Goal: Transaction & Acquisition: Subscribe to service/newsletter

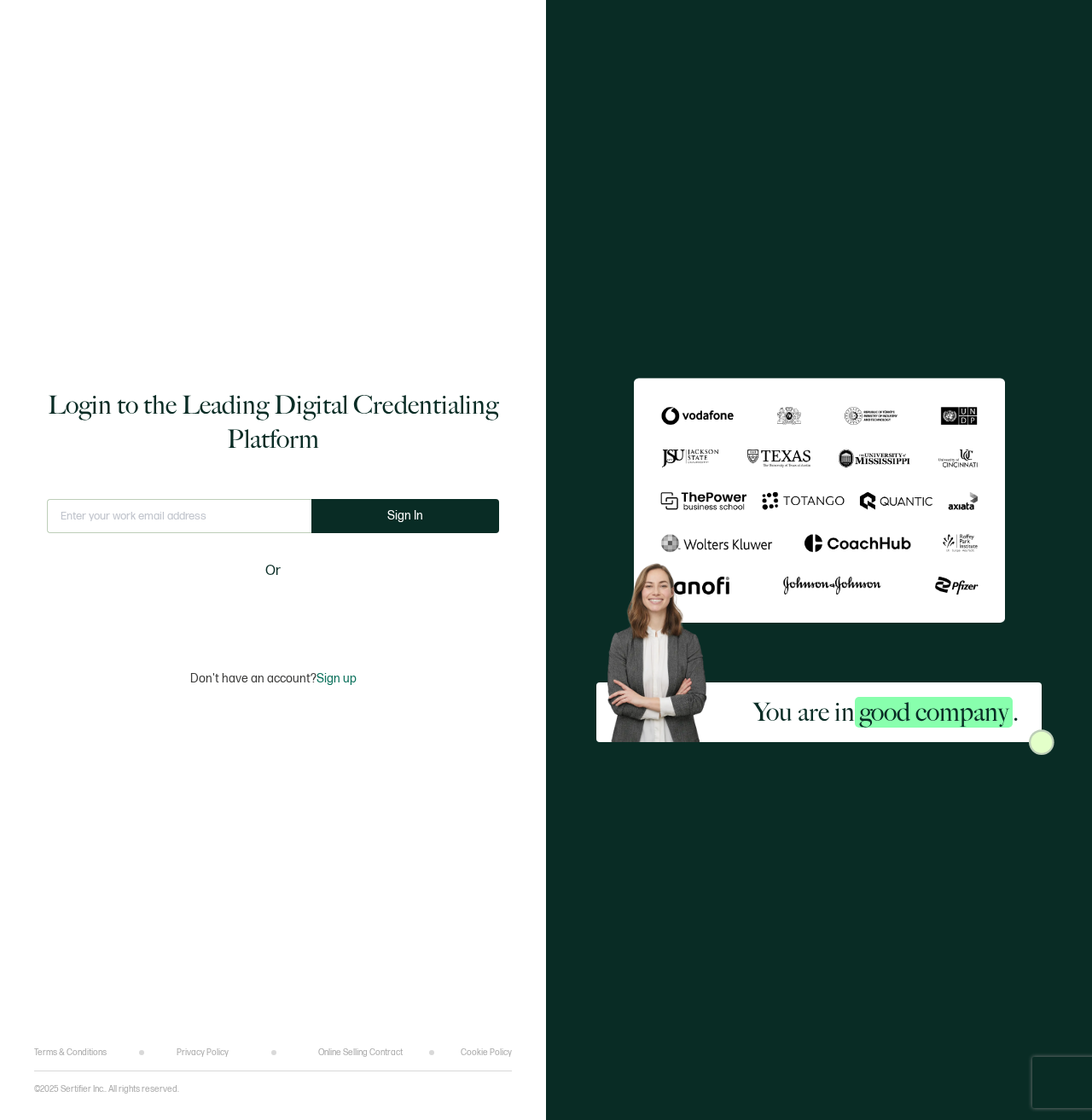
click at [190, 513] on input "text" at bounding box center [178, 515] width 264 height 34
type input "[PERSON_NAME]."
type input "[PERSON_NAME][EMAIL_ADDRESS][DOMAIN_NAME]"
click at [398, 516] on span "Sign In" at bounding box center [405, 515] width 36 height 13
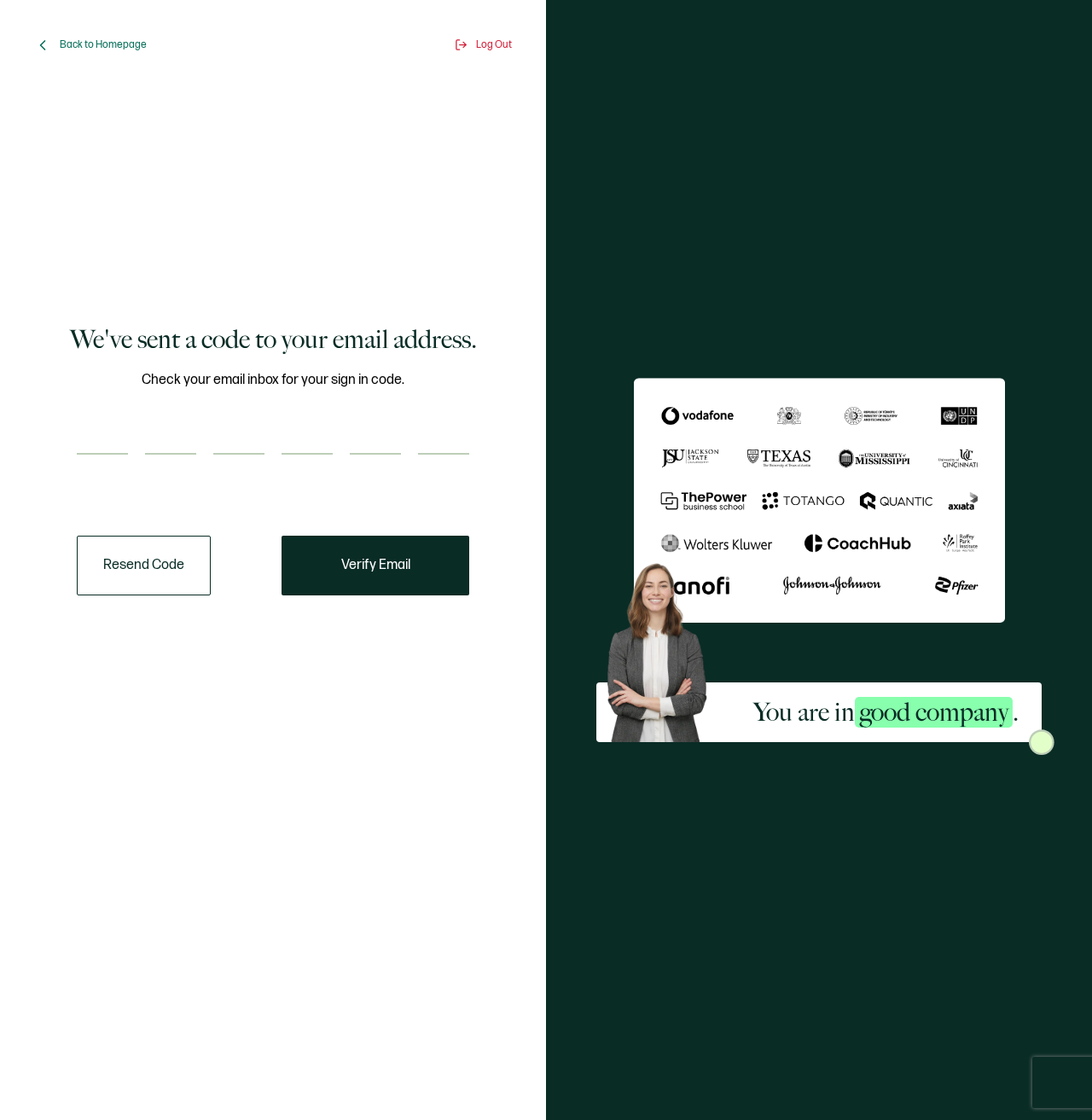
click at [124, 445] on input "number" at bounding box center [102, 437] width 52 height 34
type input "1"
type input "3"
type input "8"
type input "1"
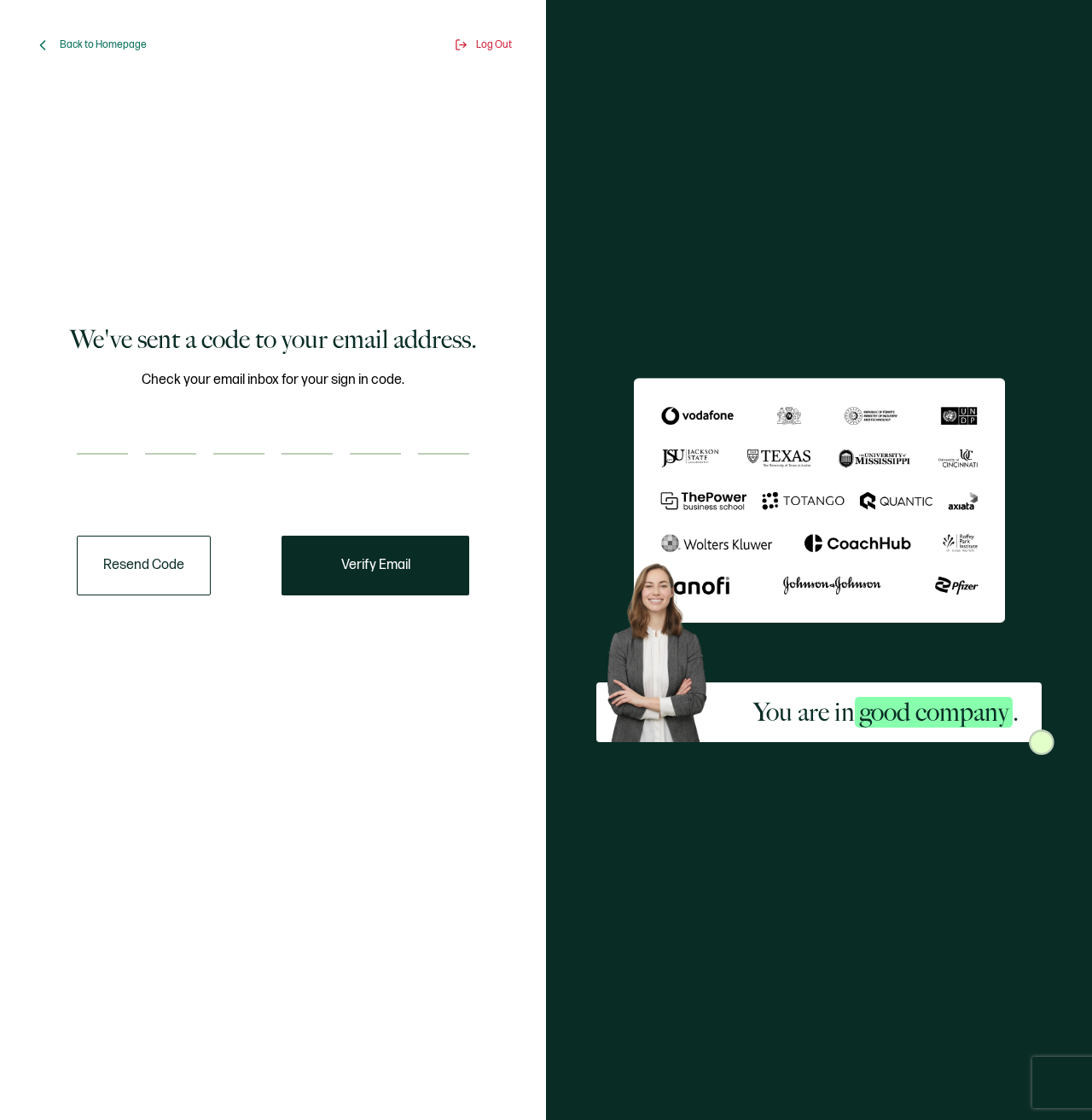
type input "9"
type input "7"
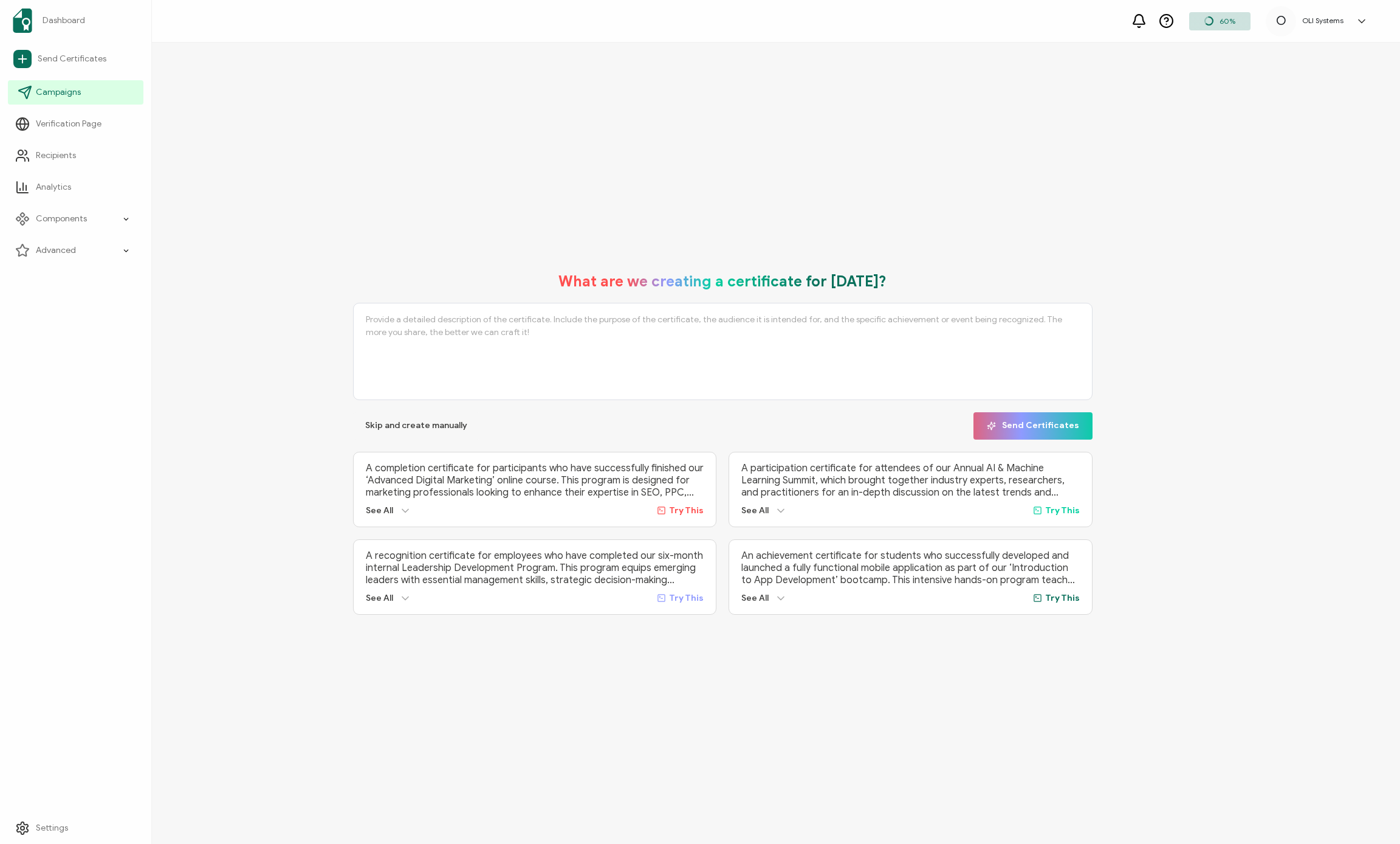
click at [90, 96] on link "Campaigns" at bounding box center [75, 92] width 136 height 24
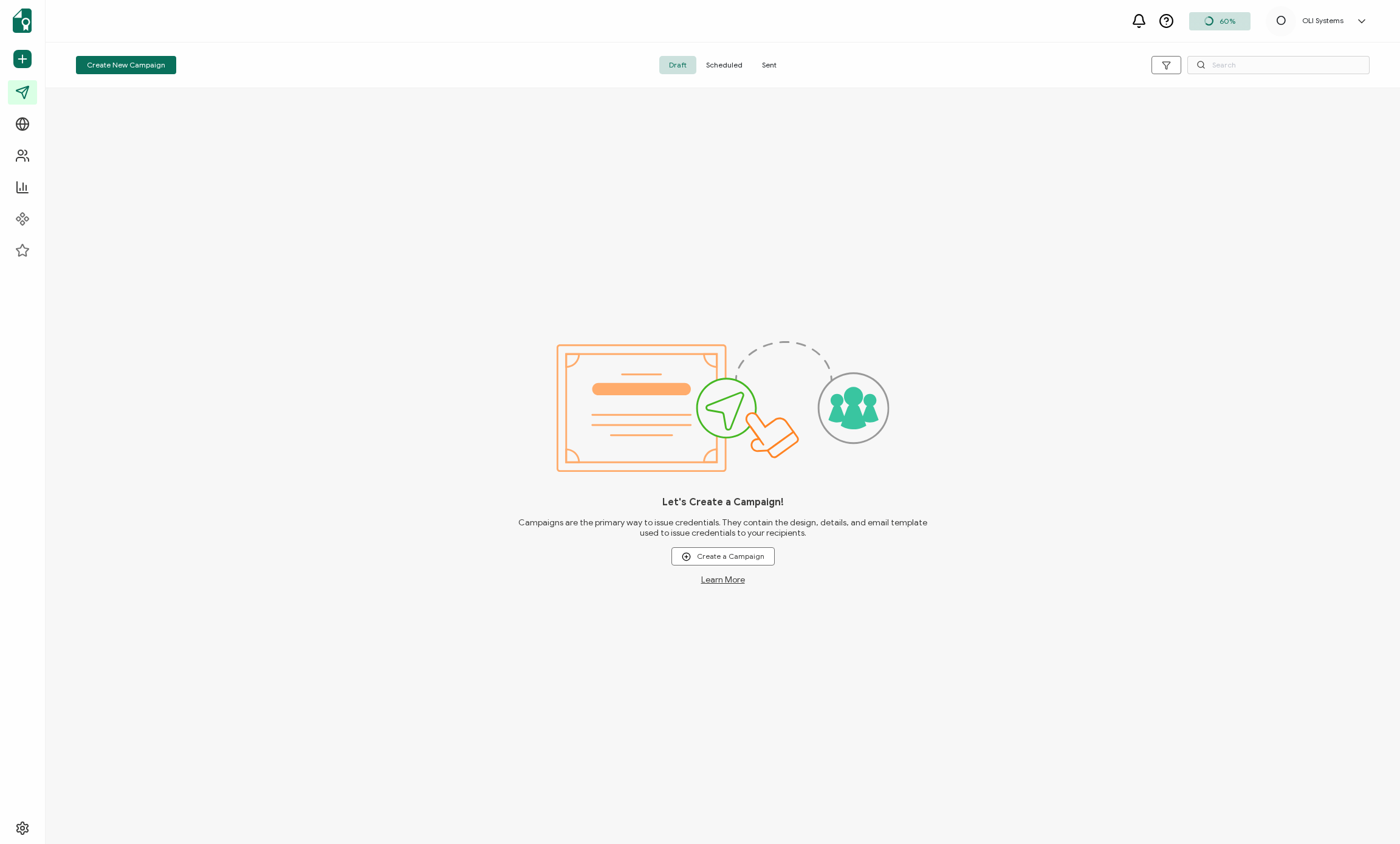
click at [777, 68] on span "Sent" at bounding box center [769, 65] width 34 height 18
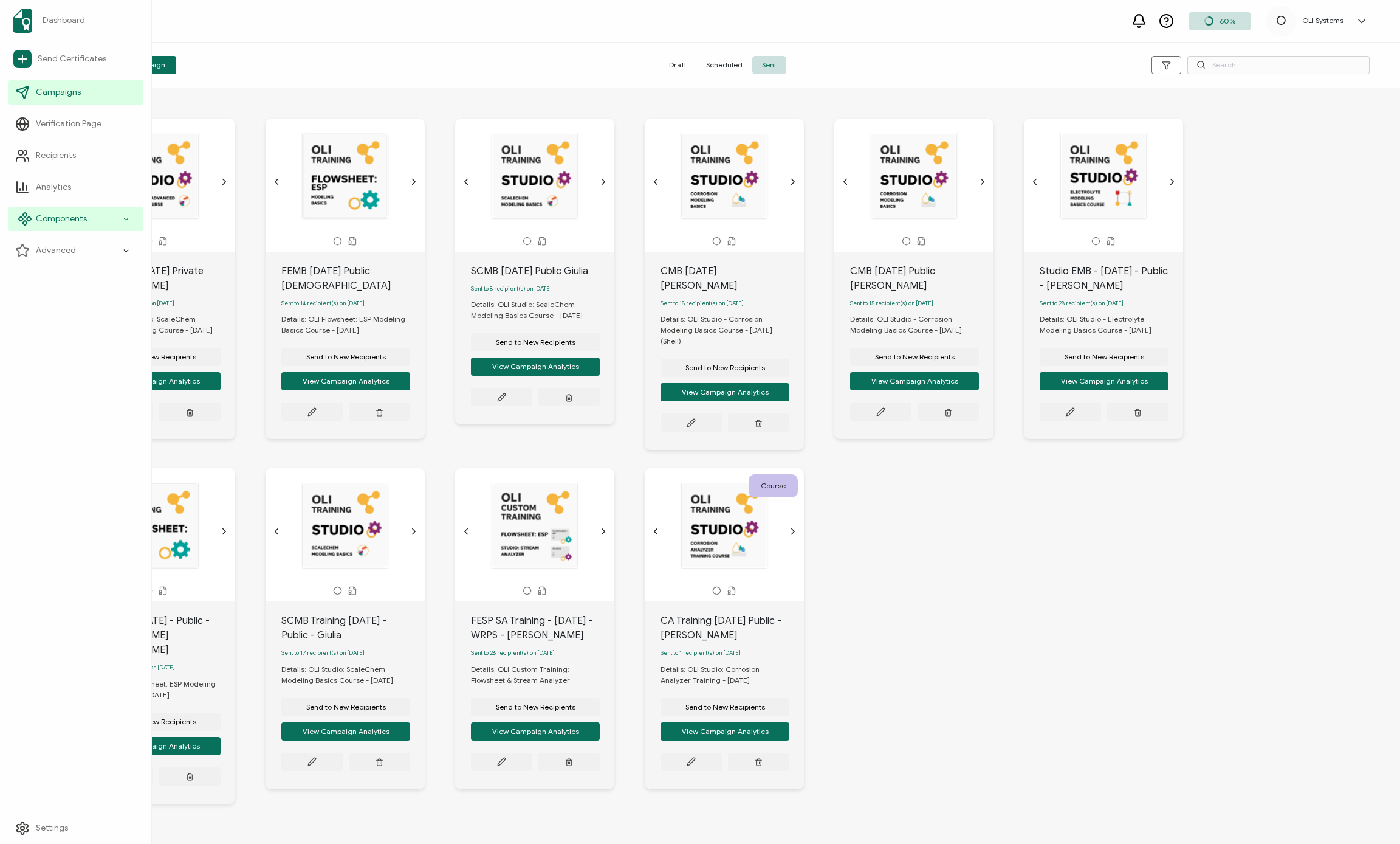
click at [50, 229] on div "Components" at bounding box center [75, 218] width 136 height 24
click at [60, 252] on span "Credential Designs" at bounding box center [81, 251] width 74 height 12
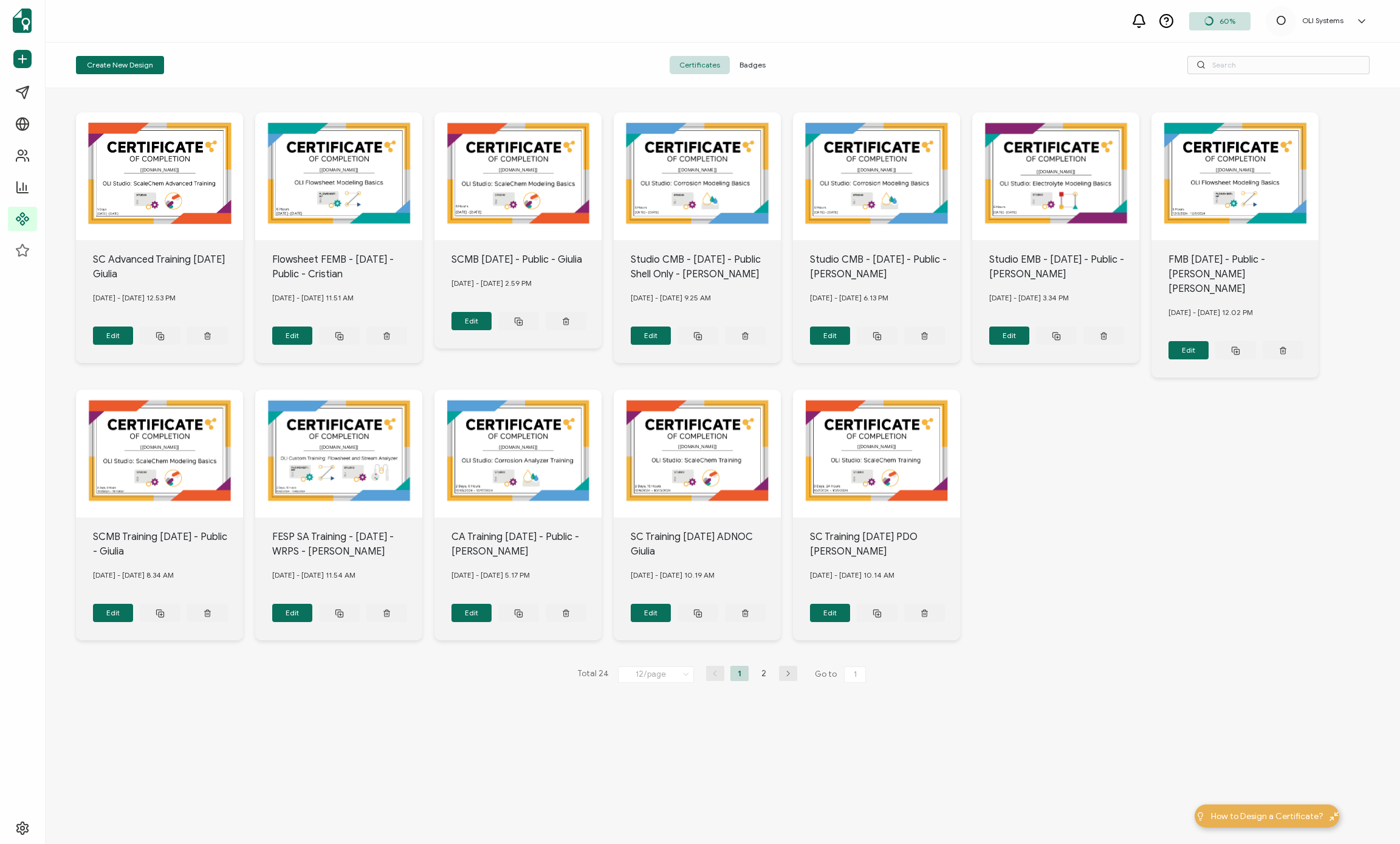
click at [762, 66] on span "Badges" at bounding box center [752, 65] width 46 height 18
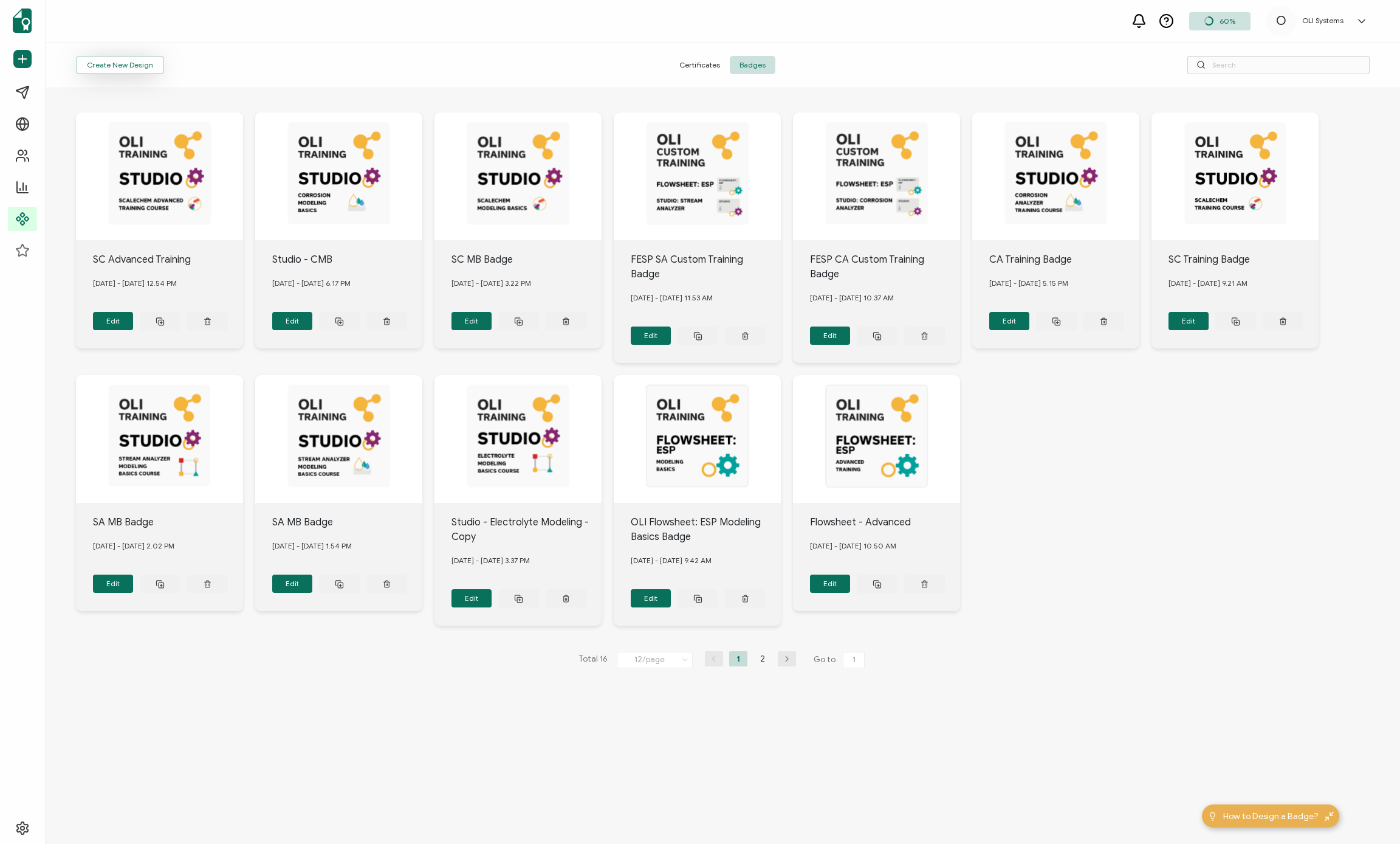
click at [129, 69] on button "Create New Design" at bounding box center [120, 65] width 88 height 18
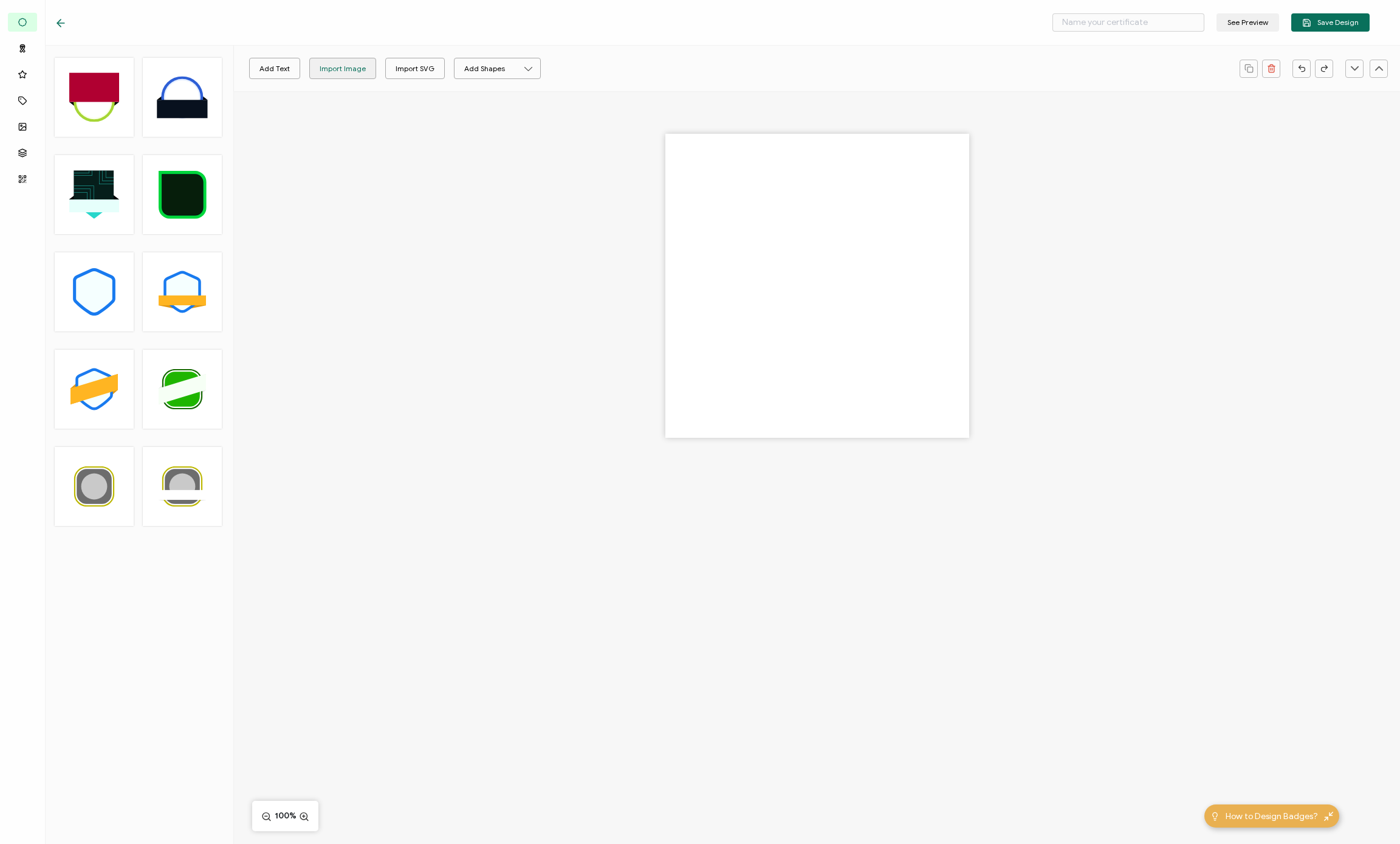
click at [349, 70] on div "Import Image" at bounding box center [343, 68] width 46 height 21
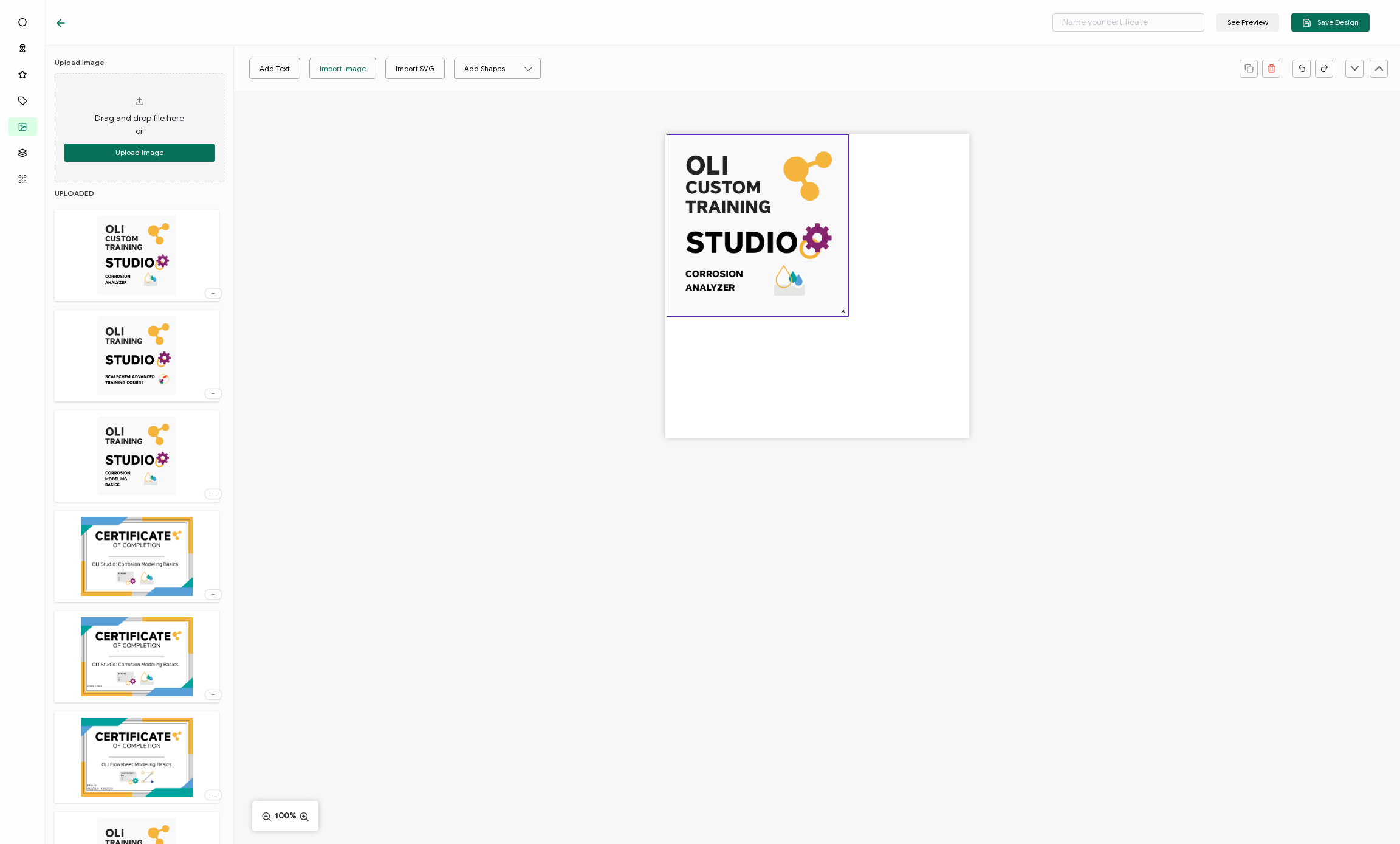
drag, startPoint x: 773, startPoint y: 273, endPoint x: 713, endPoint y: 212, distance: 85.6
click at [713, 212] on img at bounding box center [758, 226] width 181 height 181
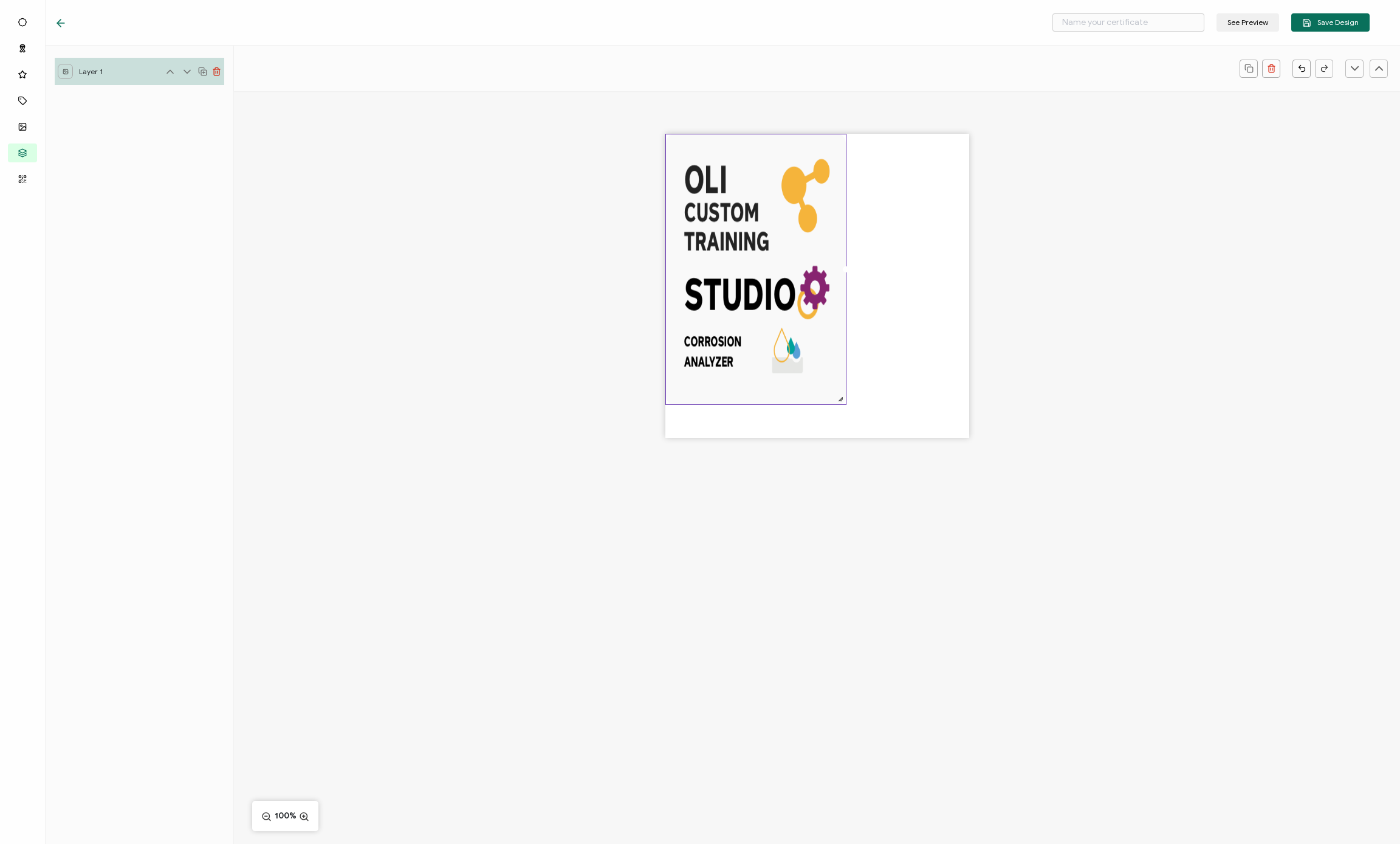
drag, startPoint x: 845, startPoint y: 314, endPoint x: 834, endPoint y: 311, distance: 11.4
click at [777, 311] on div at bounding box center [756, 269] width 181 height 271
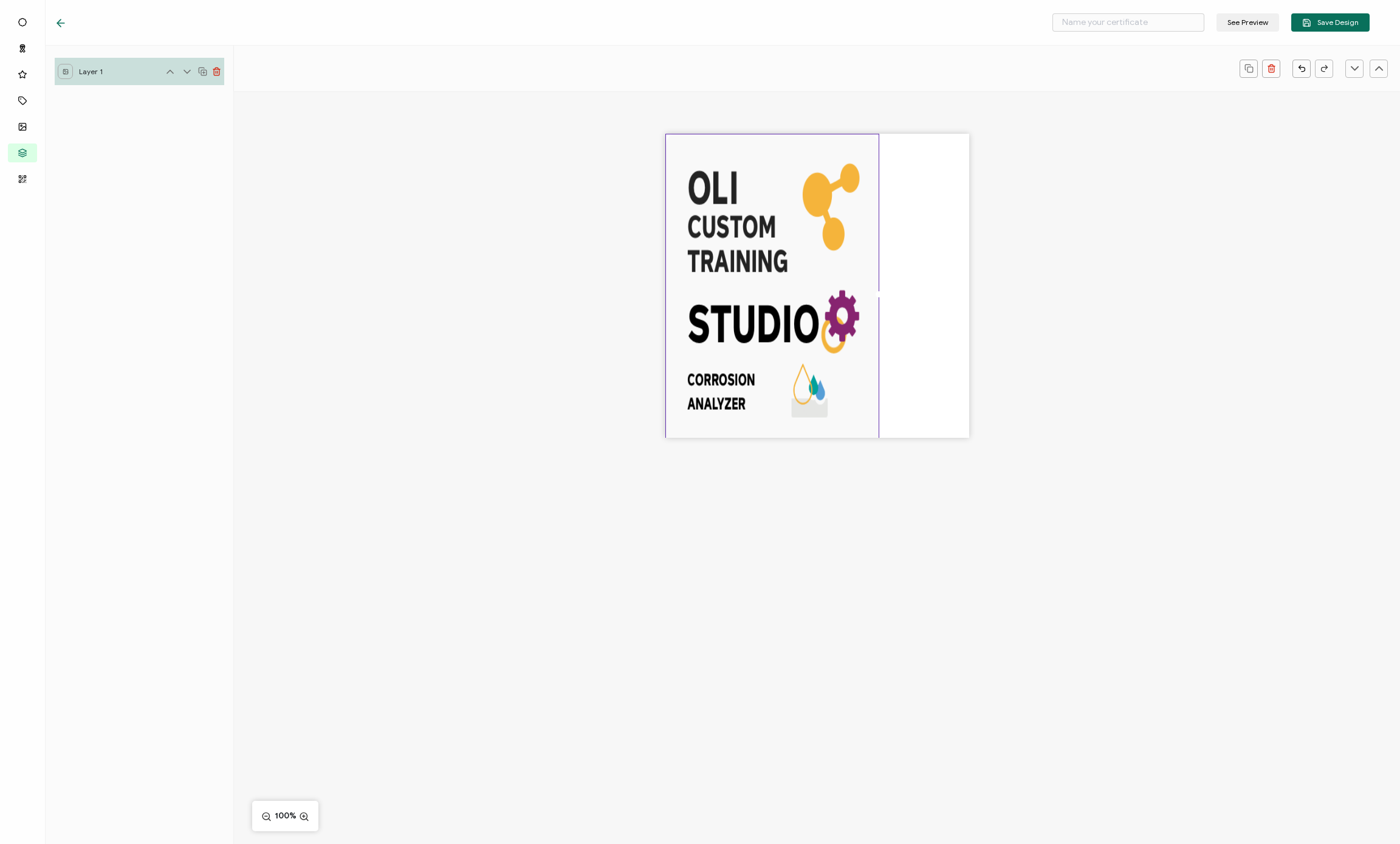
drag, startPoint x: 843, startPoint y: 401, endPoint x: 857, endPoint y: 344, distance: 58.7
click at [777, 344] on div at bounding box center [772, 294] width 214 height 321
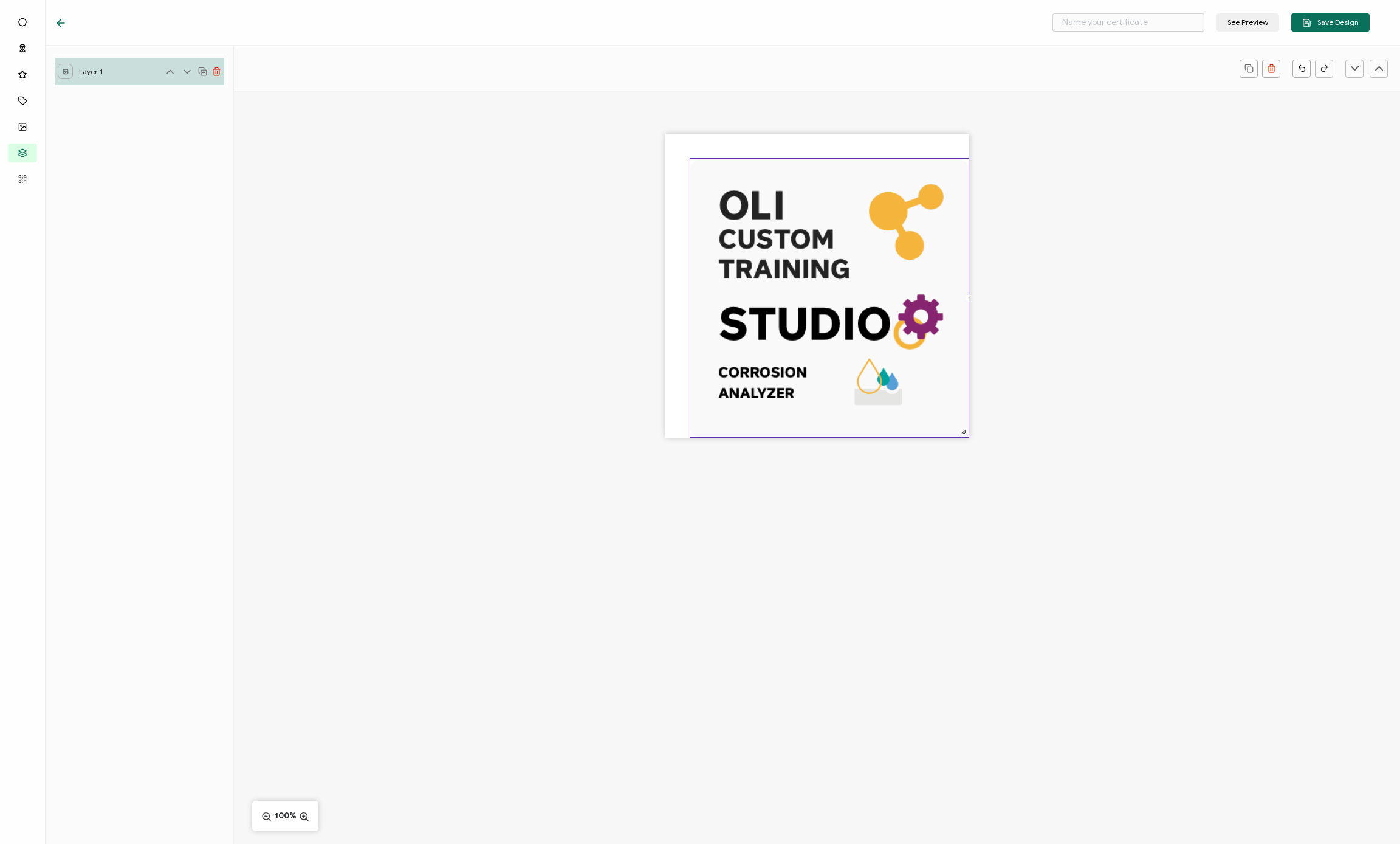
drag, startPoint x: 846, startPoint y: 312, endPoint x: 933, endPoint y: 348, distance: 94.2
click at [777, 348] on div at bounding box center [829, 298] width 279 height 279
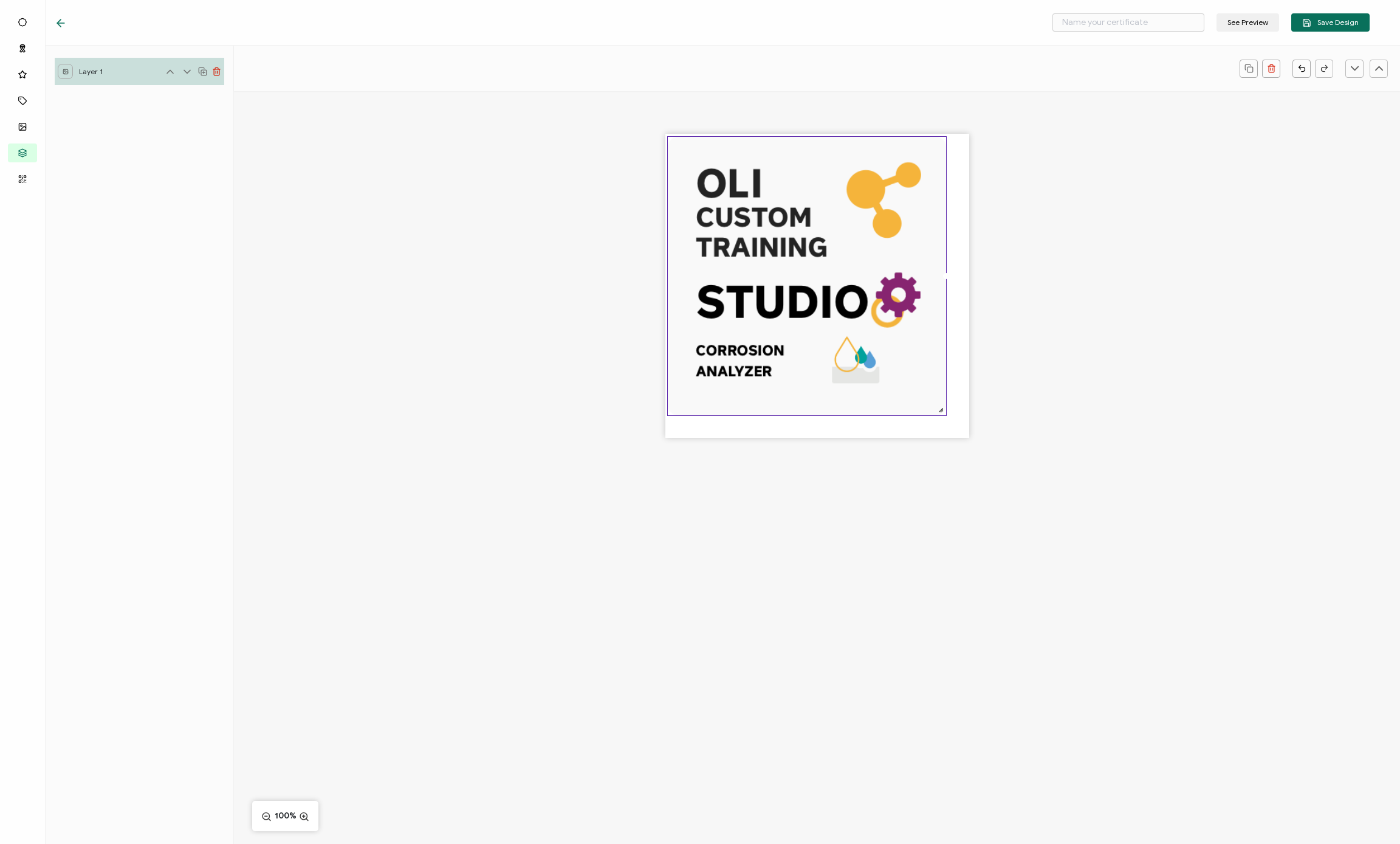
drag, startPoint x: 895, startPoint y: 337, endPoint x: 872, endPoint y: 315, distance: 31.8
click at [777, 315] on img at bounding box center [807, 276] width 279 height 279
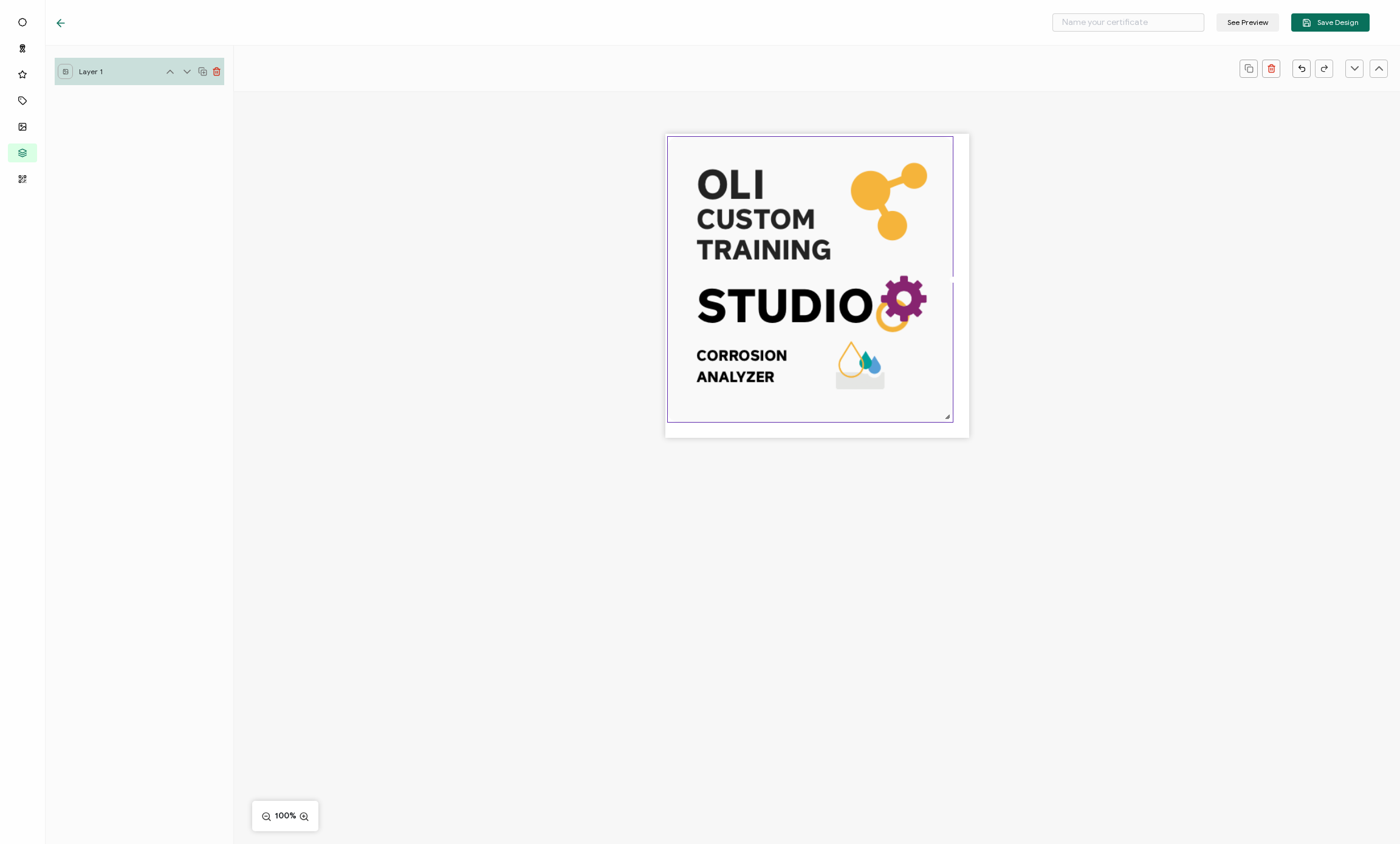
drag, startPoint x: 944, startPoint y: 411, endPoint x: 978, endPoint y: 441, distance: 45.3
click at [777, 442] on div at bounding box center [817, 307] width 1166 height 432
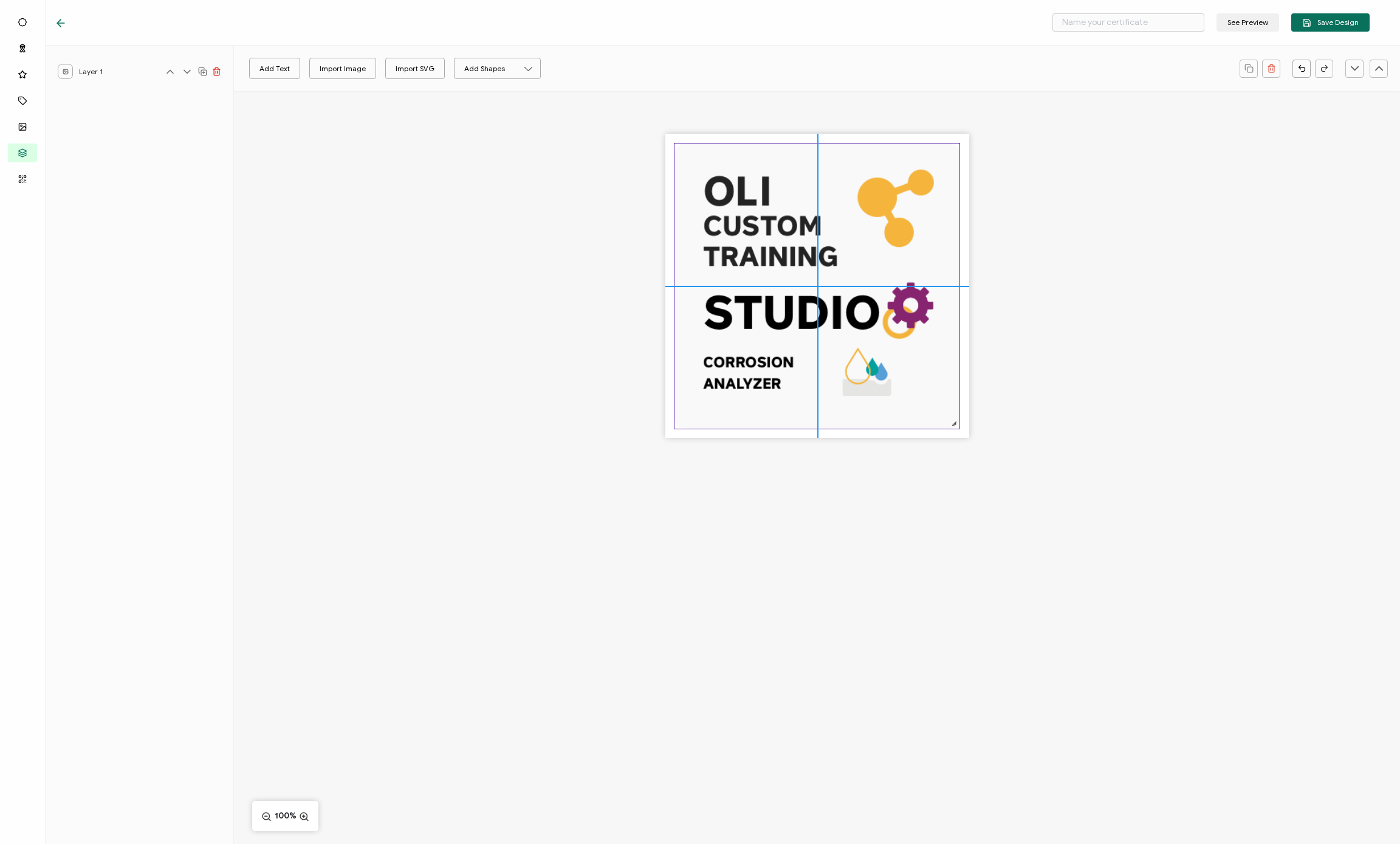
drag, startPoint x: 912, startPoint y: 257, endPoint x: 920, endPoint y: 266, distance: 12.0
click at [777, 266] on img at bounding box center [817, 286] width 285 height 285
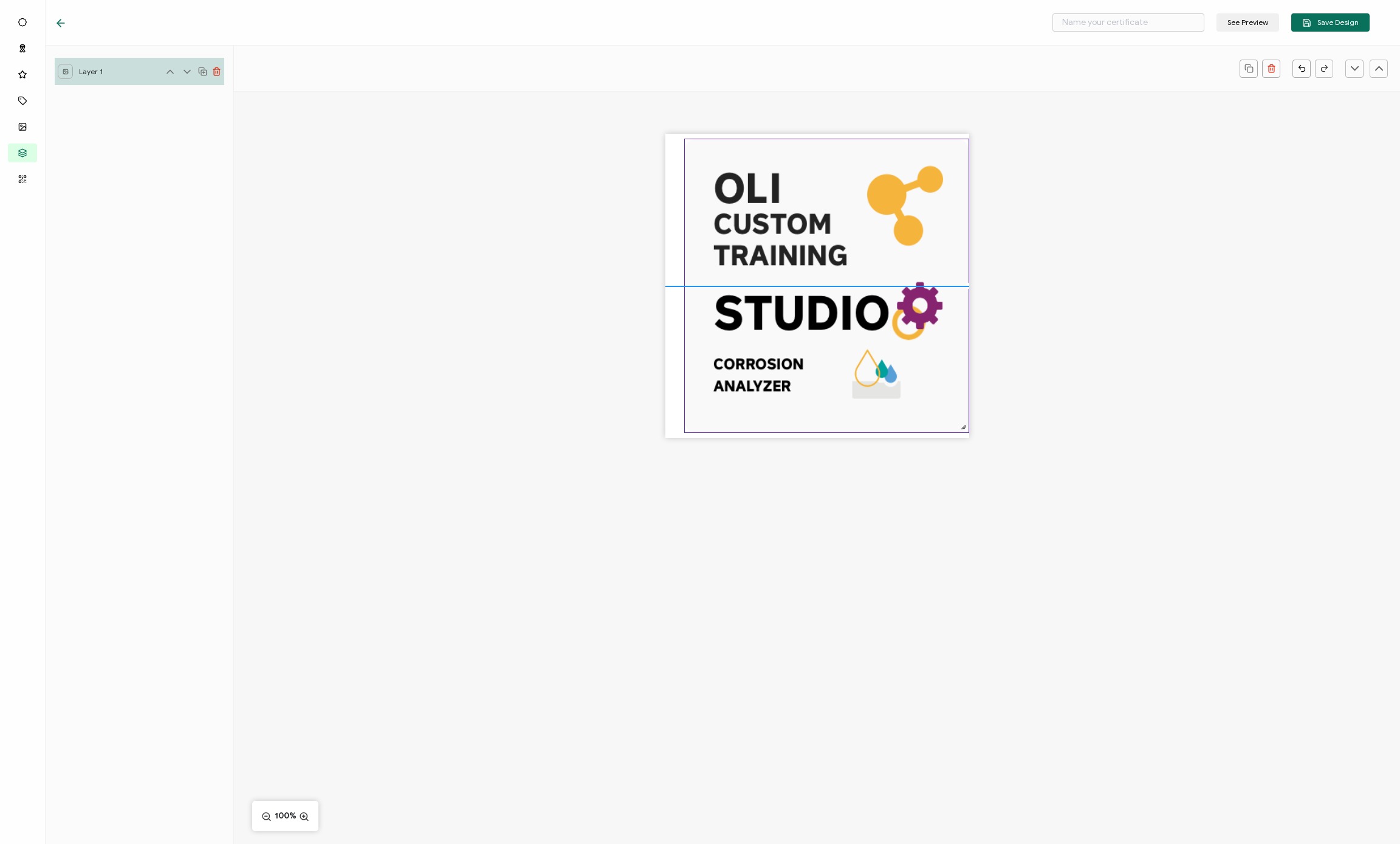
drag, startPoint x: 956, startPoint y: 428, endPoint x: 965, endPoint y: 423, distance: 10.3
click at [777, 423] on div at bounding box center [963, 426] width 10 height 10
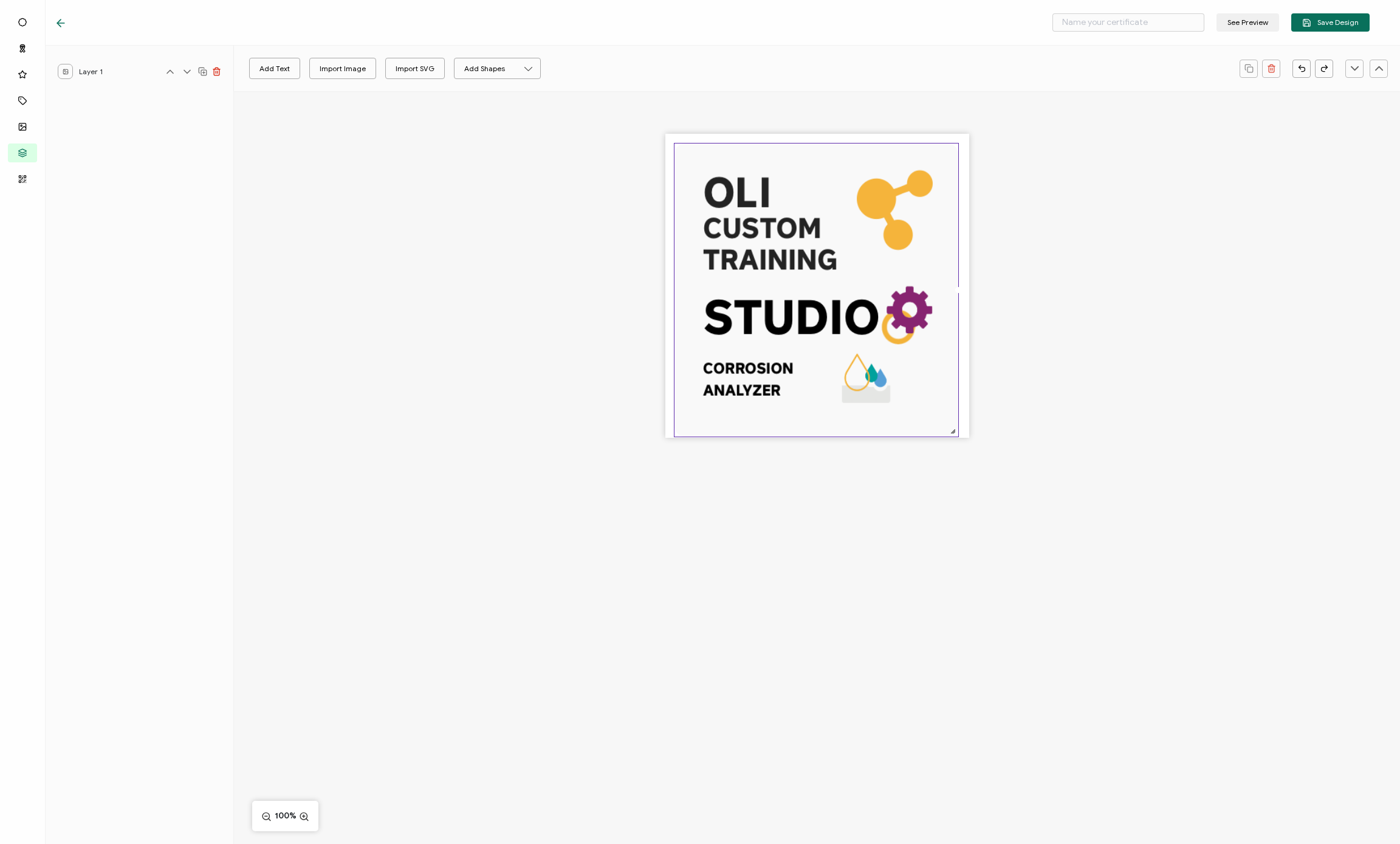
click at [777, 144] on img at bounding box center [816, 290] width 284 height 293
click at [777, 145] on img at bounding box center [816, 290] width 284 height 293
drag, startPoint x: 959, startPoint y: 142, endPoint x: 967, endPoint y: 140, distance: 8.2
click at [777, 140] on div at bounding box center [817, 286] width 304 height 304
click at [777, 230] on img at bounding box center [816, 290] width 284 height 293
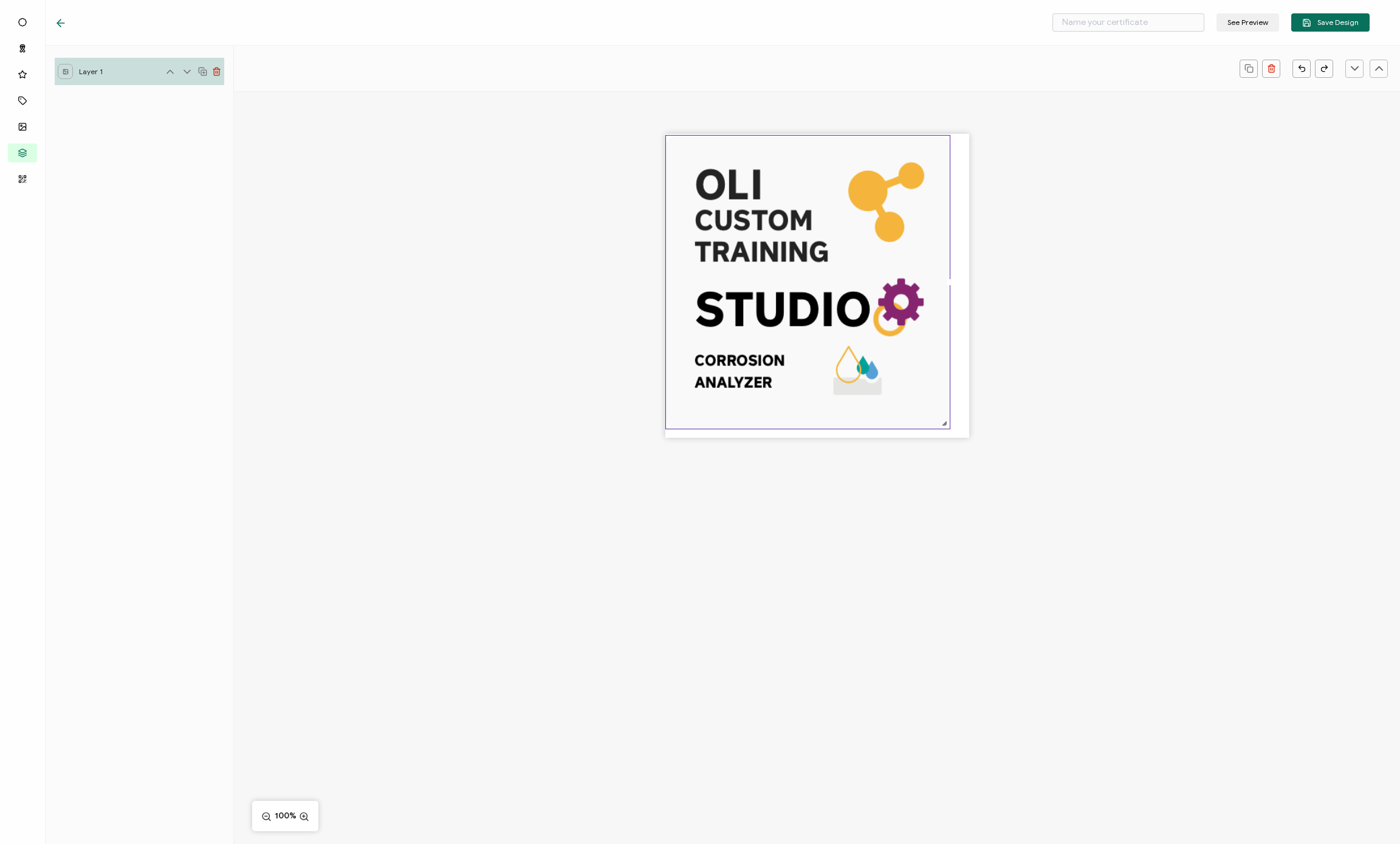
drag, startPoint x: 718, startPoint y: 201, endPoint x: 710, endPoint y: 193, distance: 11.3
click at [710, 193] on img at bounding box center [807, 282] width 284 height 293
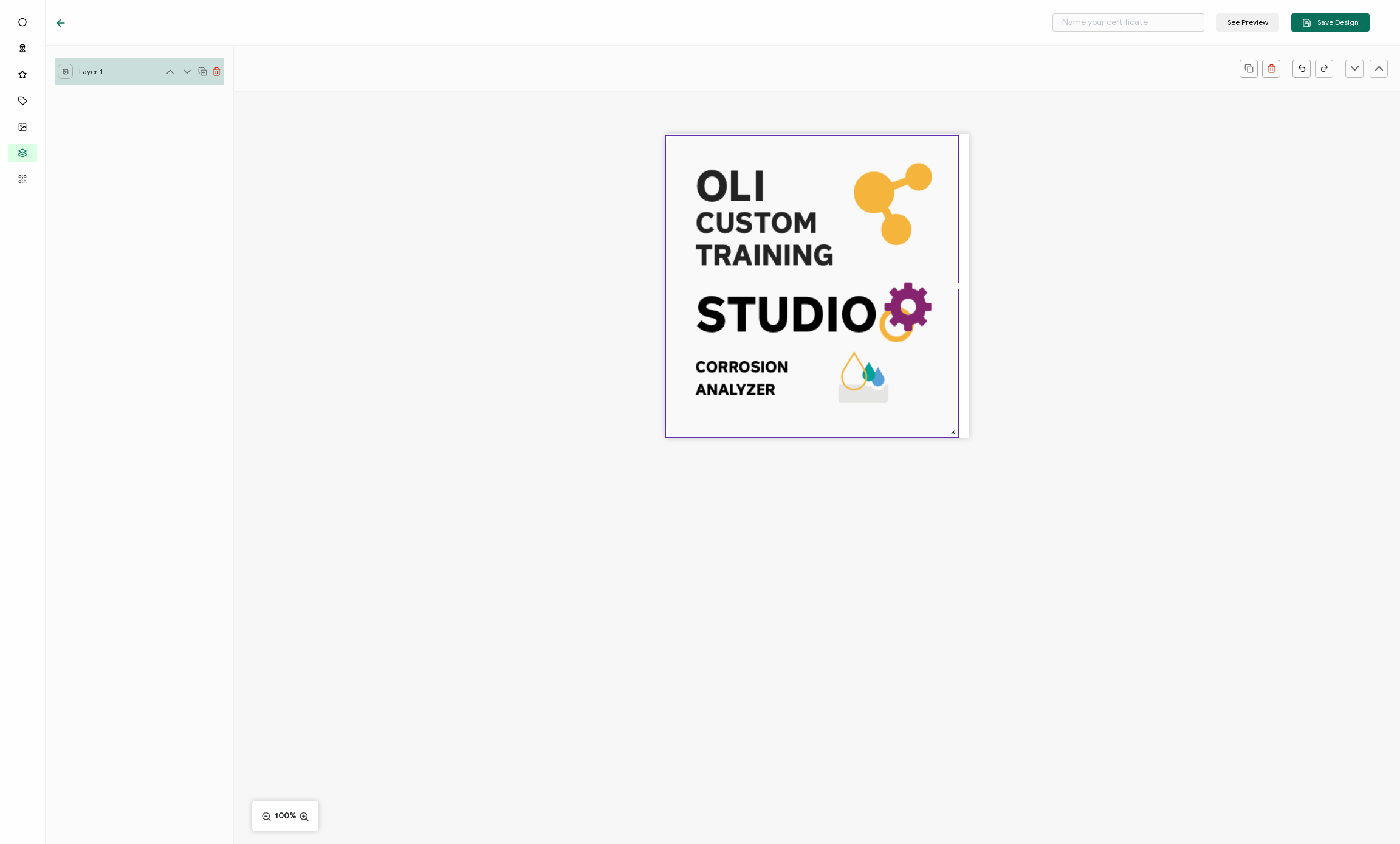
drag, startPoint x: 947, startPoint y: 424, endPoint x: 957, endPoint y: 430, distance: 11.7
click at [777, 430] on div at bounding box center [952, 432] width 10 height 10
click at [777, 261] on img at bounding box center [812, 287] width 292 height 302
click at [526, 235] on div at bounding box center [817, 307] width 1166 height 432
click at [777, 422] on div at bounding box center [817, 307] width 1166 height 432
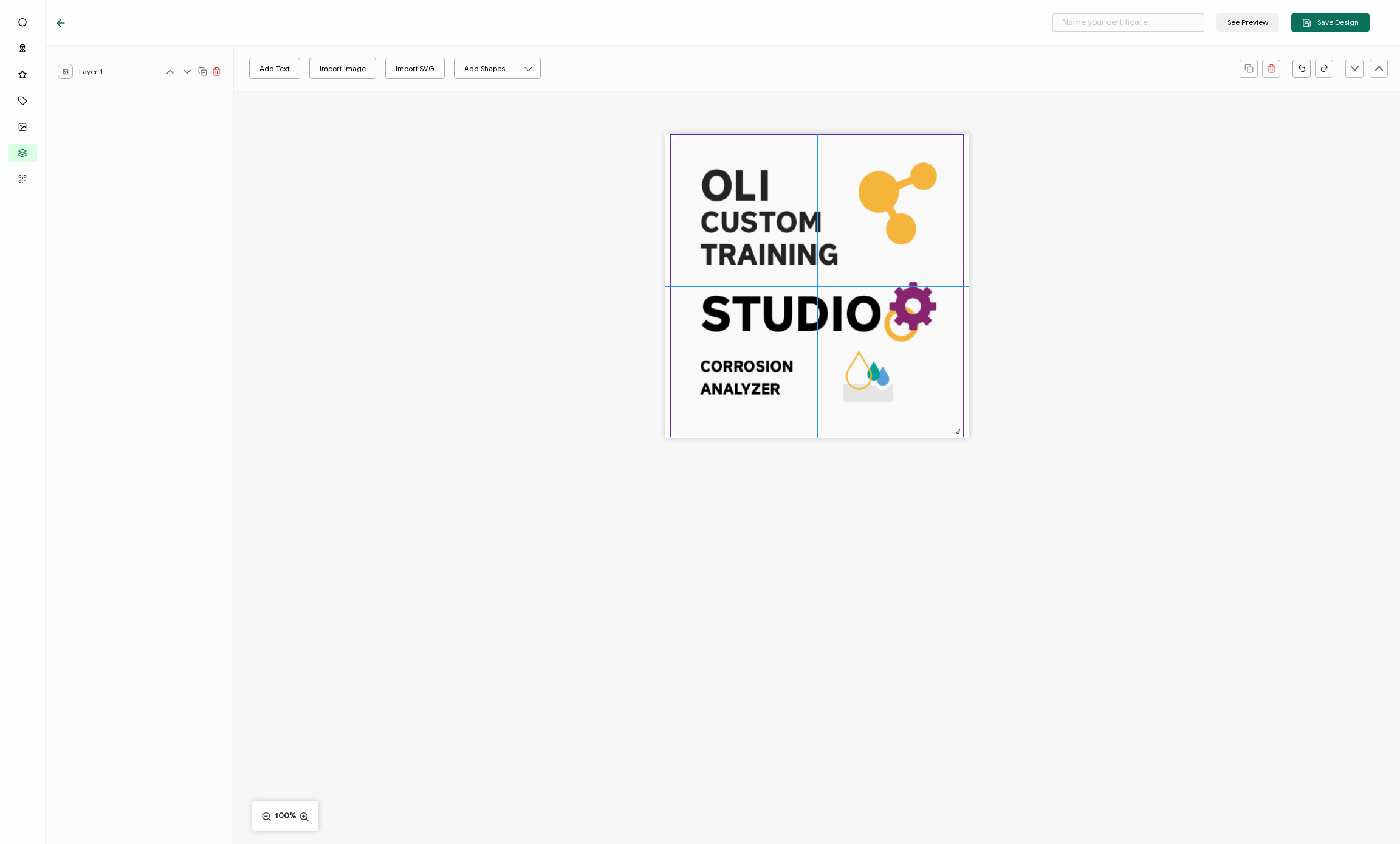
drag, startPoint x: 902, startPoint y: 308, endPoint x: 907, endPoint y: 305, distance: 5.8
click at [777, 305] on img at bounding box center [817, 286] width 292 height 302
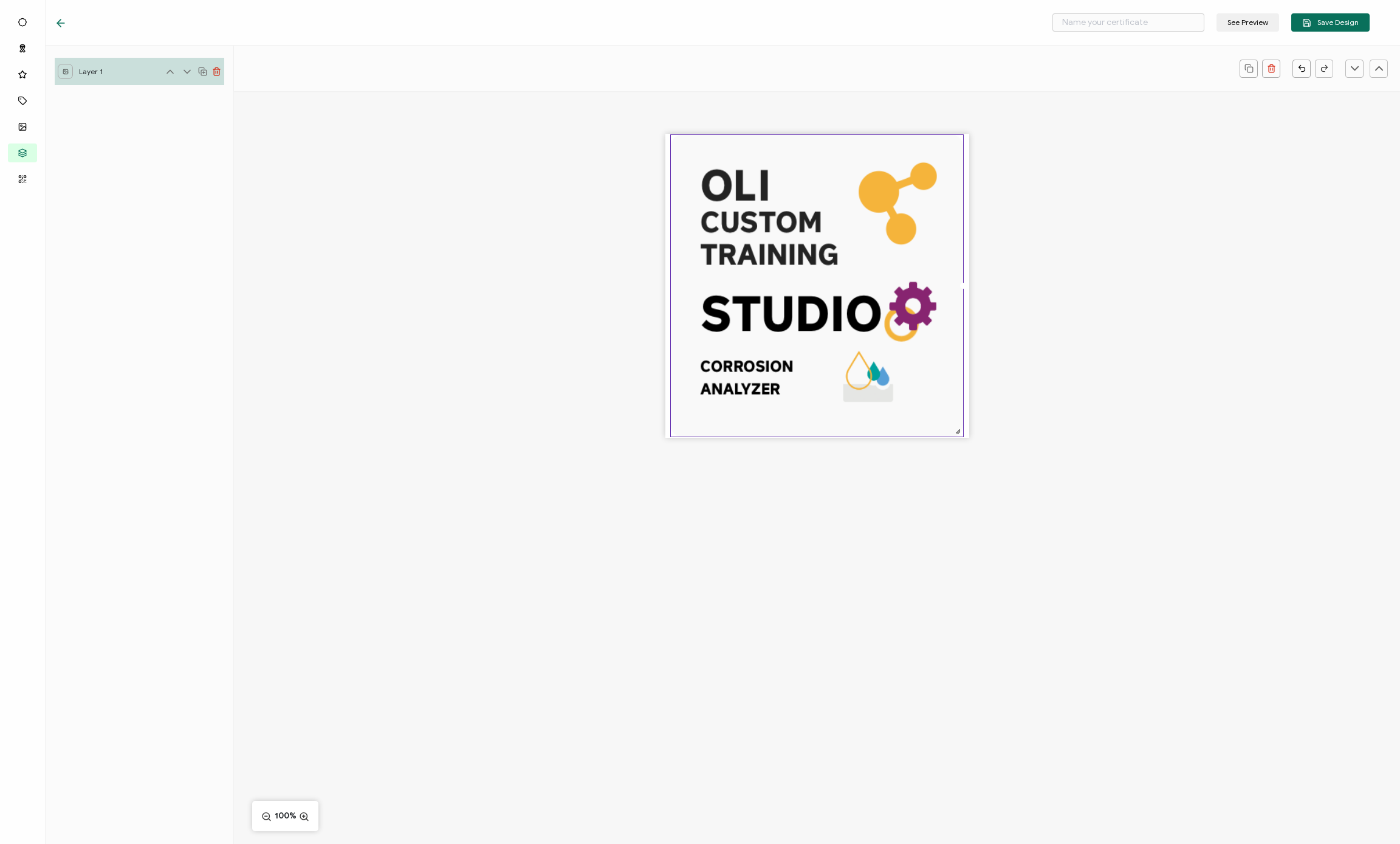
click at [777, 363] on div at bounding box center [817, 307] width 1166 height 432
click at [777, 222] on img at bounding box center [817, 286] width 292 height 302
click at [674, 272] on img at bounding box center [817, 286] width 292 height 302
click at [777, 25] on input "text" at bounding box center [1129, 22] width 152 height 18
type input "Studio CA Custom Training"
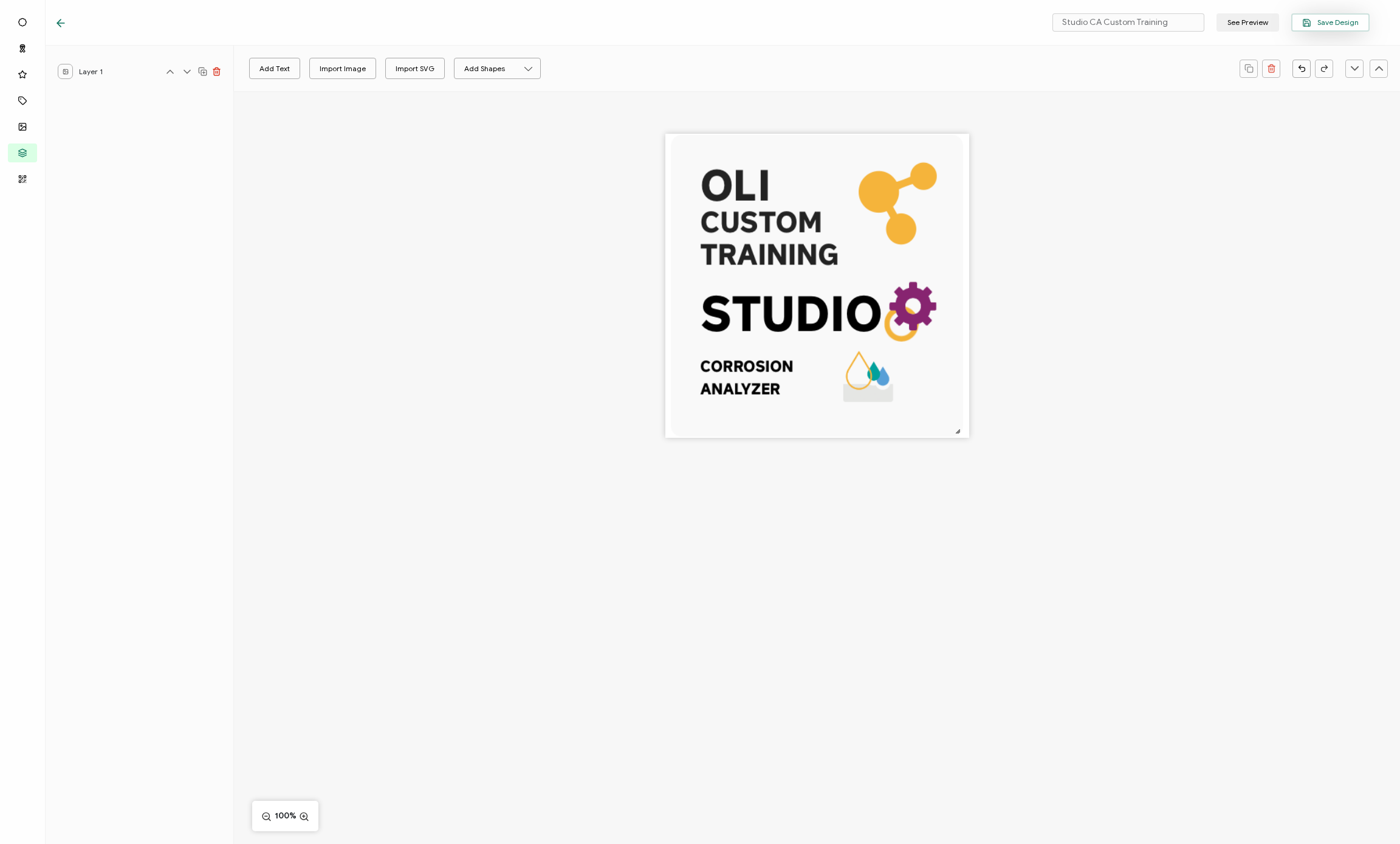
click at [777, 24] on icon "button" at bounding box center [1307, 23] width 9 height 9
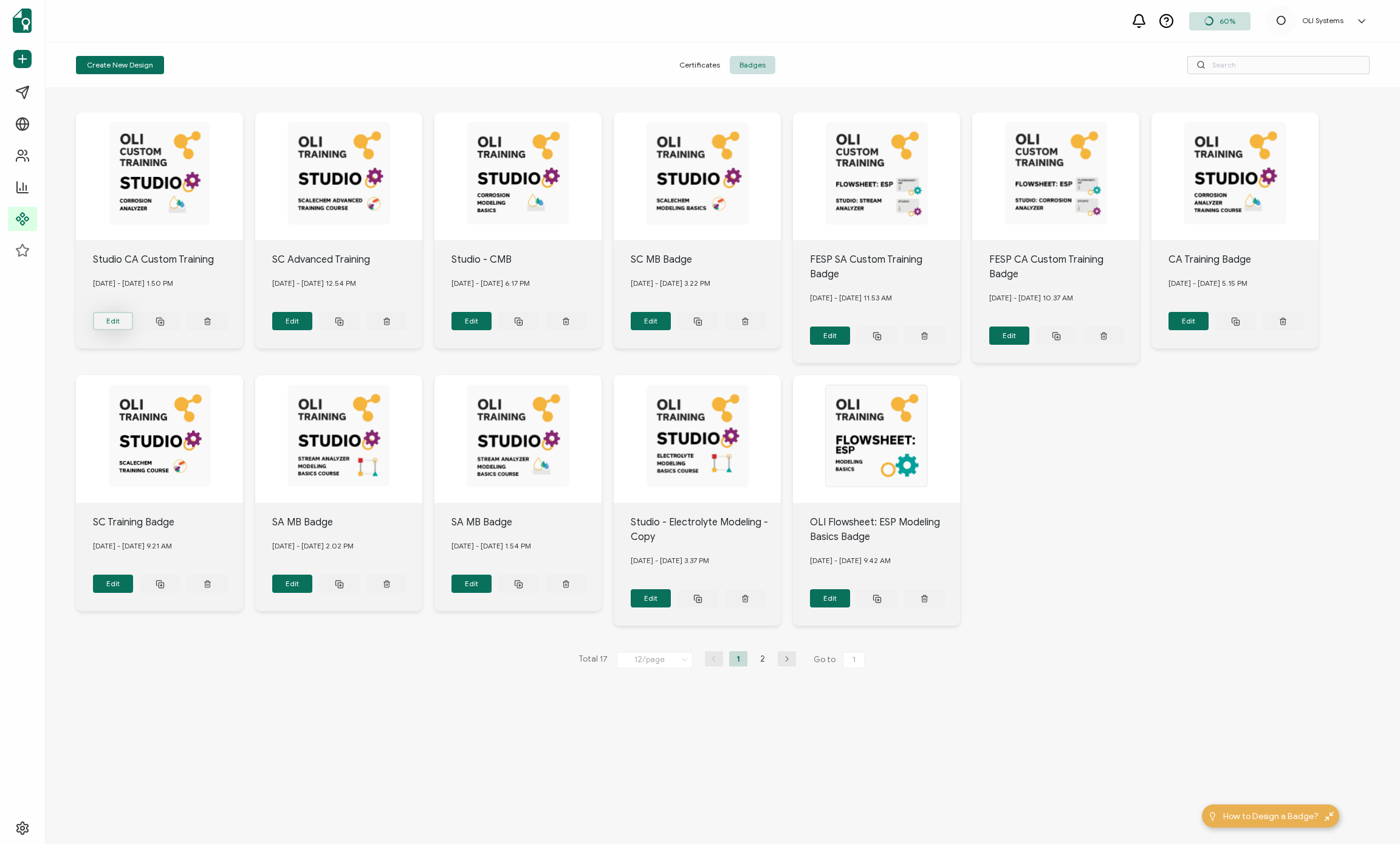
click at [102, 313] on button "Edit" at bounding box center [113, 321] width 41 height 18
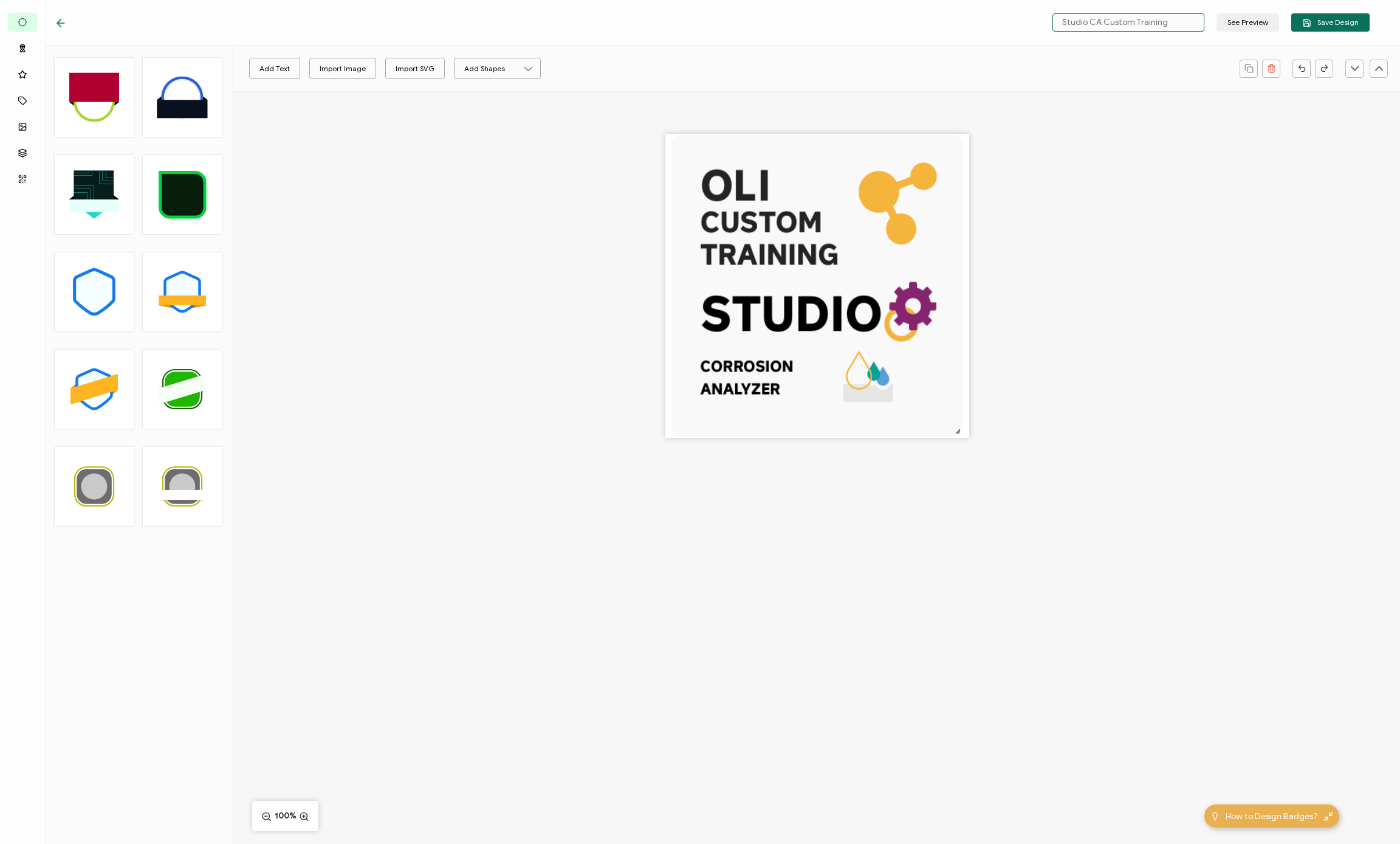
click at [777, 25] on input "Studio CA Custom Training" at bounding box center [1129, 22] width 152 height 18
type input "CA Custom Training"
click at [777, 24] on span "Save Design" at bounding box center [1331, 23] width 56 height 9
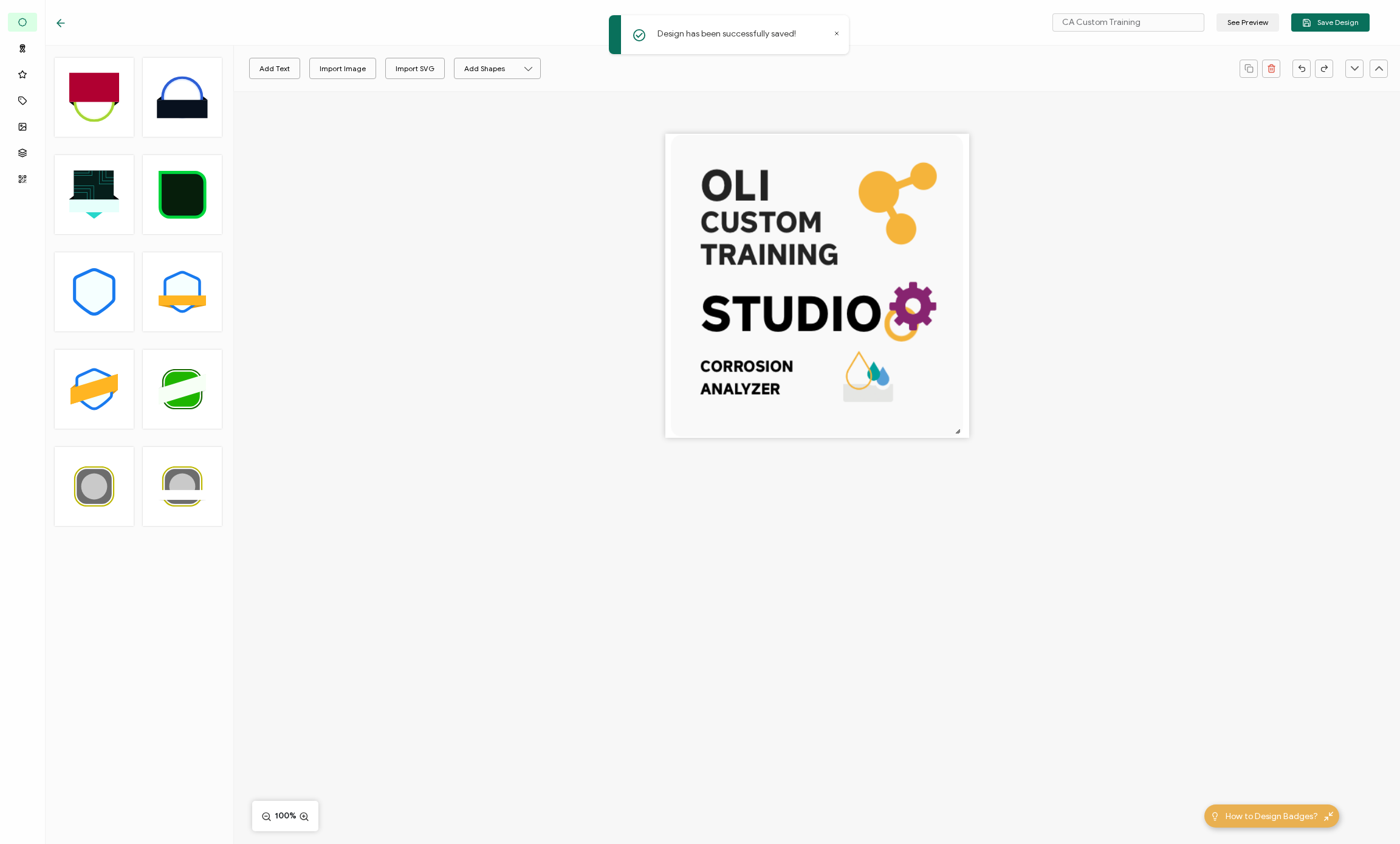
click at [62, 20] on icon at bounding box center [60, 23] width 12 height 12
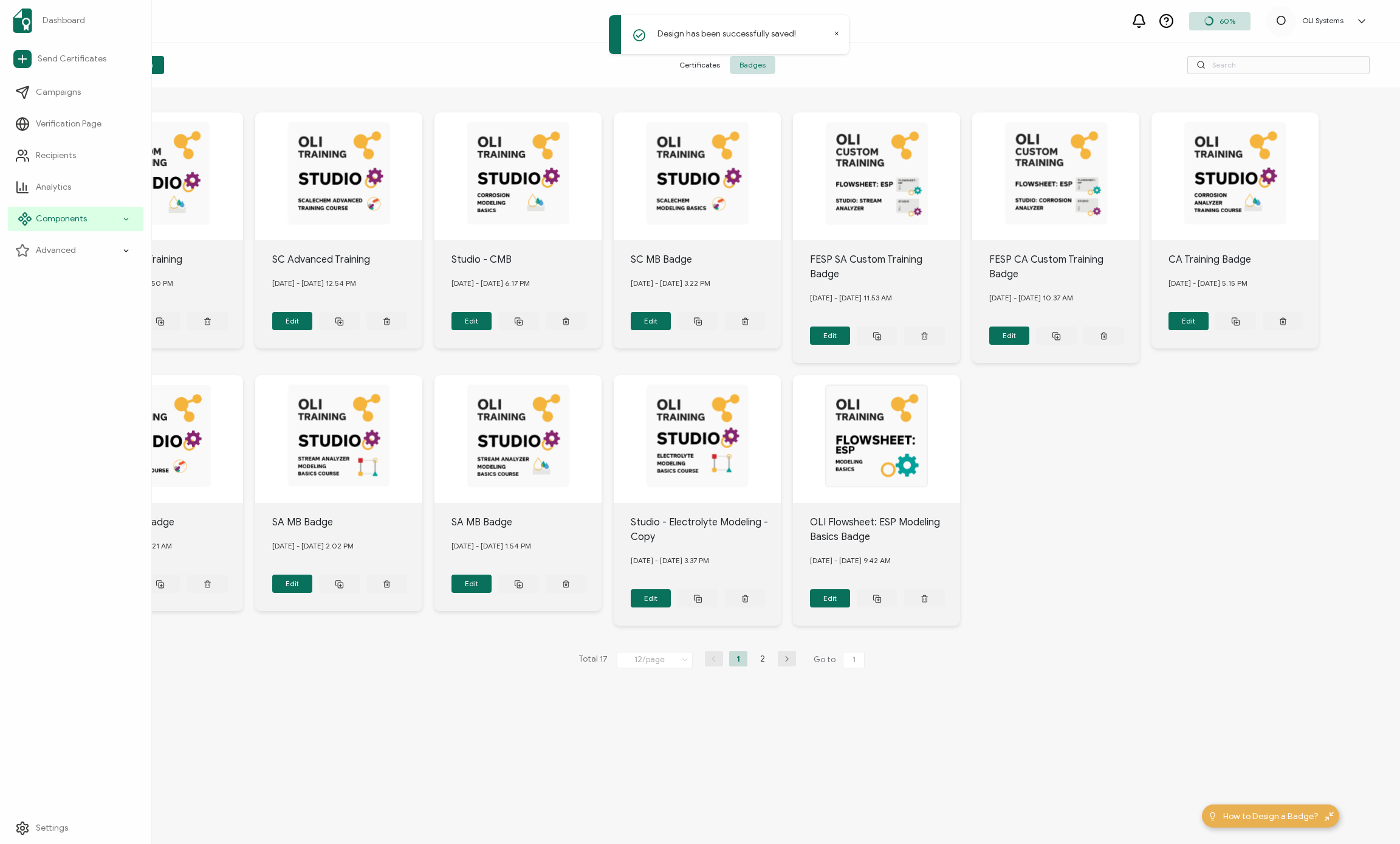
click at [69, 222] on span "Components" at bounding box center [62, 218] width 51 height 12
click at [88, 277] on span "Credential Details" at bounding box center [79, 282] width 71 height 12
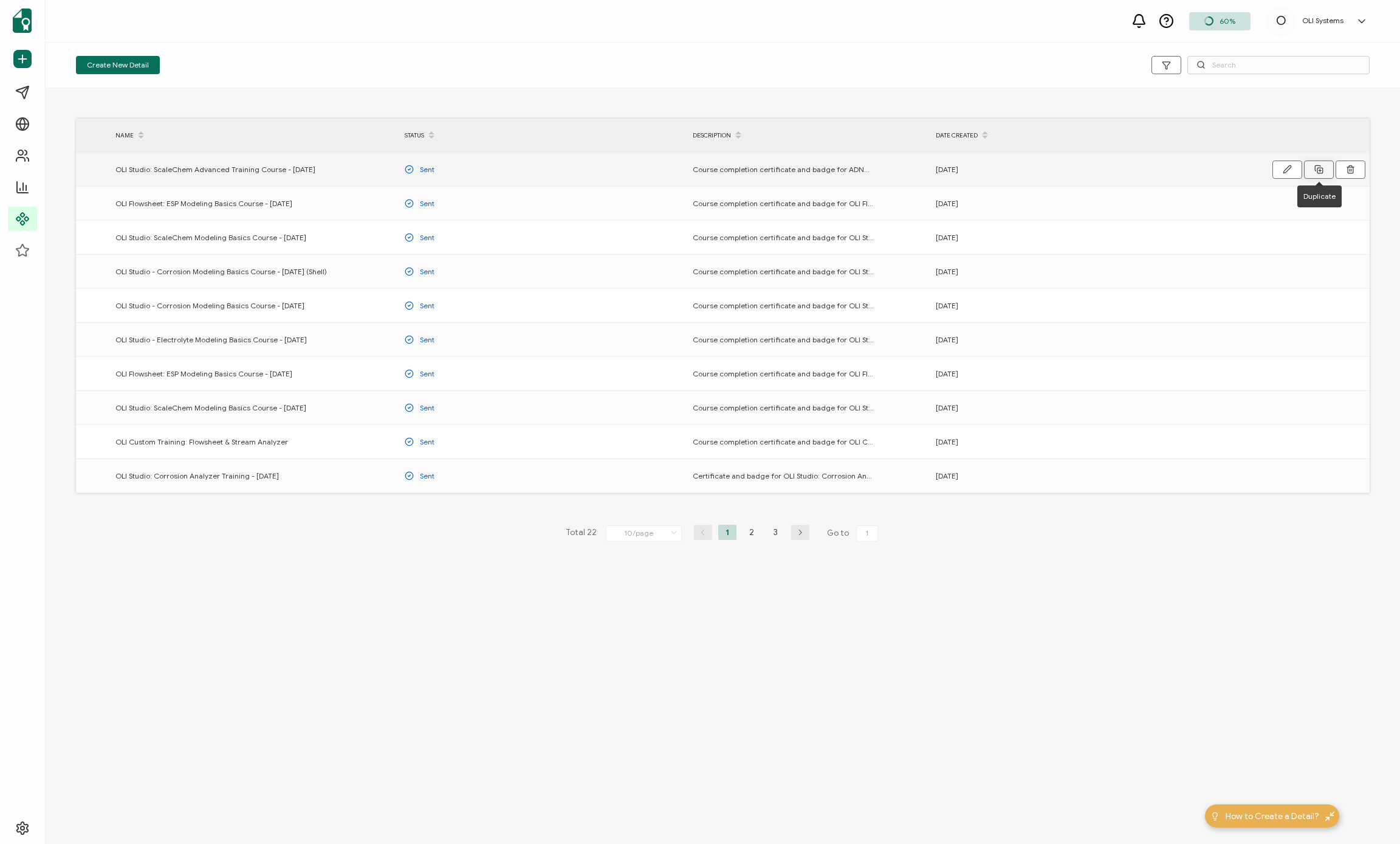
click at [777, 167] on icon at bounding box center [1319, 169] width 9 height 9
click at [777, 171] on icon "button" at bounding box center [1287, 169] width 9 height 9
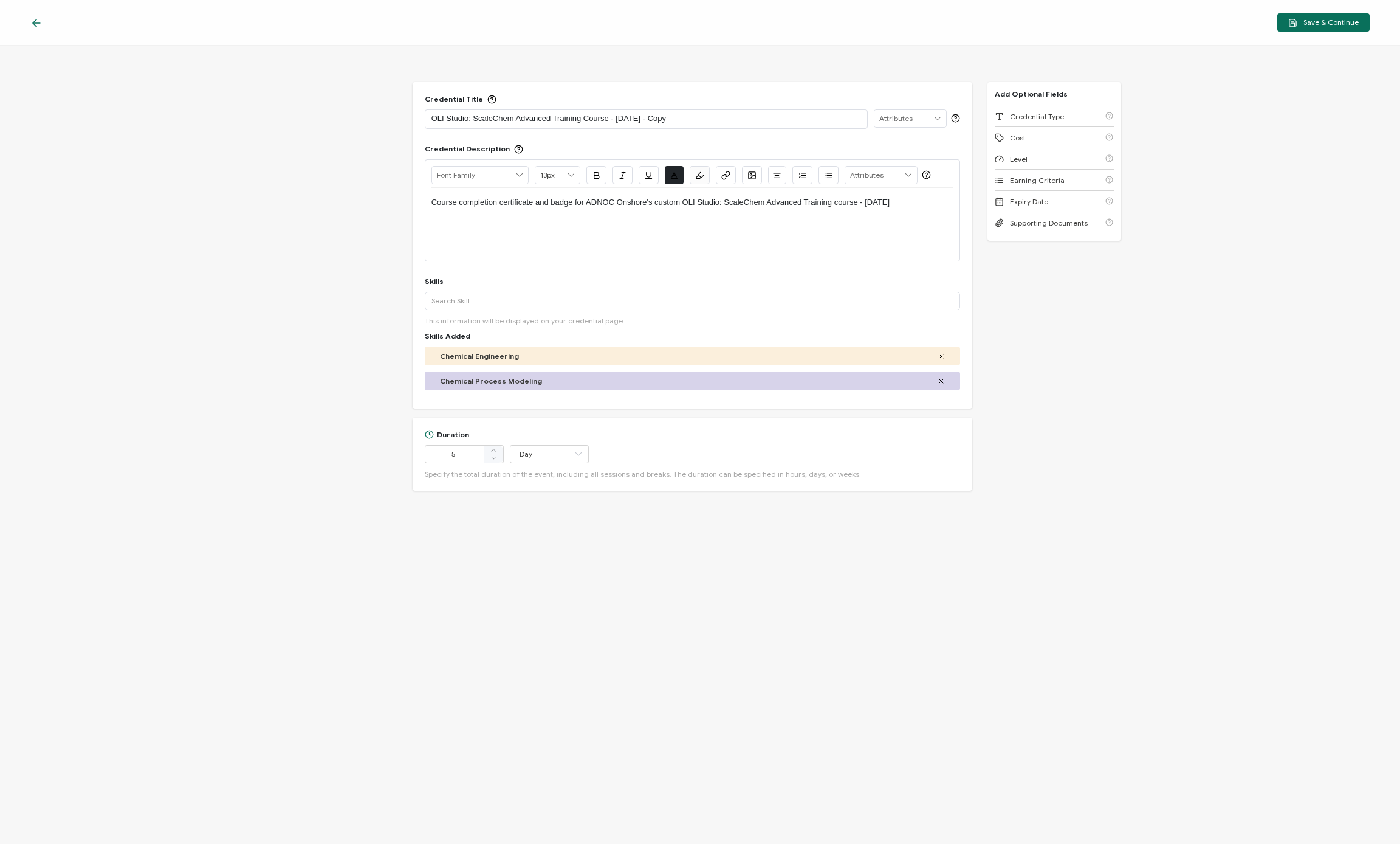
click at [606, 119] on p "OLI Studio: ScaleChem Advanced Training Course - [DATE] - Copy" at bounding box center [646, 118] width 430 height 12
click at [597, 217] on div "Course completion certificate and badge for ADNOC Onshore's custom OLI Studio: …" at bounding box center [692, 224] width 522 height 73
click at [566, 203] on p "Course completion certificate and badge for ADNOC Onshore's custom OLI Studio: …" at bounding box center [692, 202] width 522 height 11
click at [600, 202] on p "Course completion certificate and badge for ADNOC Onshore's custom OLI Studio: …" at bounding box center [692, 202] width 522 height 11
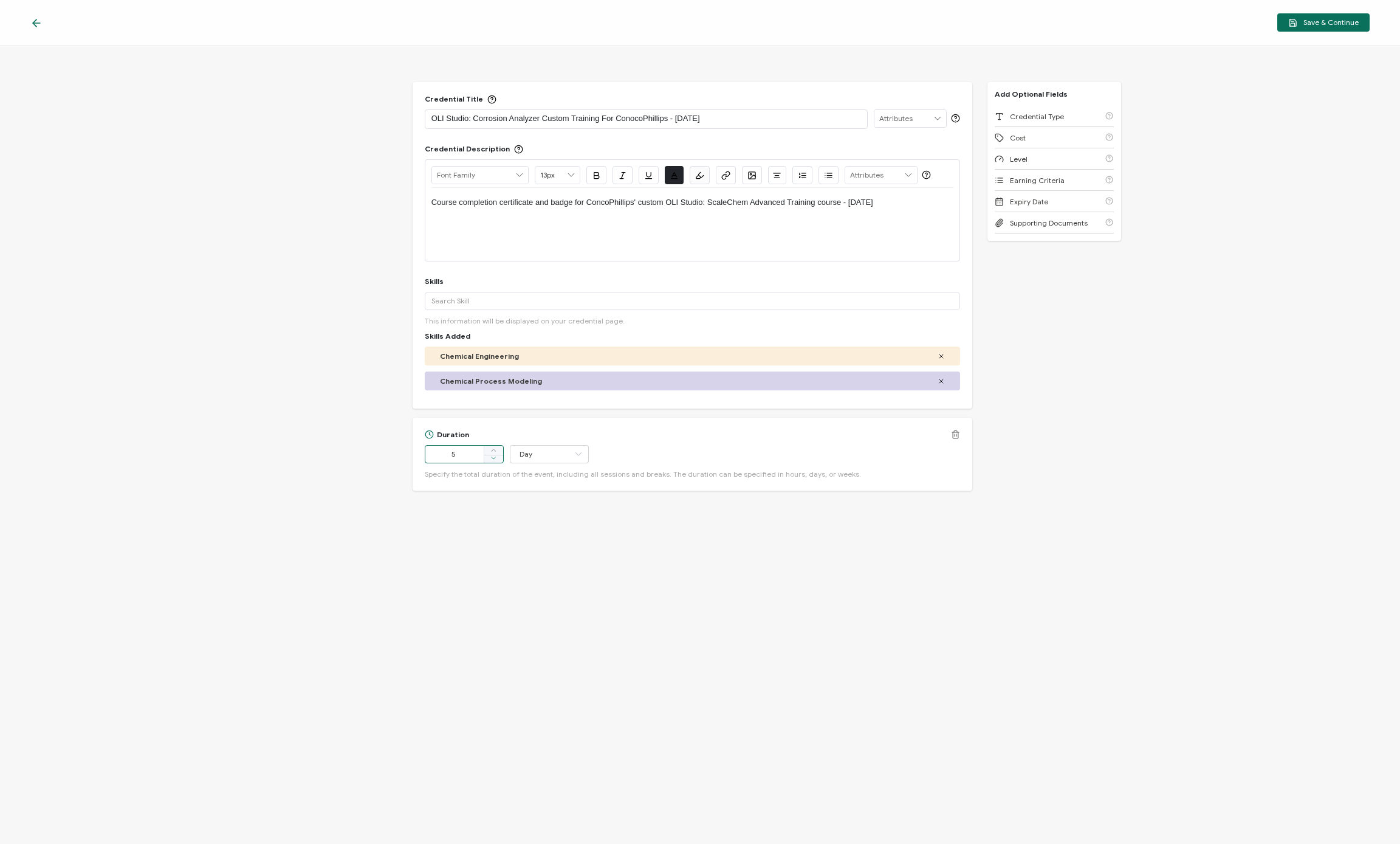
click at [494, 458] on icon at bounding box center [493, 457] width 6 height 6
type input "2"
click at [777, 27] on span "Save & Continue" at bounding box center [1323, 23] width 71 height 9
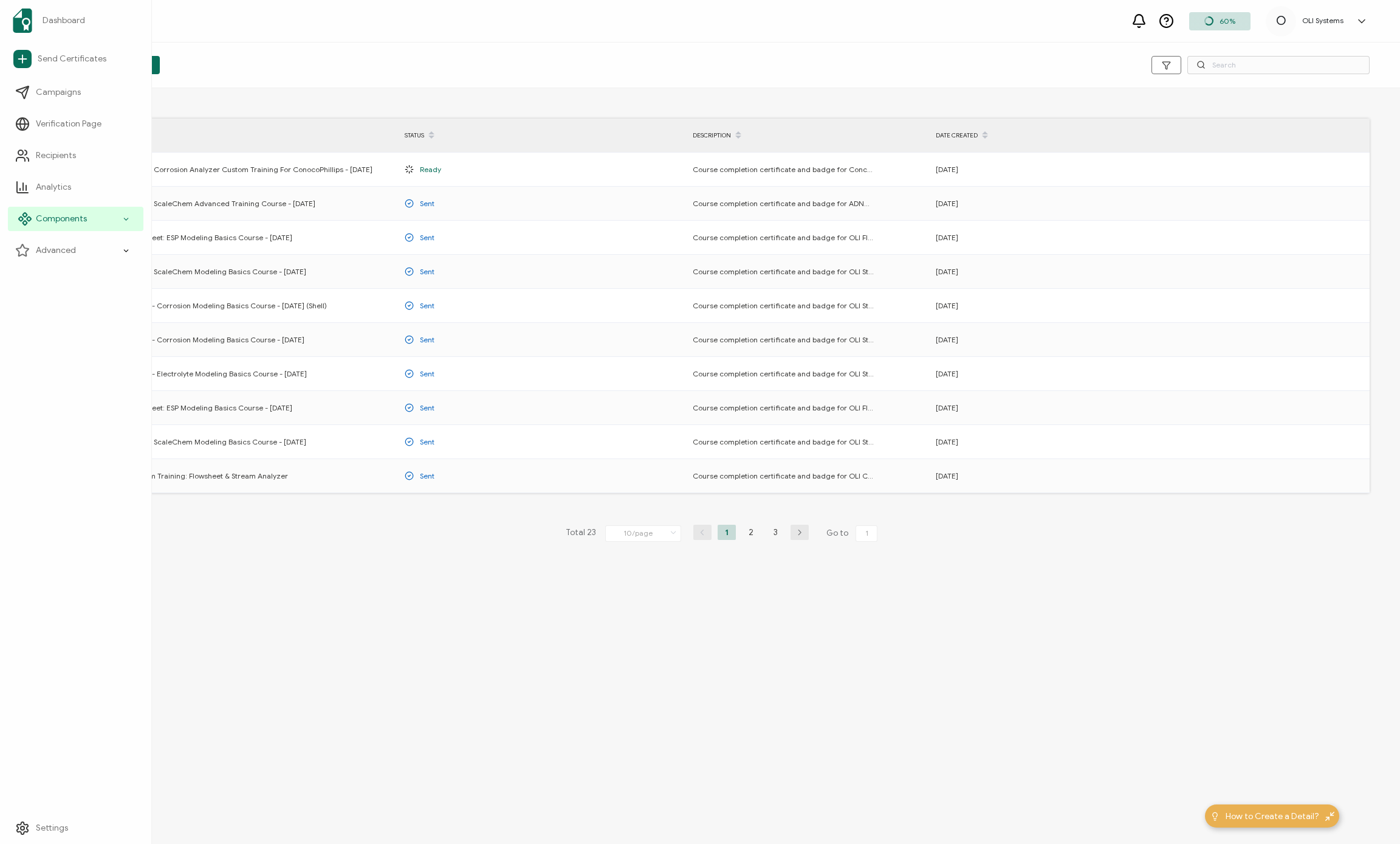
click at [48, 214] on span "Components" at bounding box center [62, 218] width 51 height 12
click at [49, 224] on span "Components" at bounding box center [62, 218] width 51 height 12
click at [69, 310] on span "Email Templates" at bounding box center [75, 313] width 63 height 12
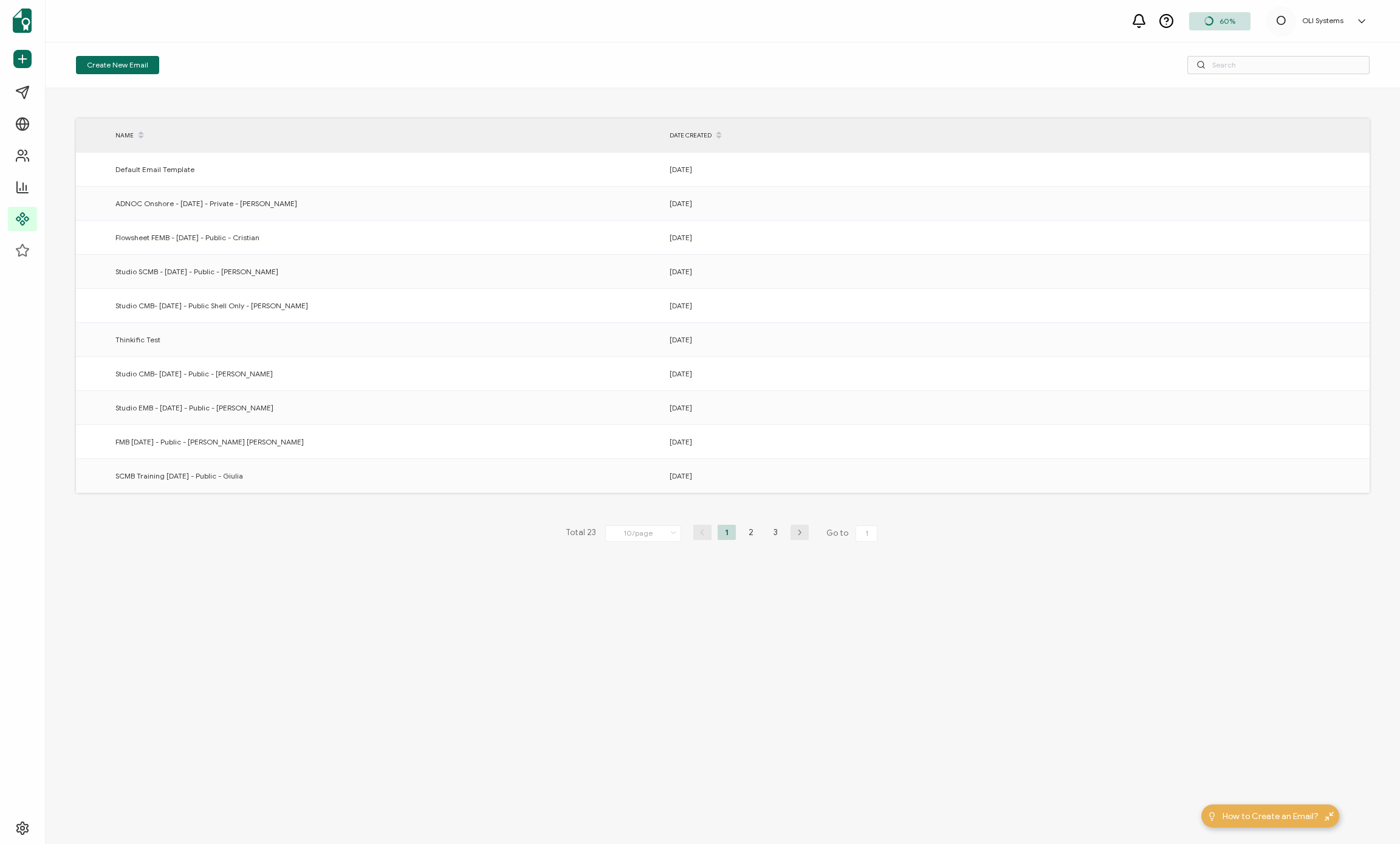
click at [720, 136] on icon at bounding box center [718, 138] width 6 height 6
click at [665, 534] on input "10/page" at bounding box center [643, 533] width 76 height 16
click at [644, 632] on li "100/page" at bounding box center [648, 626] width 85 height 21
click at [708, 131] on div "DATE CREATED" at bounding box center [938, 136] width 552 height 21
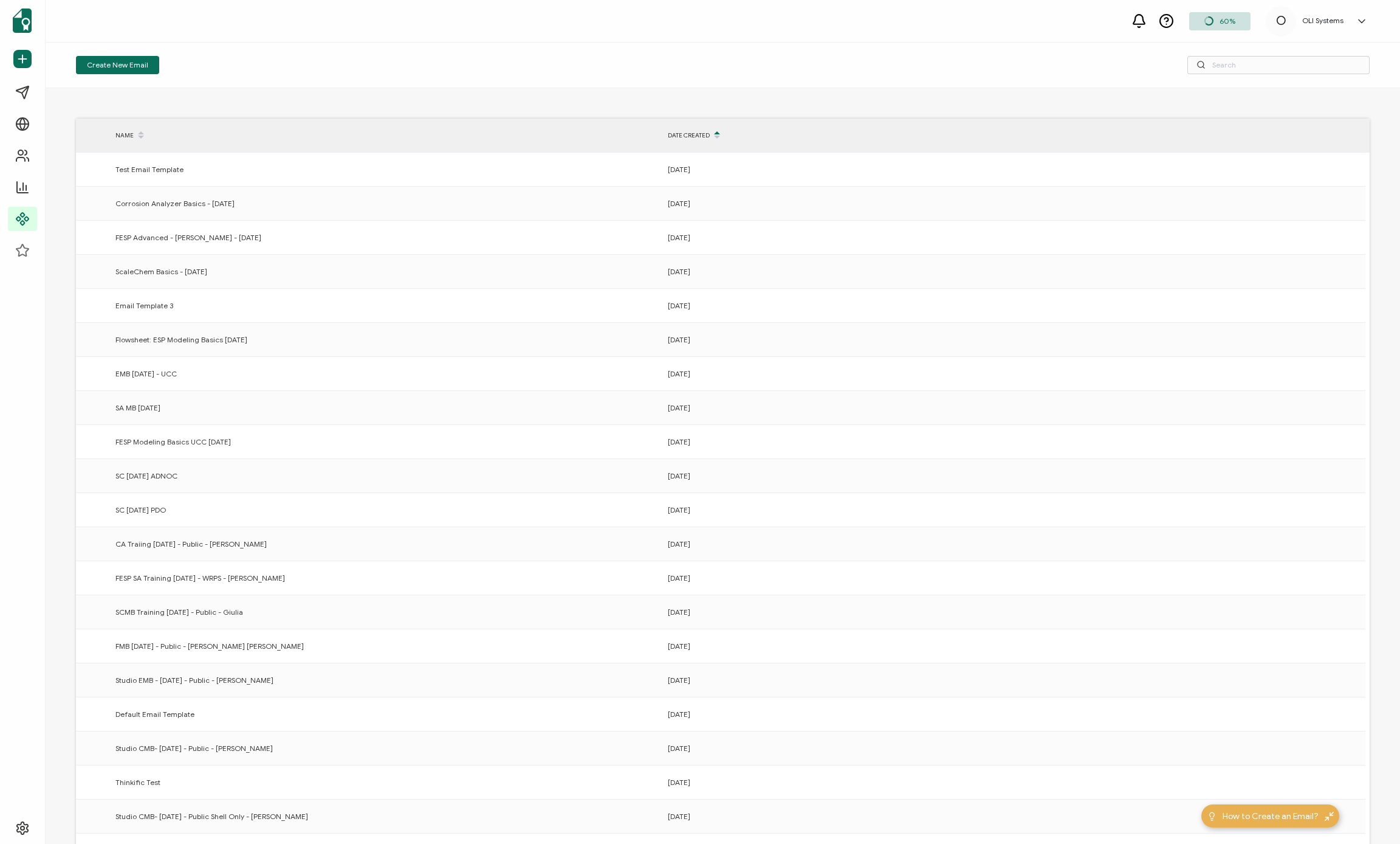
click at [708, 131] on div "DATE CREATED" at bounding box center [938, 136] width 552 height 21
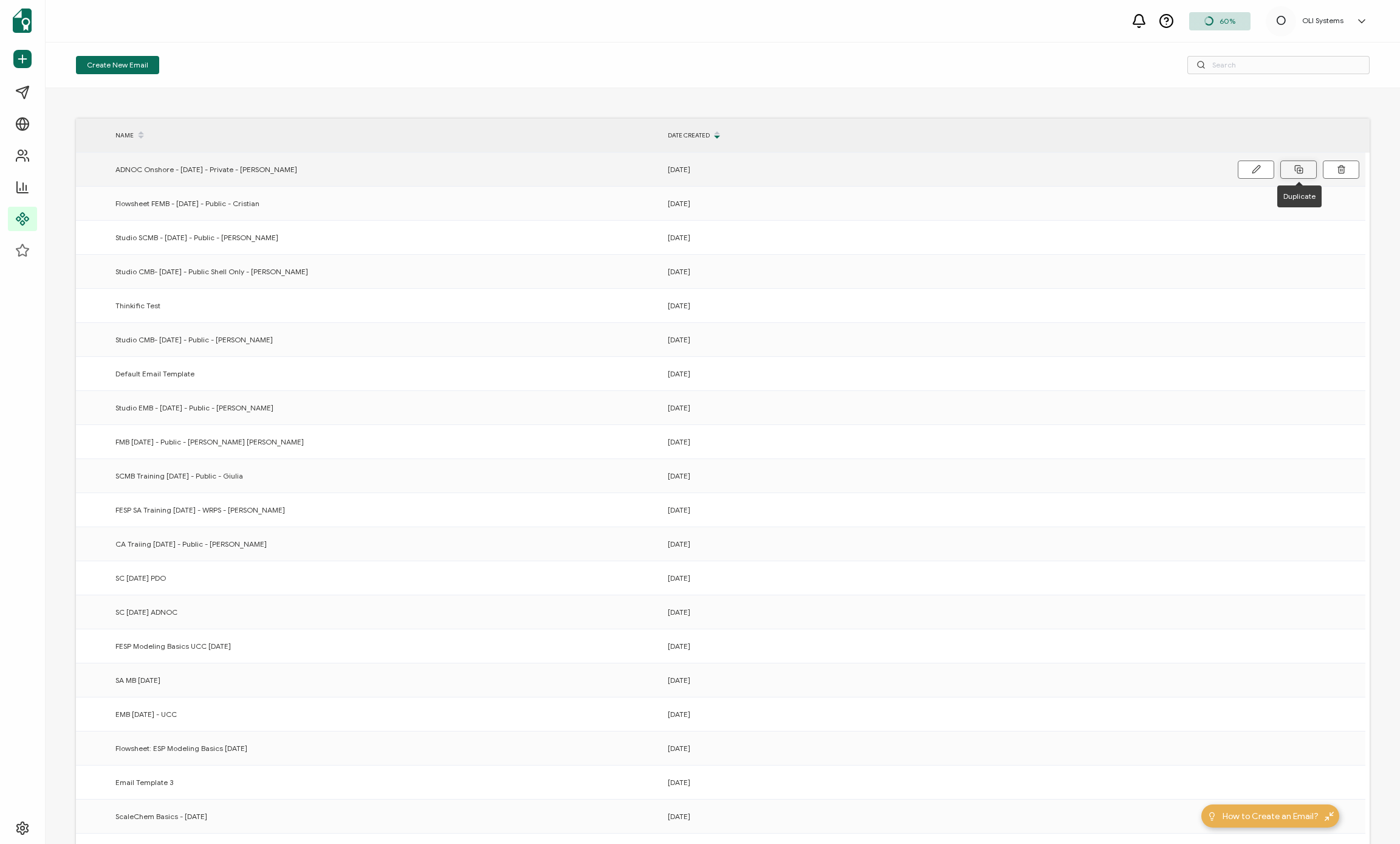
click at [777, 170] on icon at bounding box center [1299, 169] width 9 height 9
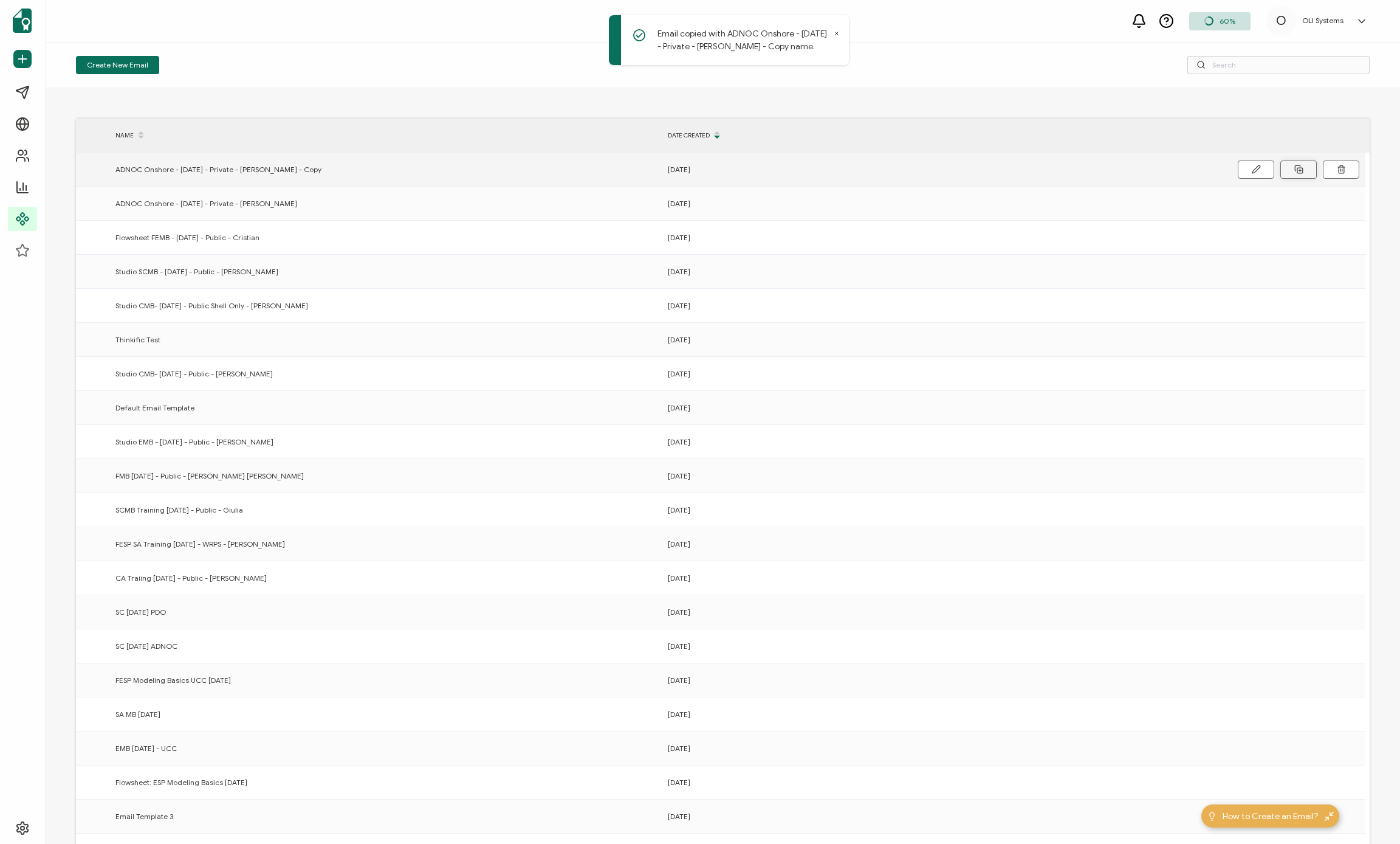
click at [241, 171] on span "ADNOC Onshore - [DATE] - Private - [PERSON_NAME] - Copy" at bounding box center [218, 169] width 206 height 14
click at [321, 178] on td "ADNOC Onshore - [DATE] - Private - [PERSON_NAME] - Copy" at bounding box center [385, 170] width 553 height 34
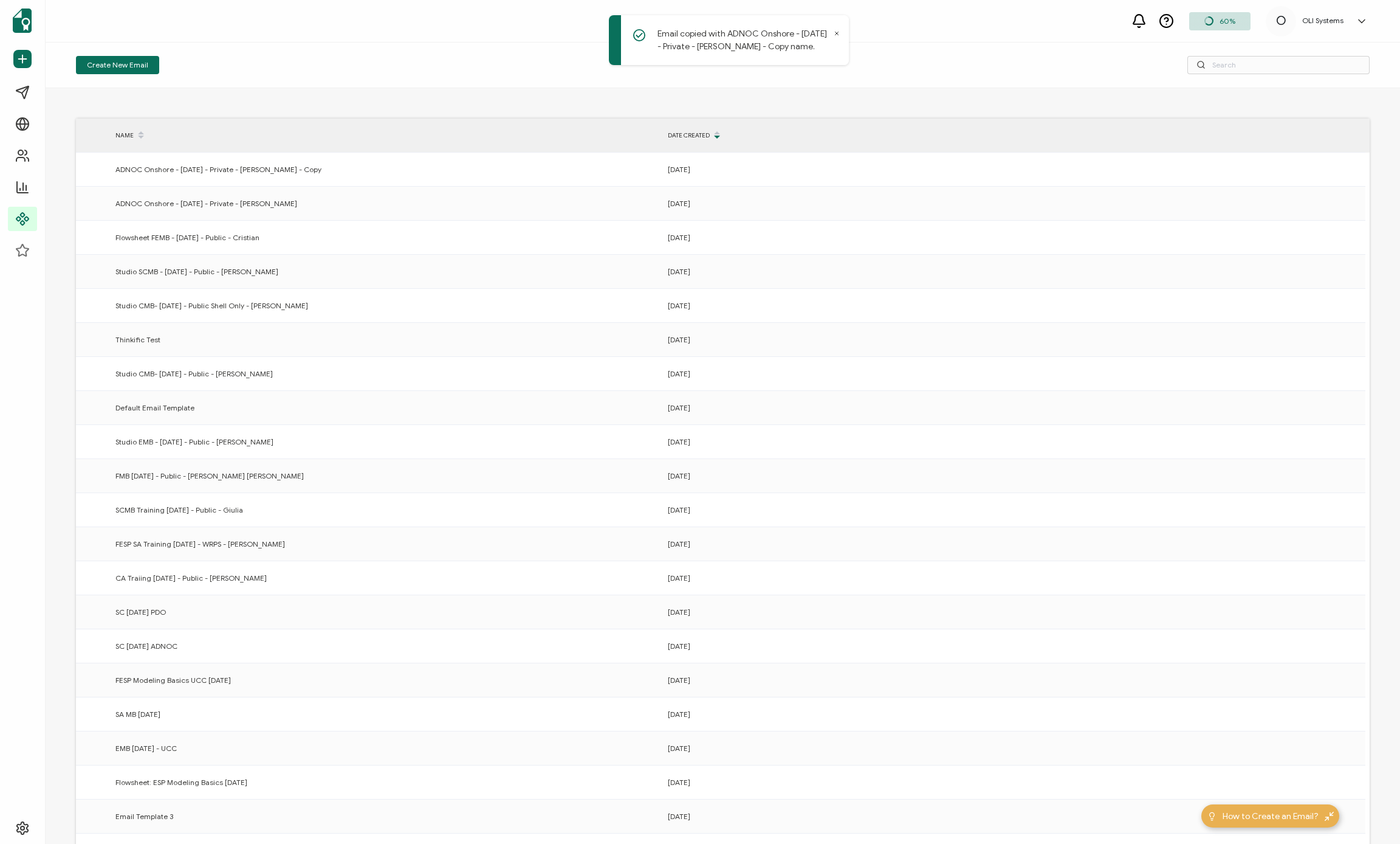
click at [0, 0] on button at bounding box center [0, 0] width 0 height 0
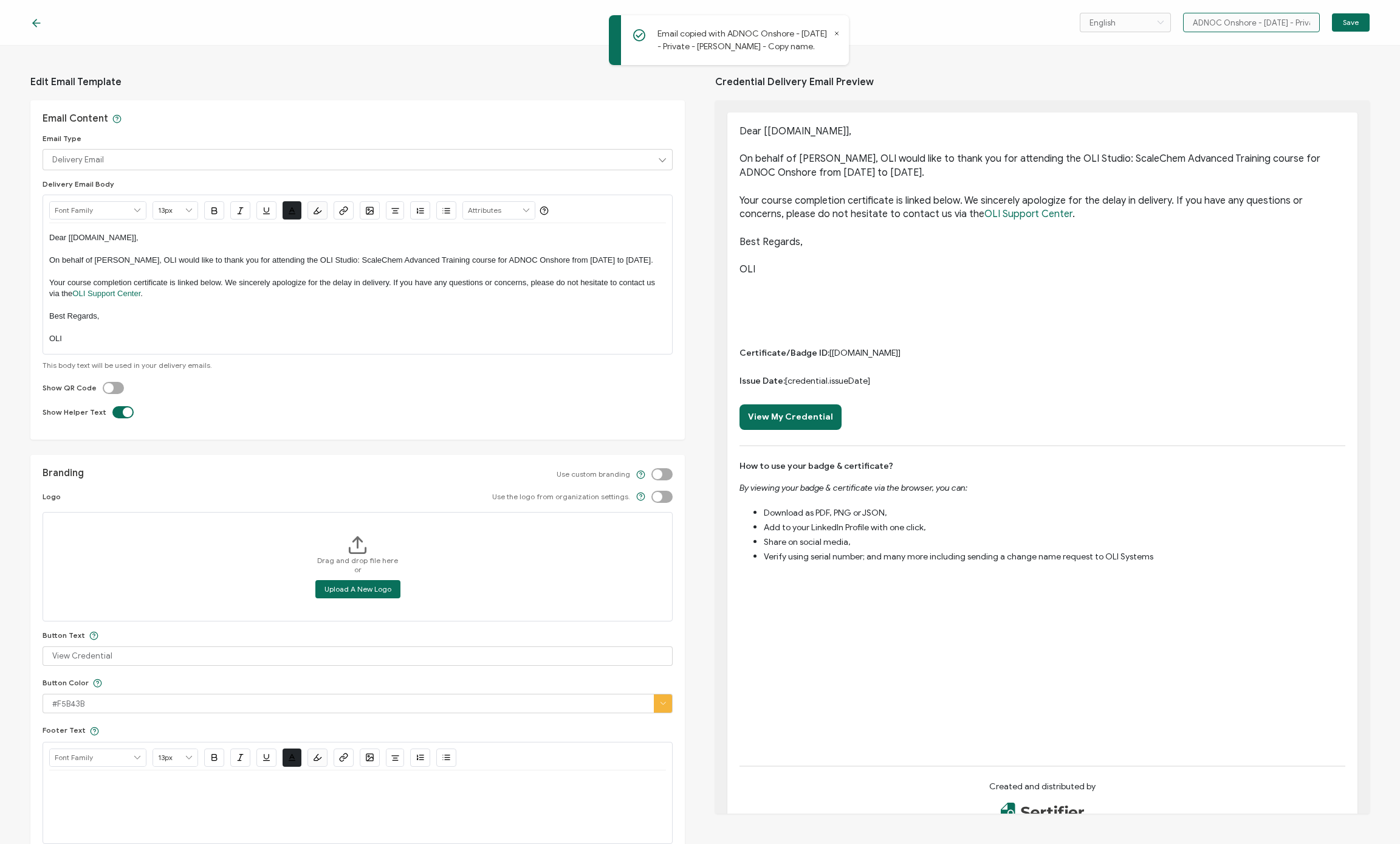
click at [777, 17] on input "ADNOC Onshore - [DATE] - Private - [PERSON_NAME] - Copy" at bounding box center [1251, 22] width 137 height 20
paste input "ConocoPhillips - [DATE] - Private - [PERSON_NAME]"
type input "ConocoPhillips - [DATE] - Private - [PERSON_NAME]"
click at [229, 262] on p "On behalf of [PERSON_NAME], OLI would like to thank you for attending the OLI S…" at bounding box center [357, 260] width 617 height 11
drag, startPoint x: 121, startPoint y: 264, endPoint x: 222, endPoint y: 81, distance: 209.0
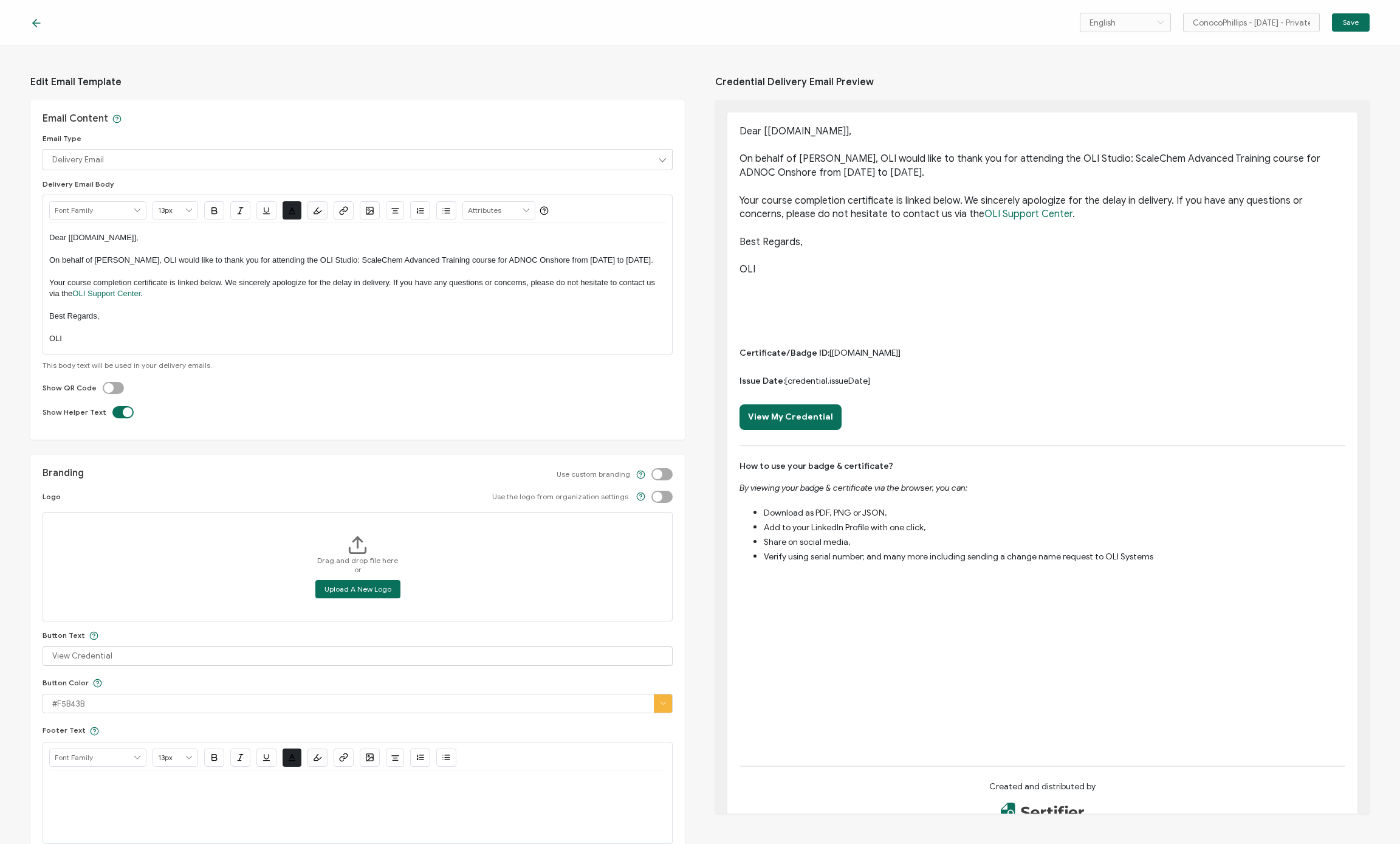
click at [87, 168] on div "Email Content Email Type Delivery Email Delivery Email Expiration Email Update …" at bounding box center [357, 270] width 654 height 339
click at [247, 65] on span "Edit Email Template" at bounding box center [357, 82] width 654 height 37
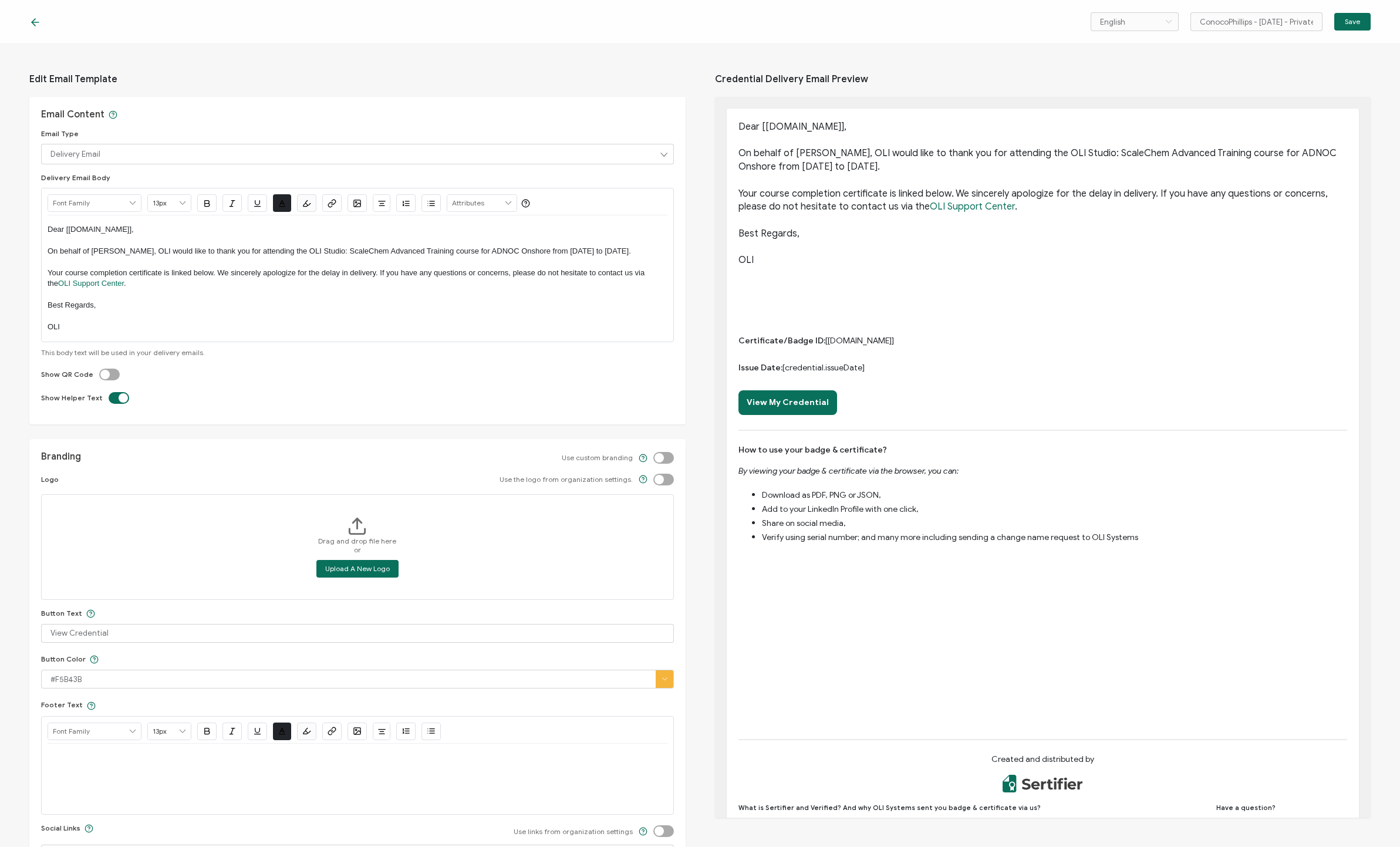
click at [393, 234] on p "Dear [[DOMAIN_NAME]]," at bounding box center [357, 229] width 620 height 11
click at [128, 247] on p "On behalf of [PERSON_NAME], OLI would like to thank you for attending the OLI S…" at bounding box center [357, 251] width 620 height 11
click at [496, 245] on p at bounding box center [357, 240] width 620 height 11
click at [493, 249] on p "On behalf of [PERSON_NAME], OLI would like to thank you for attending the OLI S…" at bounding box center [357, 251] width 620 height 11
click at [751, 62] on span "Credential Delivery Email Preview" at bounding box center [1043, 79] width 656 height 35
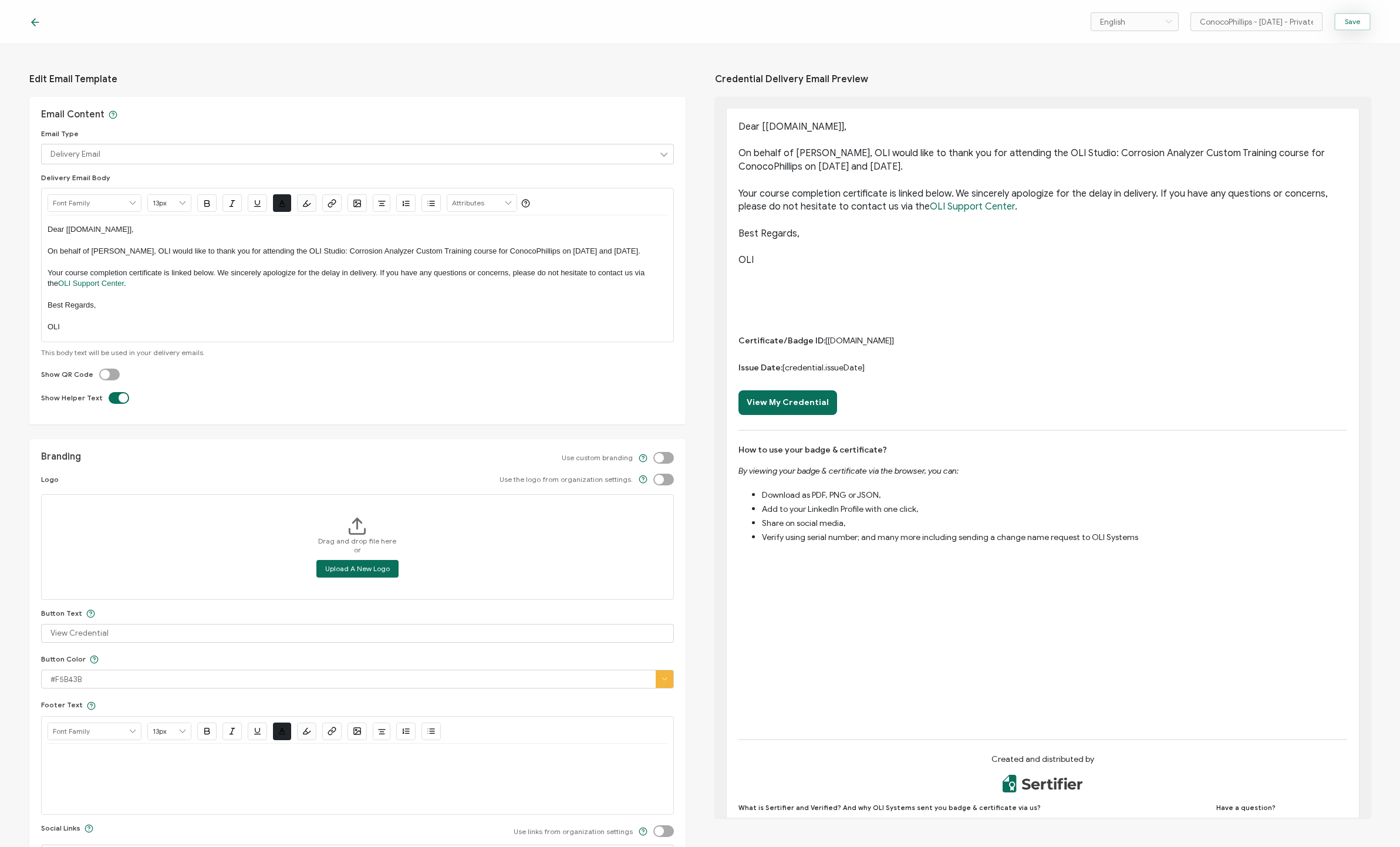
click at [751, 22] on span "Save" at bounding box center [1353, 22] width 15 height 7
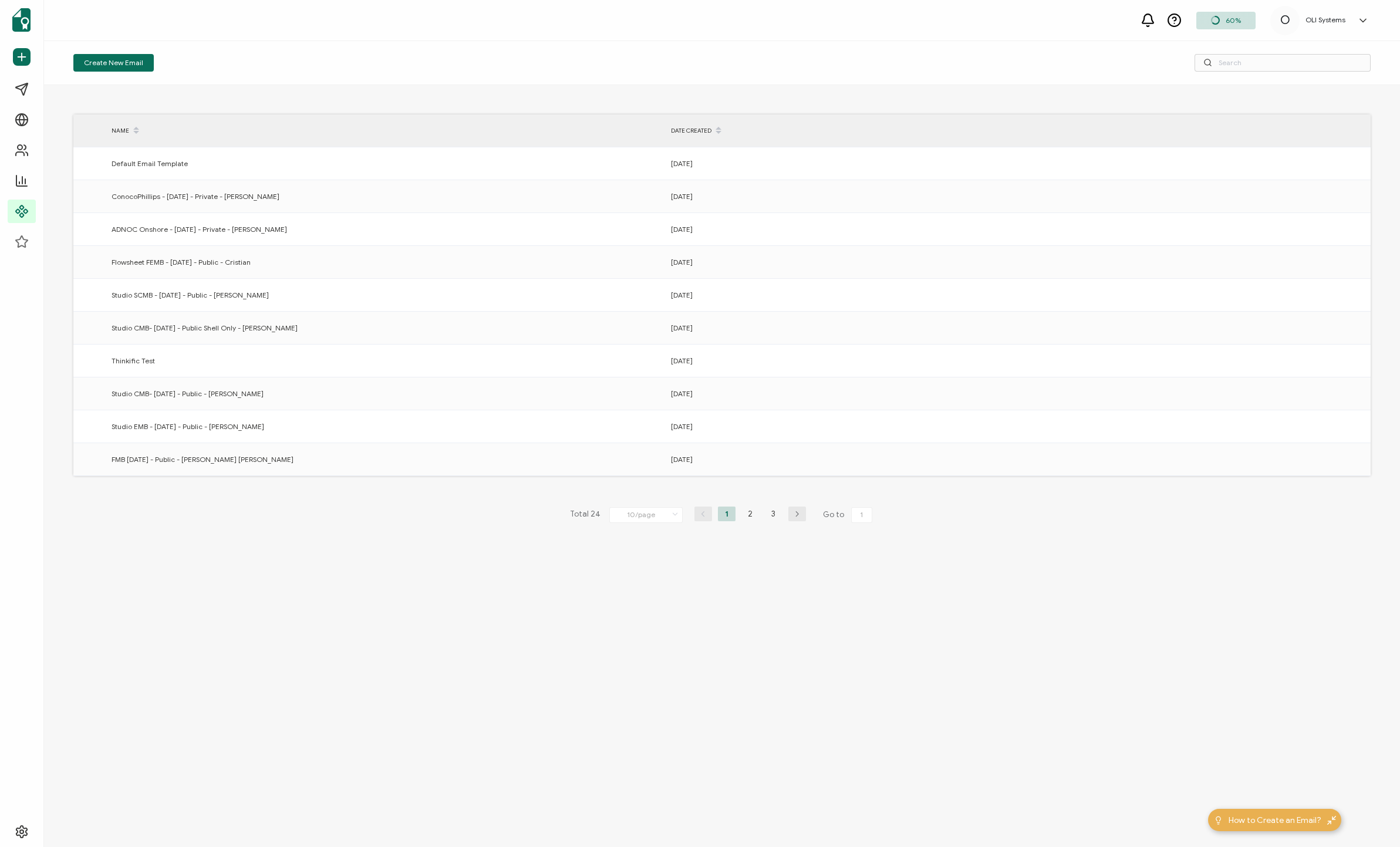
click at [595, 90] on div "NAME DATE CREATED Default Email Template [DATE] ConocoPhillips - [DATE] - Priva…" at bounding box center [722, 465] width 1356 height 762
click at [627, 75] on div "Create New Email" at bounding box center [722, 63] width 1356 height 44
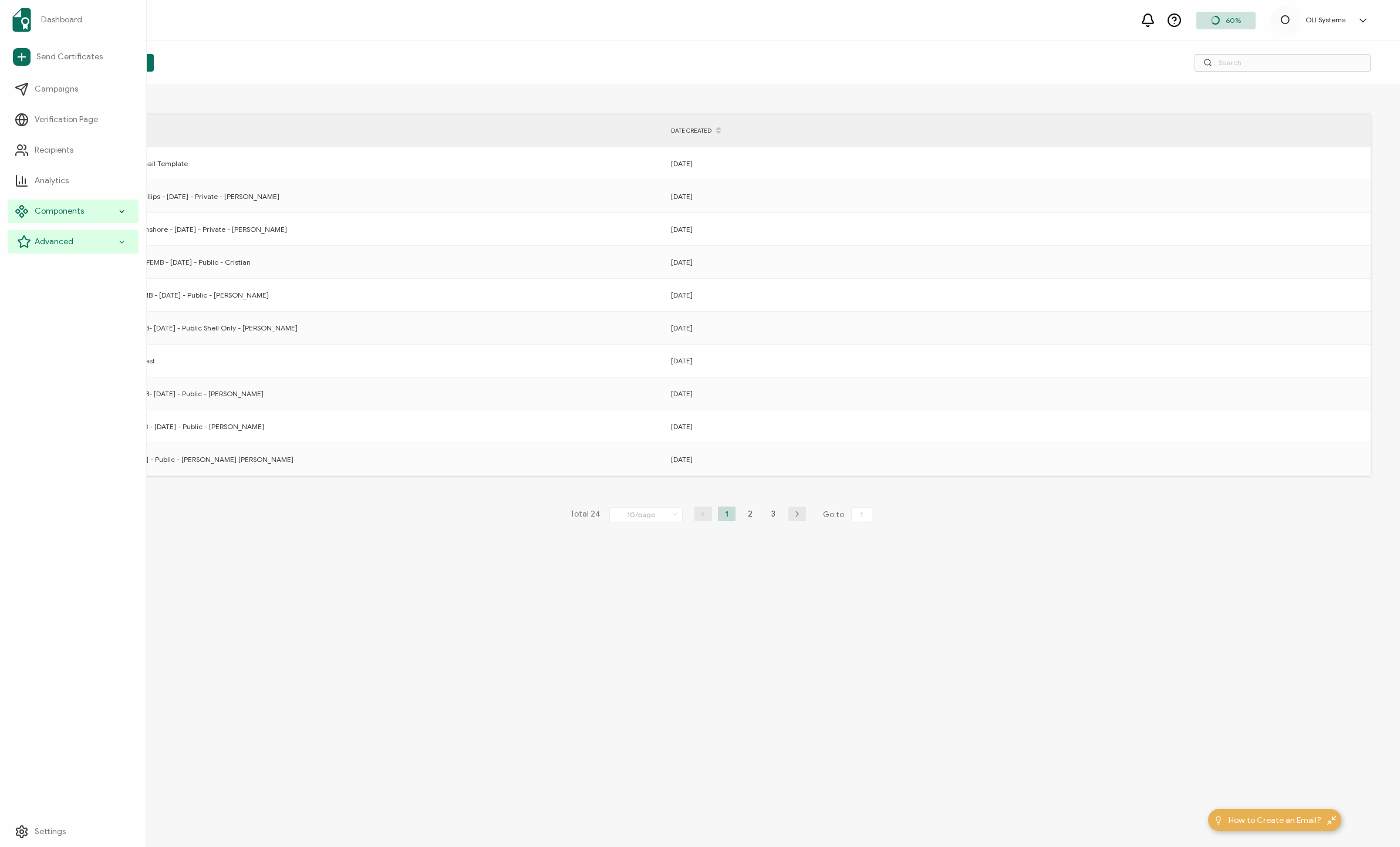
click at [84, 242] on div "Advanced" at bounding box center [73, 241] width 131 height 23
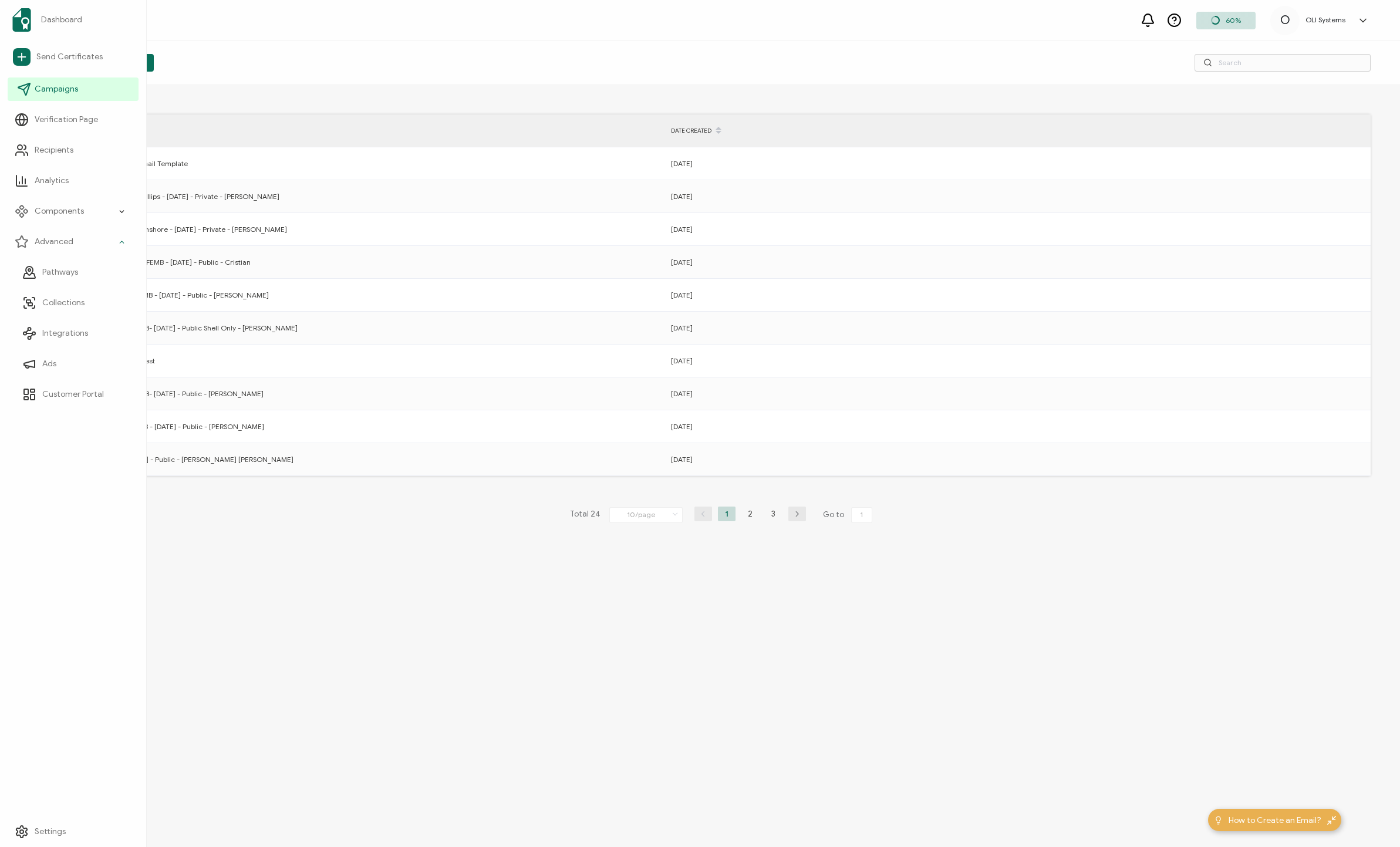
click at [72, 91] on span "Campaigns" at bounding box center [56, 89] width 44 height 12
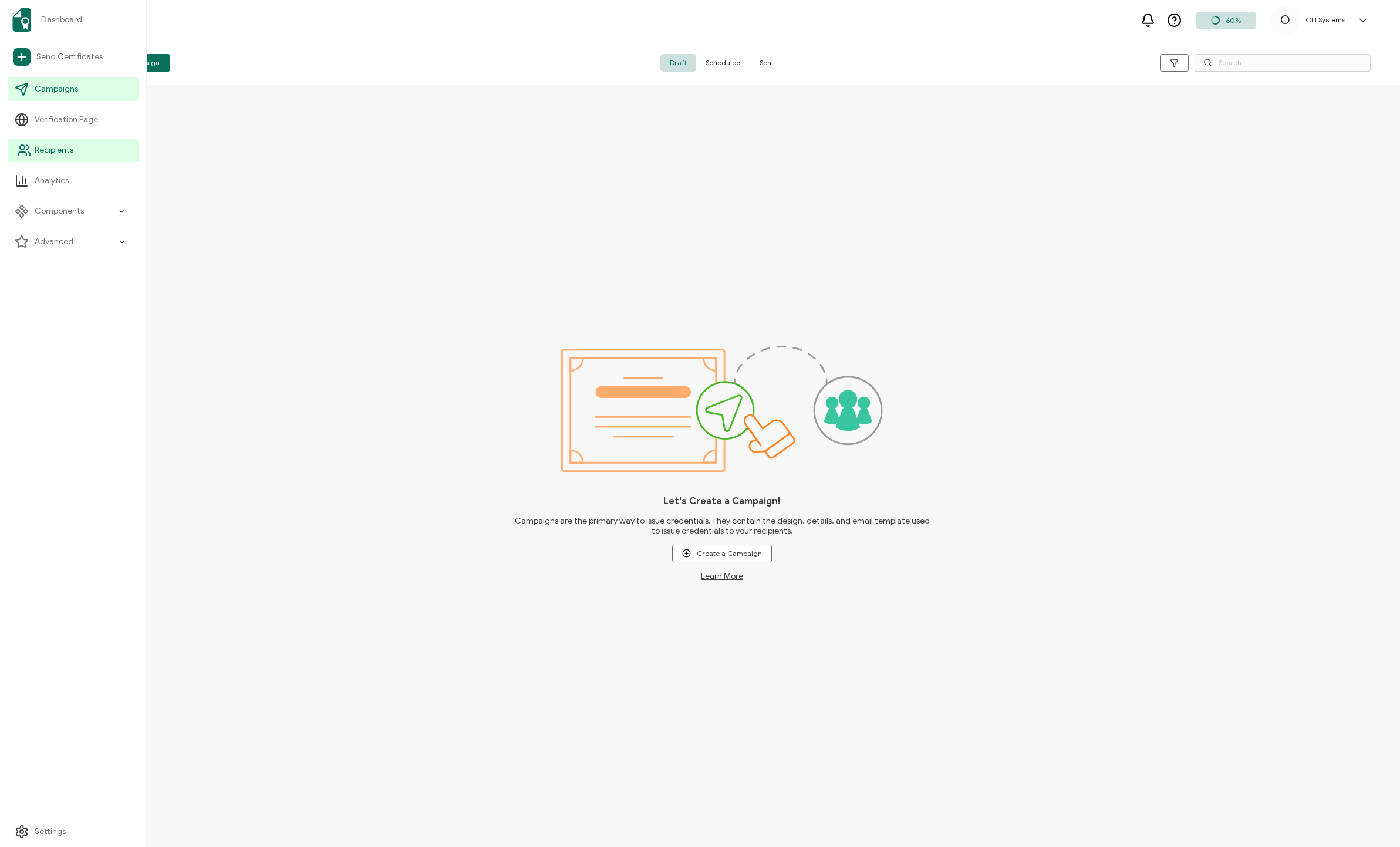
click at [29, 161] on link "Recipients" at bounding box center [73, 150] width 131 height 23
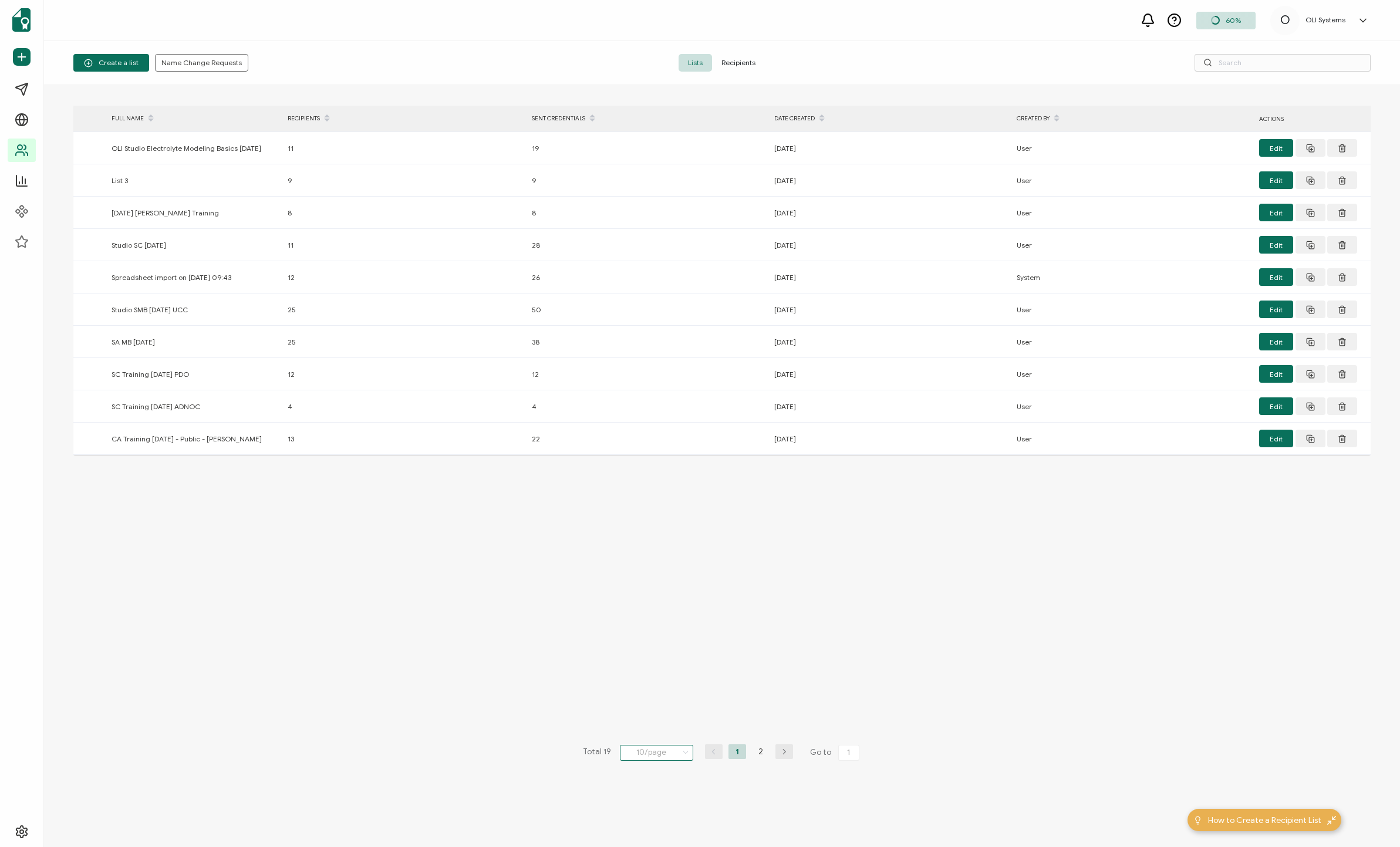
click at [655, 752] on input "10/page" at bounding box center [657, 752] width 73 height 16
click at [663, 715] on li "100/page" at bounding box center [660, 722] width 82 height 20
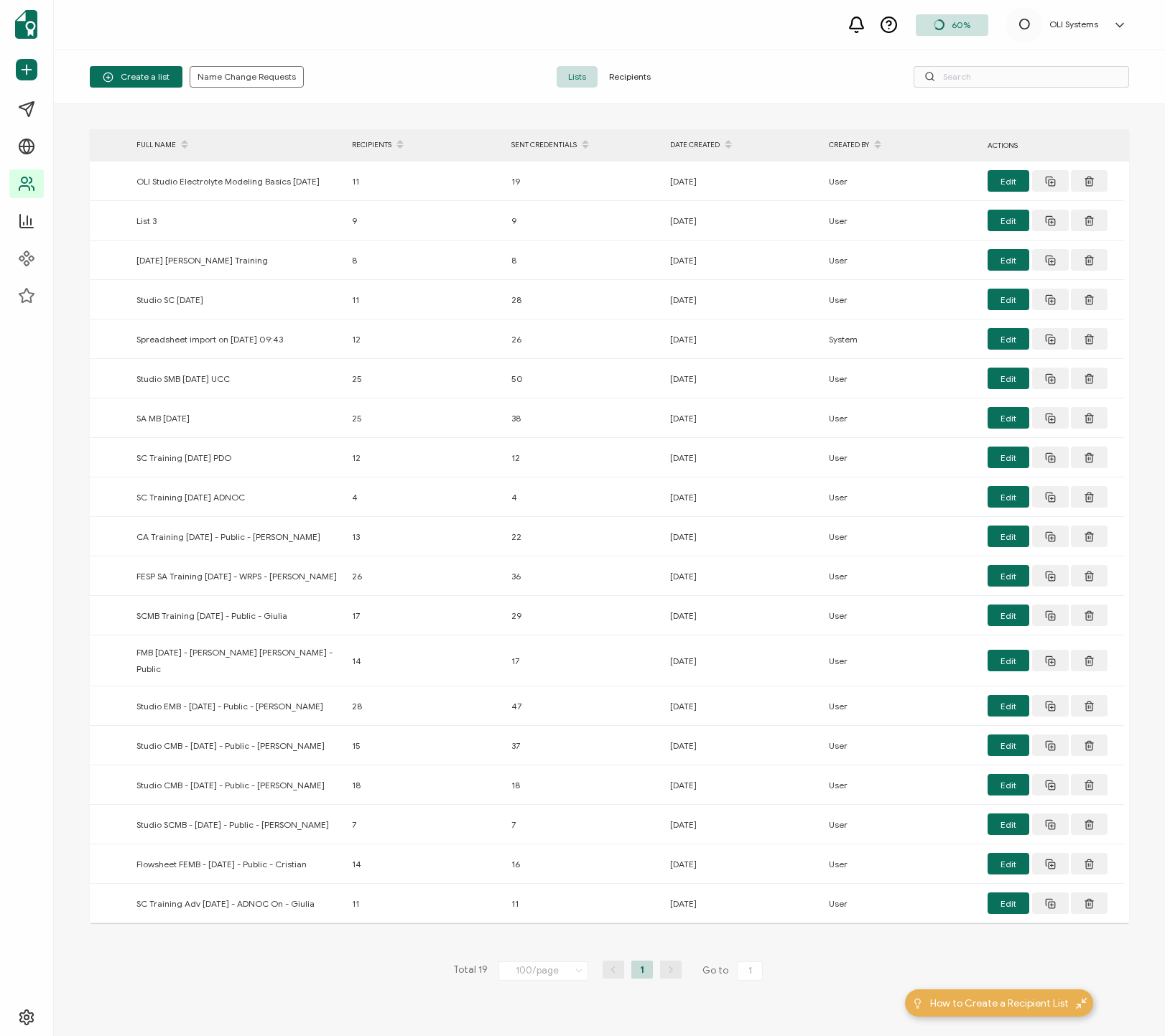
click at [401, 74] on div "Create a list Name Change Requests" at bounding box center [263, 77] width 346 height 22
click at [149, 73] on span "Create a list" at bounding box center [136, 77] width 67 height 11
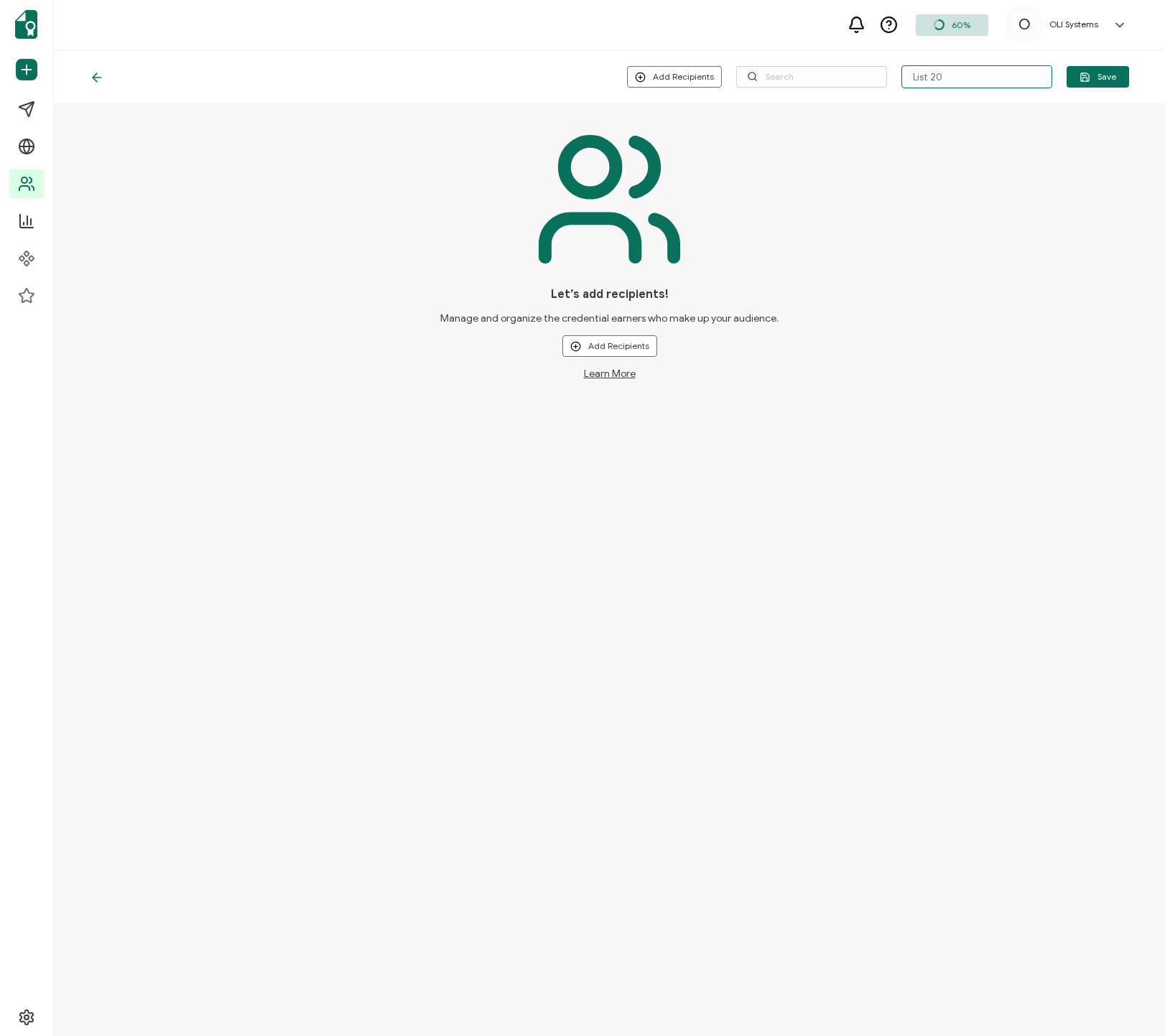
click at [919, 81] on input "List 20" at bounding box center [976, 77] width 151 height 23
paste input "CA [DATE] - Private - [PERSON_NAME] - ConocoPhillips"
type input "CA [DATE] - Private - [PERSON_NAME] - ConocoPhillips"
click at [919, 157] on div "Let’s add recipients! Manage and organize the credential earners who make up yo…" at bounding box center [609, 251] width 1039 height 258
click at [919, 81] on span "Save" at bounding box center [1097, 77] width 36 height 11
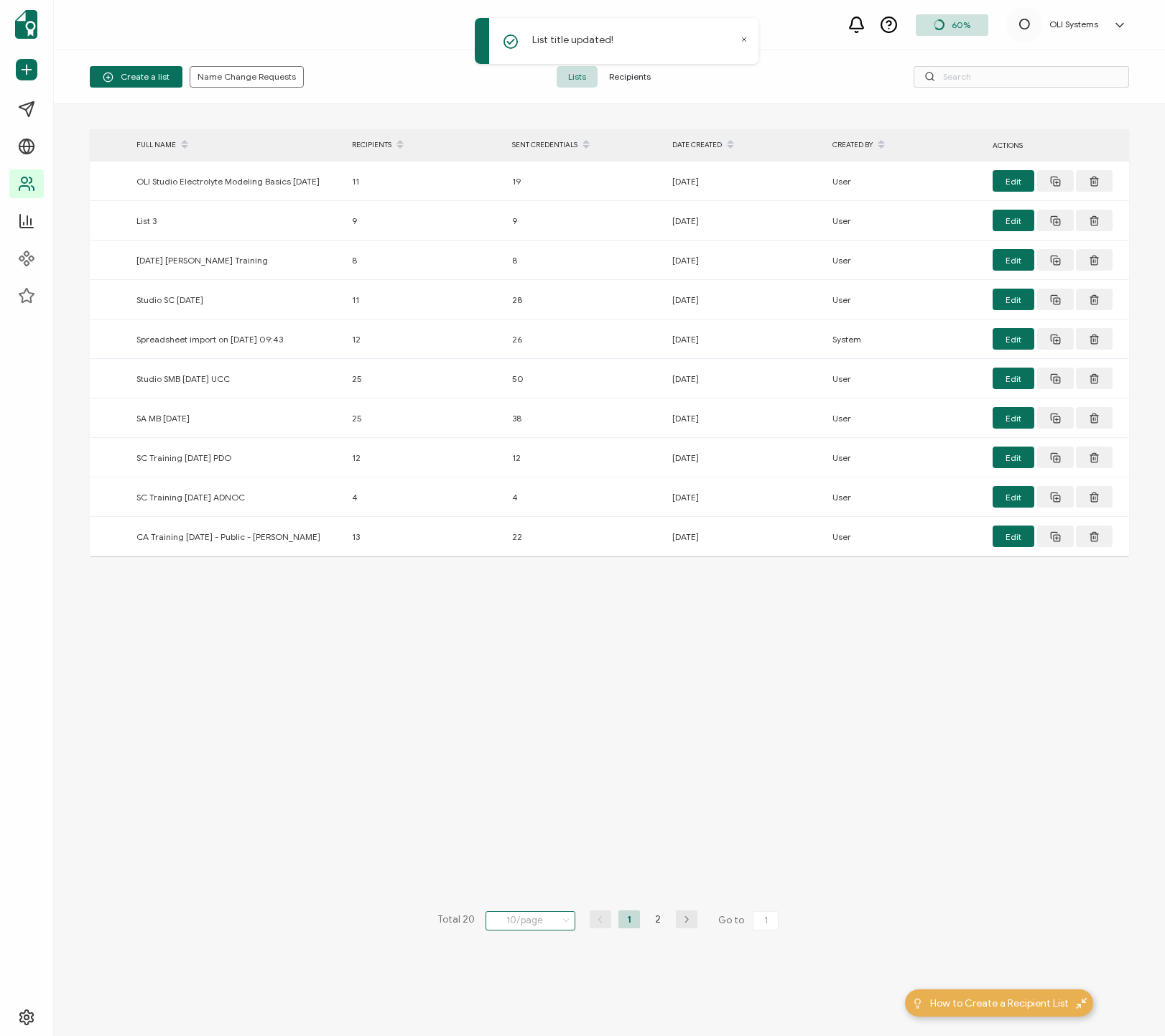
click at [546, 921] on input "10/page" at bounding box center [531, 920] width 90 height 19
click at [540, 889] on li "100/page" at bounding box center [535, 883] width 101 height 25
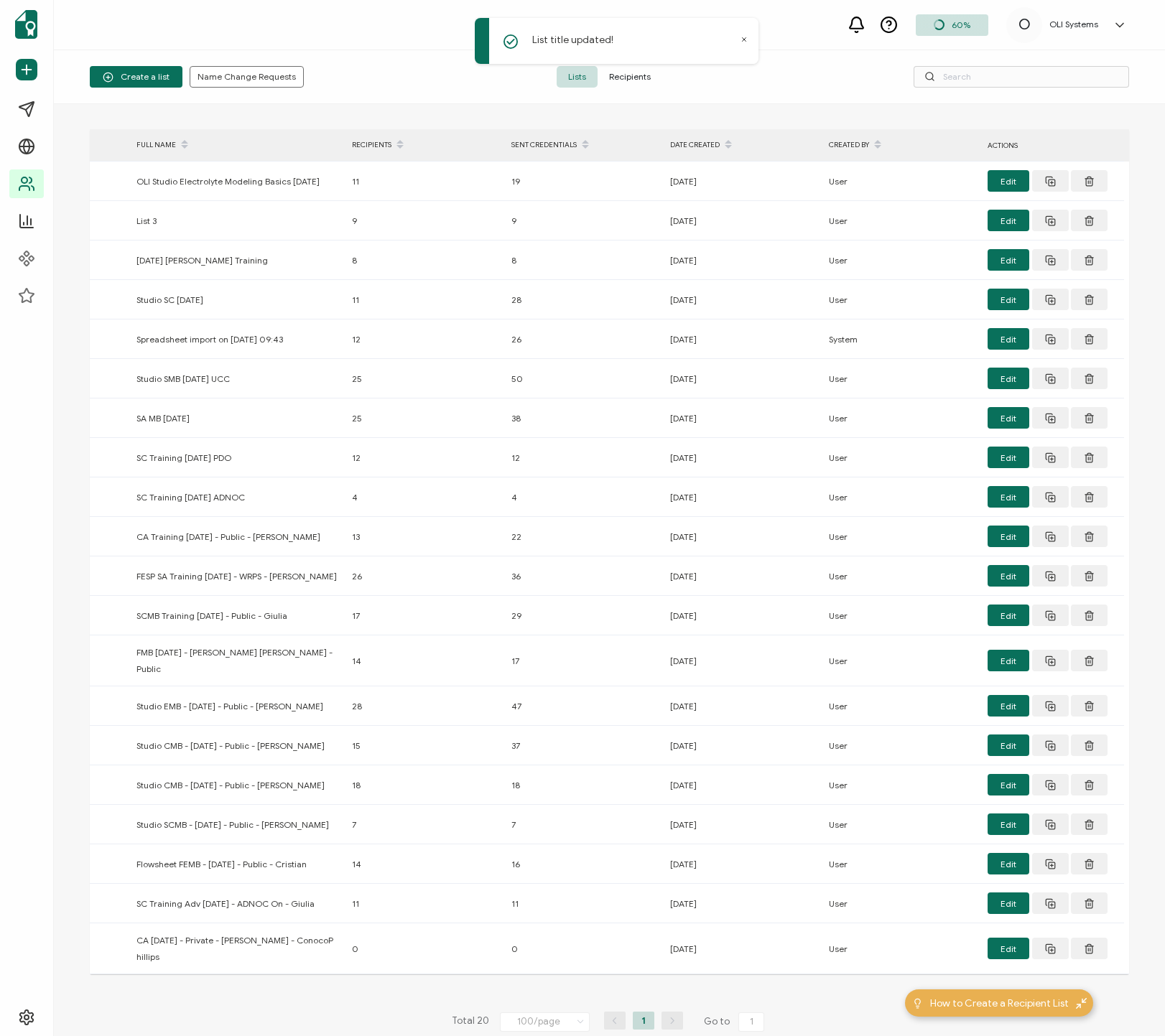
click at [728, 142] on icon at bounding box center [727, 139] width 7 height 7
click at [730, 144] on span at bounding box center [728, 145] width 17 height 25
click at [730, 140] on icon at bounding box center [727, 139] width 7 height 7
click at [730, 153] on span at bounding box center [728, 145] width 17 height 25
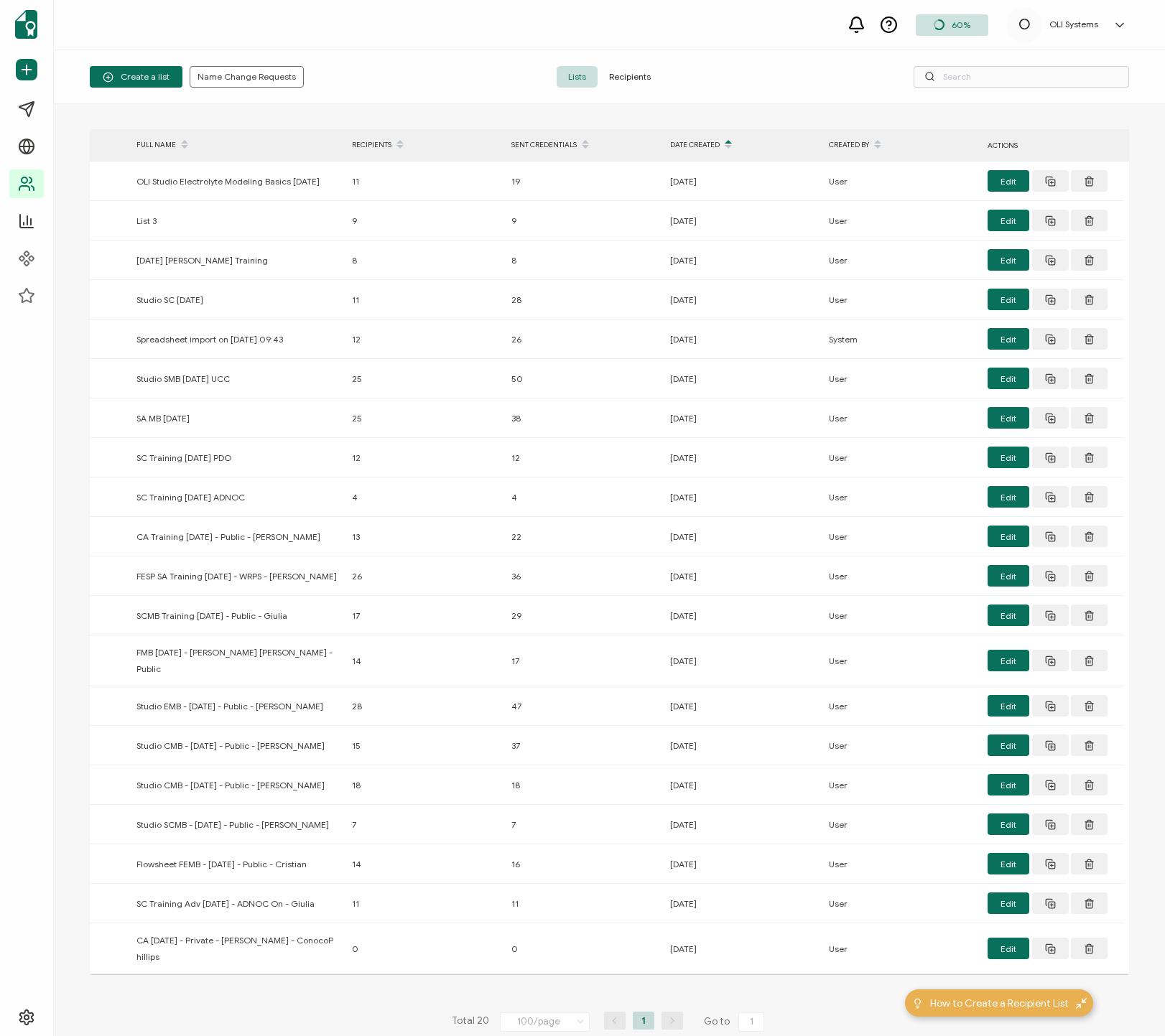
click at [728, 143] on span at bounding box center [728, 145] width 17 height 25
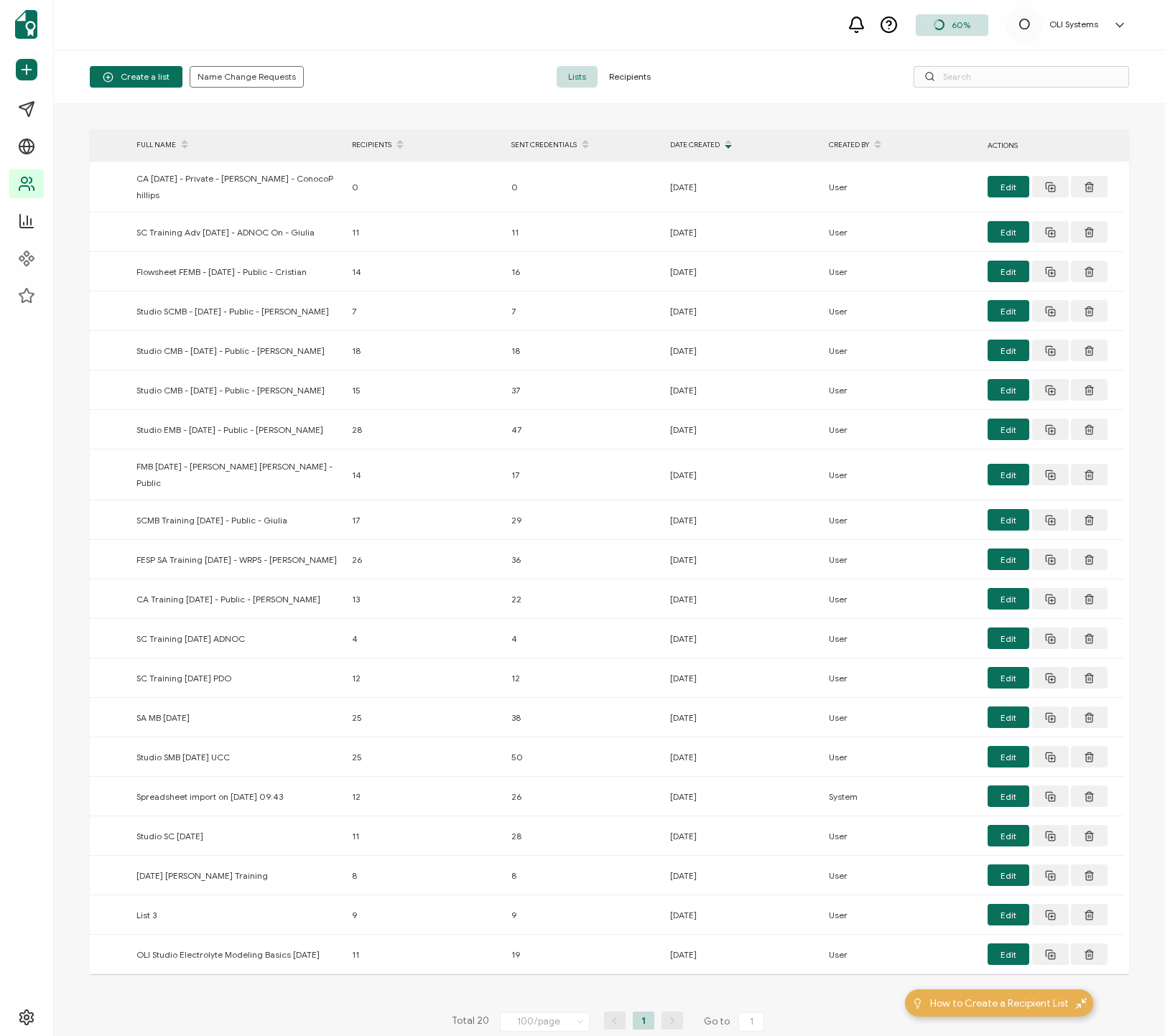
click at [728, 143] on span at bounding box center [728, 145] width 17 height 25
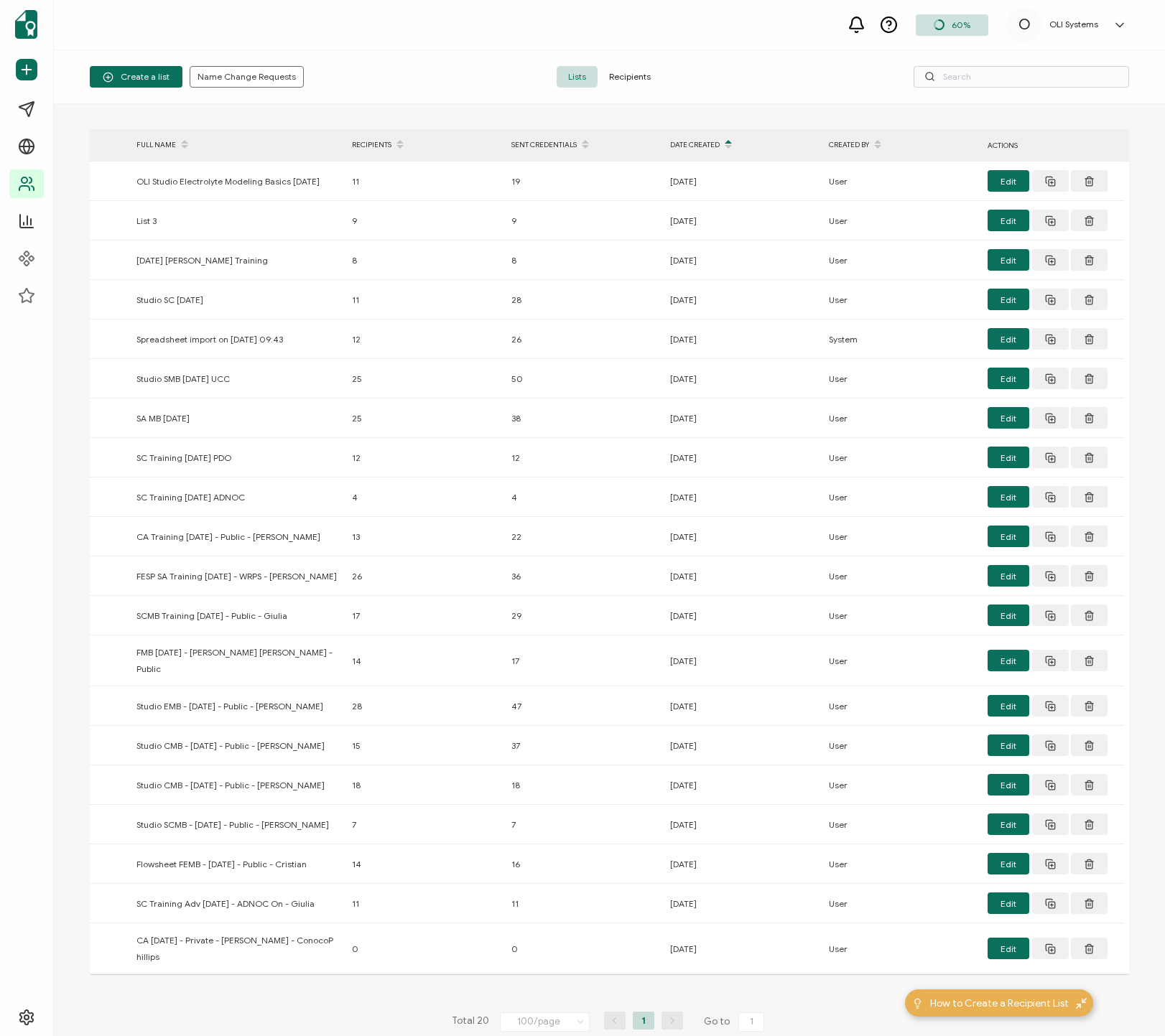
click at [728, 143] on span at bounding box center [728, 145] width 17 height 25
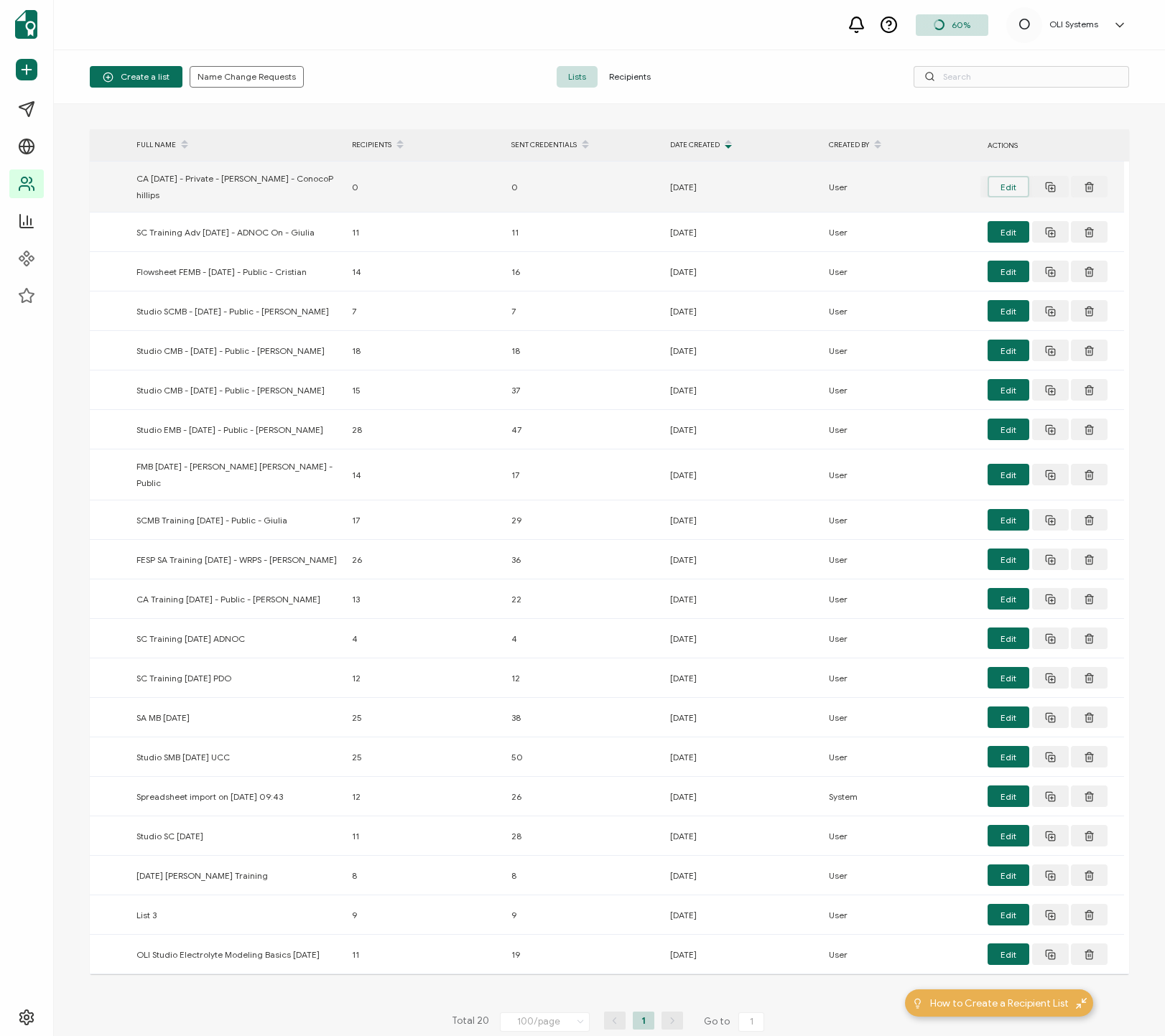
click at [919, 184] on button "Edit" at bounding box center [1009, 187] width 42 height 22
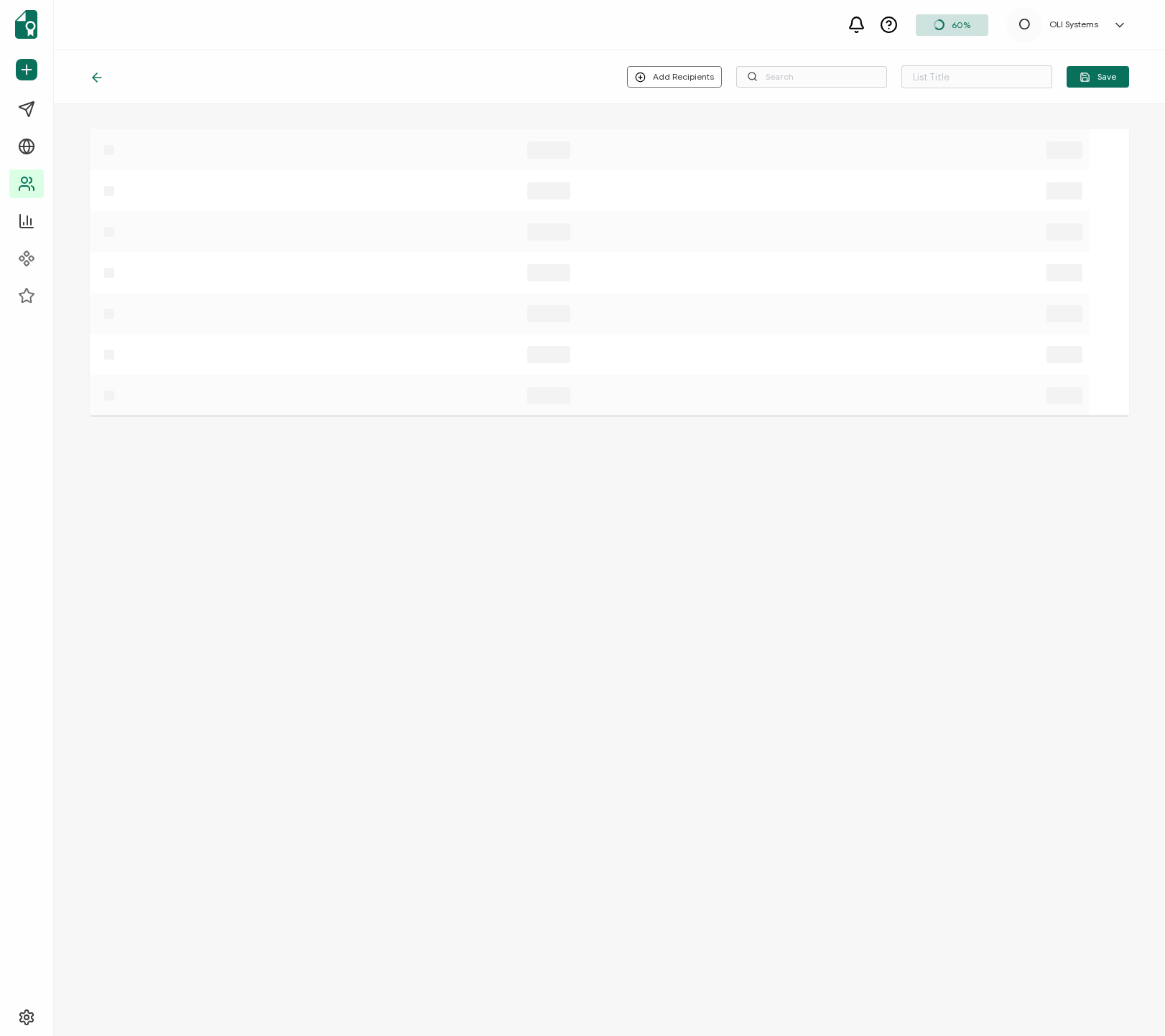
type input "CA [DATE] - Private - [PERSON_NAME] - ConocoPhillips"
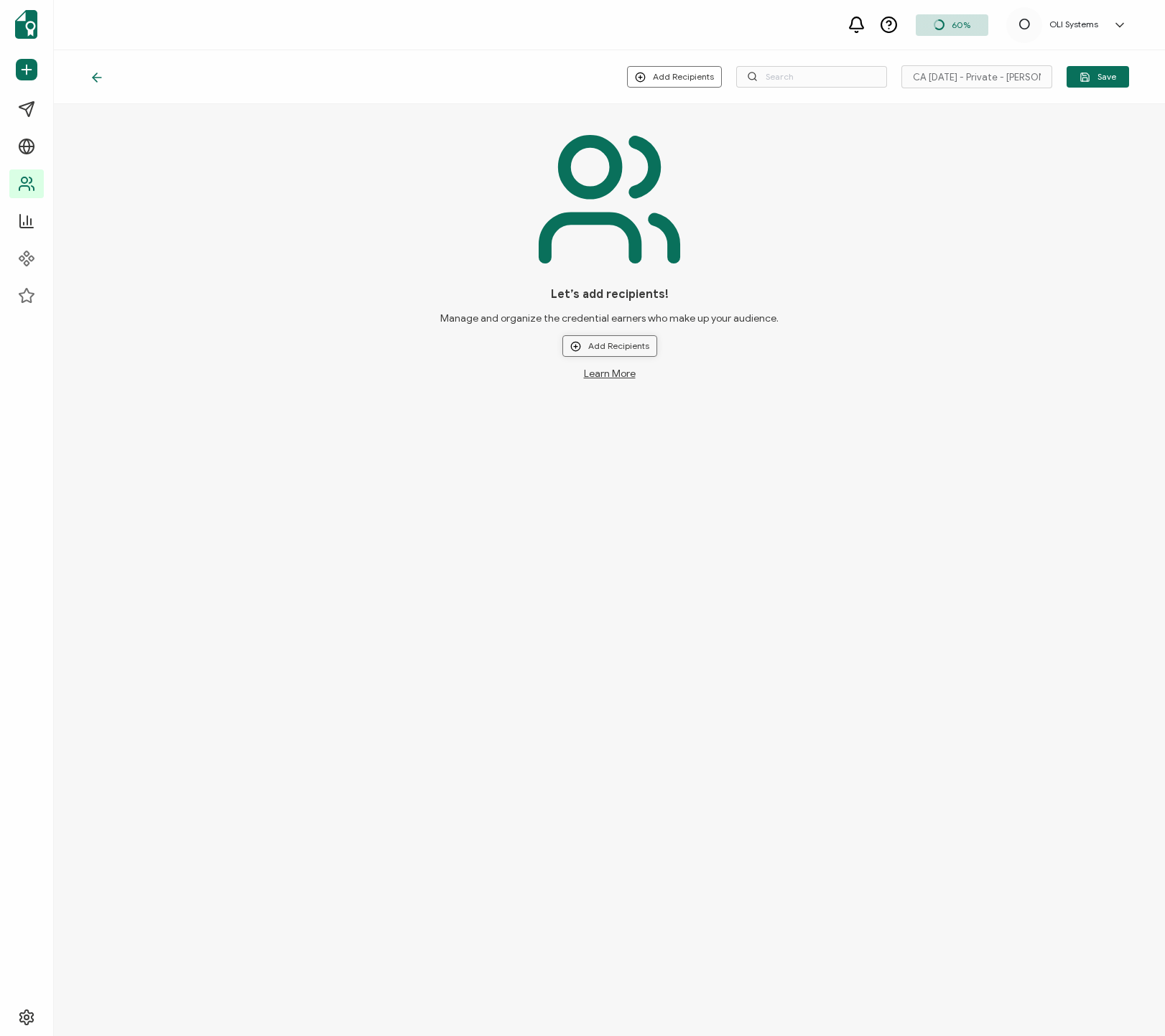
click at [600, 344] on button "Add Recipients" at bounding box center [610, 346] width 95 height 22
click at [773, 281] on div "Let’s add recipients! Manage and organize the credential earners who make up yo…" at bounding box center [609, 251] width 1039 height 258
click at [673, 89] on div "Add Recipients Upload New Recipients Import from Recipients CA [DATE] - Private…" at bounding box center [610, 77] width 1111 height 54
click at [679, 80] on button "Add Recipients" at bounding box center [674, 77] width 95 height 22
click at [664, 70] on button "Add Recipients" at bounding box center [674, 77] width 95 height 22
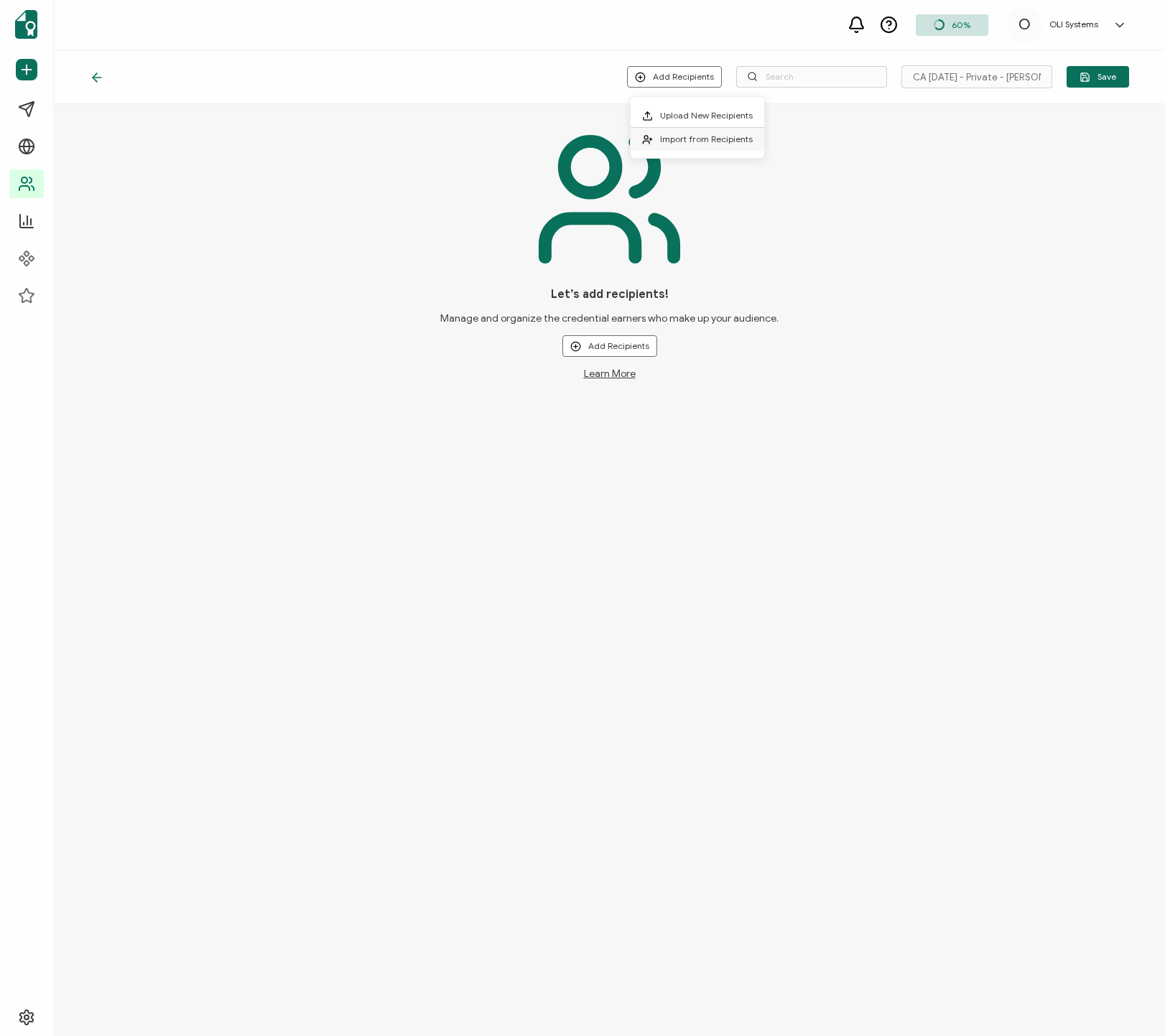
click at [701, 133] on span "Import from Recipients" at bounding box center [706, 139] width 93 height 11
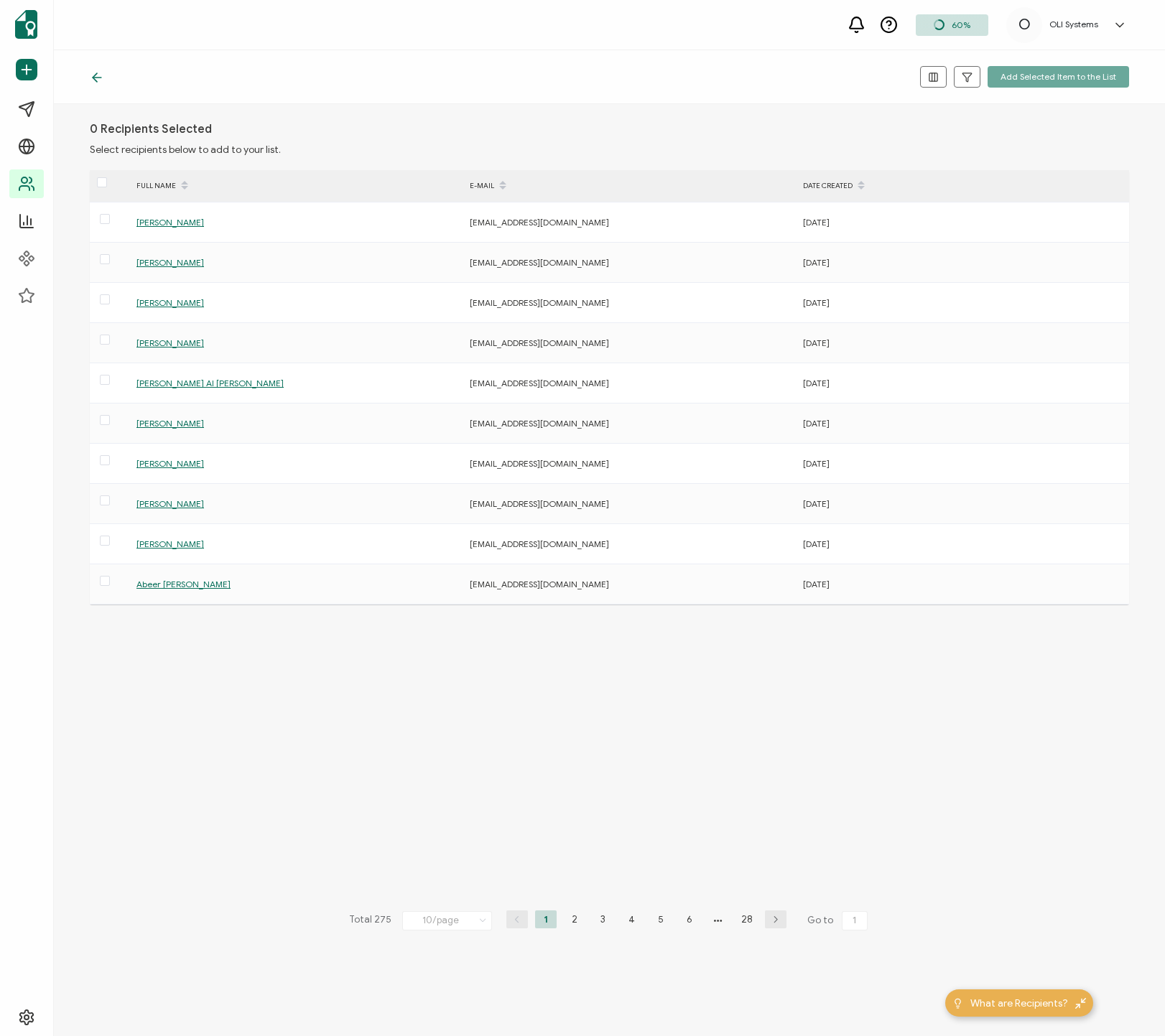
click at [92, 81] on icon at bounding box center [97, 77] width 15 height 15
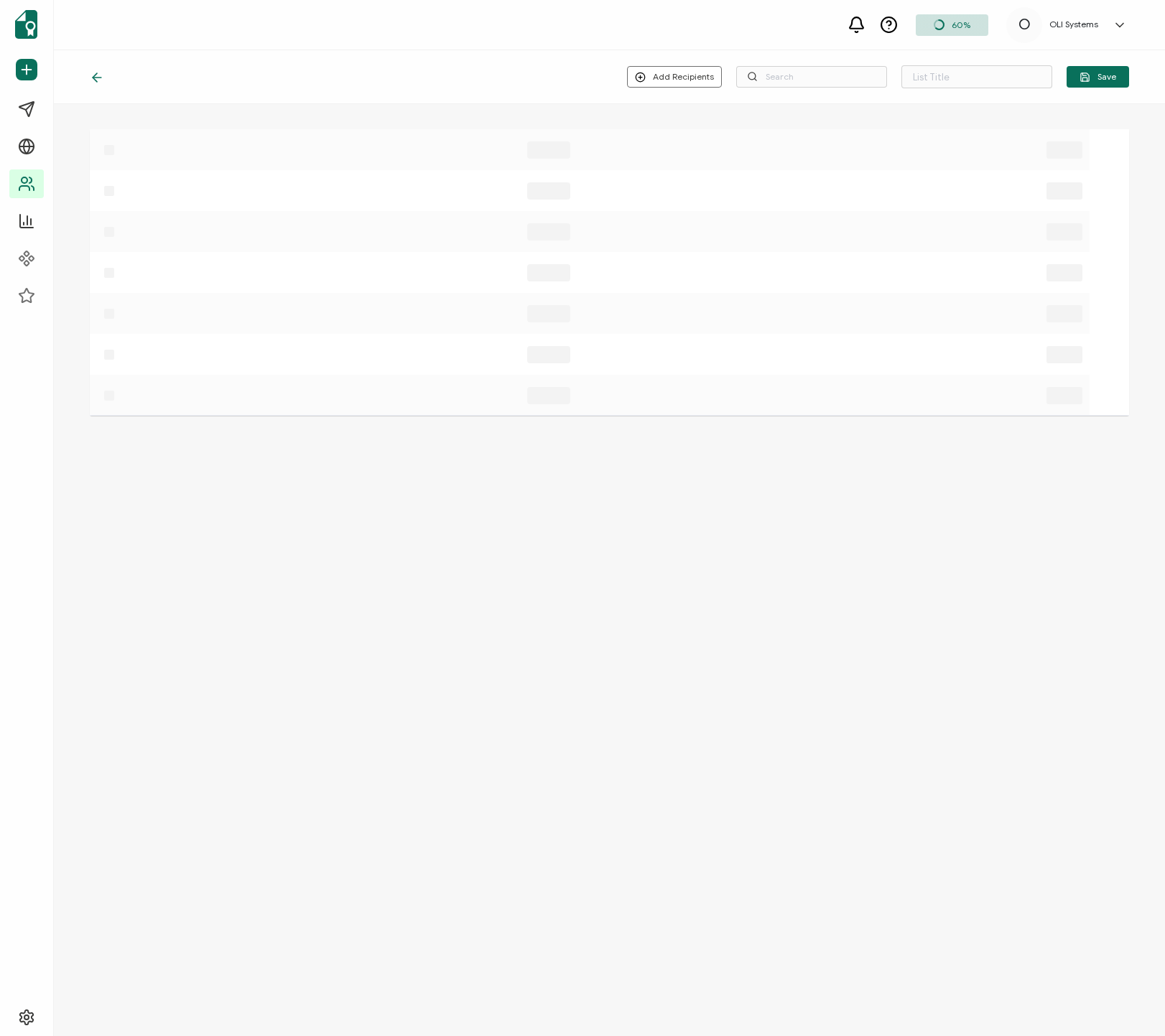
type input "CA [DATE] - Private - [PERSON_NAME] - ConocoPhillips"
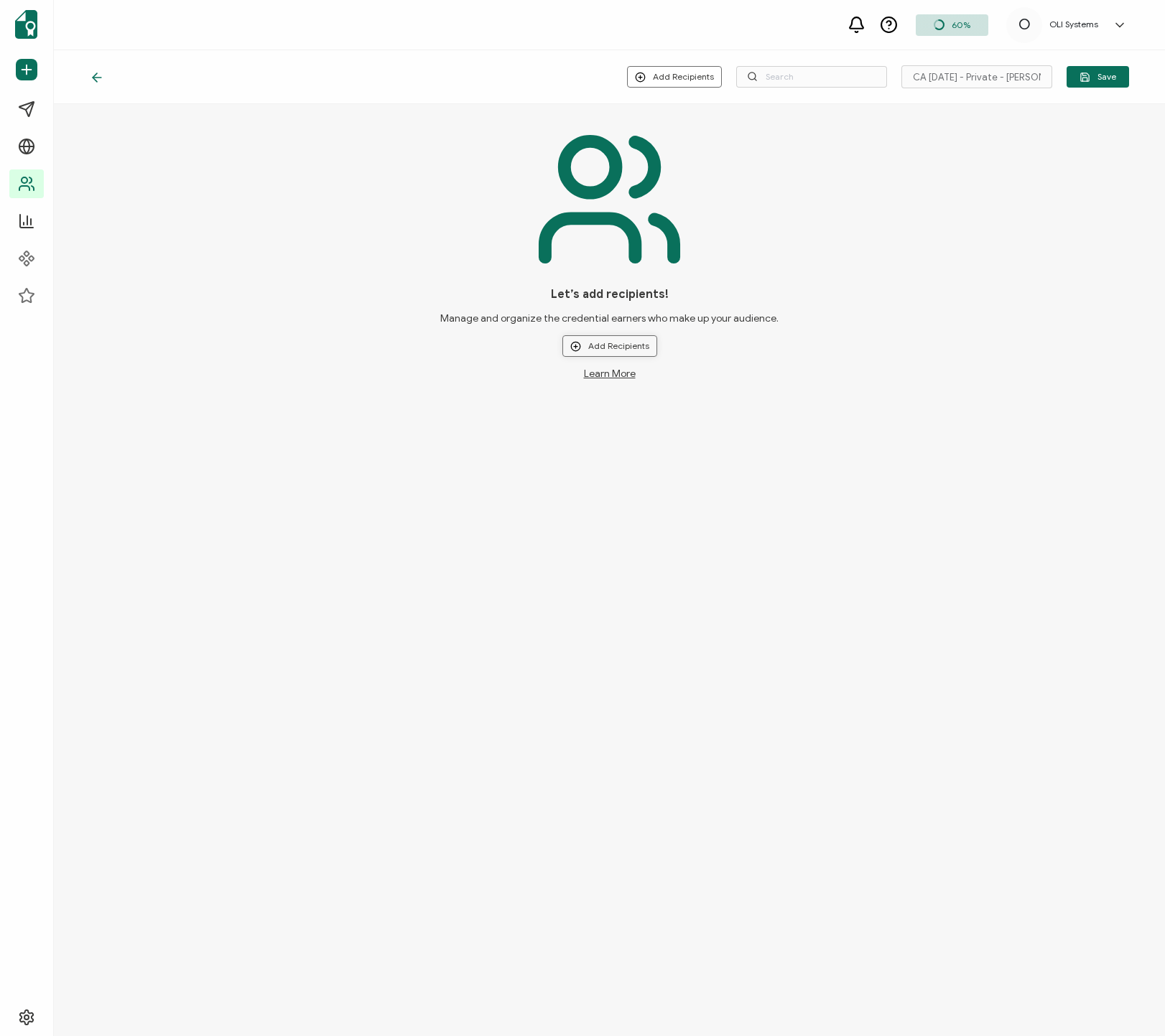
click at [644, 340] on button "Add Recipients" at bounding box center [610, 346] width 95 height 22
click at [646, 390] on li "Upload New Recipients" at bounding box center [631, 385] width 133 height 24
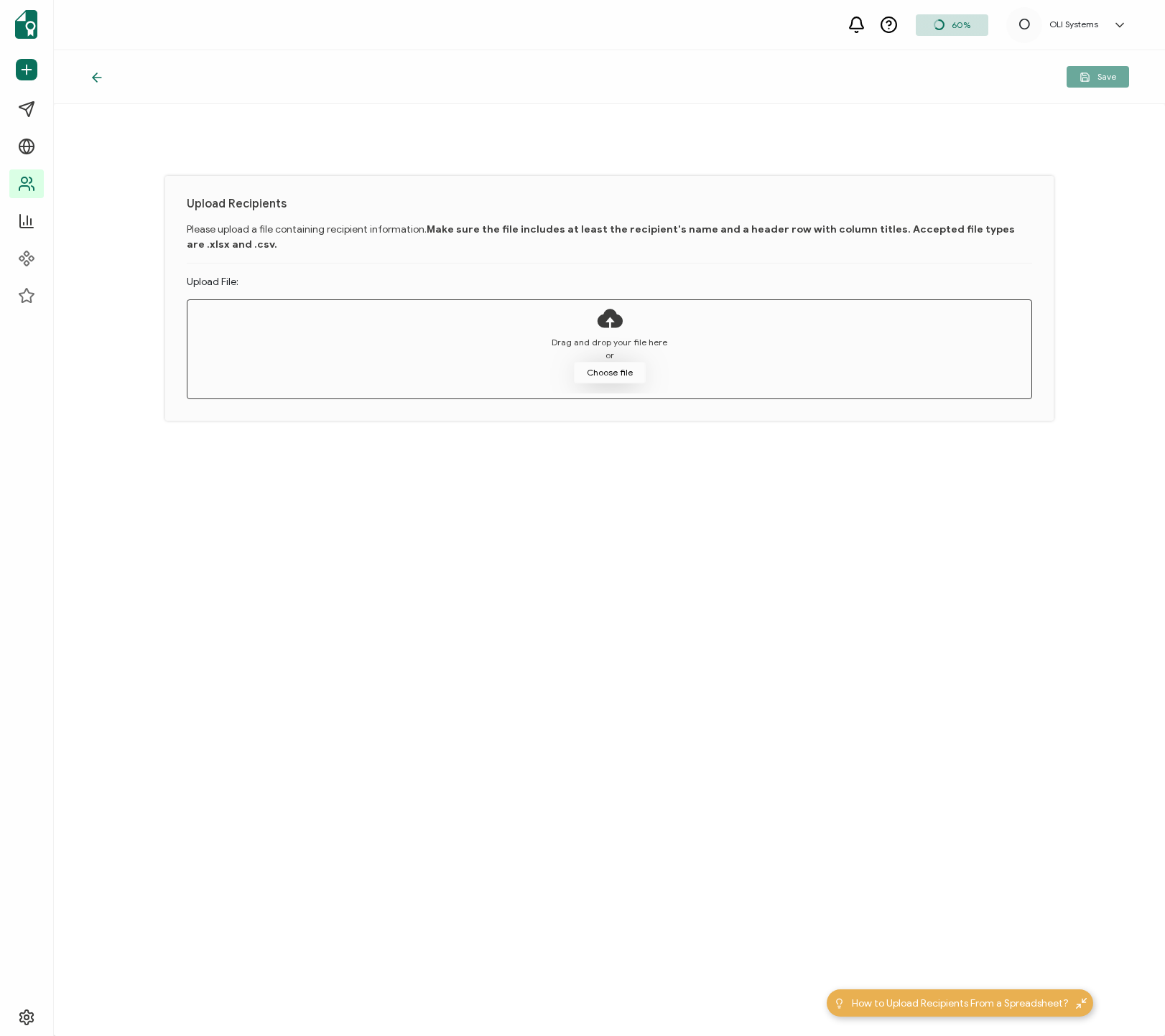
click at [614, 381] on button "Choose file" at bounding box center [610, 372] width 72 height 22
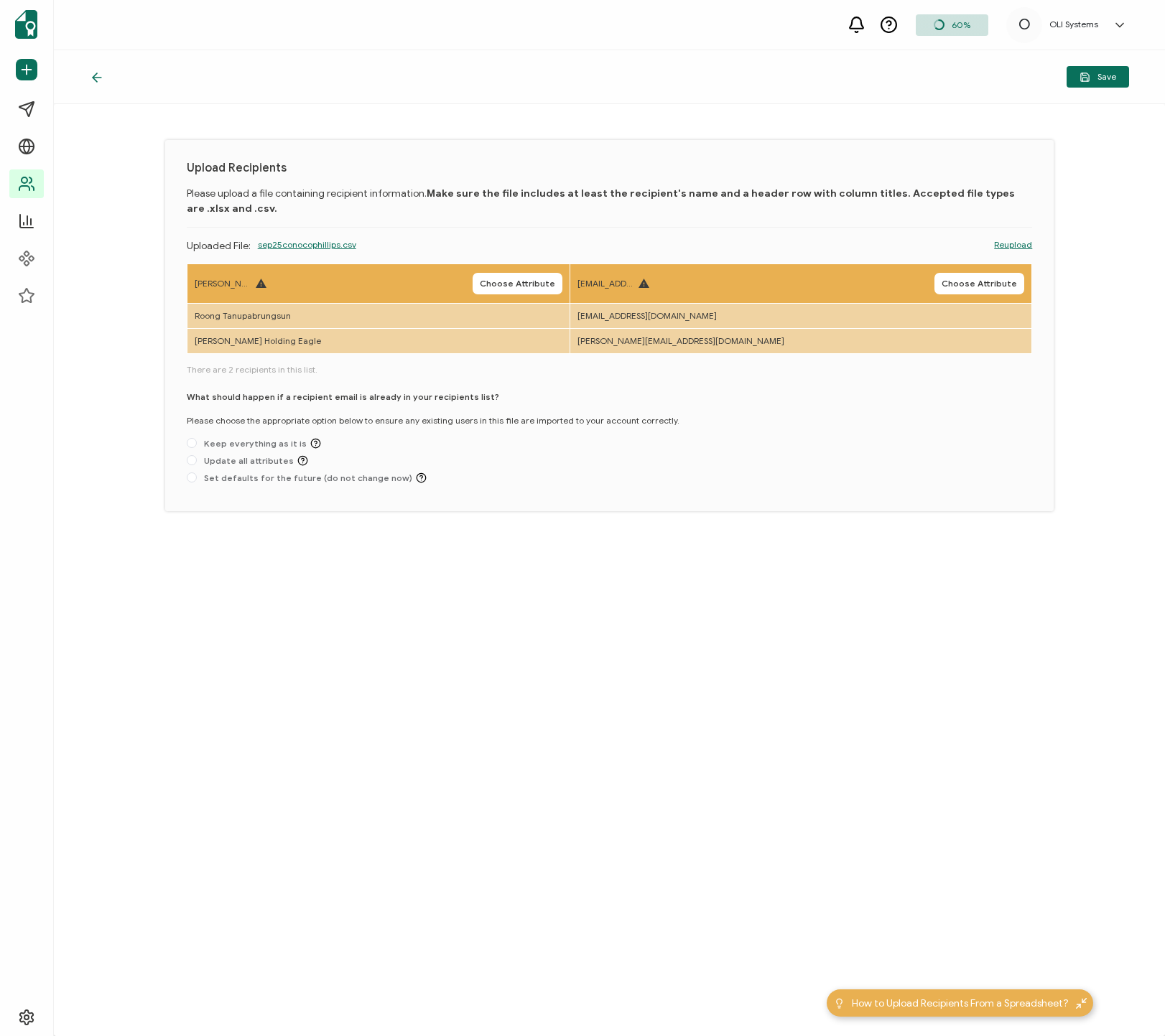
click at [100, 80] on icon at bounding box center [97, 77] width 15 height 15
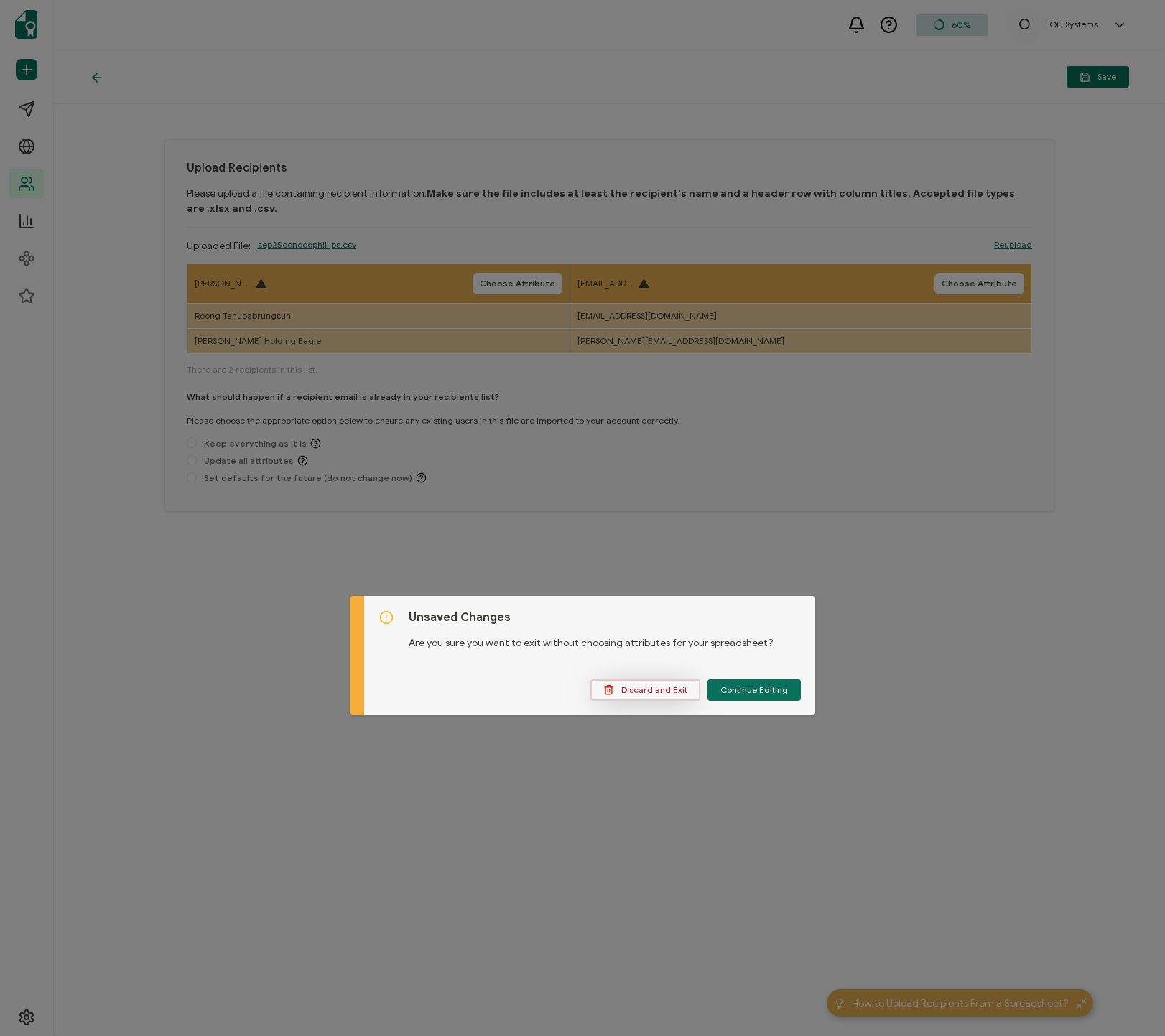
click at [657, 686] on span "Discard and Exit" at bounding box center [645, 689] width 84 height 11
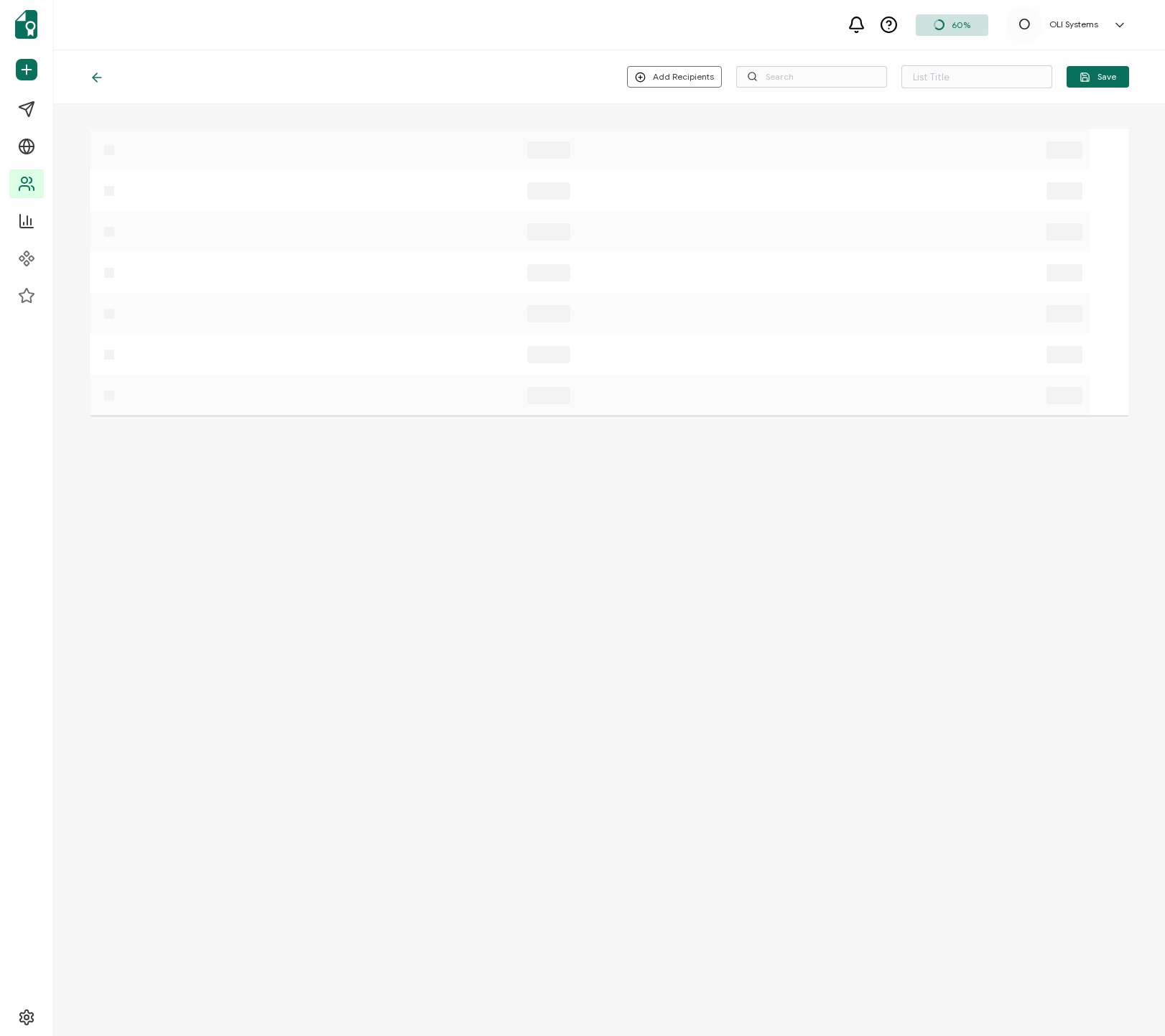
type input "CA [DATE] - Private - [PERSON_NAME] - ConocoPhillips"
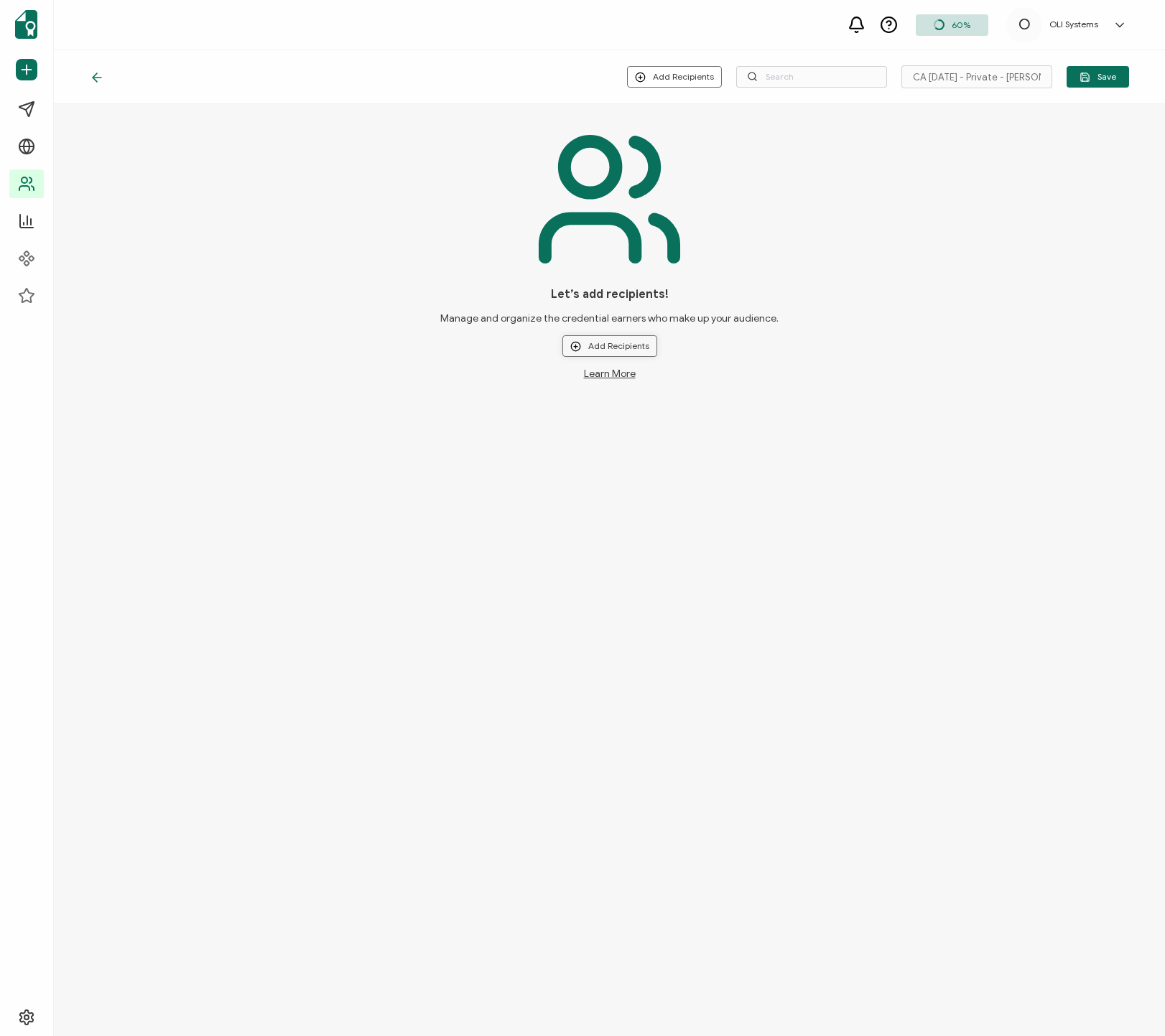
click at [596, 341] on button "Add Recipients" at bounding box center [610, 346] width 95 height 22
click at [640, 386] on span "Upload New Recipients" at bounding box center [640, 384] width 93 height 11
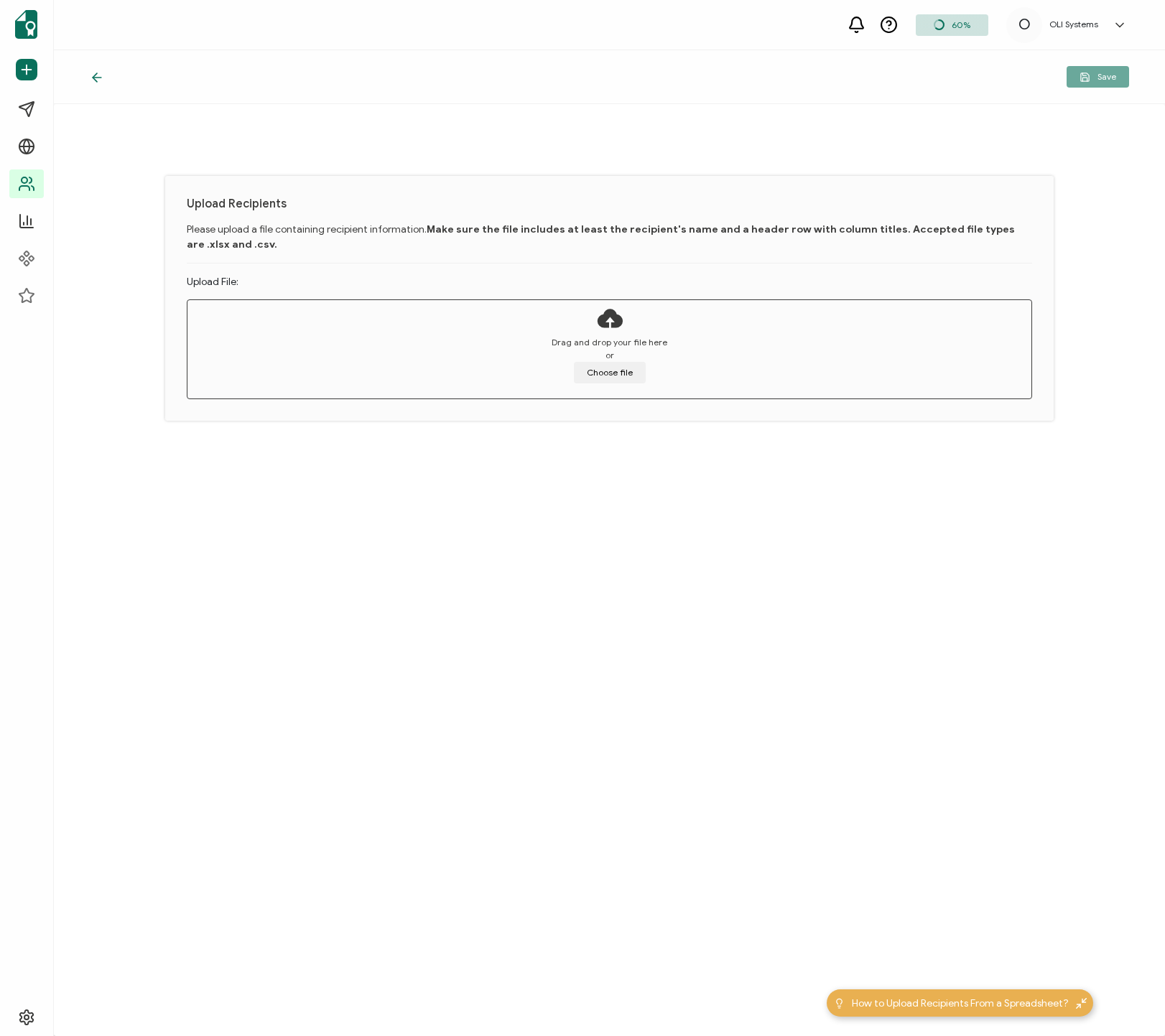
click at [650, 369] on div "Drag and drop your file here or Choose file" at bounding box center [610, 359] width 844 height 47
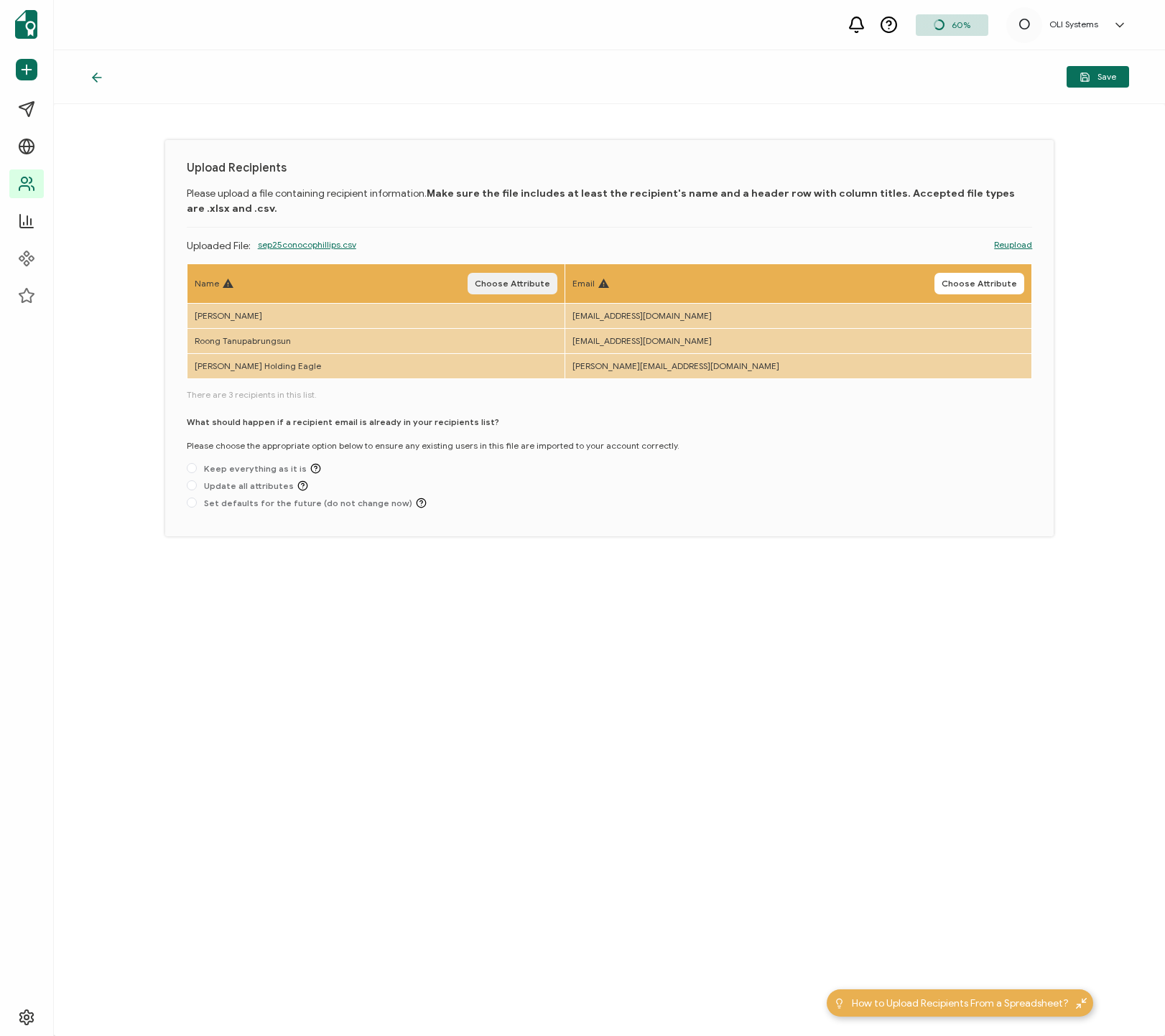
click at [538, 280] on span "Choose Attribute" at bounding box center [512, 283] width 75 height 9
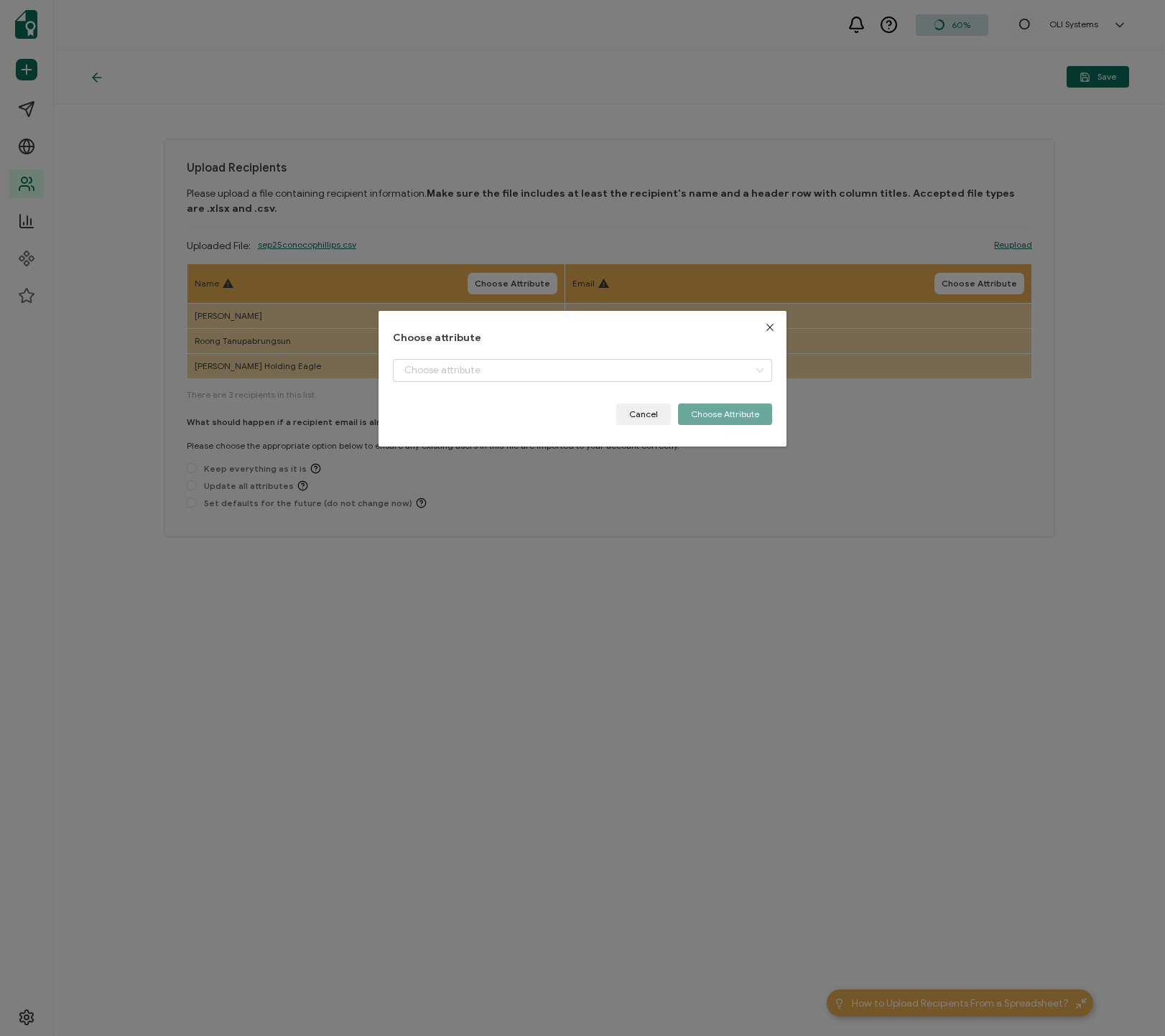
click at [556, 349] on div "Choose attribute + Add New Attribute Full Name E-mail Cancel Choose Attribute" at bounding box center [582, 379] width 379 height 93
click at [541, 369] on input "dialog" at bounding box center [582, 371] width 379 height 23
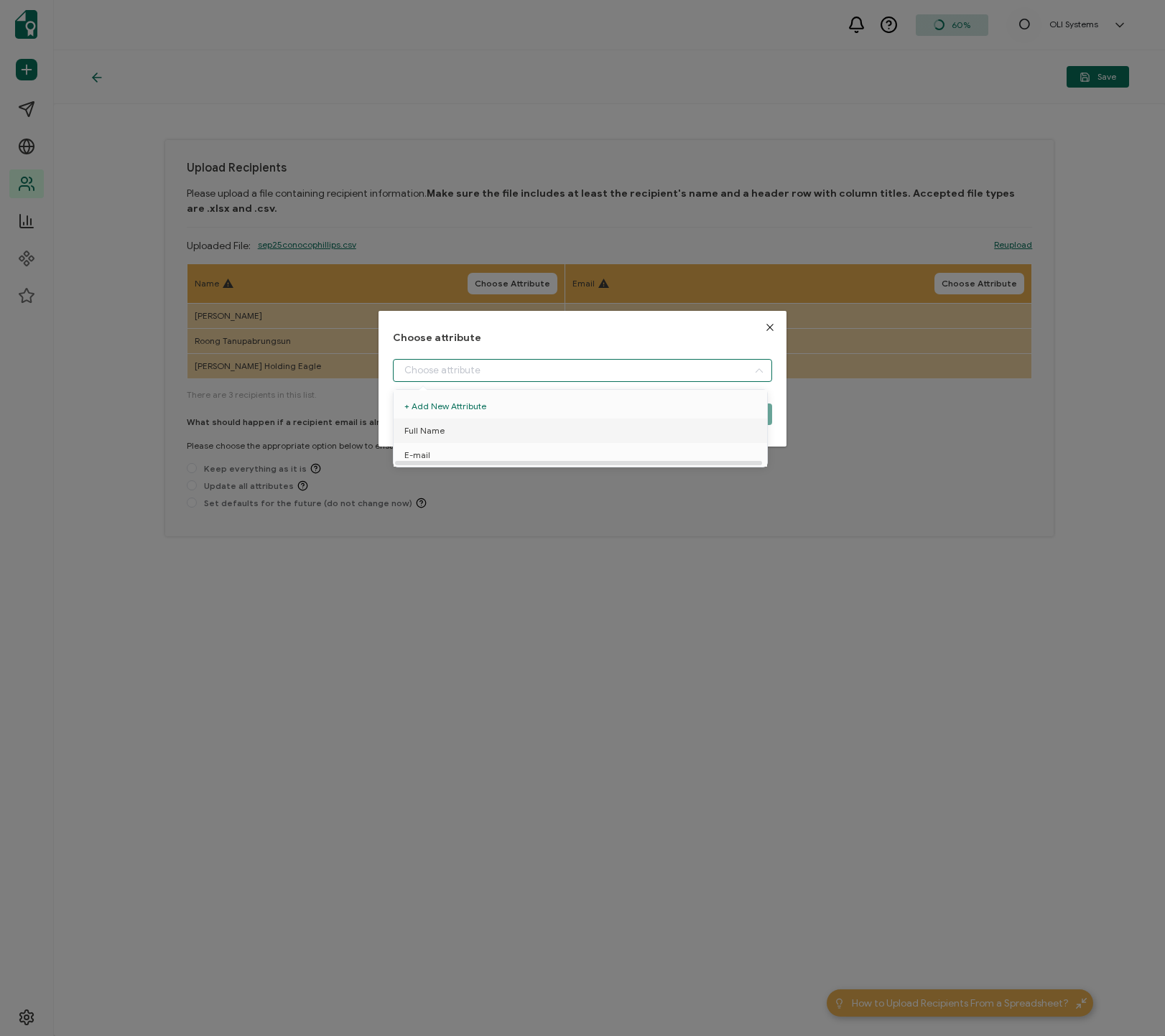
click at [525, 437] on li "Full Name" at bounding box center [582, 431] width 386 height 25
type input "Full Name"
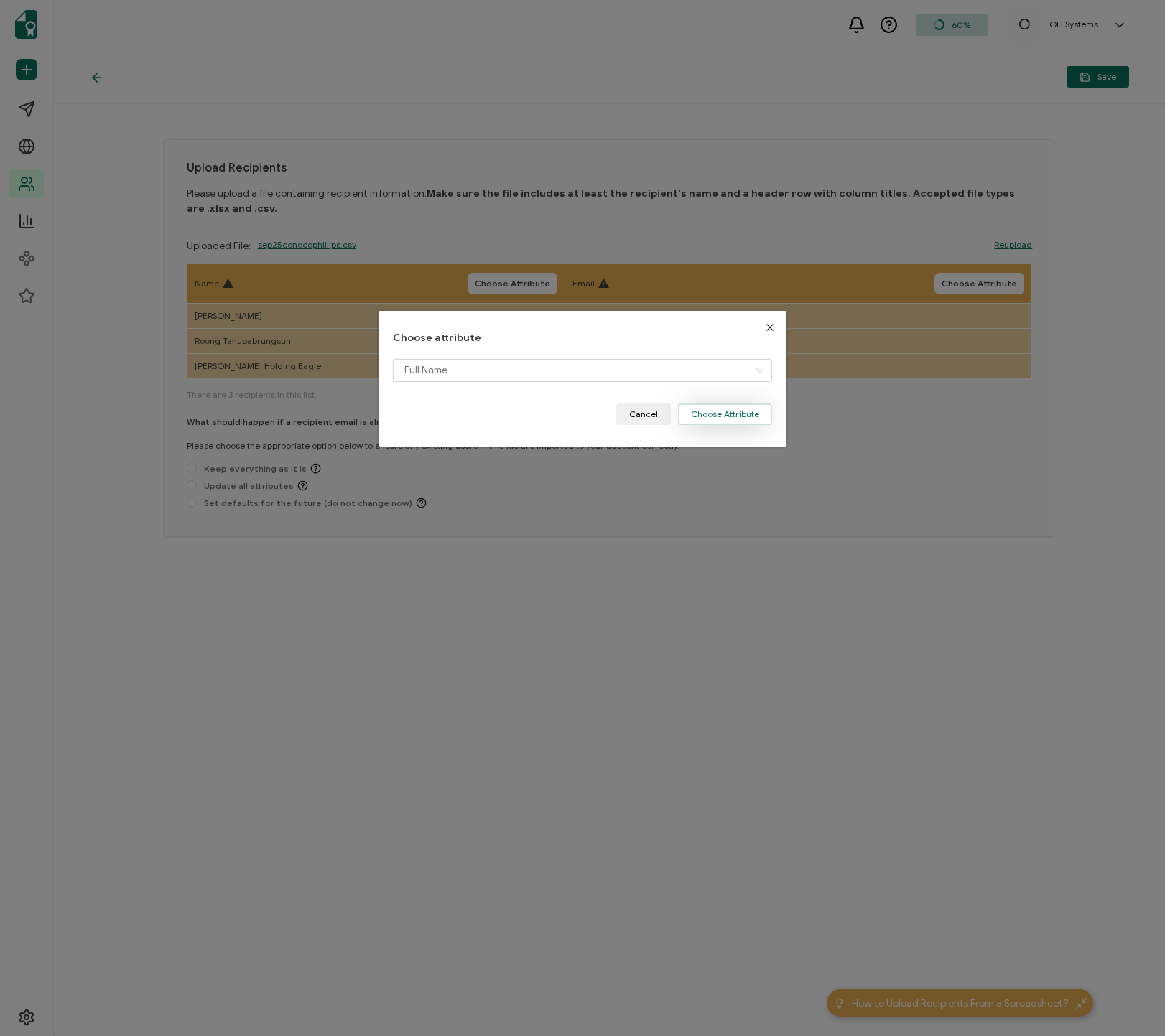
click at [716, 413] on button "Choose Attribute" at bounding box center [724, 414] width 94 height 22
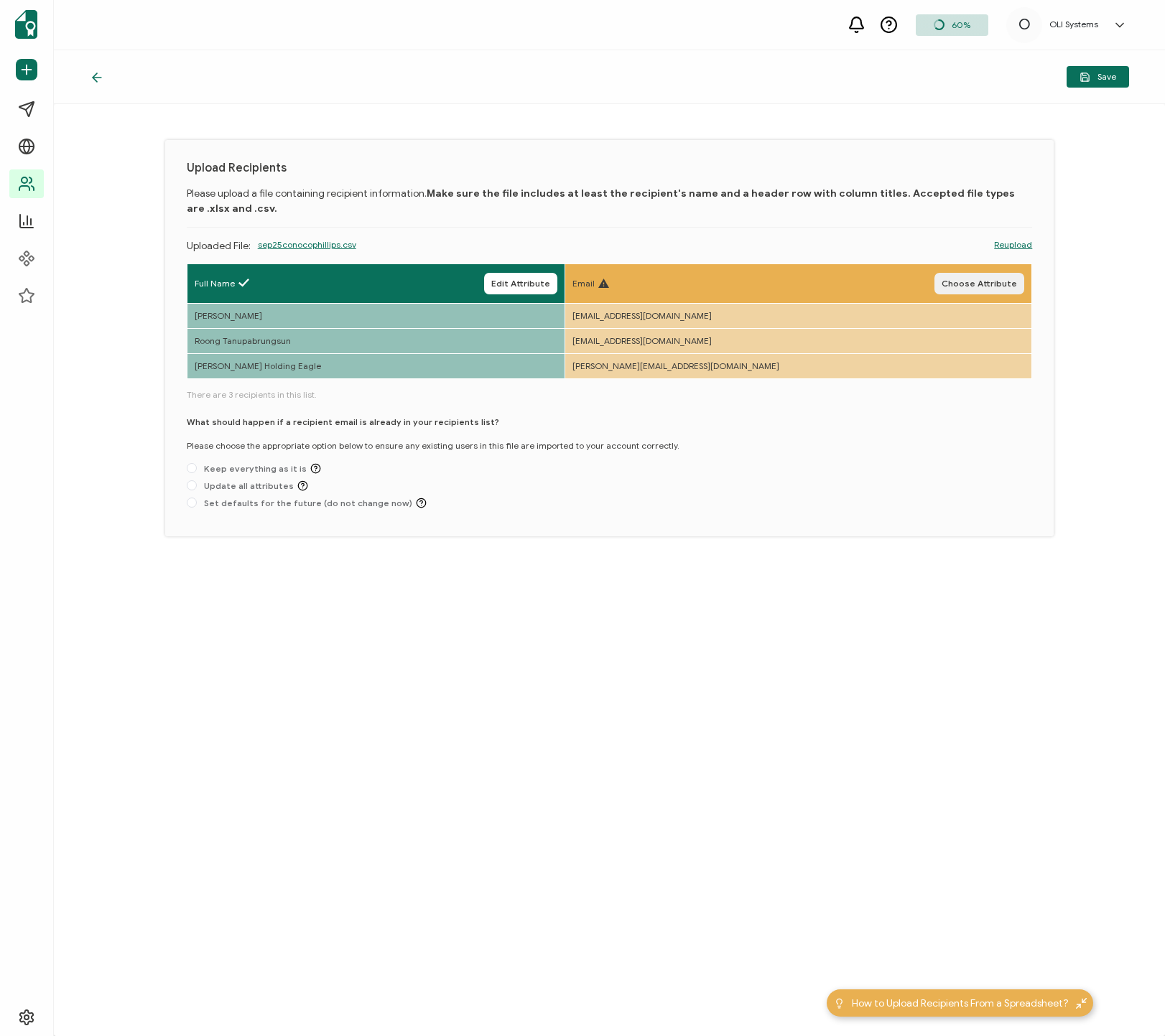
click at [919, 290] on button "Choose Attribute" at bounding box center [979, 283] width 90 height 22
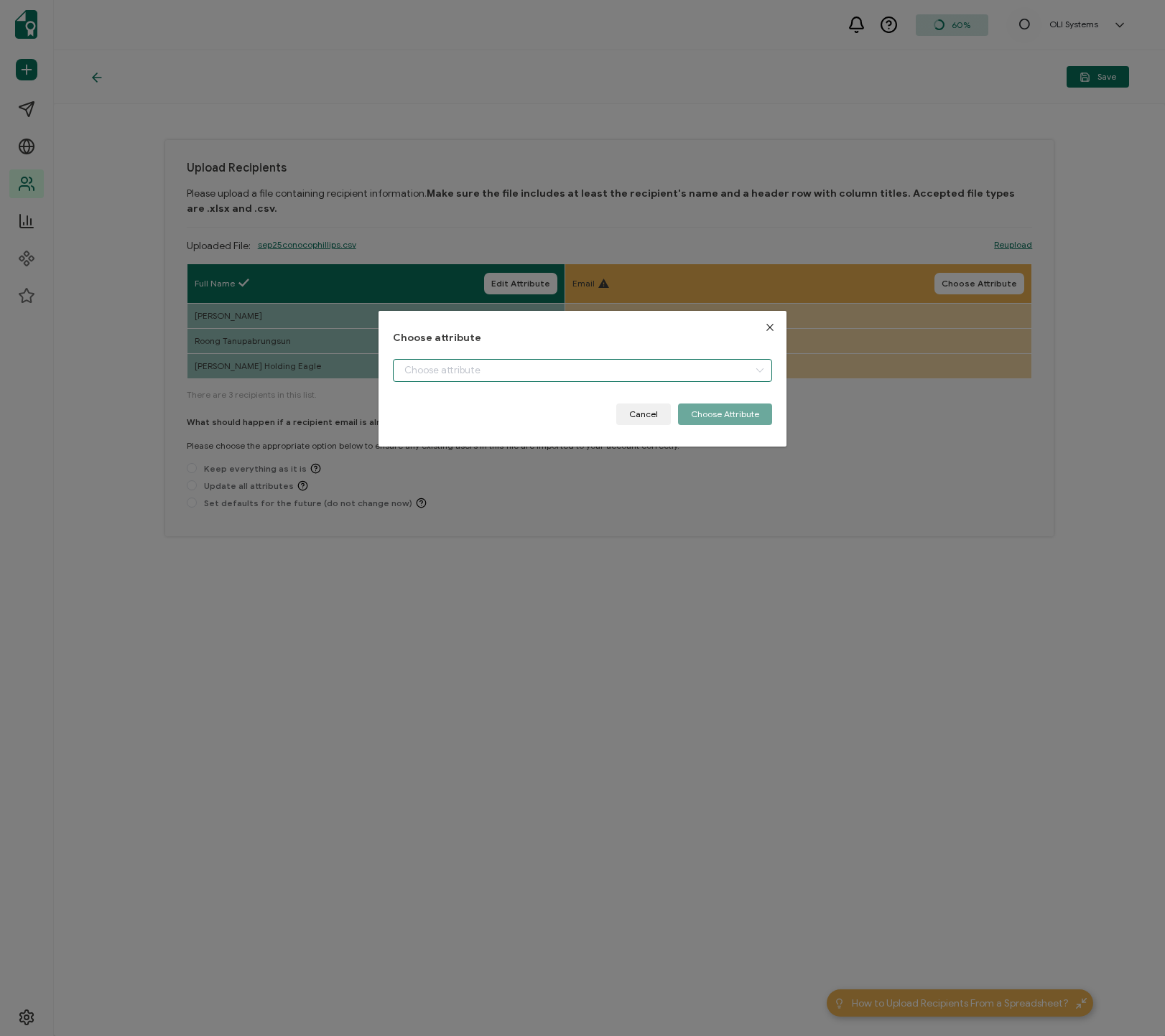
click at [607, 376] on input "dialog" at bounding box center [582, 371] width 379 height 23
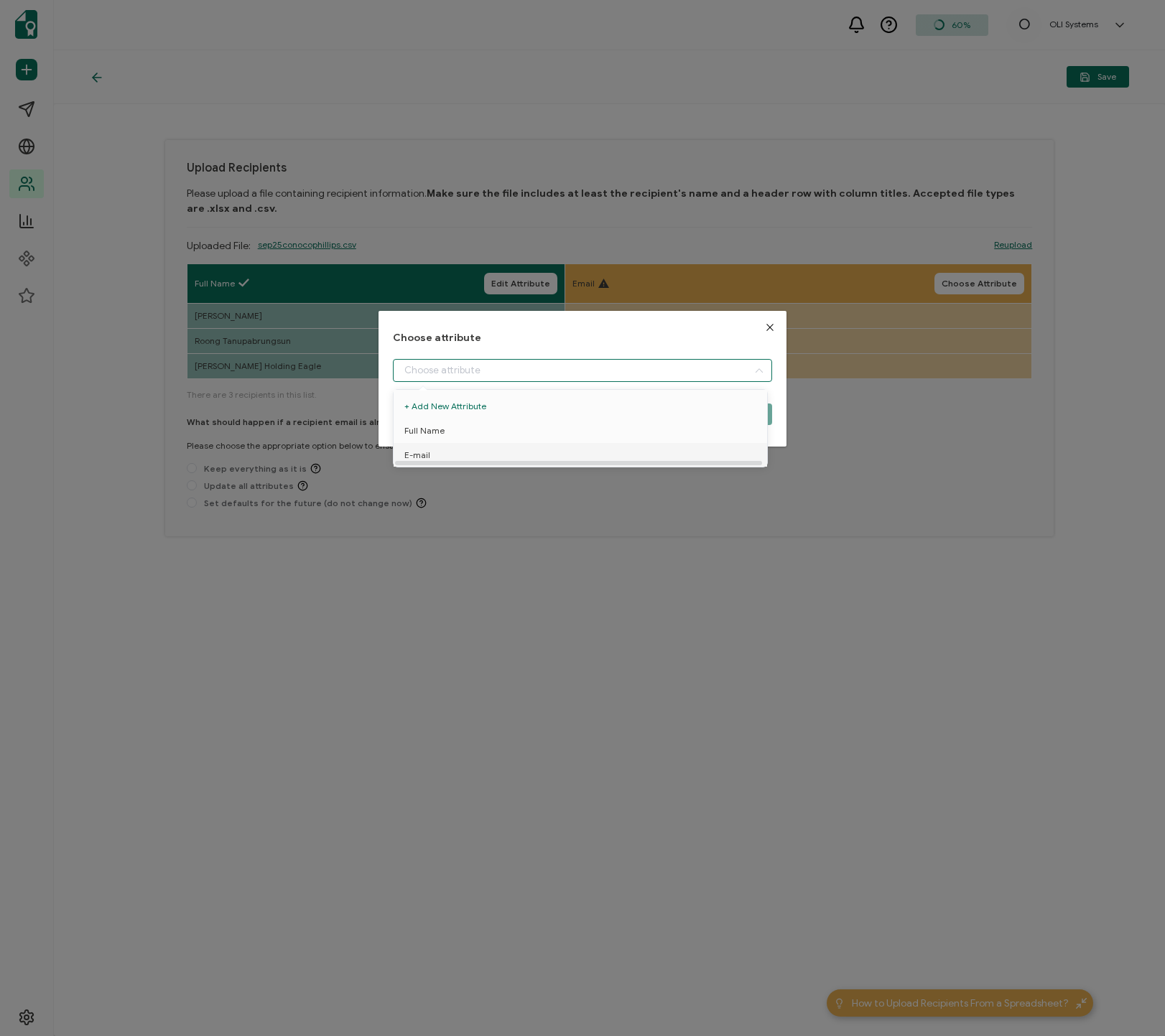
click at [521, 452] on li "E-mail" at bounding box center [582, 455] width 386 height 25
type input "E-mail"
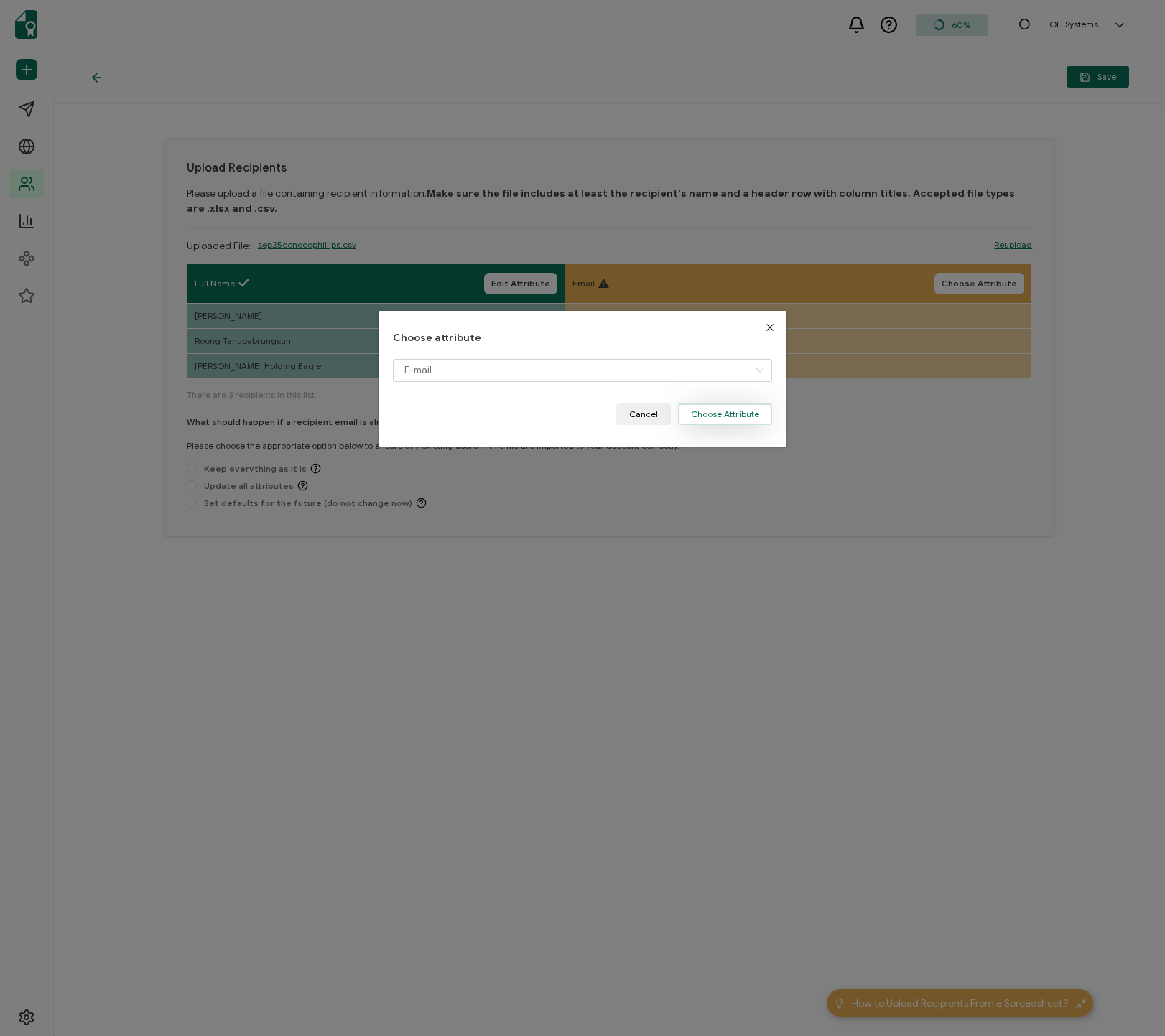
click at [713, 424] on div "Choose attribute E-mail Cancel Choose Attribute" at bounding box center [582, 378] width 408 height 136
click at [744, 410] on button "Choose Attribute" at bounding box center [724, 414] width 94 height 22
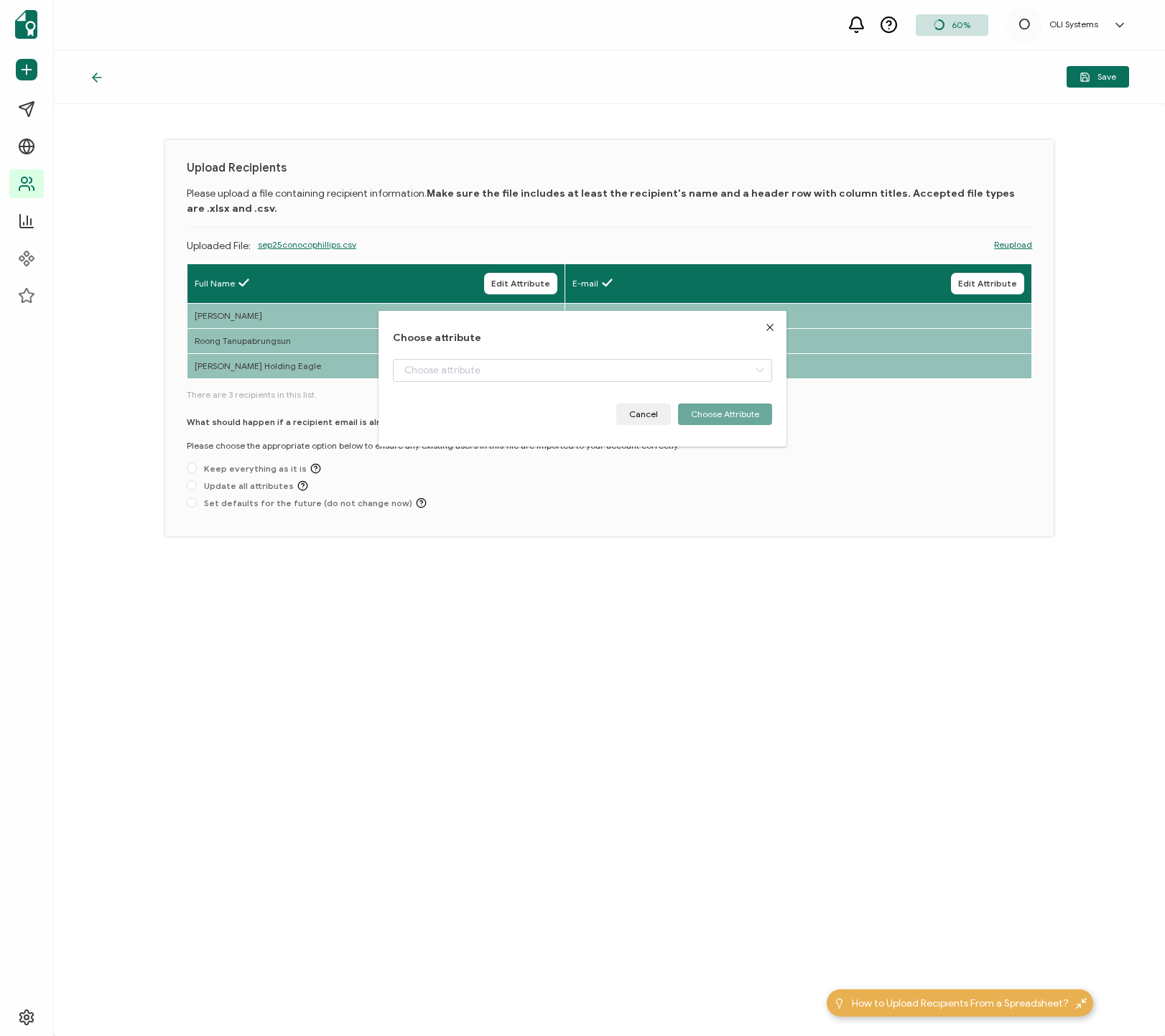
click at [519, 664] on div "Upload Recipients Please upload a file containing recipient information. Make s…" at bounding box center [610, 569] width 1111 height 931
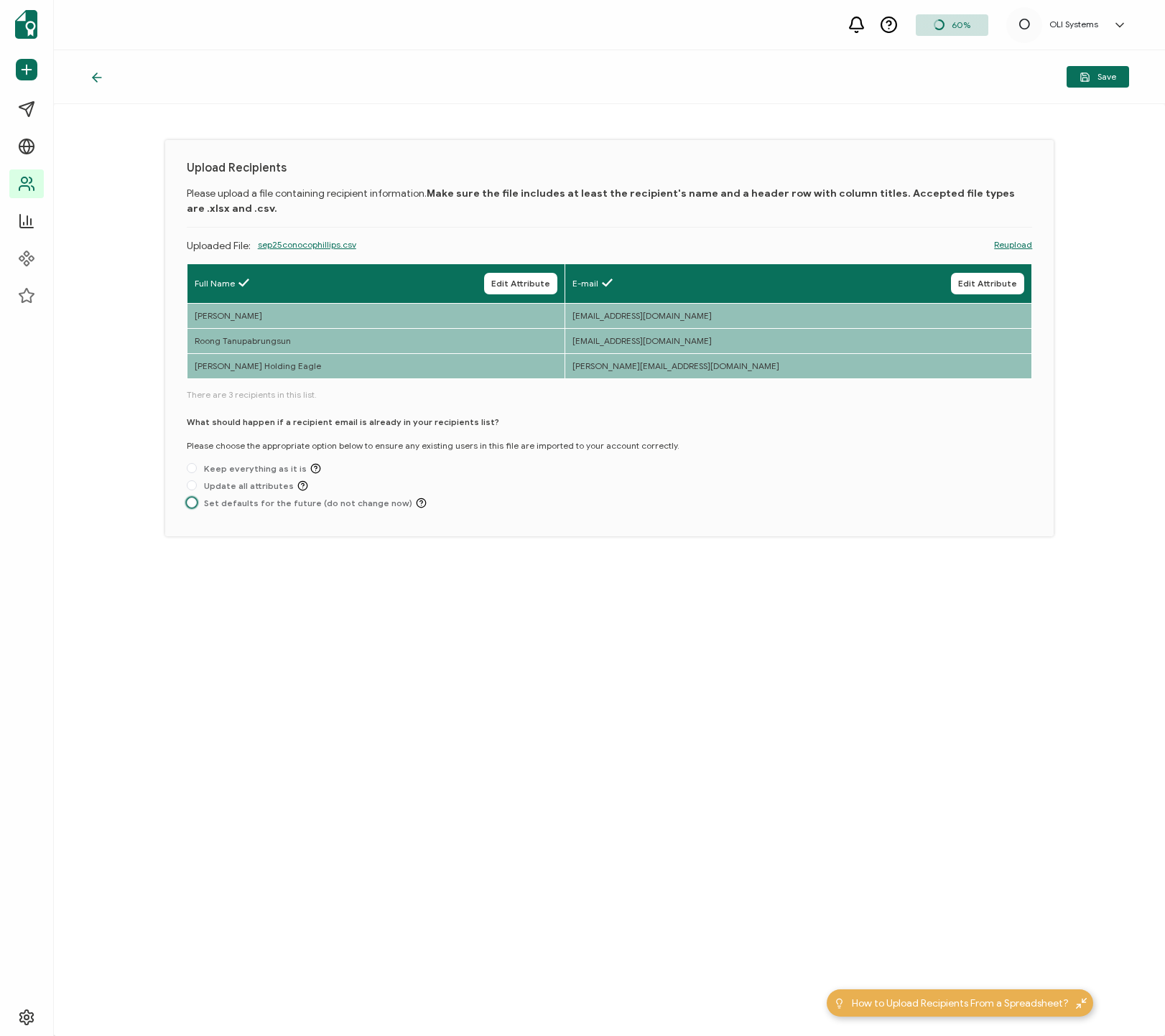
click at [222, 506] on span "Set defaults for the future (do not change now)" at bounding box center [311, 503] width 230 height 11
click at [197, 506] on input "Set defaults for the future (do not change now)" at bounding box center [191, 503] width 10 height 12
radio input "true"
click at [465, 599] on div "Upload Recipients Please upload a file containing recipient information. Make s…" at bounding box center [610, 569] width 1111 height 931
click at [919, 75] on span "Save" at bounding box center [1097, 77] width 36 height 11
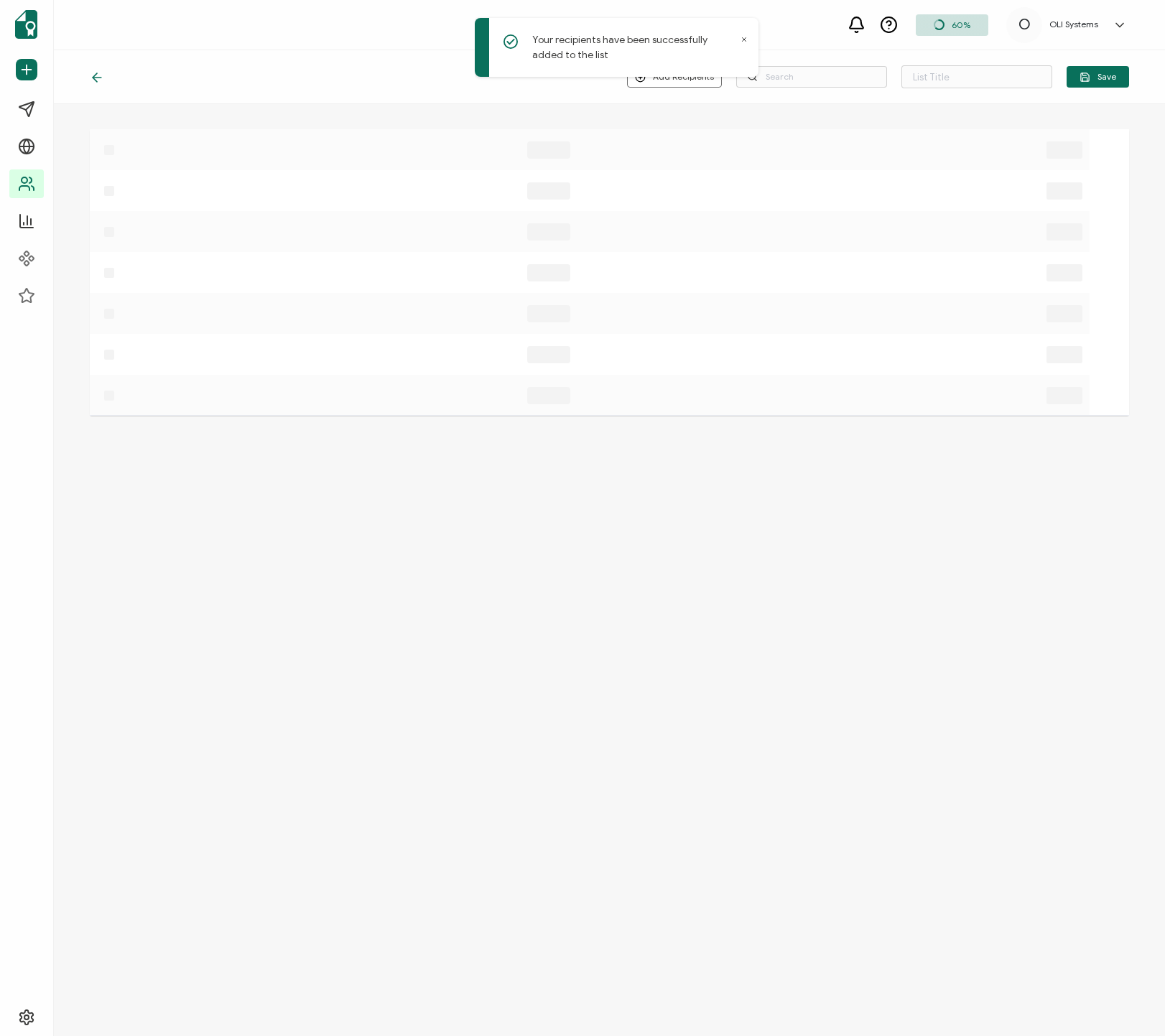
type input "CA [DATE] - Private - [PERSON_NAME] - ConocoPhillips"
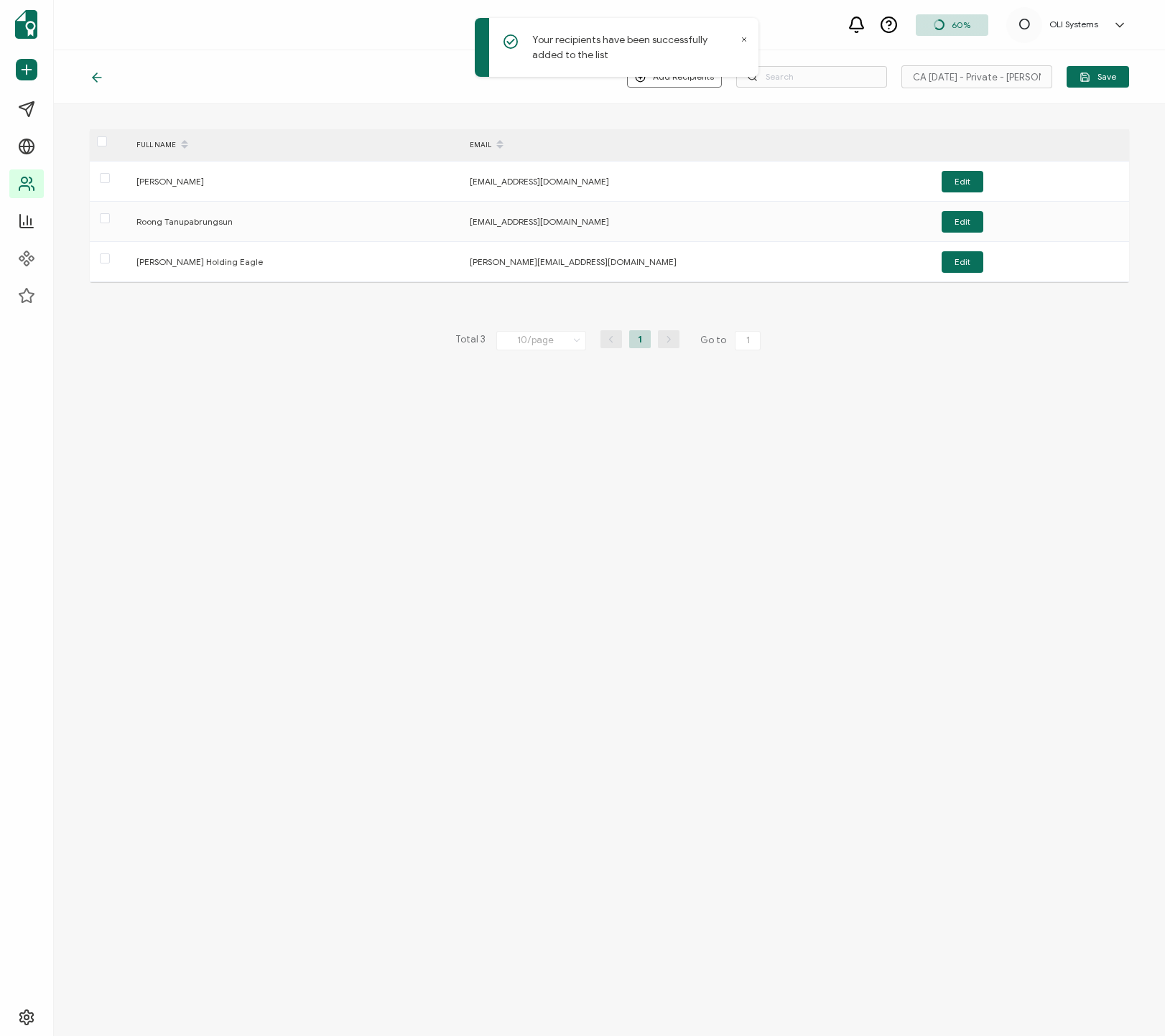
click at [460, 576] on div "Add Recipients Upload New Recipients Import from Recipients CA [DATE] - Private…" at bounding box center [610, 543] width 1111 height 986
click at [919, 75] on icon "button" at bounding box center [1084, 77] width 8 height 8
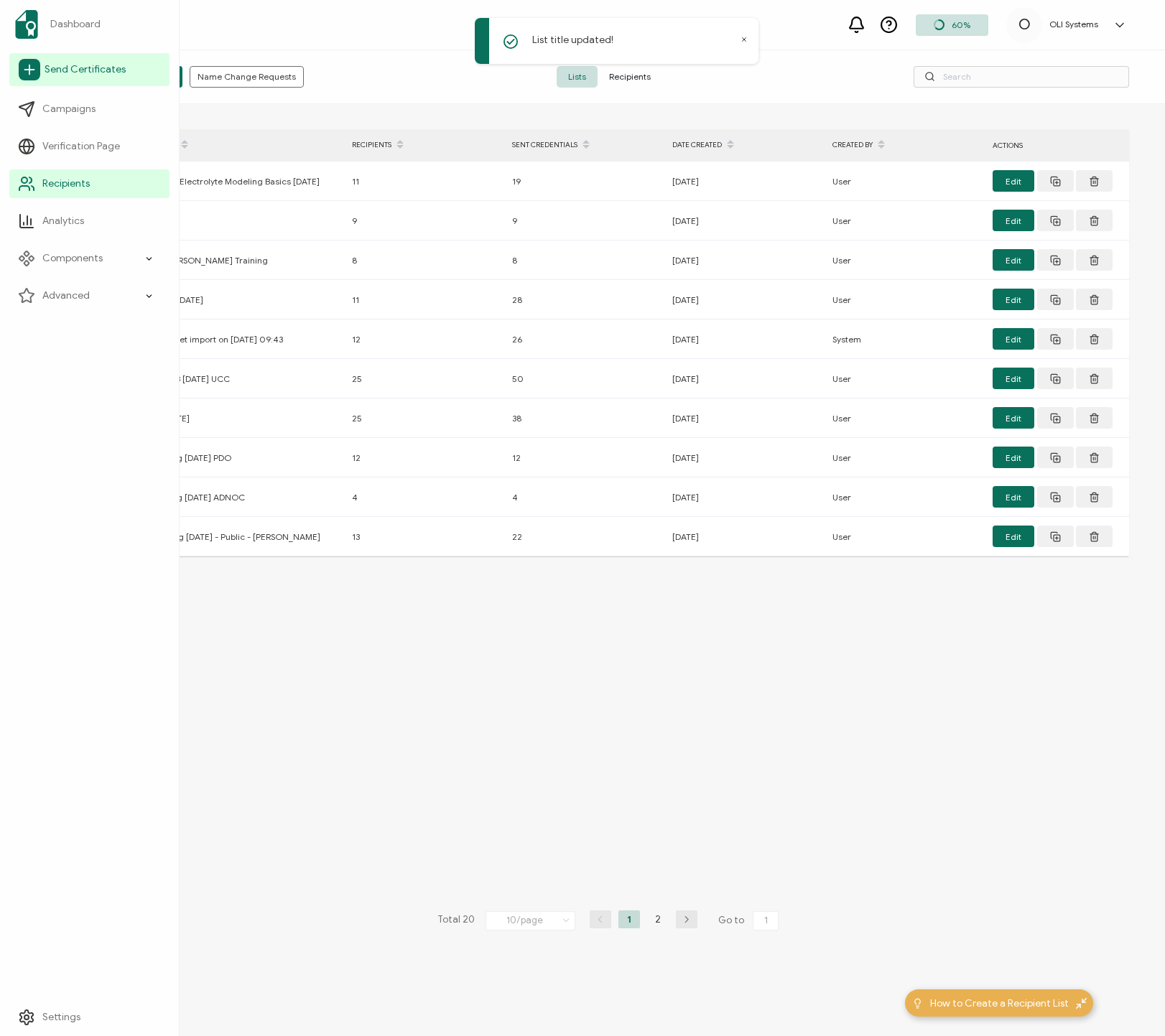
click at [84, 64] on span "Send Certificates" at bounding box center [84, 70] width 81 height 15
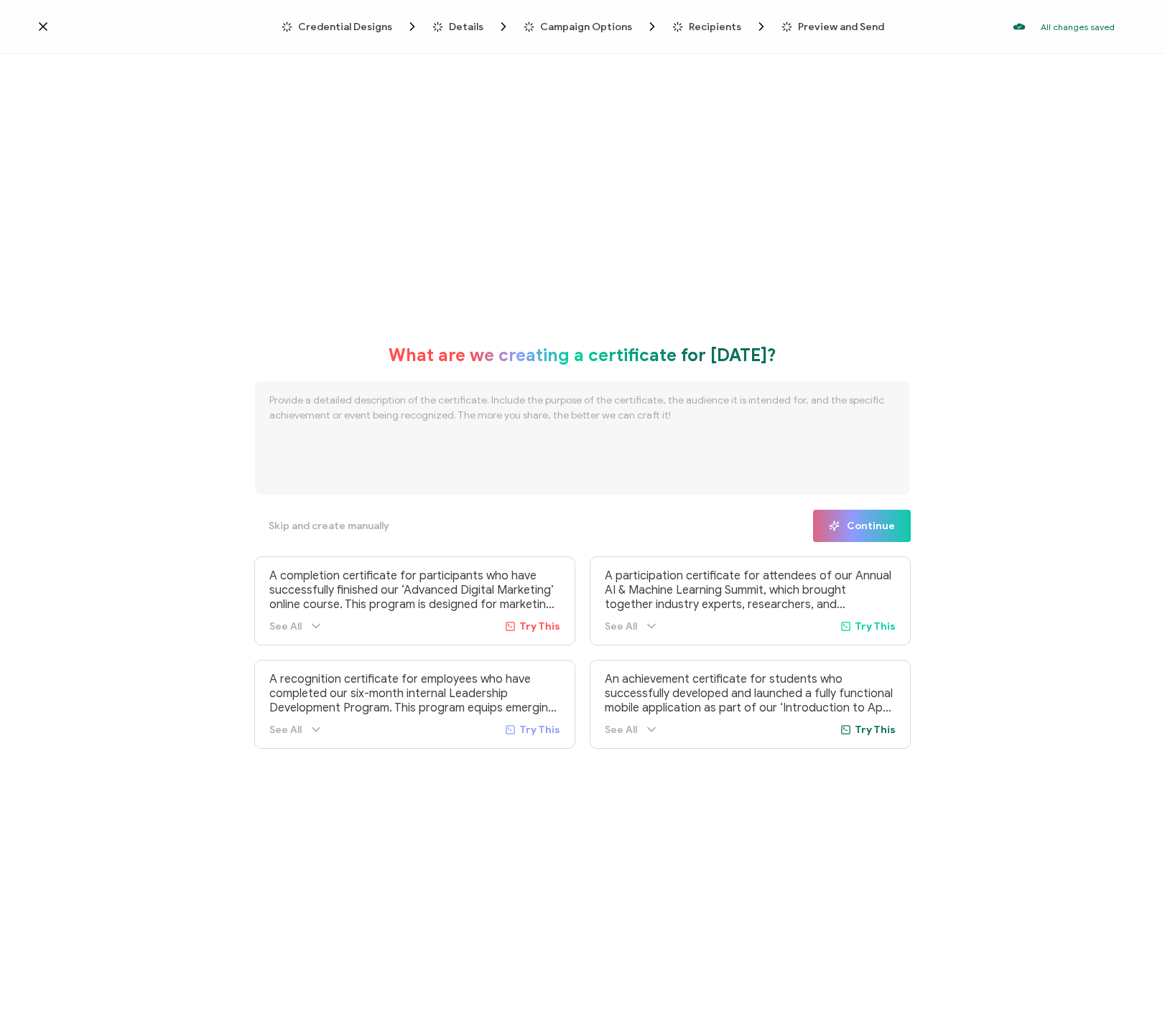
click at [359, 26] on span "Credential Designs" at bounding box center [345, 27] width 94 height 11
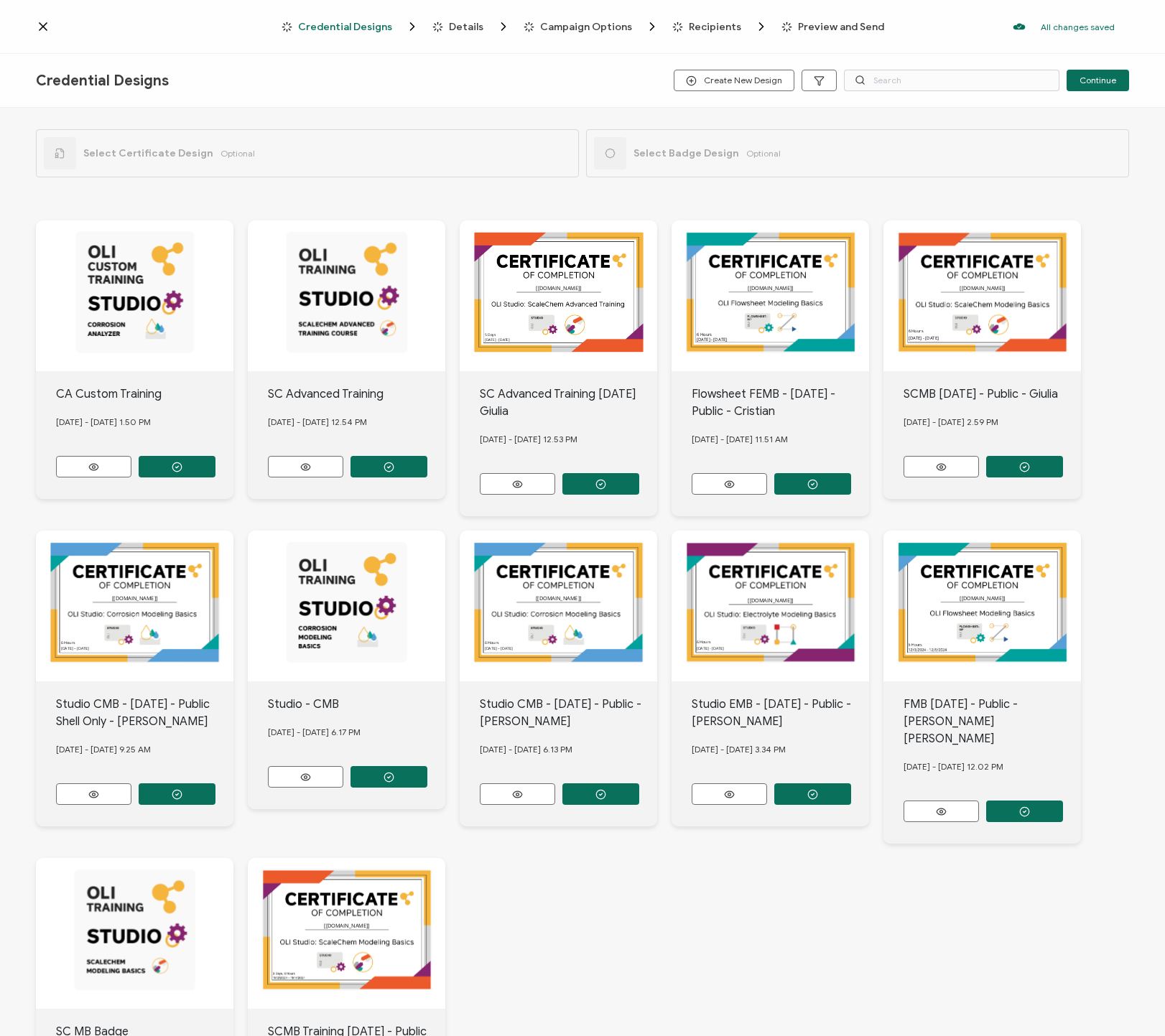
click at [49, 25] on icon at bounding box center [43, 26] width 15 height 15
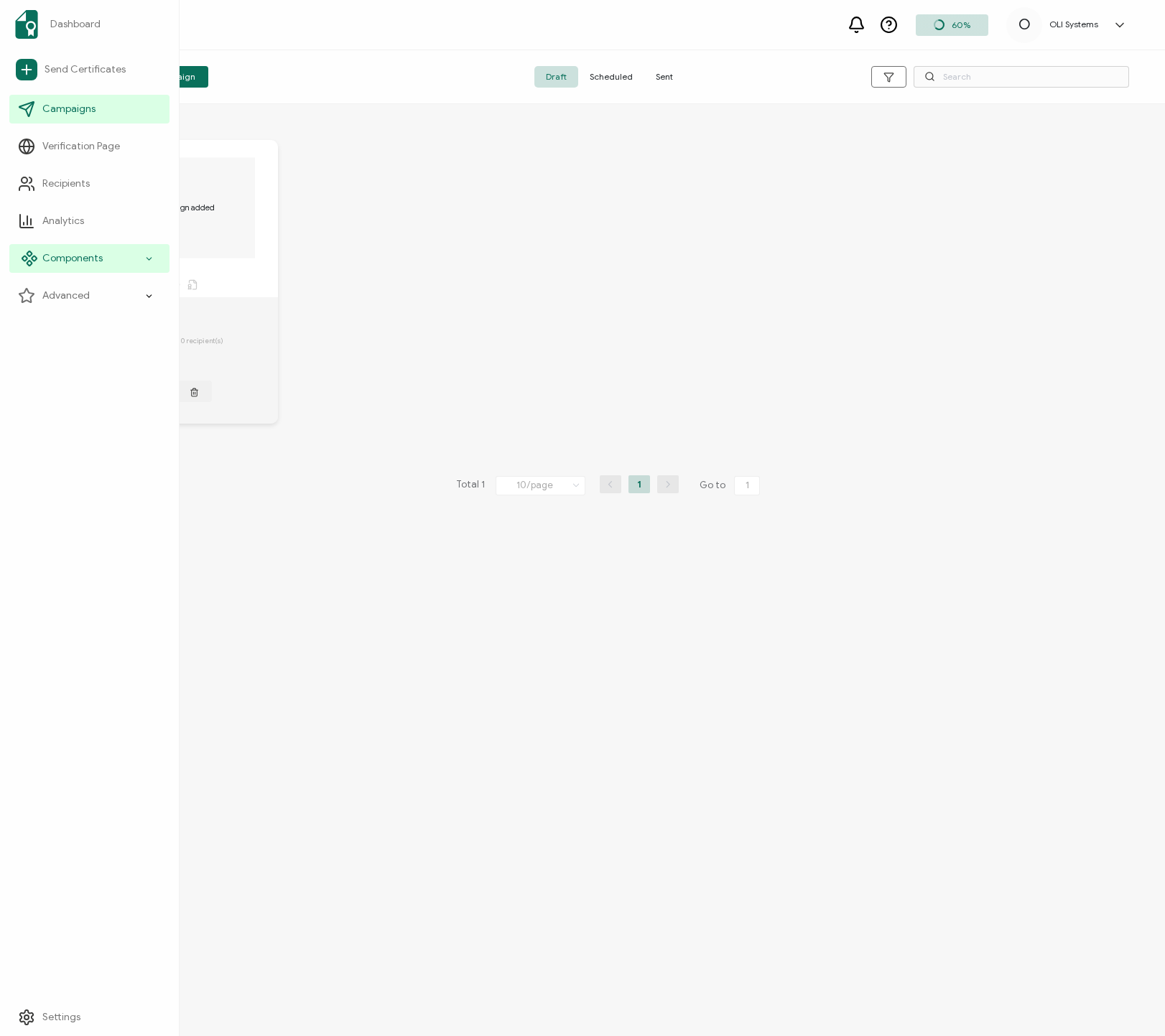
click at [105, 254] on div "Components" at bounding box center [89, 258] width 160 height 29
click at [116, 297] on span "Credential Designs" at bounding box center [95, 296] width 88 height 15
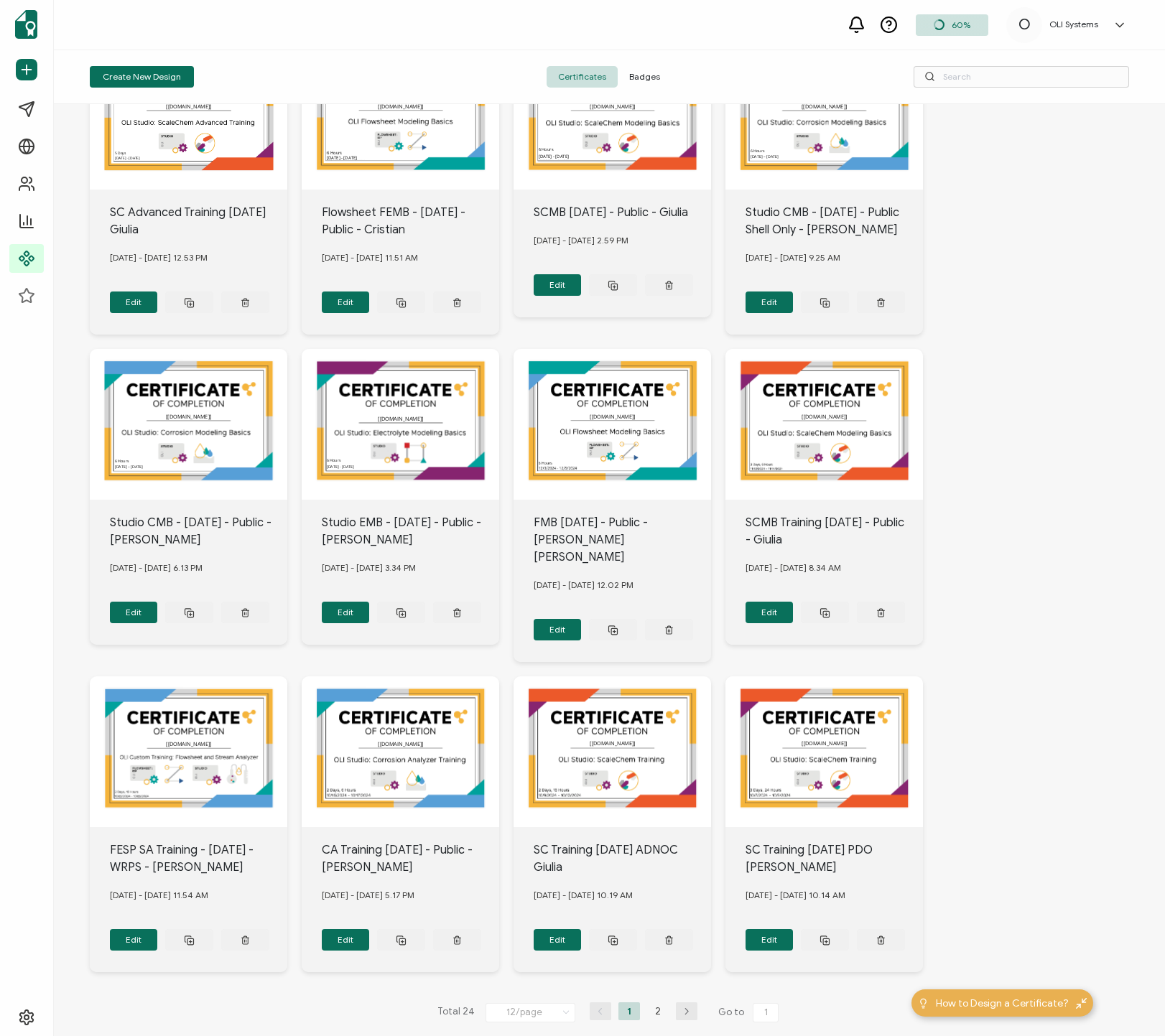
scroll to position [94, 0]
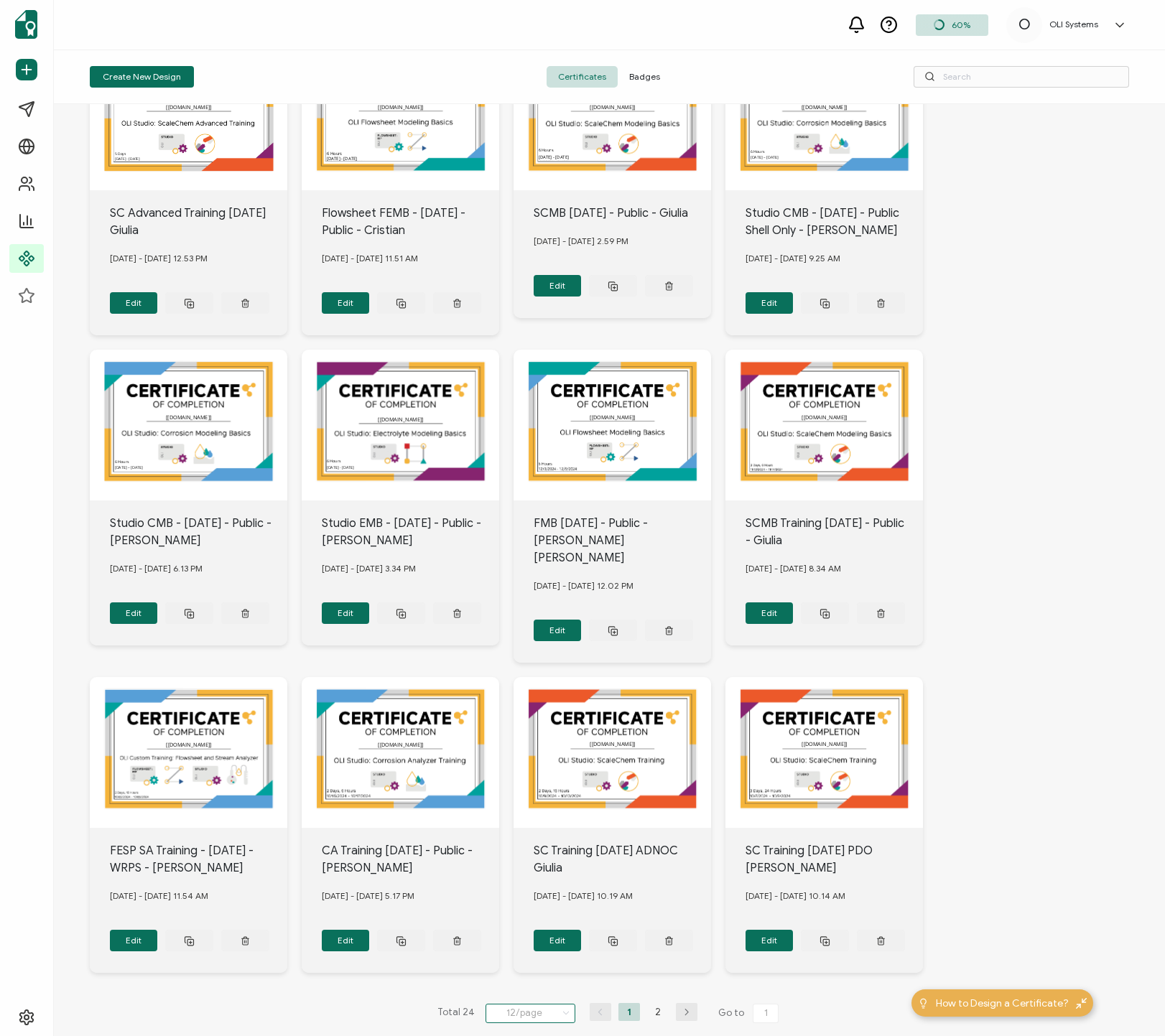
click at [541, 942] on input "12/page" at bounding box center [531, 1013] width 90 height 19
click at [524, 942] on li "96/page" at bounding box center [532, 951] width 101 height 25
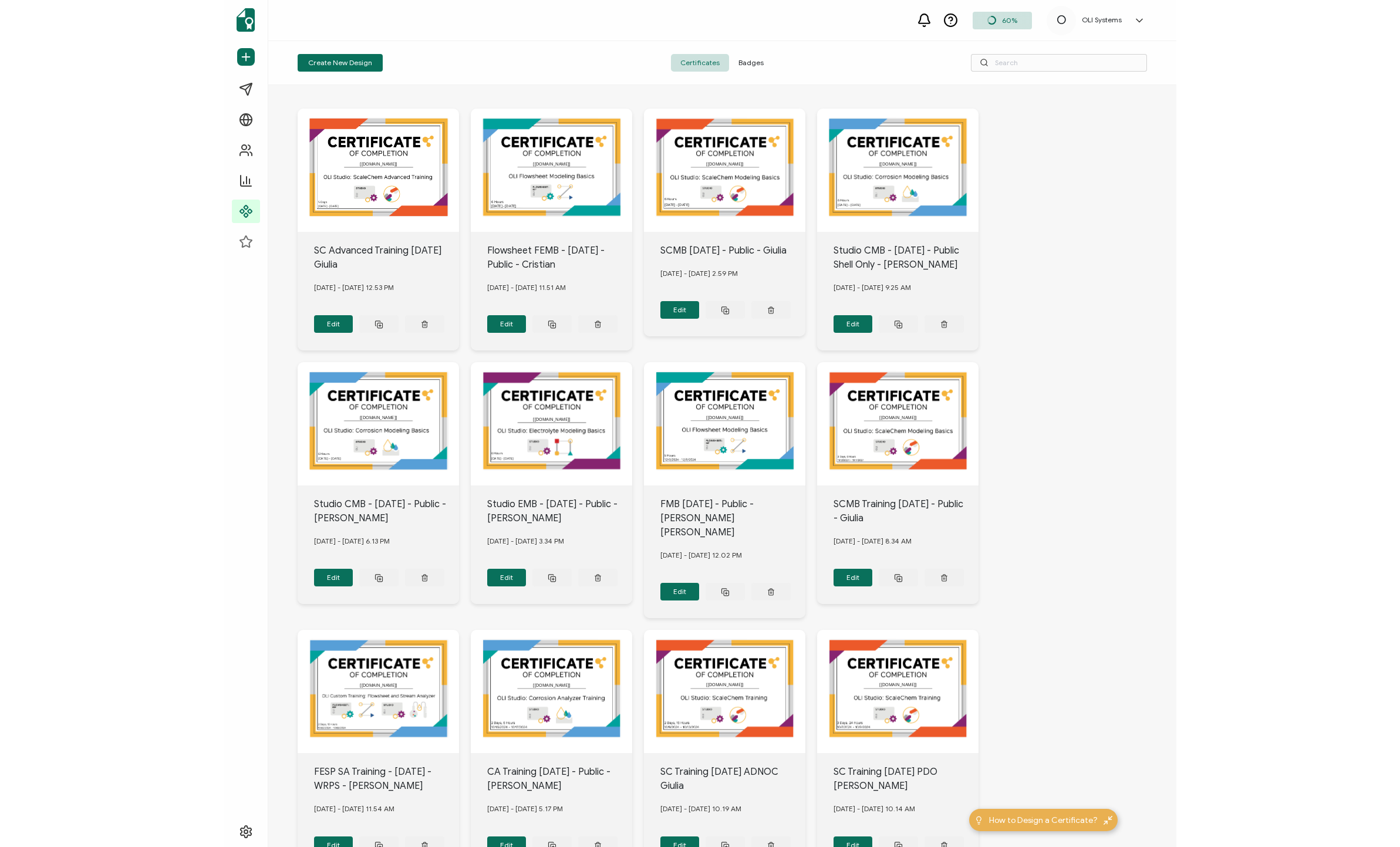
scroll to position [831, 0]
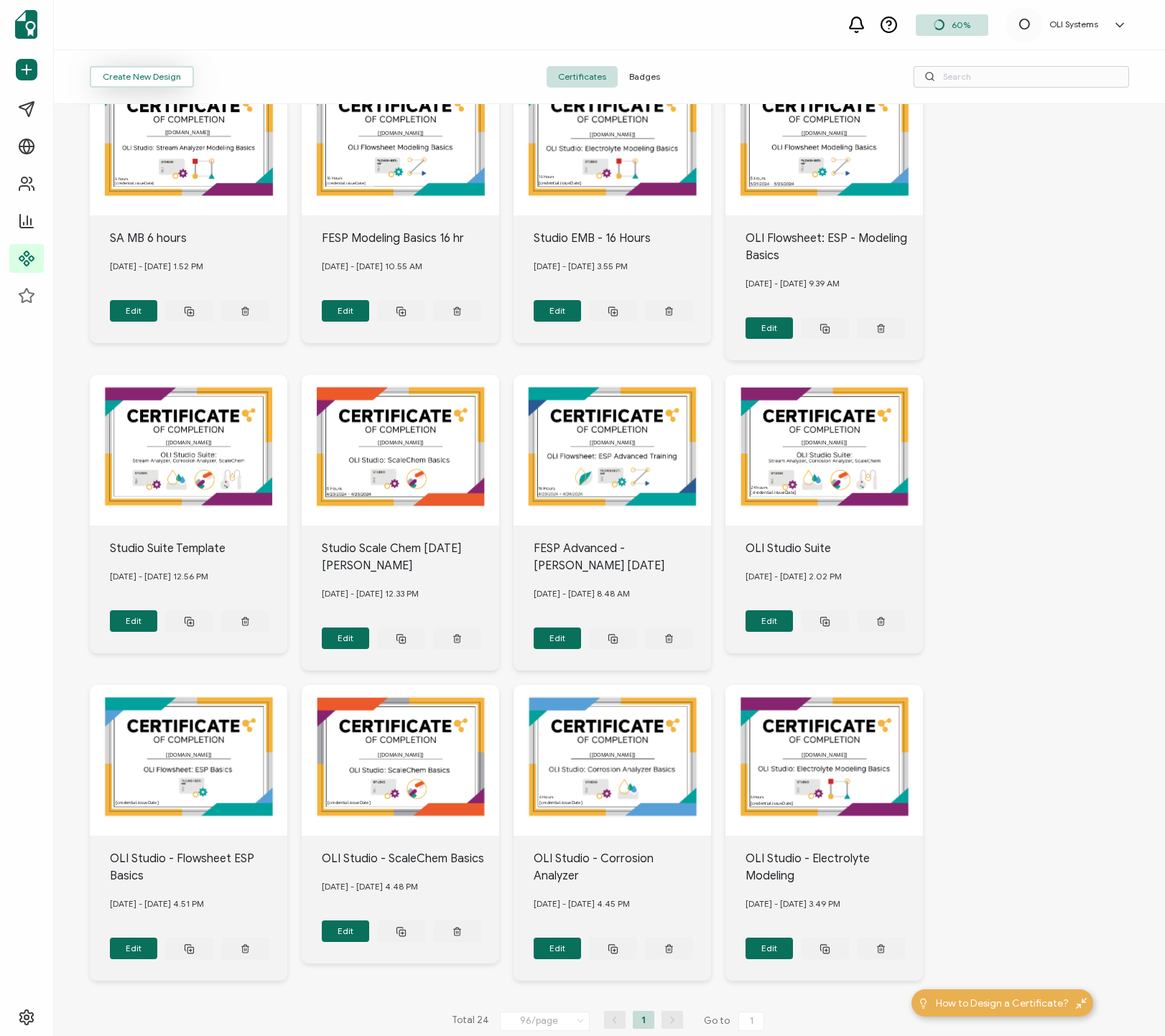
click at [141, 79] on button "Create New Design" at bounding box center [142, 77] width 104 height 22
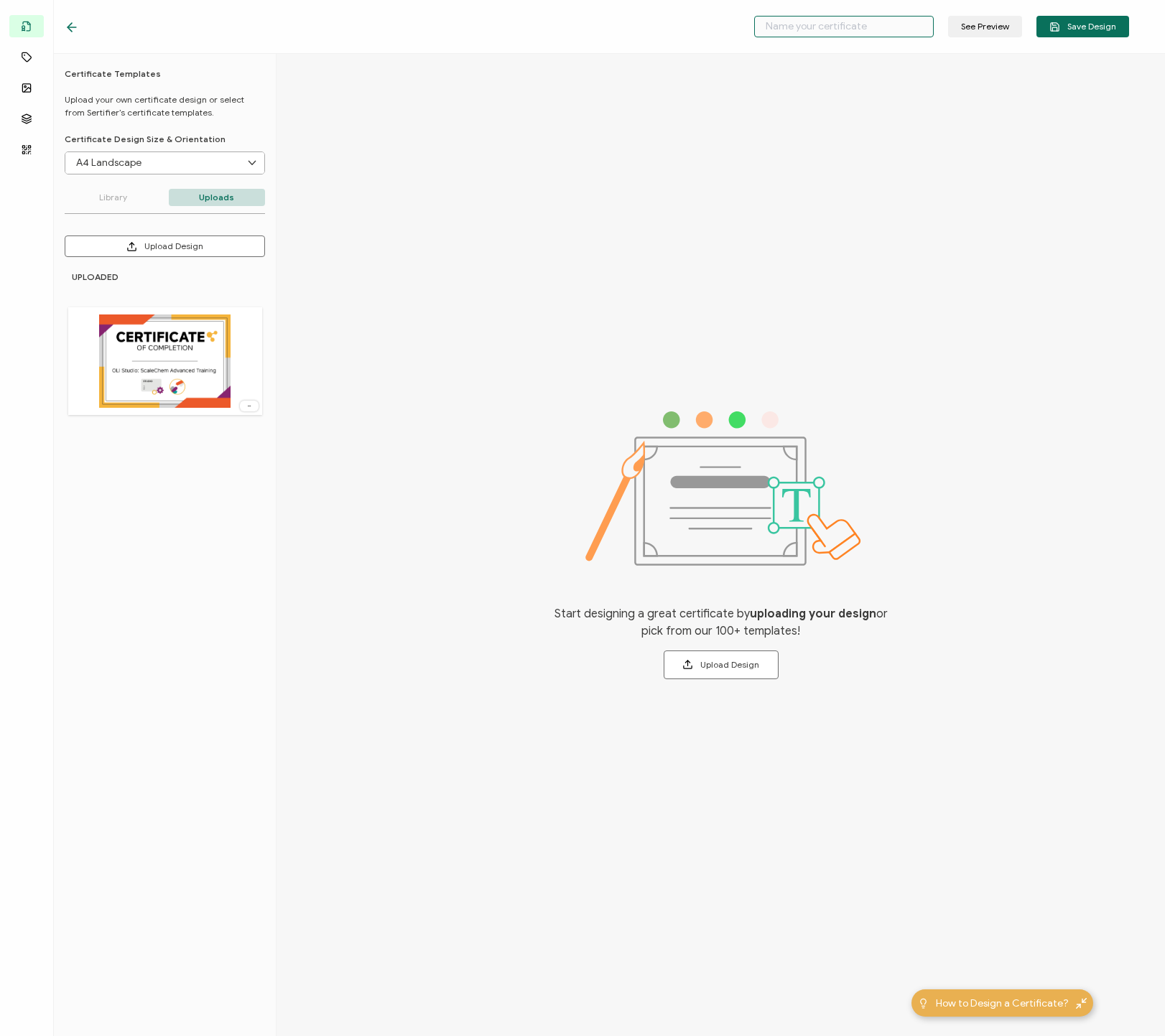
click at [844, 27] on input "text" at bounding box center [844, 26] width 180 height 22
paste input "CA - [DATE] - Private - [PERSON_NAME] - ConocoPhillips"
click at [760, 262] on div "Start designing a great certificate by uploading your design or pick from our 1…" at bounding box center [720, 545] width 888 height 982
click at [171, 248] on button "Upload Design" at bounding box center [164, 246] width 201 height 22
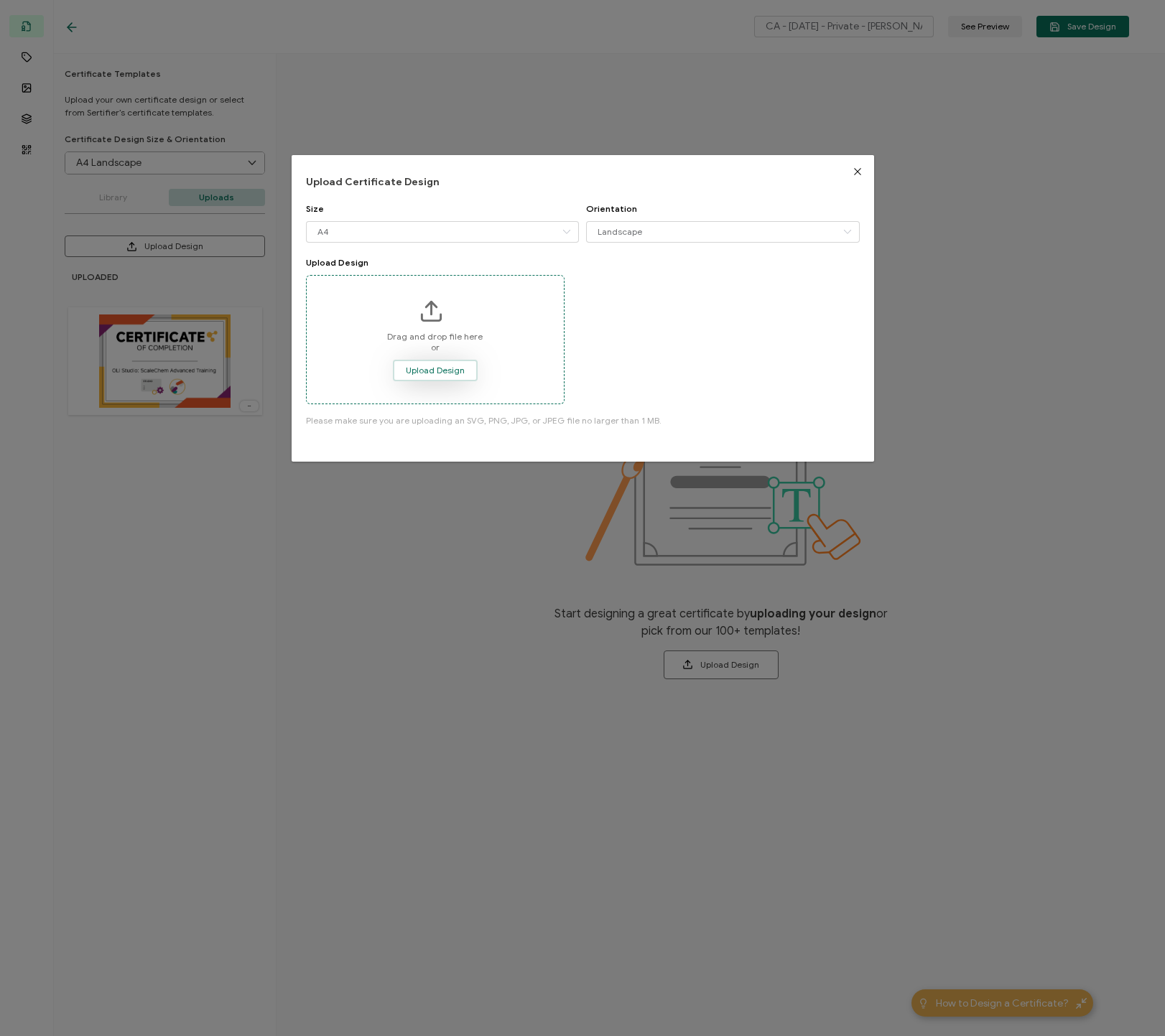
click at [450, 375] on span "Upload Design" at bounding box center [435, 370] width 59 height 9
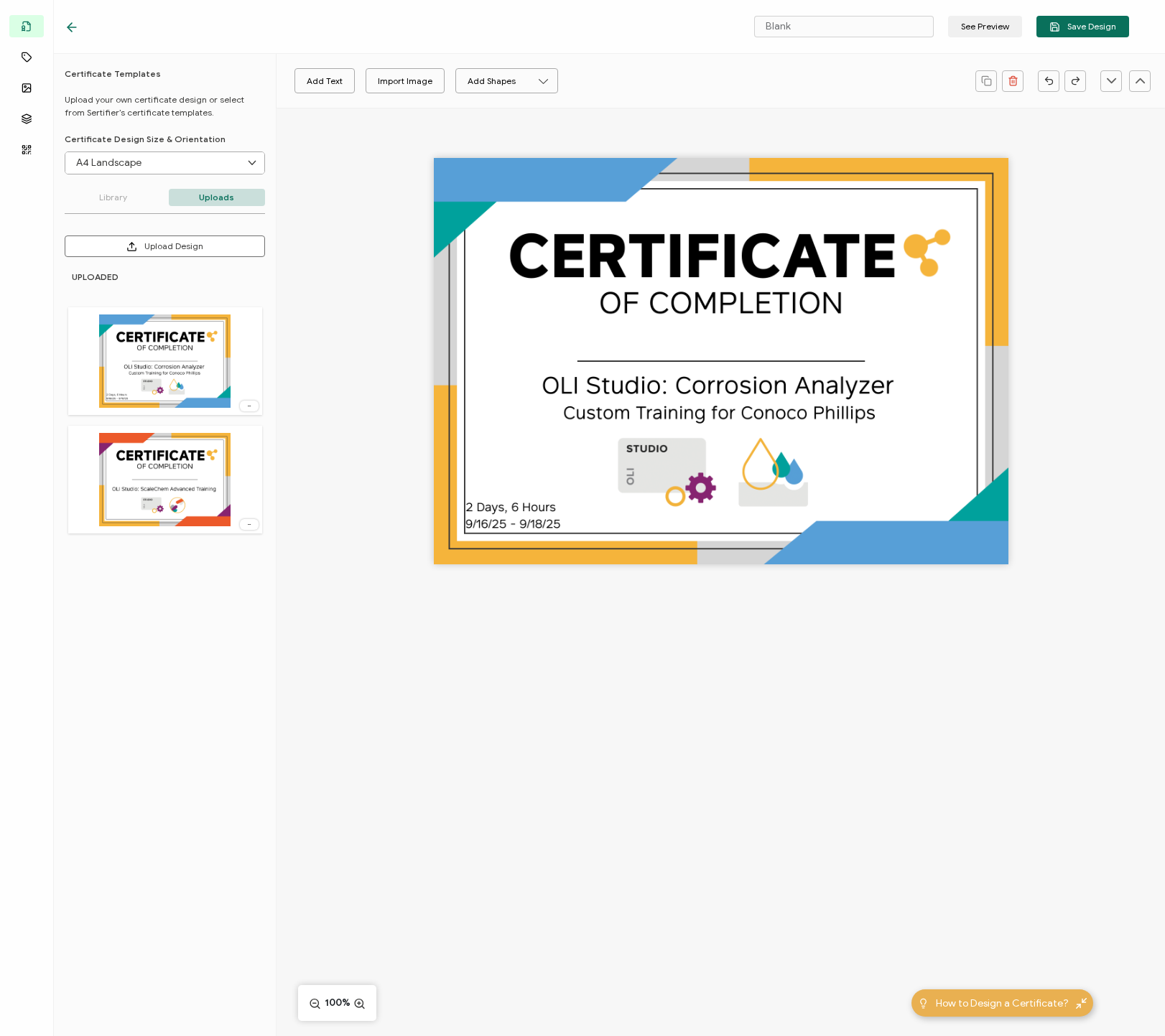
click at [175, 369] on img at bounding box center [165, 361] width 132 height 94
click at [487, 214] on div at bounding box center [721, 361] width 575 height 407
click at [820, 31] on input "Blank" at bounding box center [844, 26] width 180 height 22
click at [802, 108] on div at bounding box center [720, 386] width 888 height 557
click at [806, 24] on input "Blank" at bounding box center [844, 26] width 180 height 22
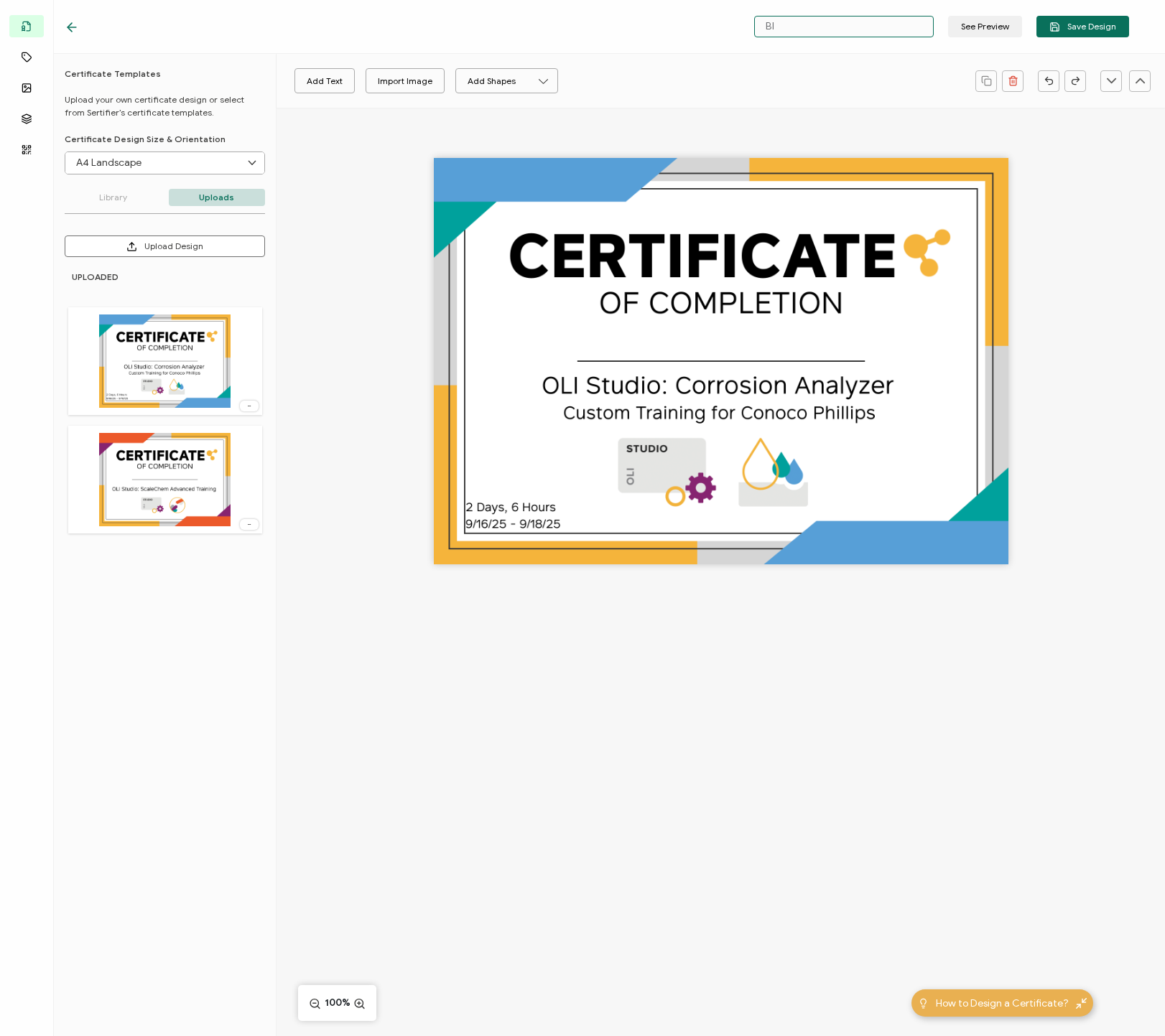
type input "B"
click at [803, 25] on input "text" at bounding box center [844, 26] width 180 height 22
type input "CA - [DATE] - Private - [PERSON_NAME] - ConocoPhillips"
click at [919, 287] on div at bounding box center [720, 386] width 888 height 557
click at [125, 164] on input "A4 Landscape" at bounding box center [164, 163] width 199 height 22
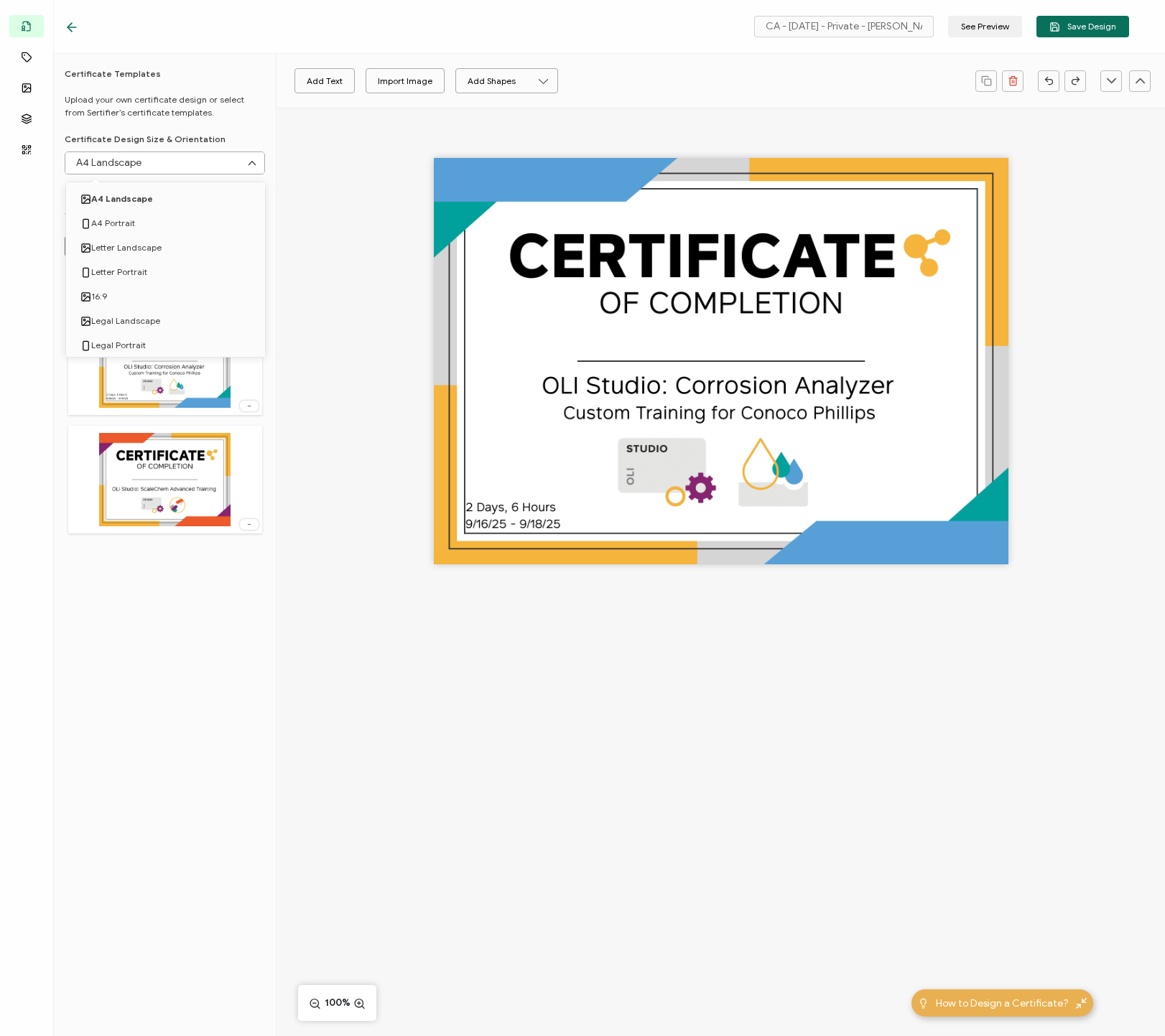
click at [172, 118] on p "Upload your own certificate design or select from Sertifier’s certificate templ…" at bounding box center [164, 106] width 201 height 26
click at [330, 84] on button "Add Text" at bounding box center [325, 81] width 60 height 25
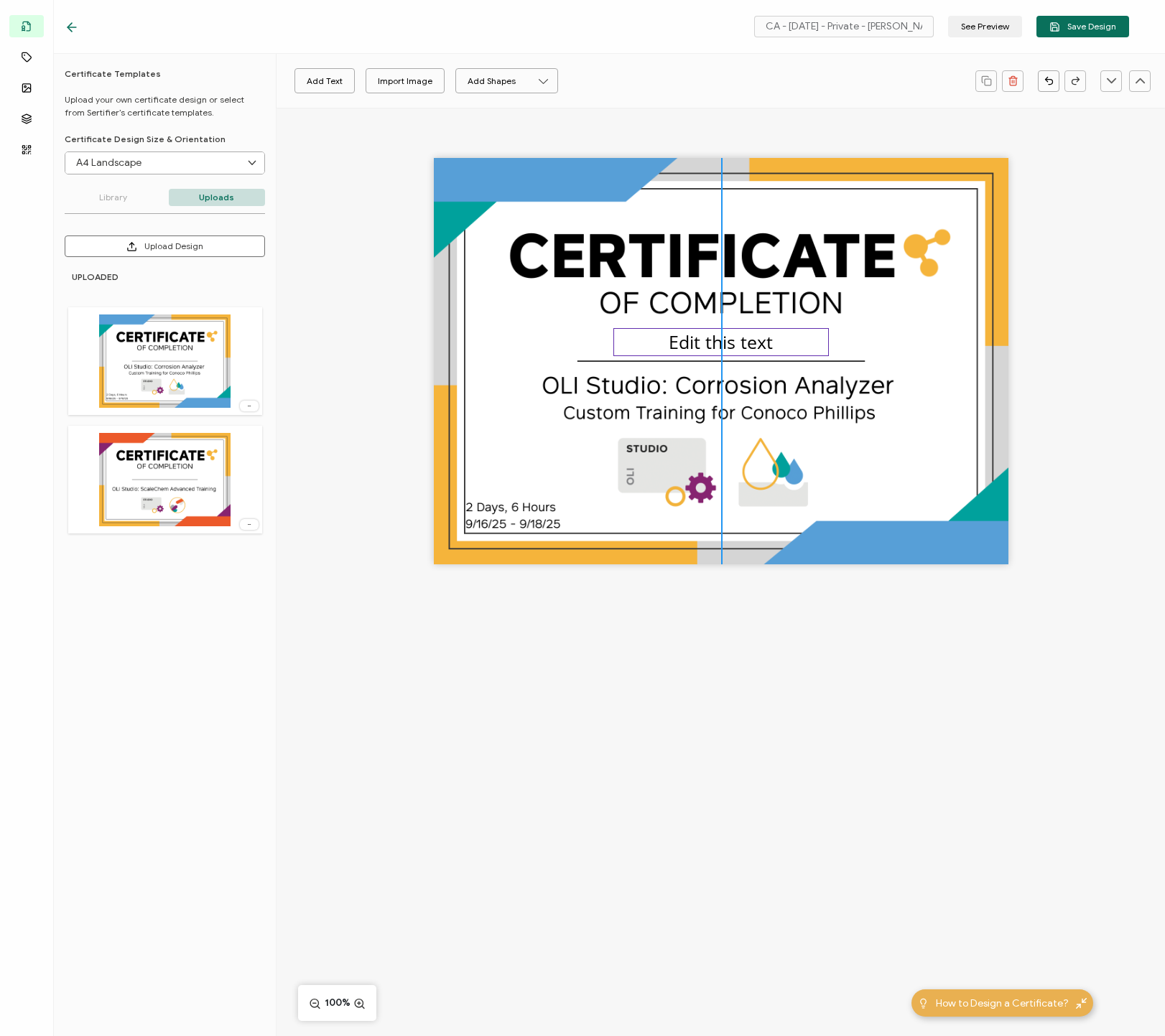
drag, startPoint x: 723, startPoint y: 354, endPoint x: 723, endPoint y: 337, distance: 17.0
click at [723, 337] on pre "Edit this text" at bounding box center [720, 342] width 104 height 25
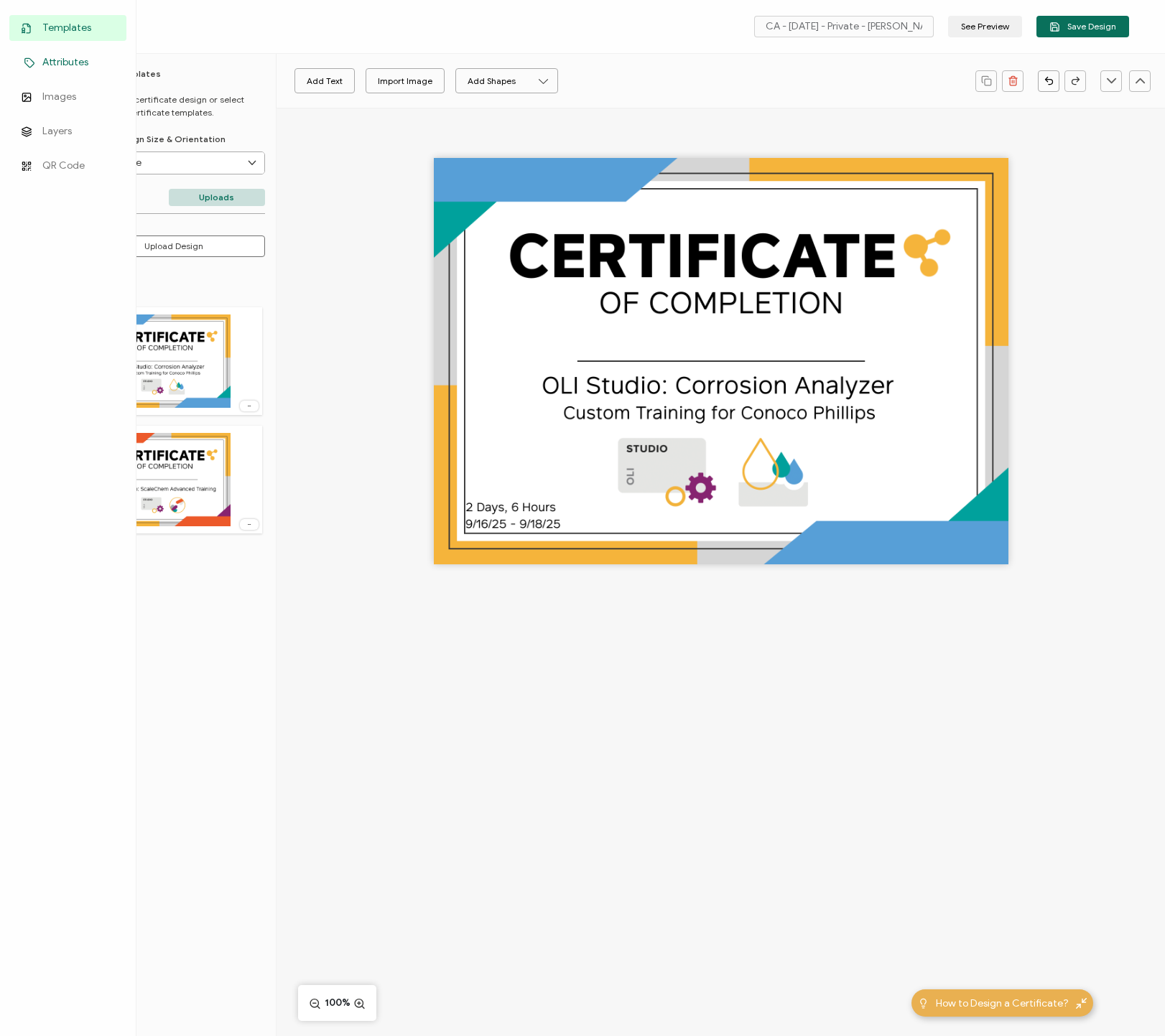
click at [42, 60] on link "Attributes" at bounding box center [67, 62] width 117 height 26
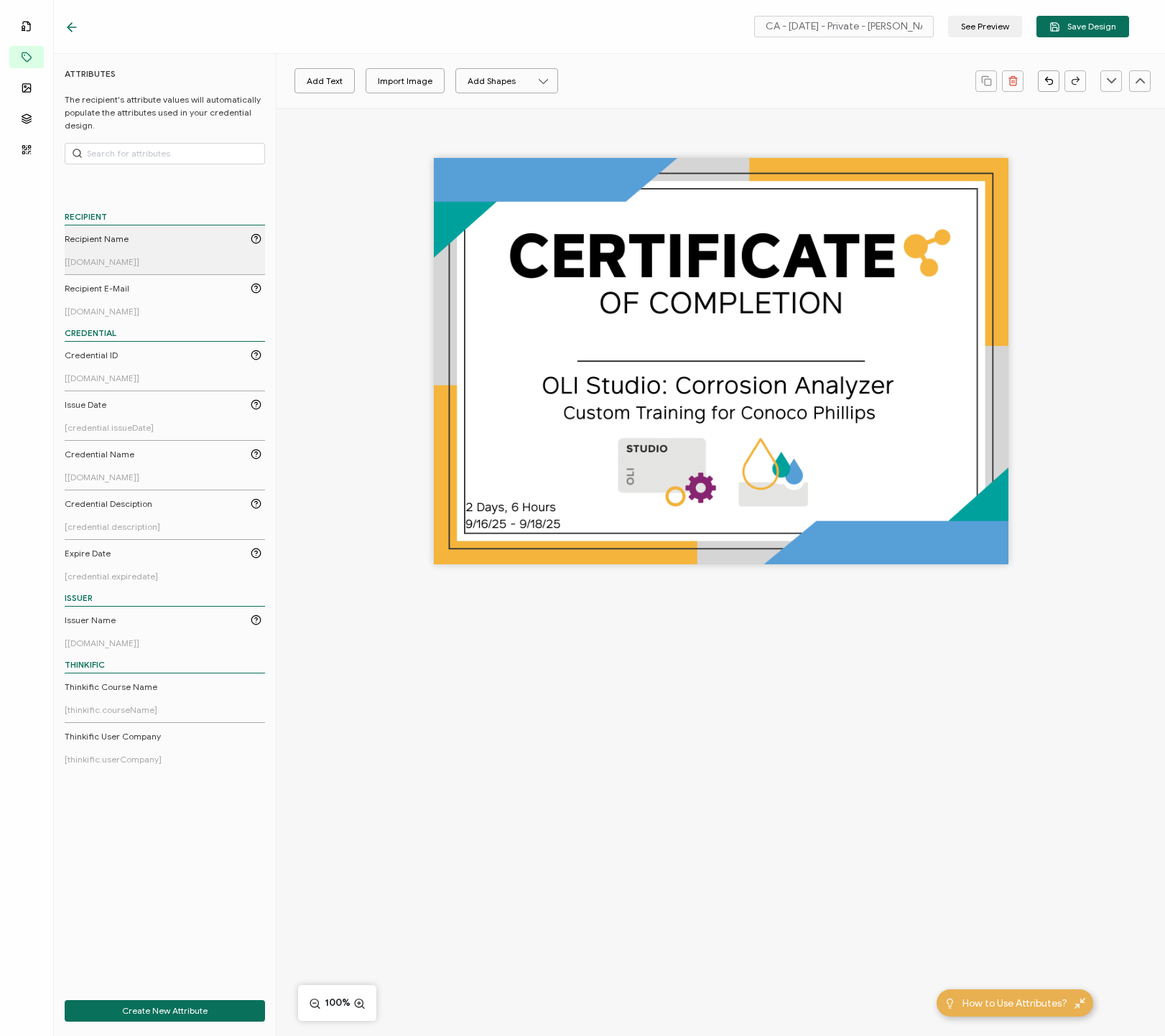
click at [161, 246] on link "Recipient Name [[DOMAIN_NAME]]" at bounding box center [163, 249] width 197 height 34
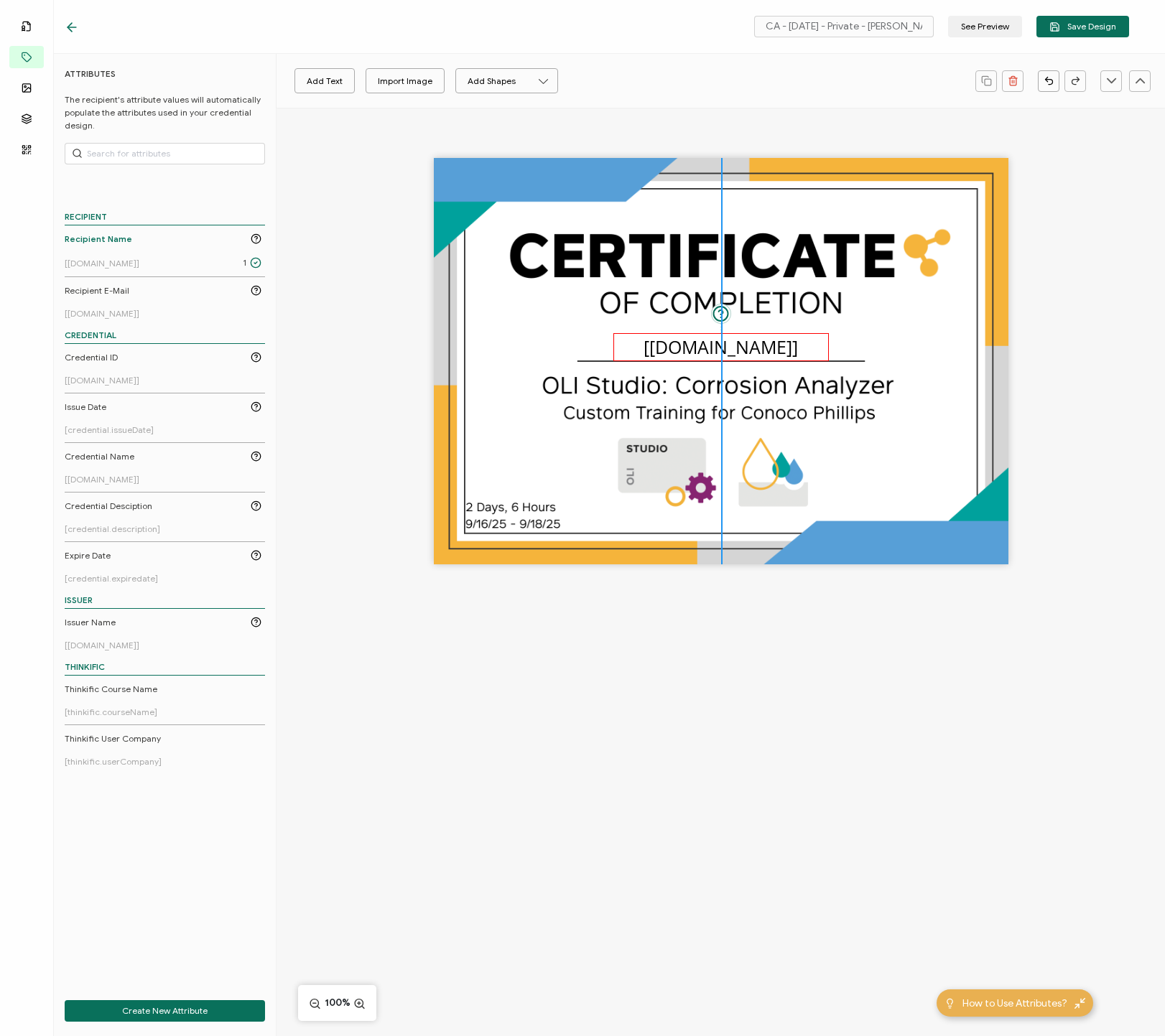
drag, startPoint x: 749, startPoint y: 364, endPoint x: 752, endPoint y: 349, distance: 15.3
click at [752, 349] on pre "[[DOMAIN_NAME]]" at bounding box center [720, 347] width 154 height 25
click at [919, 348] on div "The recipient’s full name, which will be automatically filled based on the info…" at bounding box center [720, 386] width 888 height 557
click at [919, 29] on button "See Preview" at bounding box center [985, 26] width 74 height 22
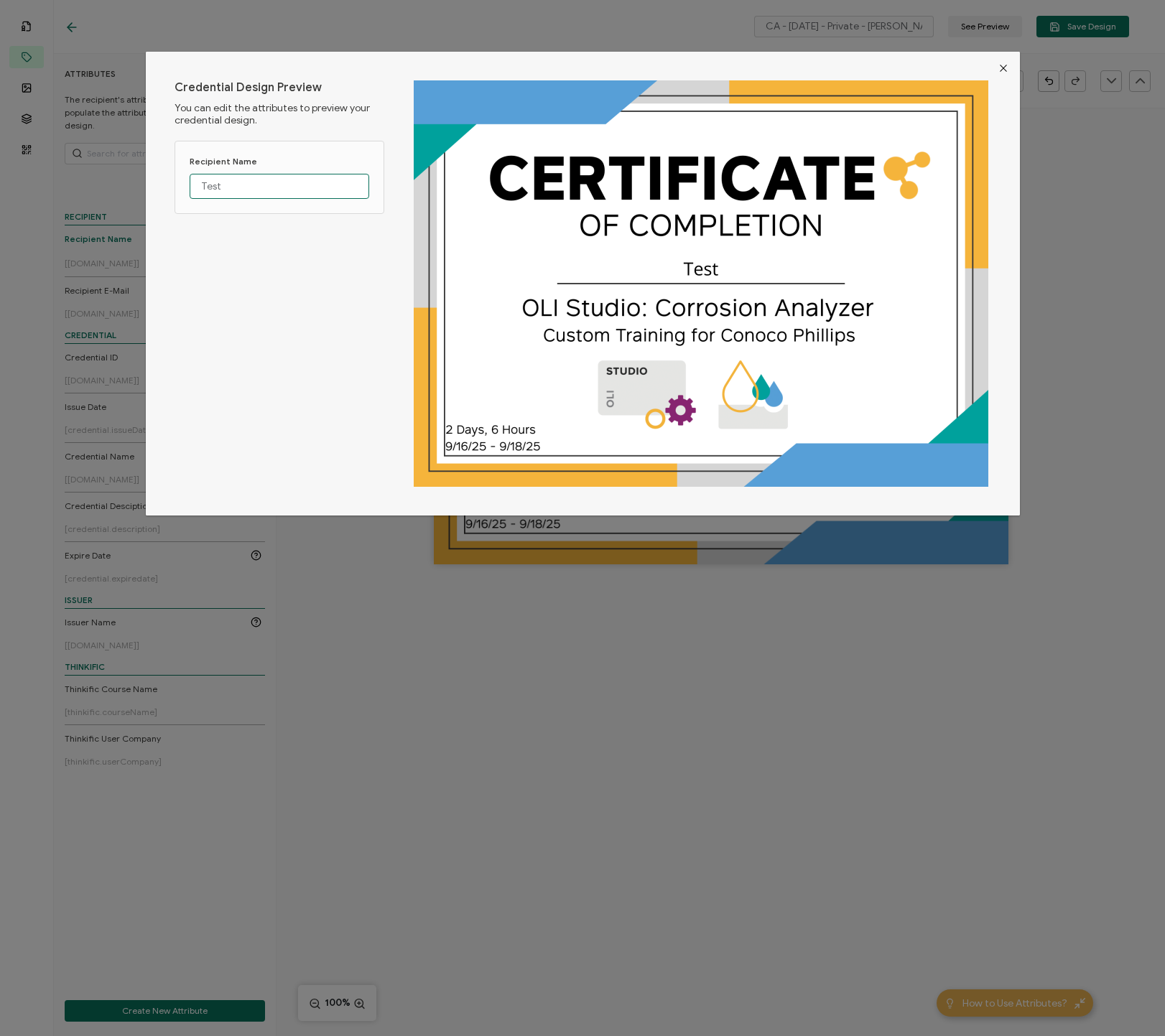
click at [250, 189] on input "Test" at bounding box center [280, 186] width 180 height 25
type input "[PERSON_NAME]"
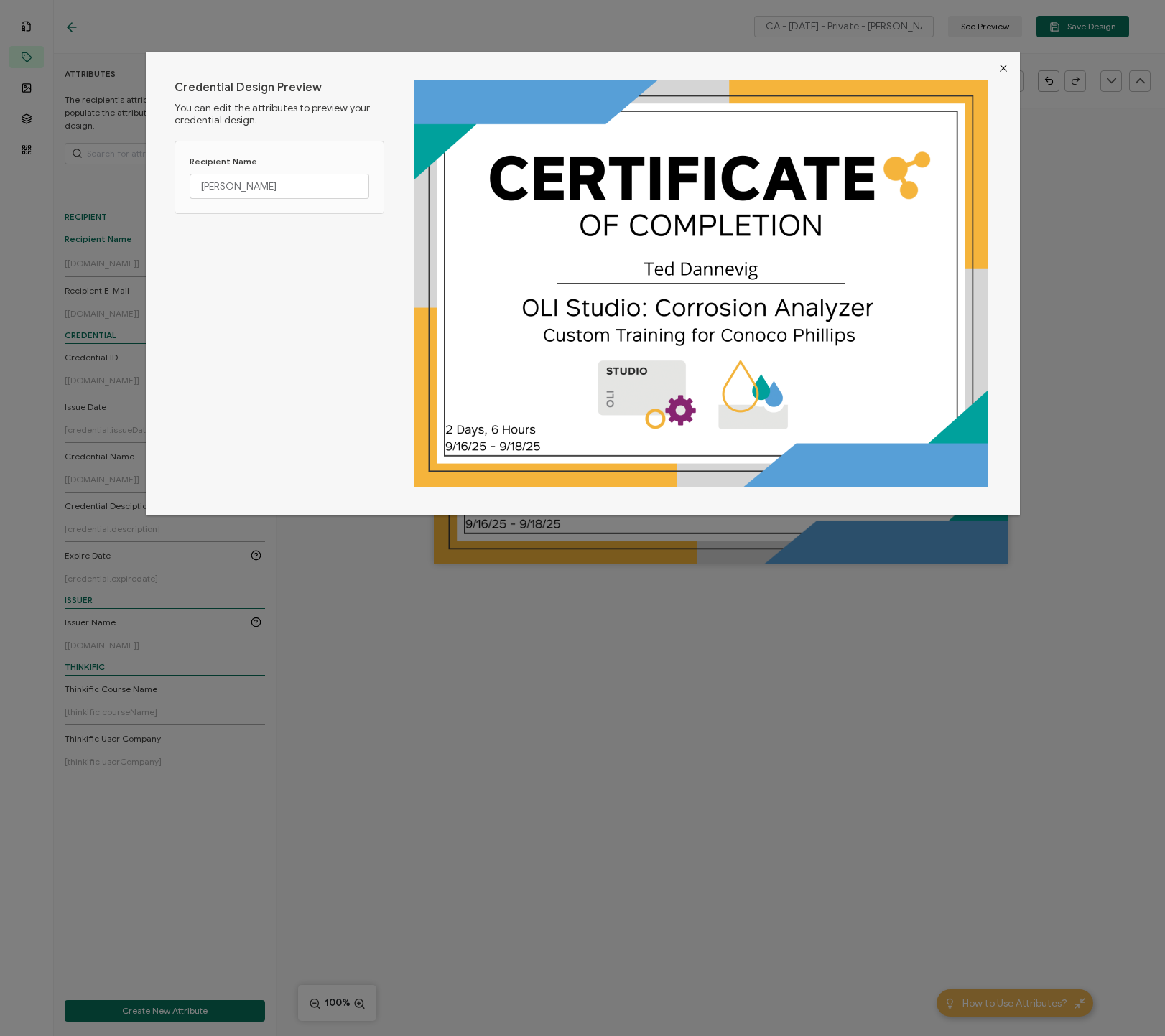
click at [919, 66] on icon "Close" at bounding box center [1003, 68] width 12 height 12
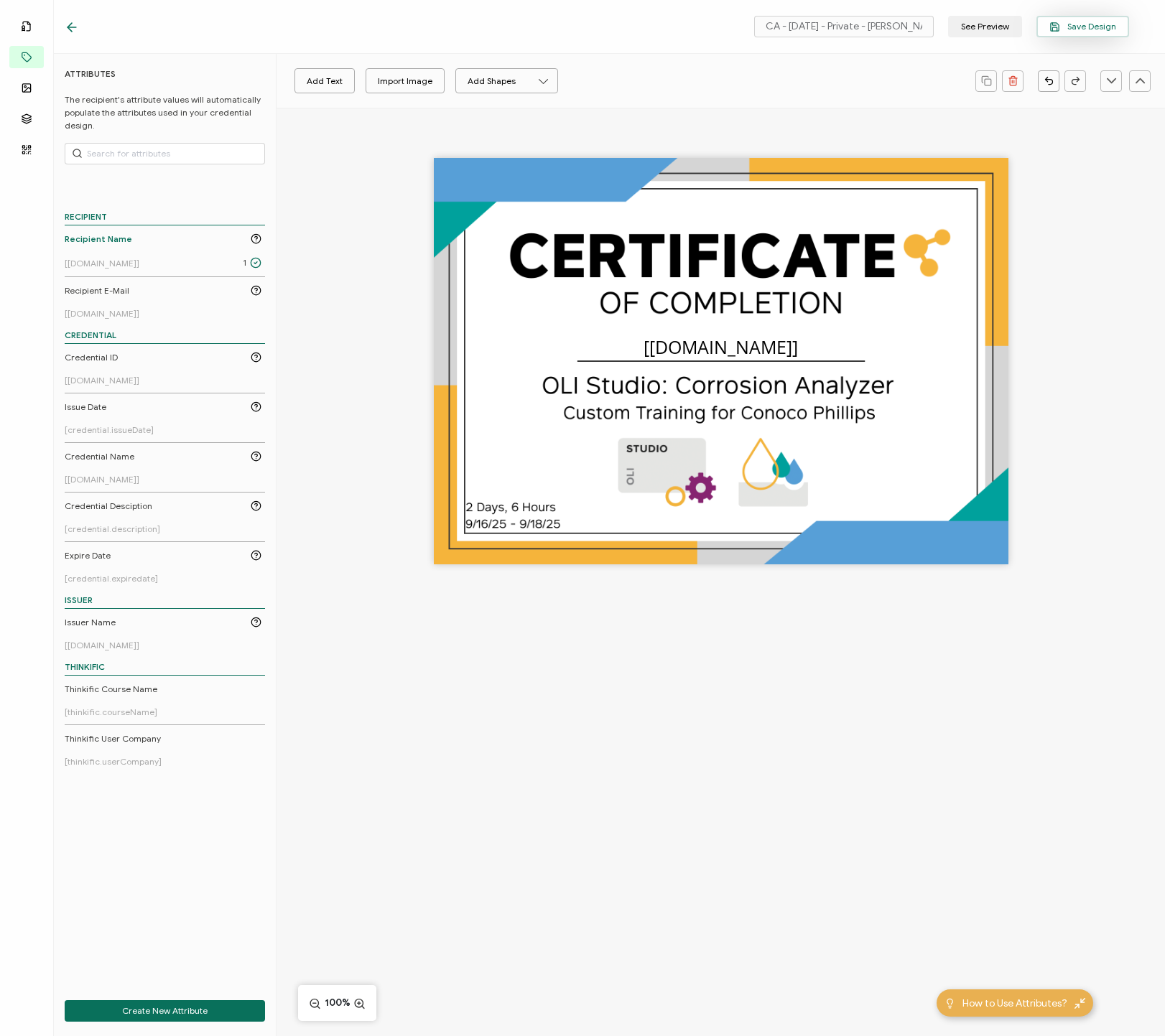
click at [919, 27] on span "Save Design" at bounding box center [1082, 27] width 67 height 11
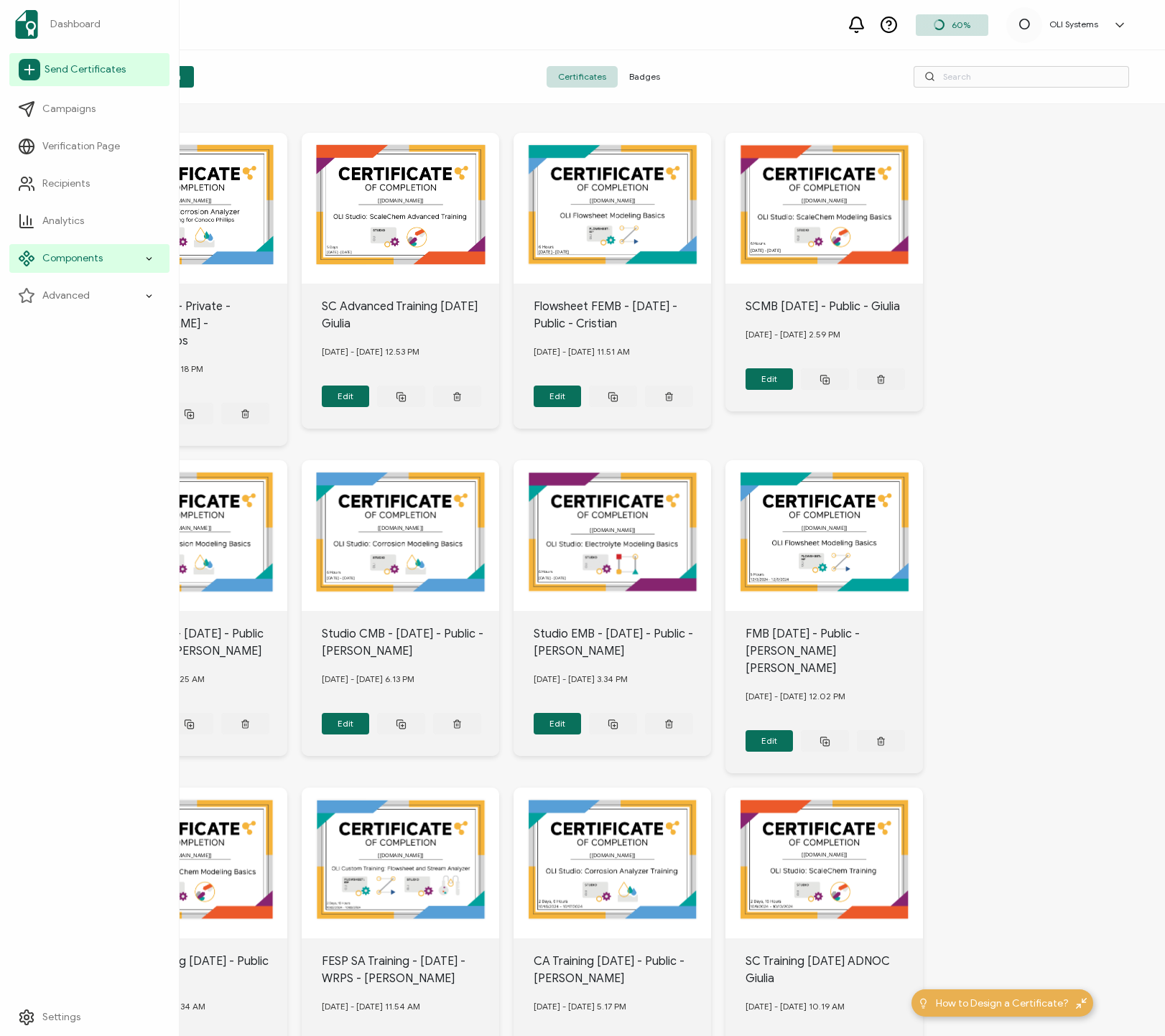
click at [57, 78] on link "Send Certificates" at bounding box center [89, 70] width 160 height 33
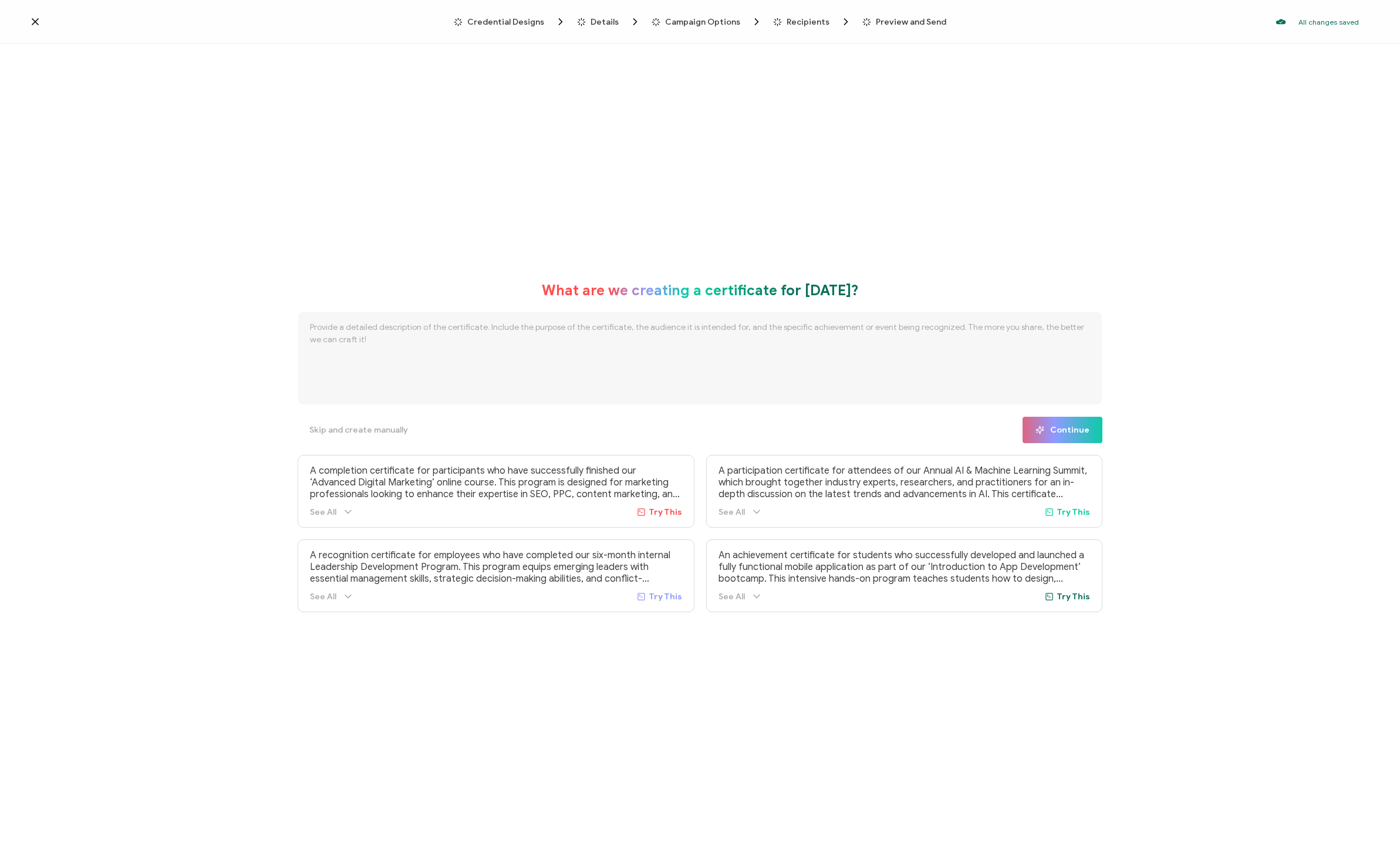
click at [521, 22] on span "Credential Designs" at bounding box center [505, 22] width 77 height 9
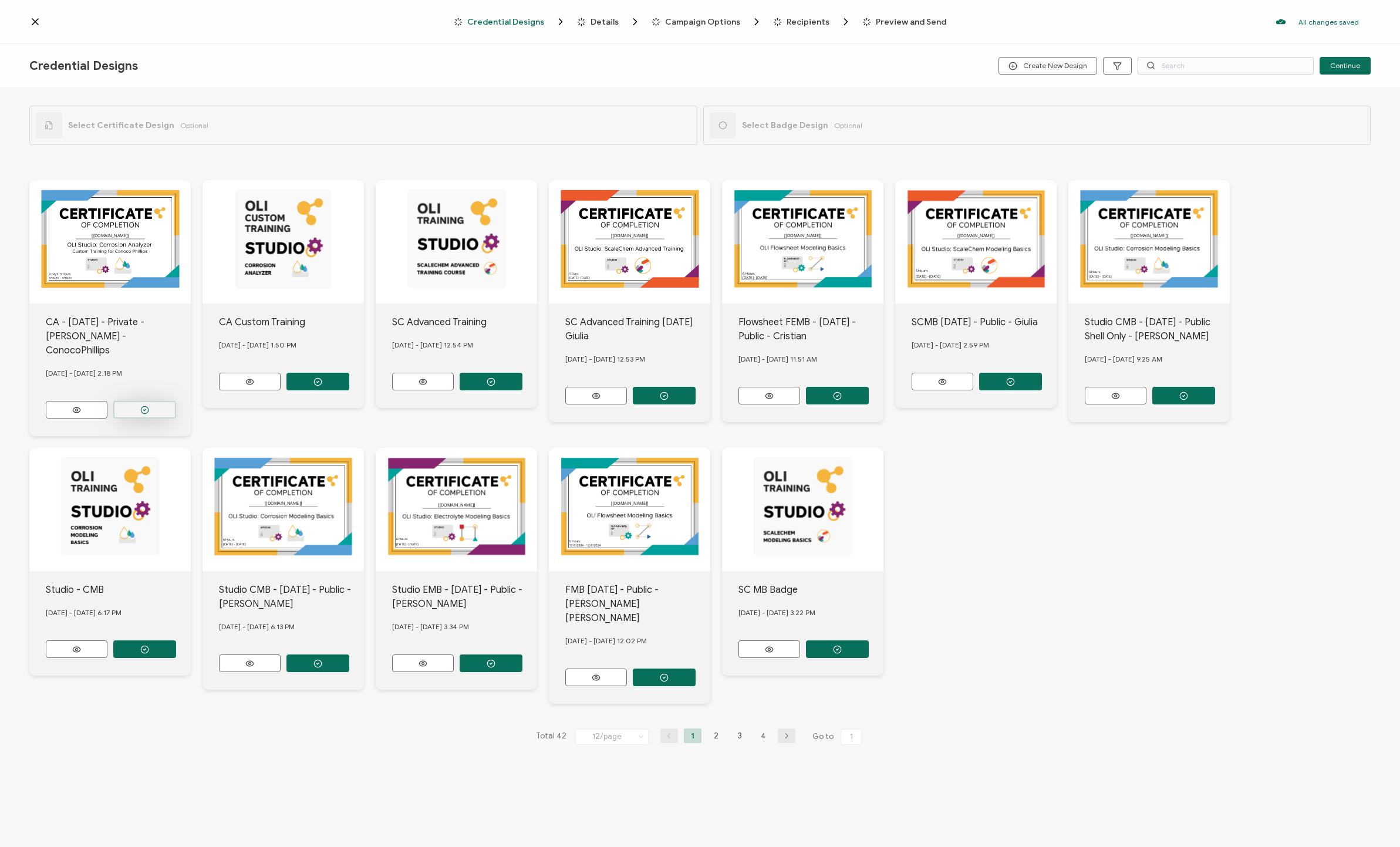
click at [152, 401] on button "button" at bounding box center [144, 410] width 63 height 18
click at [312, 379] on button "button" at bounding box center [317, 382] width 63 height 18
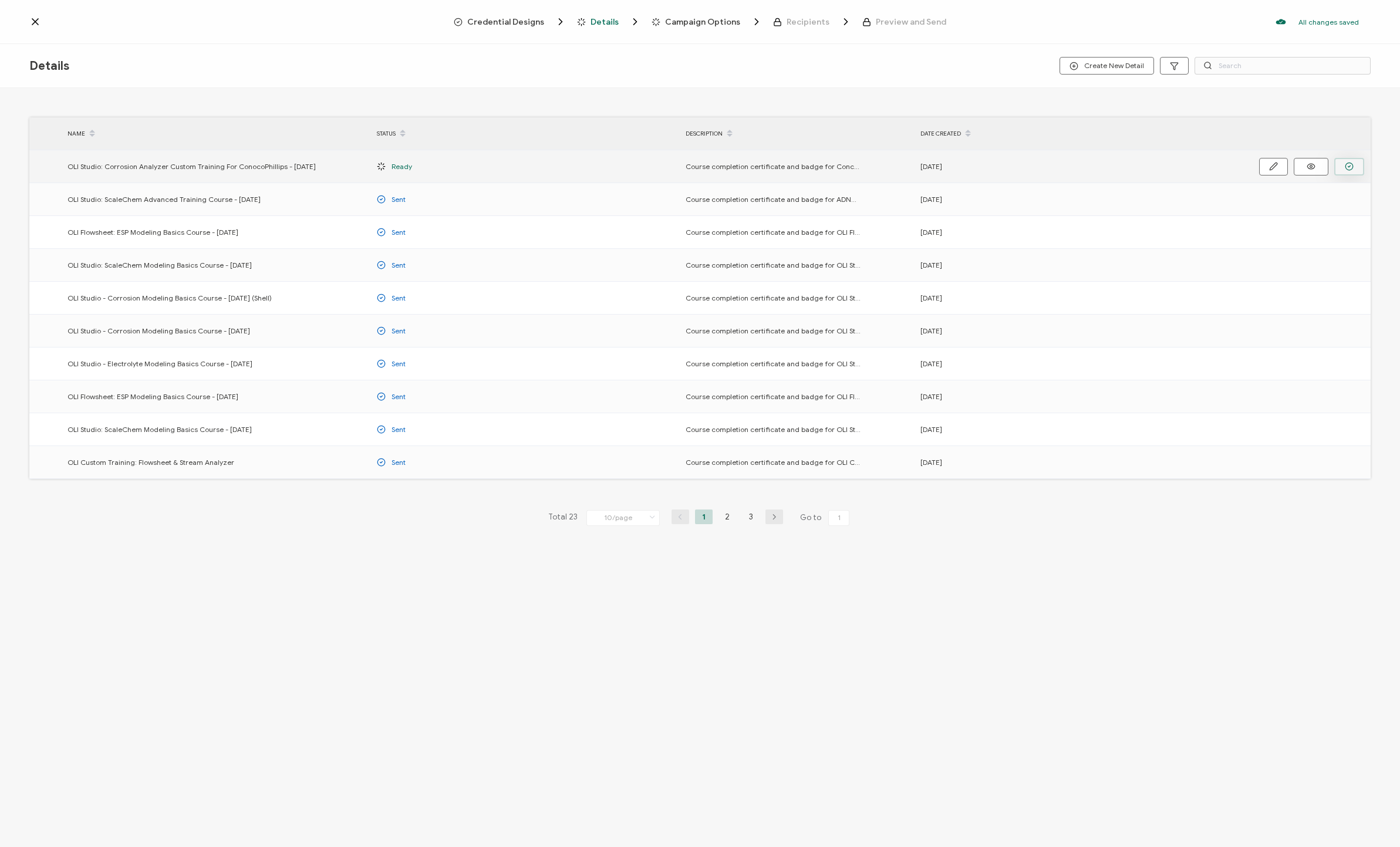
click at [751, 168] on icon "button" at bounding box center [1349, 166] width 9 height 9
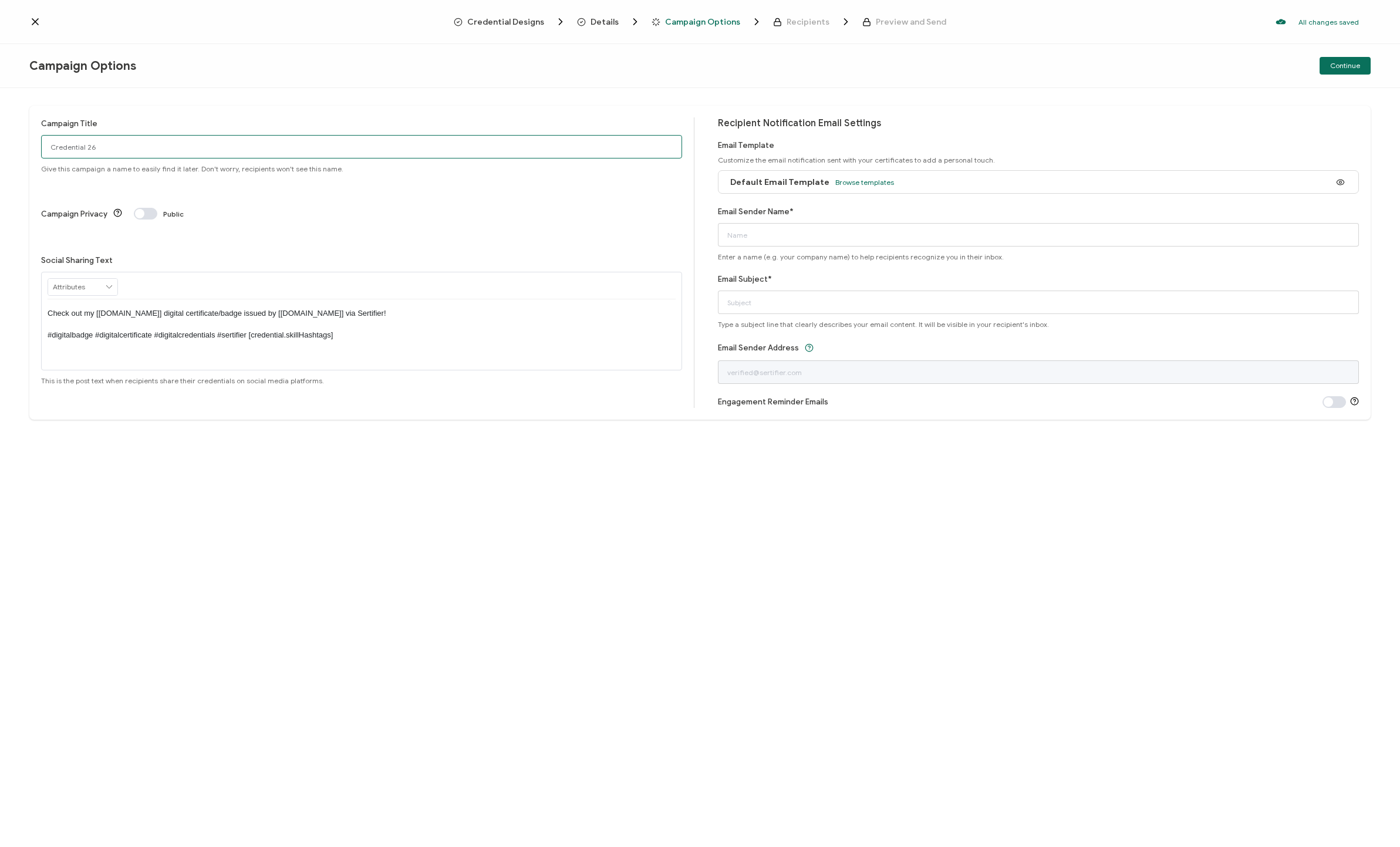
paste input "A [DATE] Private [PERSON_NAME]"
type input "CA [DATE] Private [PERSON_NAME]"
type input "OLI"
click at [453, 519] on div "Campaign Title CA [DATE] Private [PERSON_NAME] Give this campaign a name to eas…" at bounding box center [700, 467] width 1400 height 759
click at [751, 304] on input "Email Subject*" at bounding box center [1038, 302] width 641 height 23
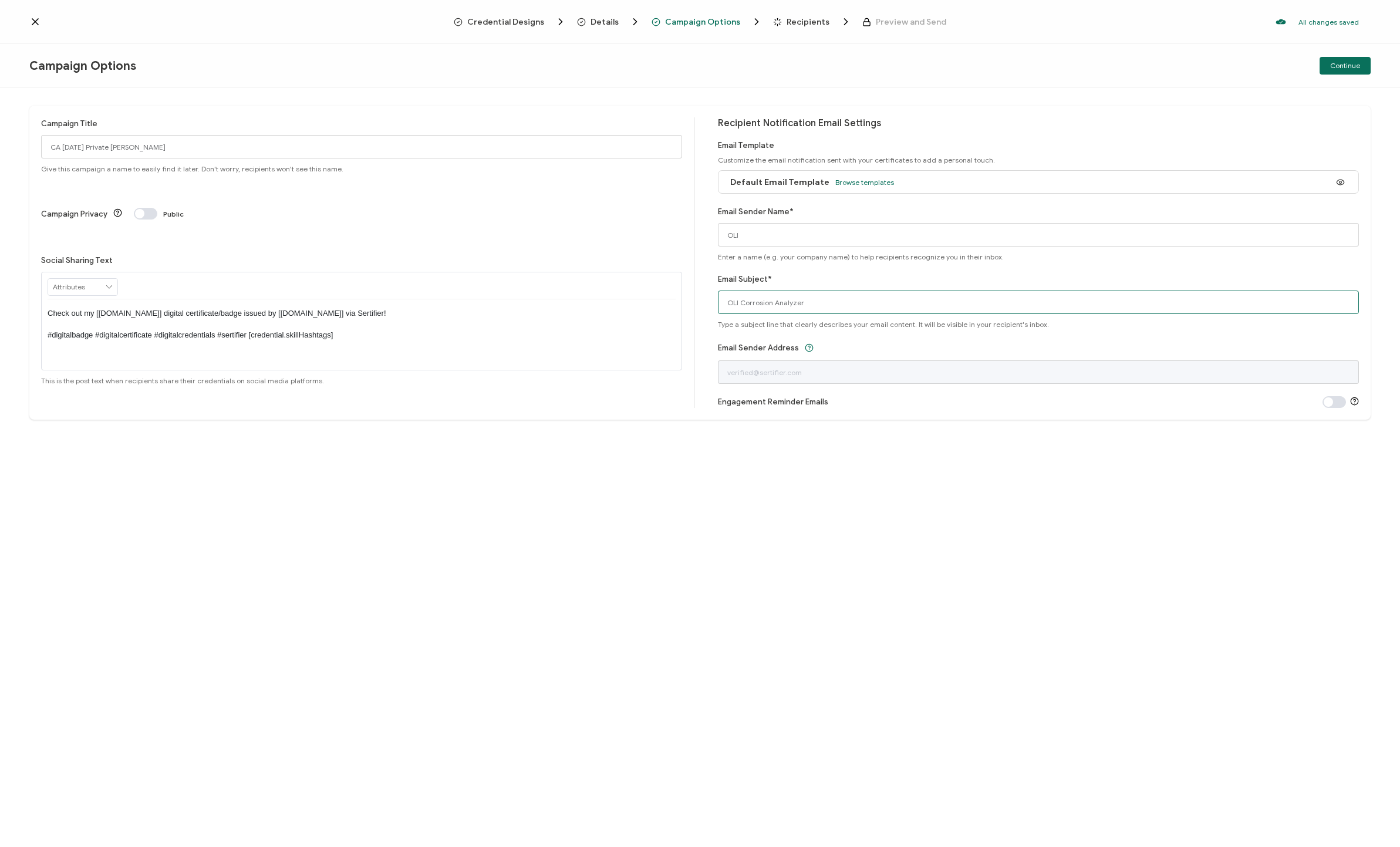
paste input "Studio: Corrosion Analyzer Custom Training for ConocoPhillips - Course Certific…"
type input "OLI Studio: Corrosion Analyzer Custom Training for ConocoPhillips - Course Cert…"
click at [751, 556] on div "Campaign Title CA [DATE] Private [PERSON_NAME] Give this campaign a name to eas…" at bounding box center [700, 467] width 1400 height 759
click at [751, 66] on span "Continue" at bounding box center [1345, 65] width 30 height 7
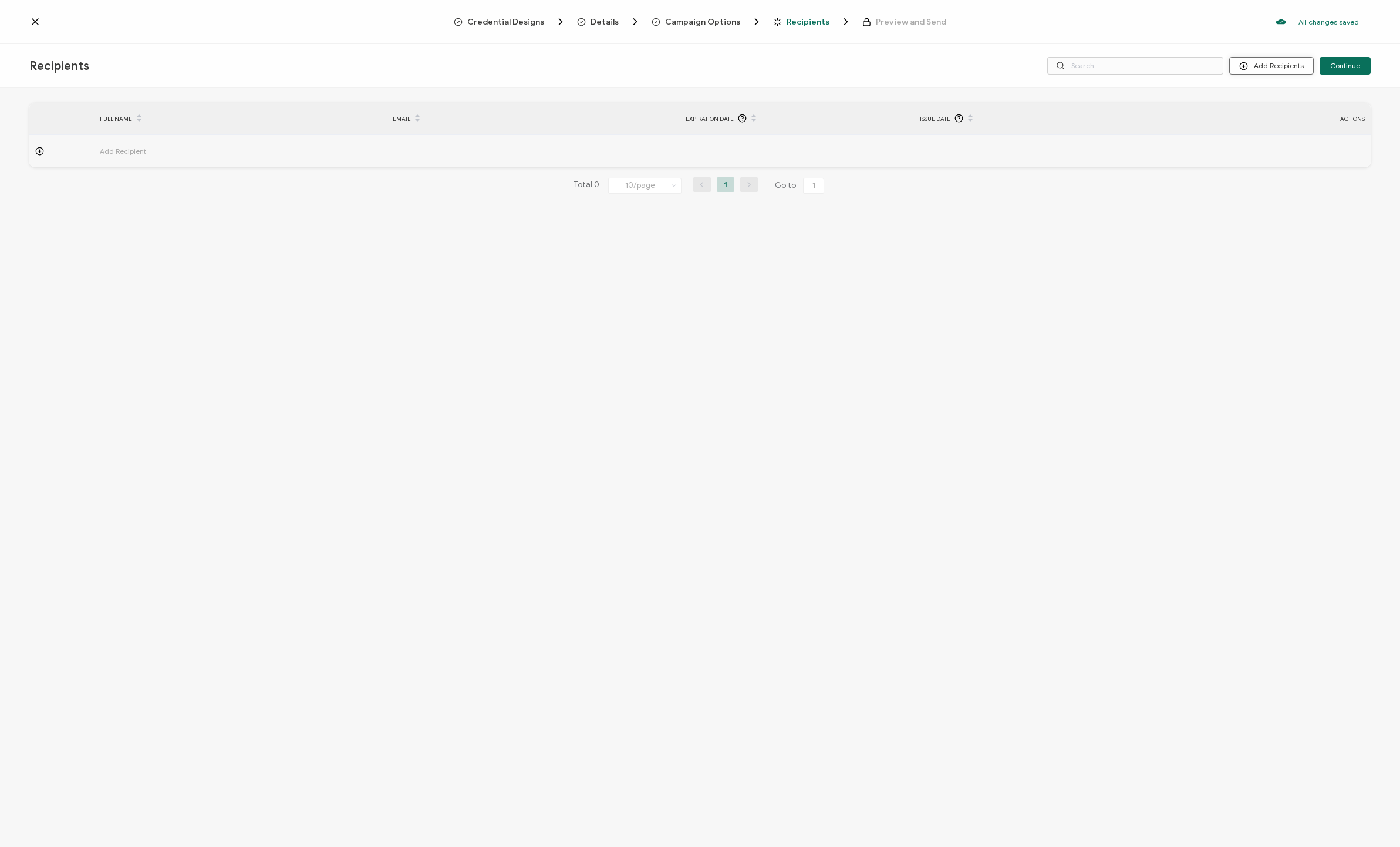
click at [751, 66] on button "Add Recipients" at bounding box center [1271, 66] width 84 height 18
click at [751, 135] on span "Import From List" at bounding box center [1283, 136] width 53 height 9
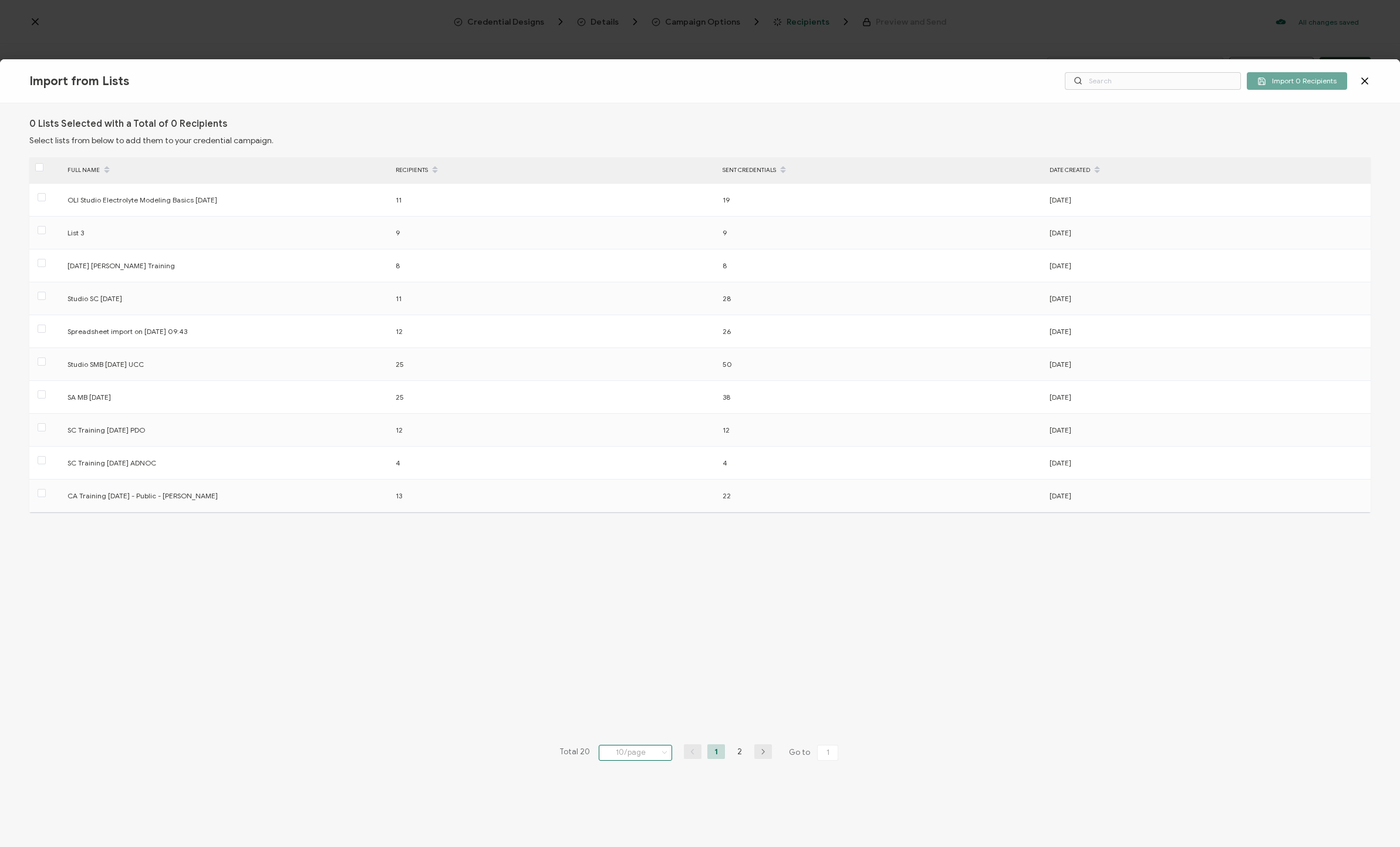
click at [652, 755] on input "10/page" at bounding box center [636, 752] width 73 height 16
click at [657, 726] on li "100/page" at bounding box center [640, 722] width 82 height 20
click at [751, 169] on icon at bounding box center [781, 166] width 6 height 6
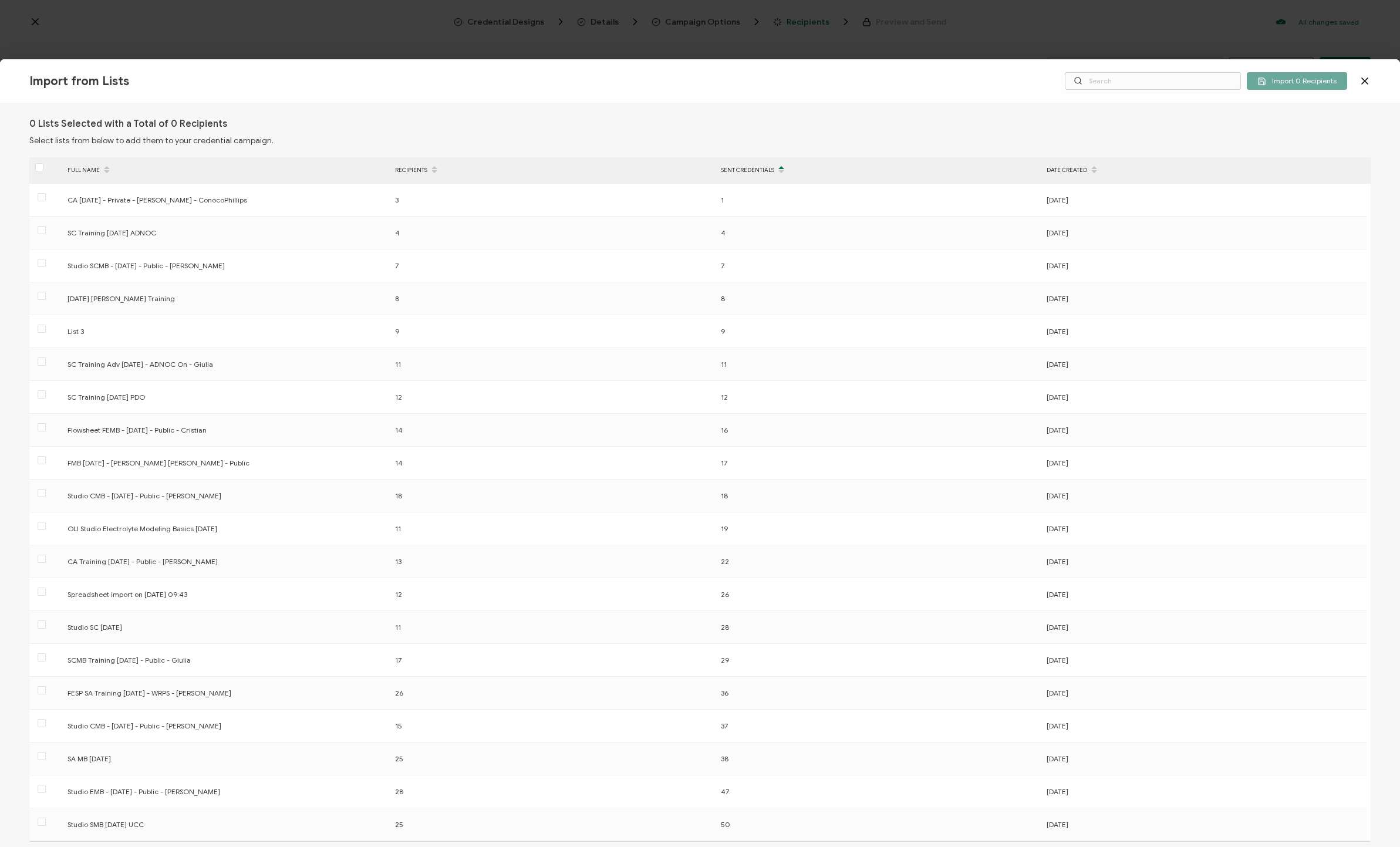
click at [751, 165] on icon at bounding box center [781, 166] width 6 height 6
click at [751, 168] on icon at bounding box center [781, 166] width 6 height 6
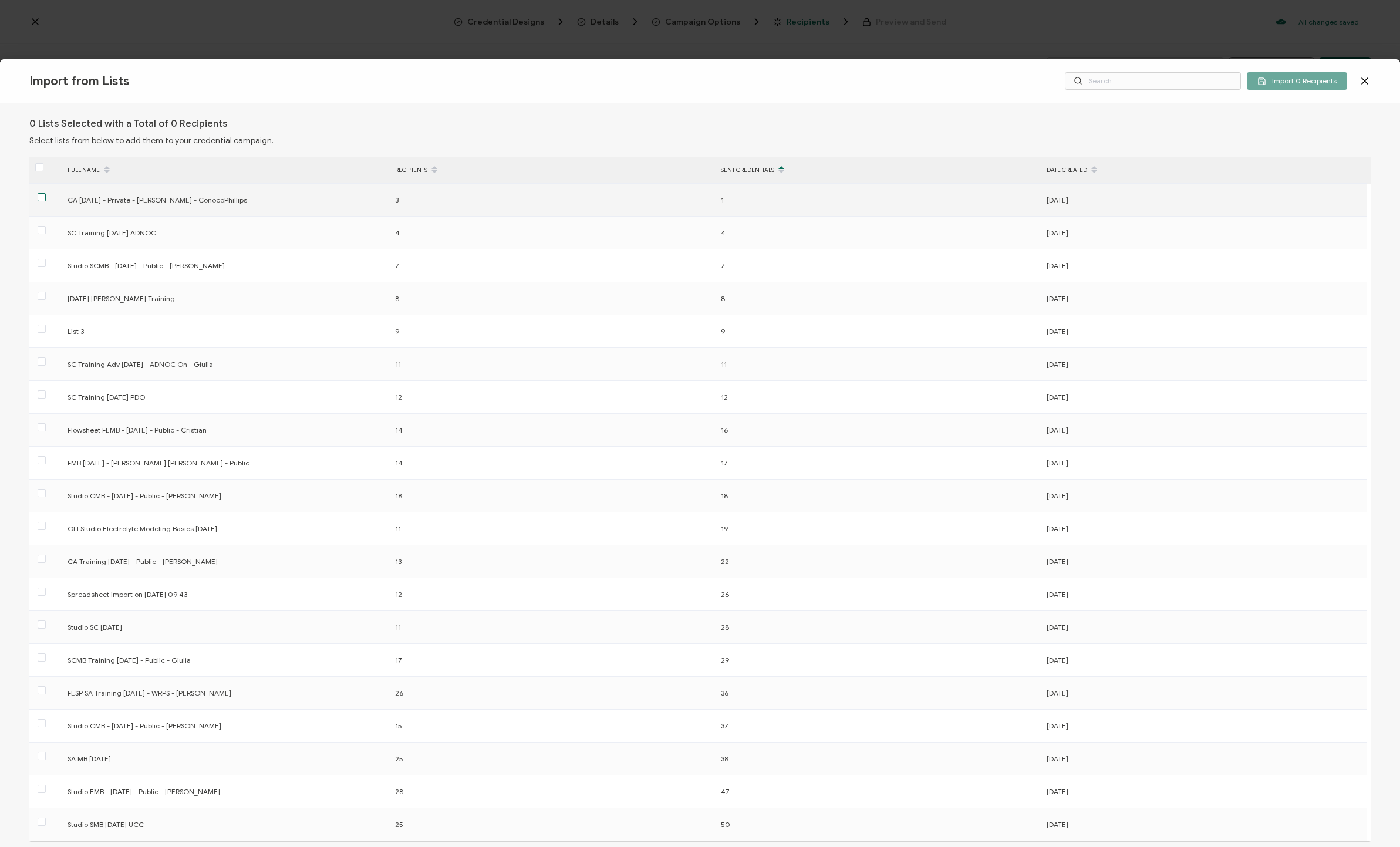
click at [41, 198] on span at bounding box center [41, 197] width 8 height 8
click at [46, 193] on input "checkbox" at bounding box center [46, 193] width 0 height 0
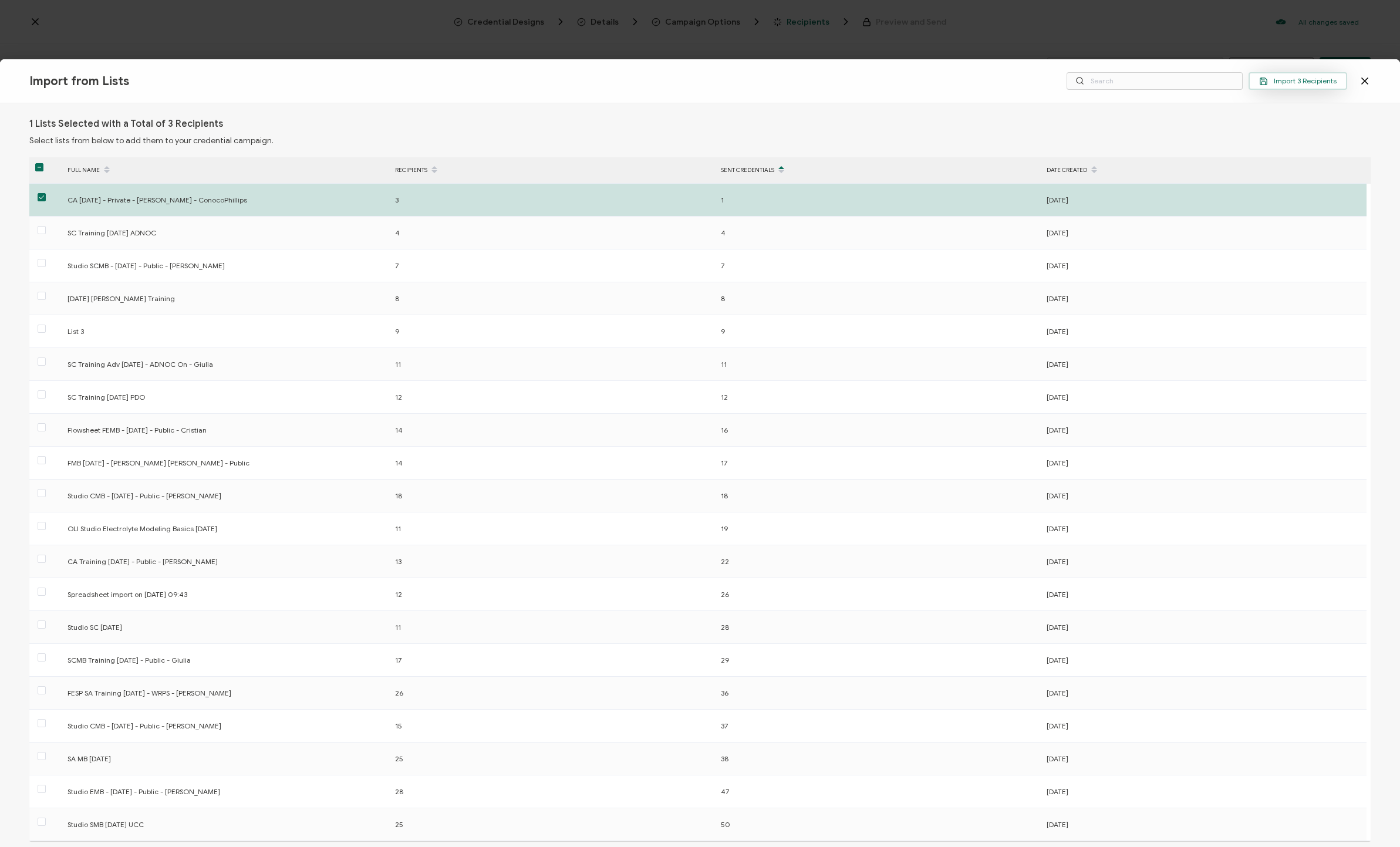
click at [751, 85] on span "Import 3 Recipients" at bounding box center [1297, 81] width 77 height 9
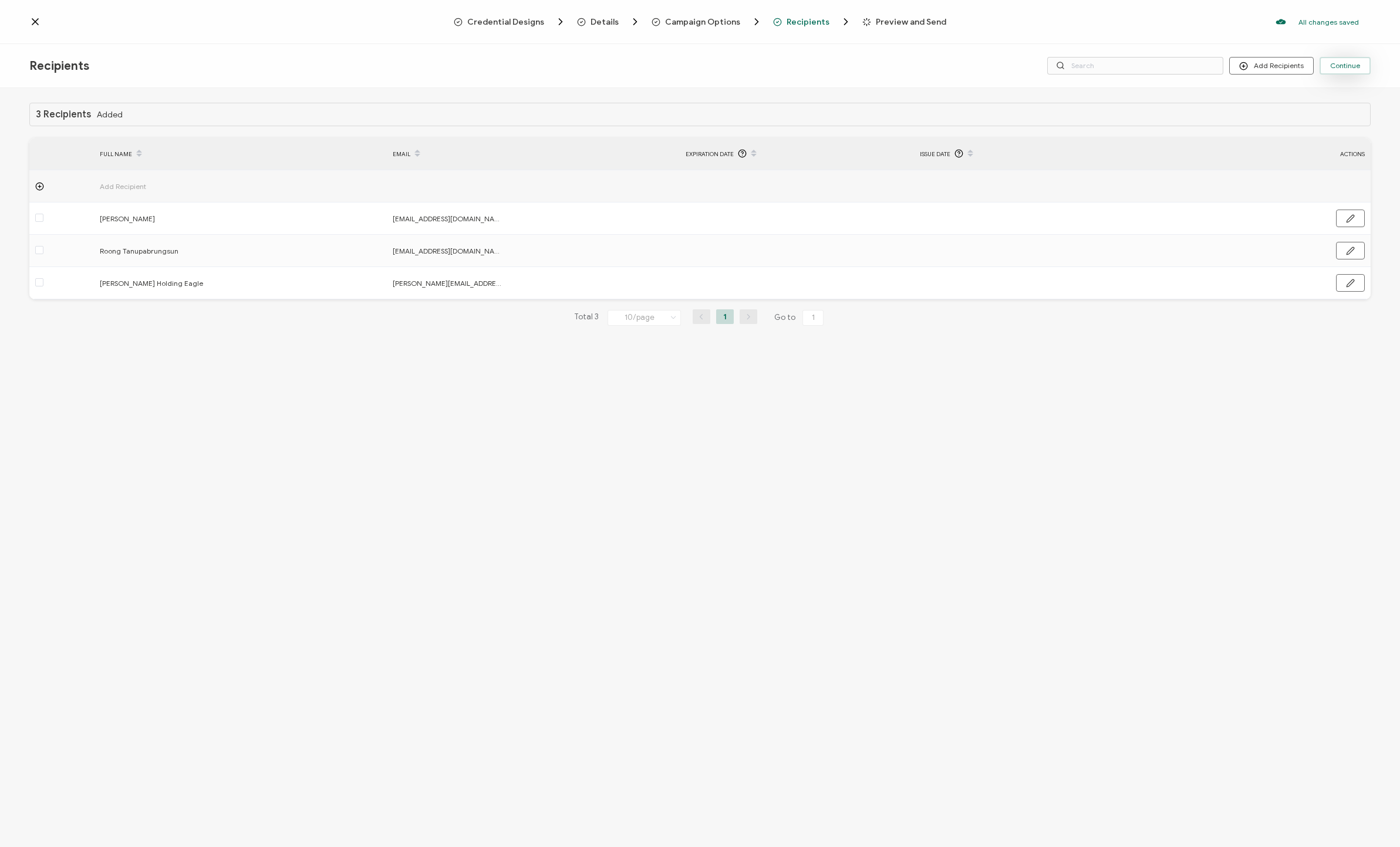
click at [751, 66] on span "Continue" at bounding box center [1345, 65] width 30 height 7
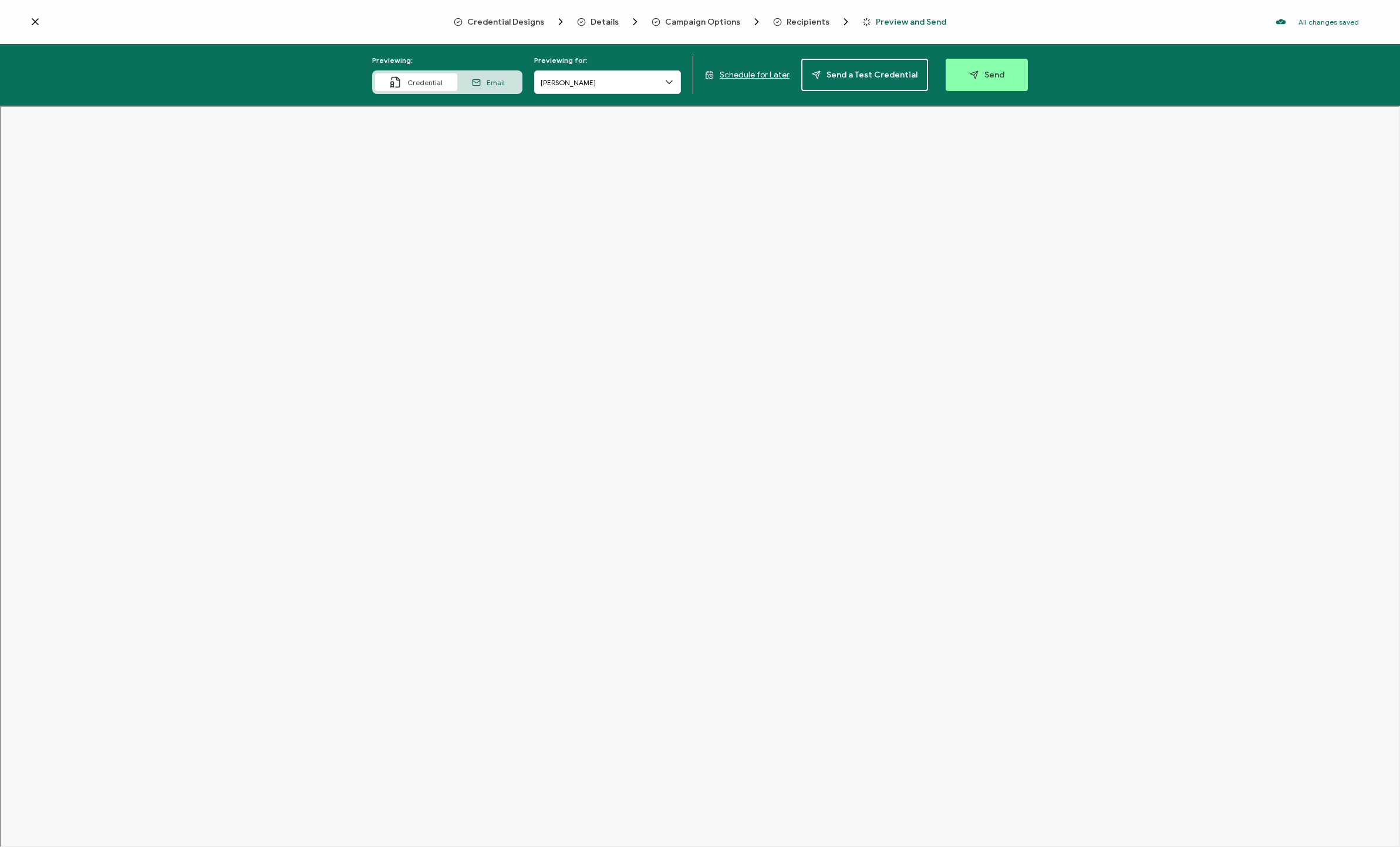
click at [34, 19] on icon at bounding box center [35, 22] width 12 height 12
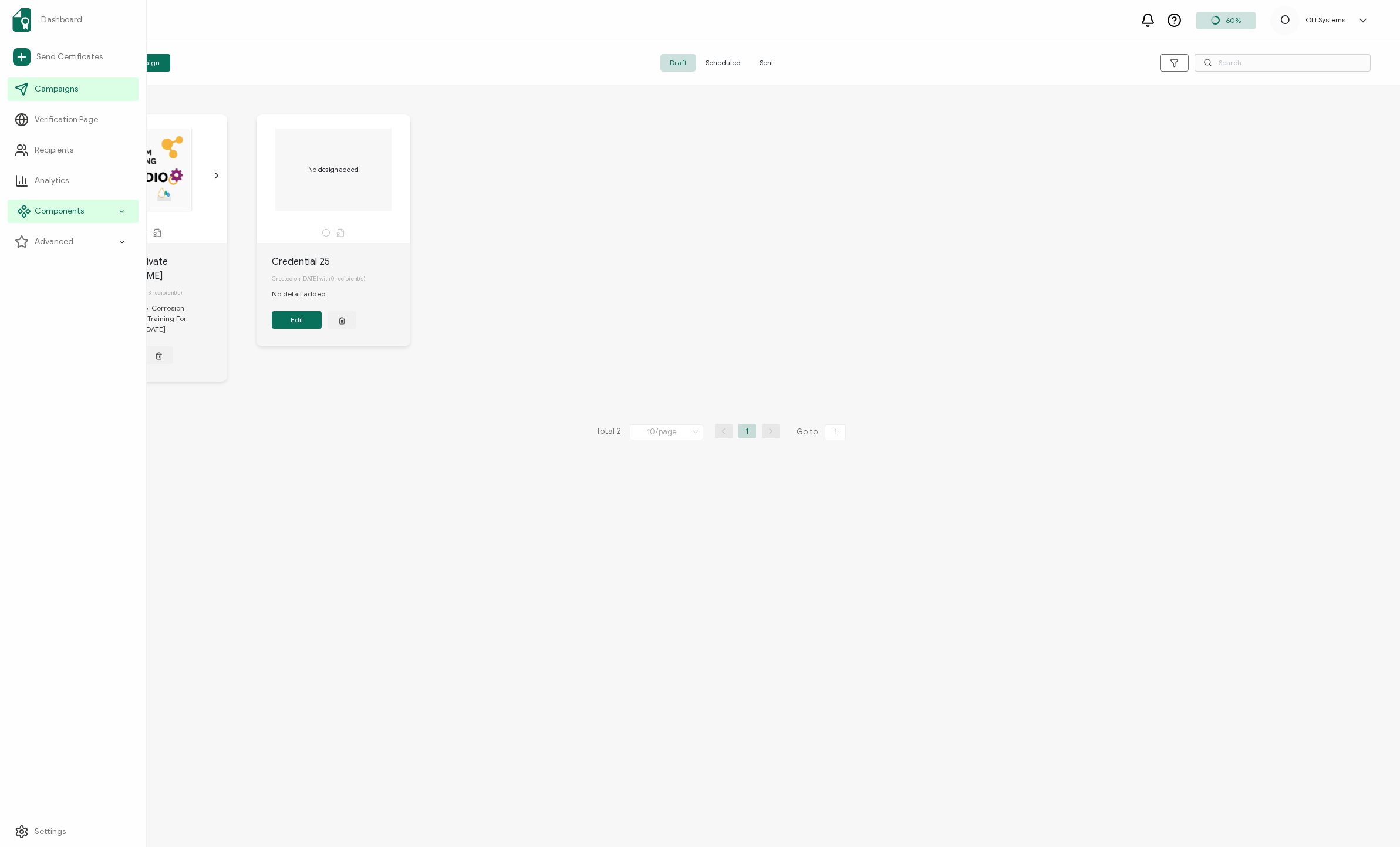
click at [104, 207] on div "Components" at bounding box center [73, 211] width 131 height 23
click at [80, 277] on span "Credential Details" at bounding box center [77, 272] width 68 height 12
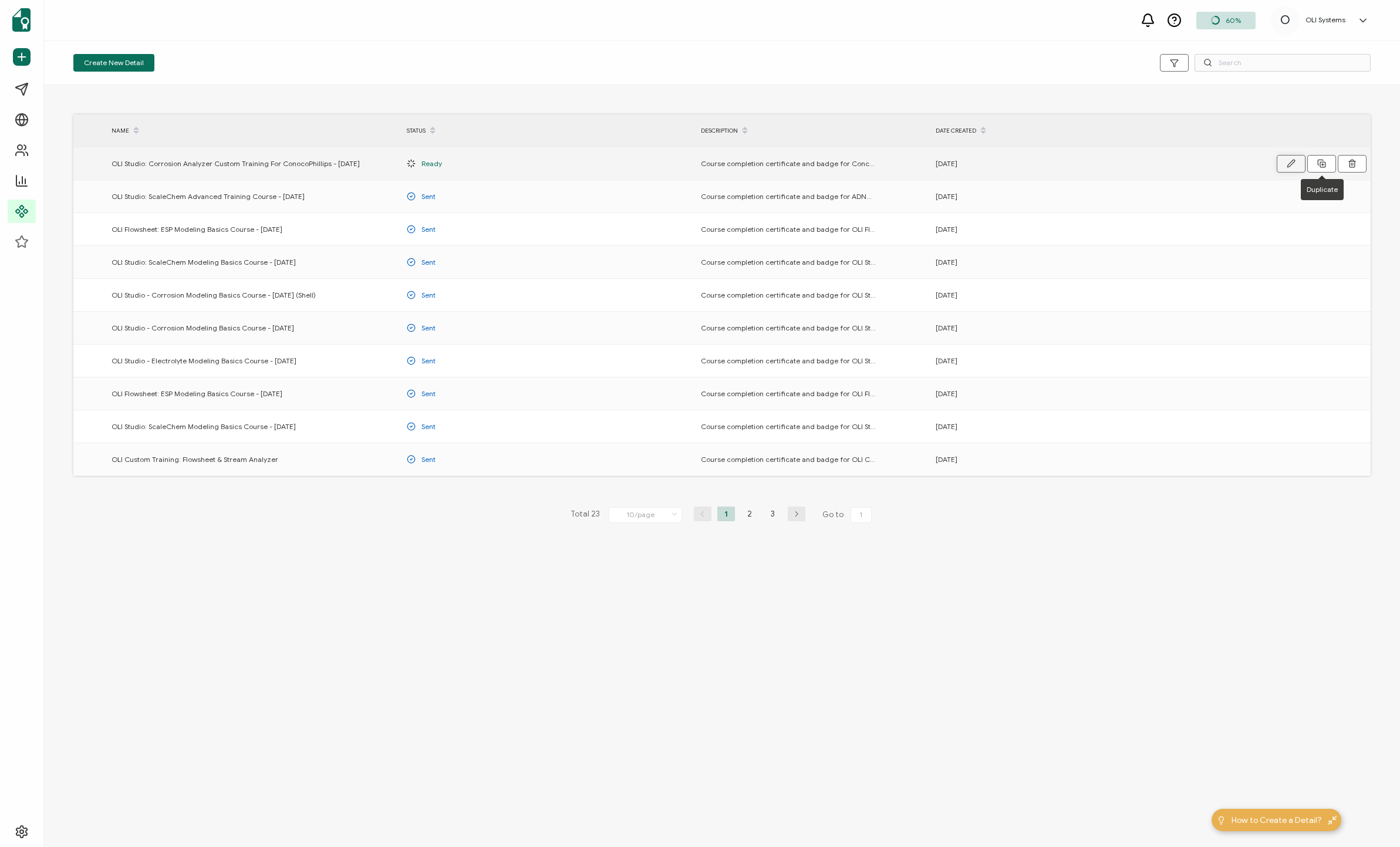
click at [751, 161] on button "button" at bounding box center [1290, 164] width 28 height 18
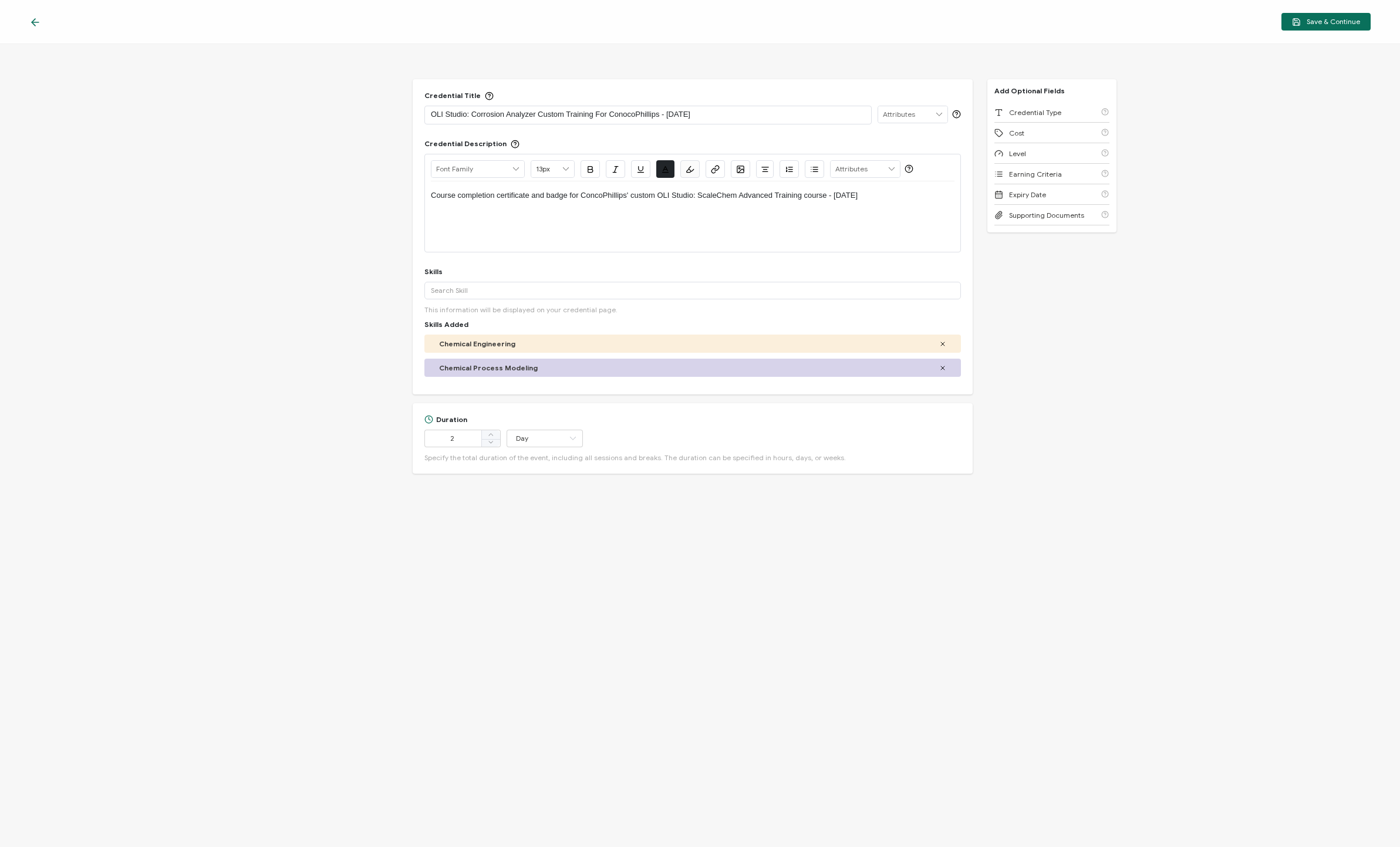
click at [698, 200] on p "Course completion certificate and badge for ConcoPhillips' custom OLI Studio: S…" at bounding box center [692, 195] width 524 height 11
click at [751, 201] on div "Course completion certificate and badge for ConcoPhillips' custom OLI Studio: S…" at bounding box center [692, 195] width 524 height 28
click at [751, 197] on p "Course completion certificate and badge for ConcoPhillips' custom OLI Studio: S…" at bounding box center [692, 195] width 524 height 11
click at [751, 172] on div "Credential Title OLI Studio: Corrosion Analyzer Custom Training For ConocoPhill…" at bounding box center [700, 446] width 1400 height 803
click at [751, 18] on span "Save & Continue" at bounding box center [1326, 22] width 68 height 9
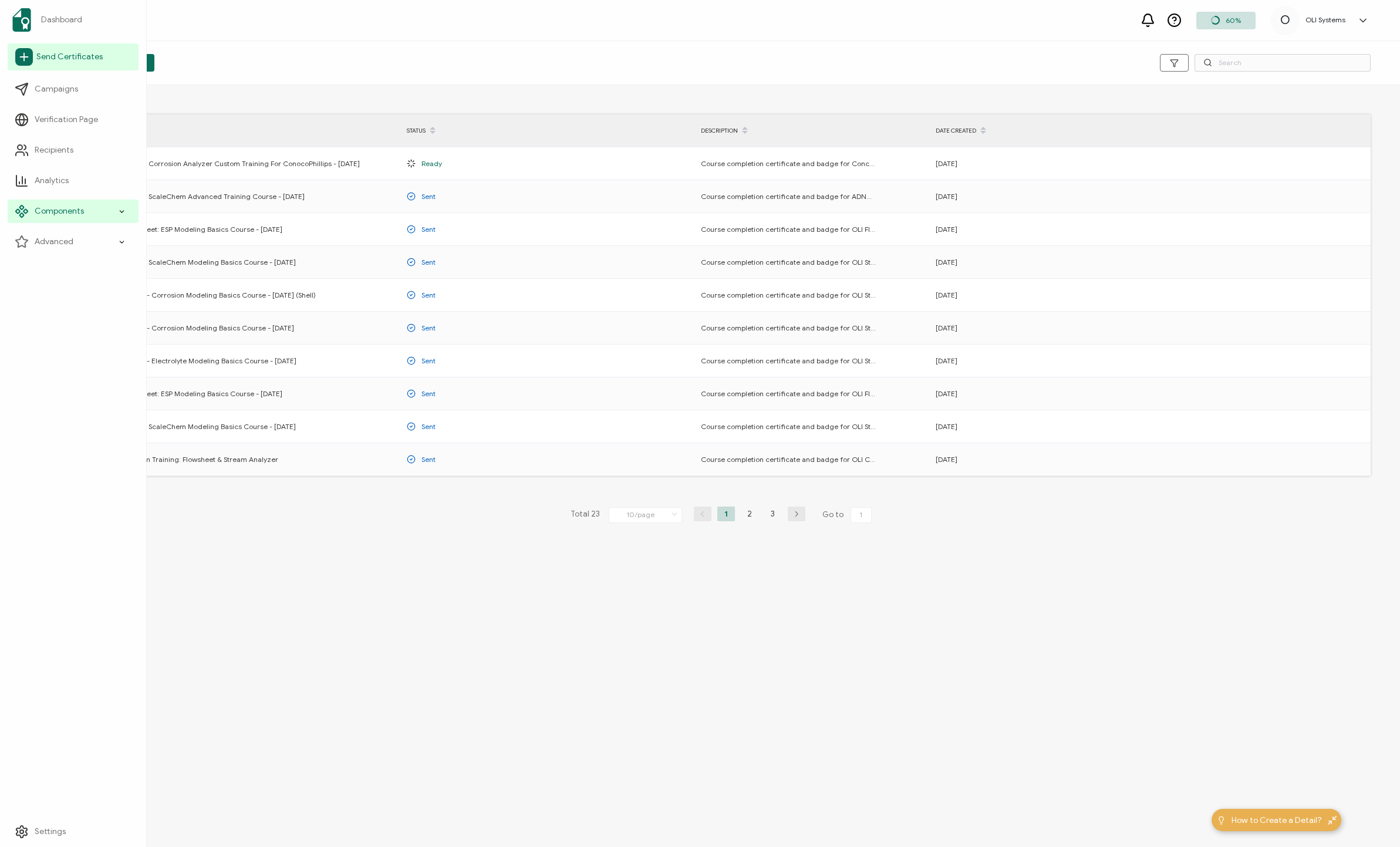
click at [46, 58] on span "Send Certificates" at bounding box center [69, 57] width 66 height 12
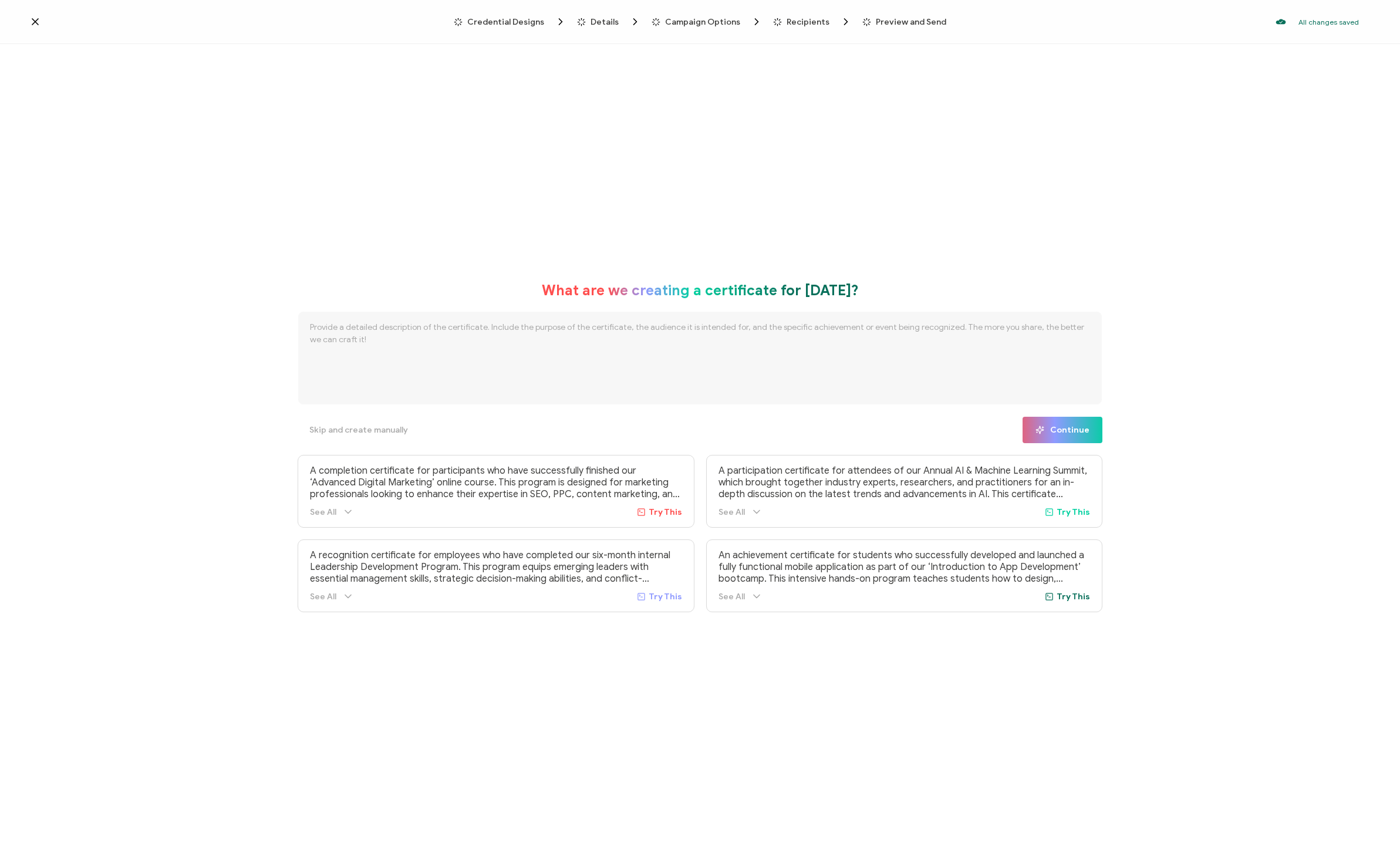
click at [751, 23] on span "Preview and Send" at bounding box center [911, 22] width 70 height 9
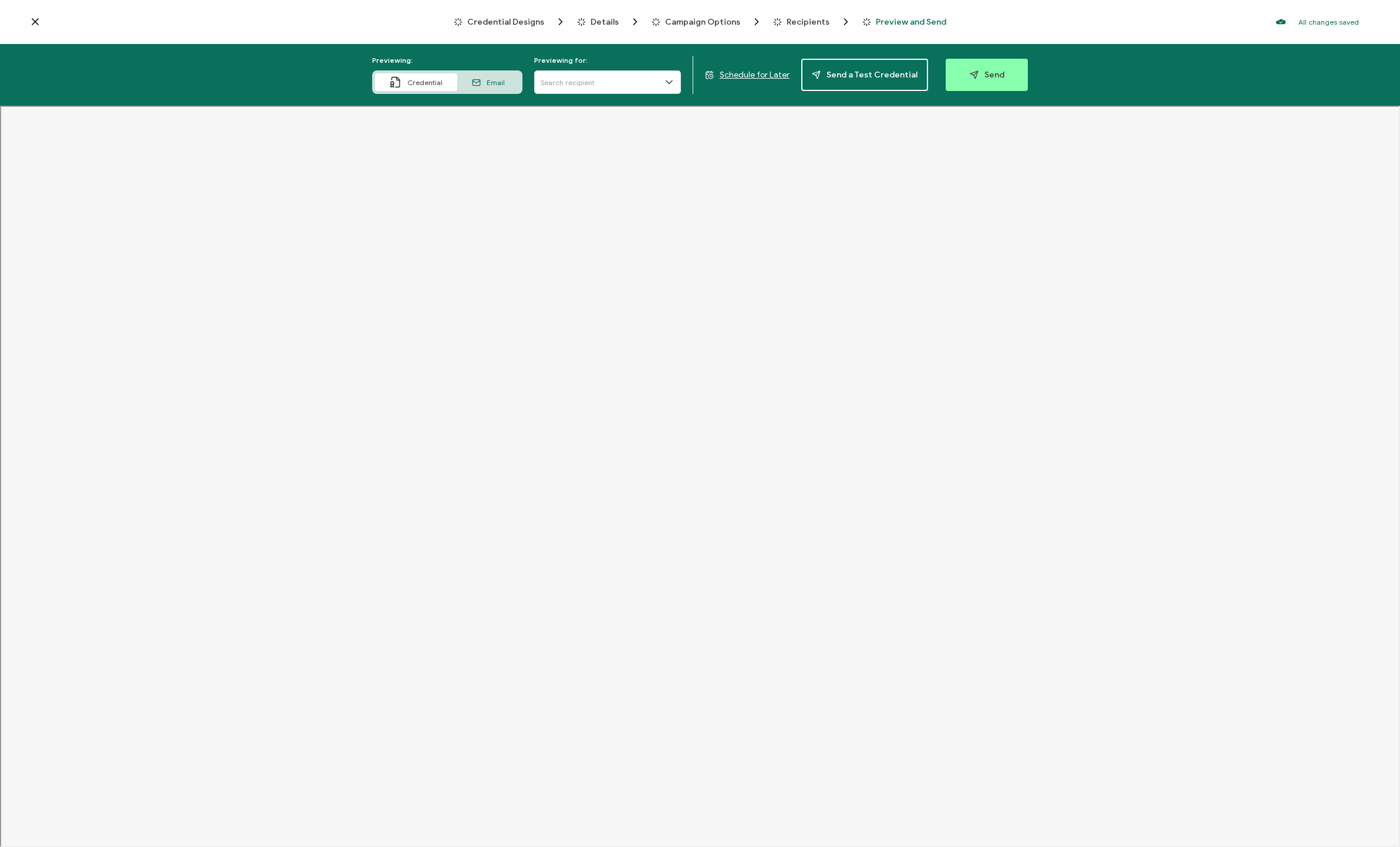
click at [286, 46] on div "Previewing: Credential Email Previewing for: Schedule for Later Send a Test Cre…" at bounding box center [700, 75] width 1400 height 61
click at [36, 23] on icon at bounding box center [35, 22] width 12 height 12
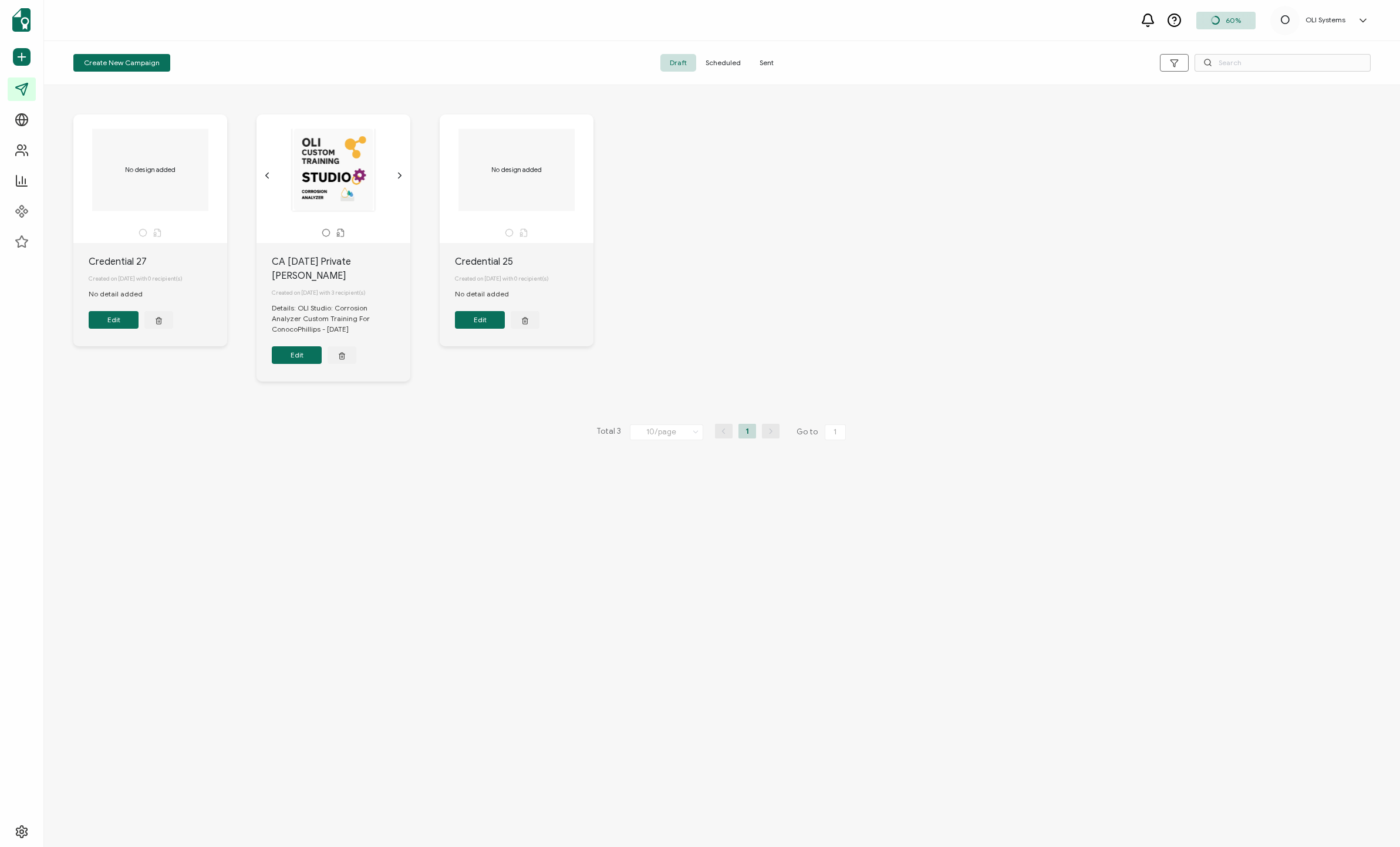
click at [341, 655] on div "No design added Credential 27 Created on [DATE] with 0 recipient(s) No detail a…" at bounding box center [722, 465] width 1356 height 762
click at [523, 323] on icon "button" at bounding box center [525, 321] width 4 height 5
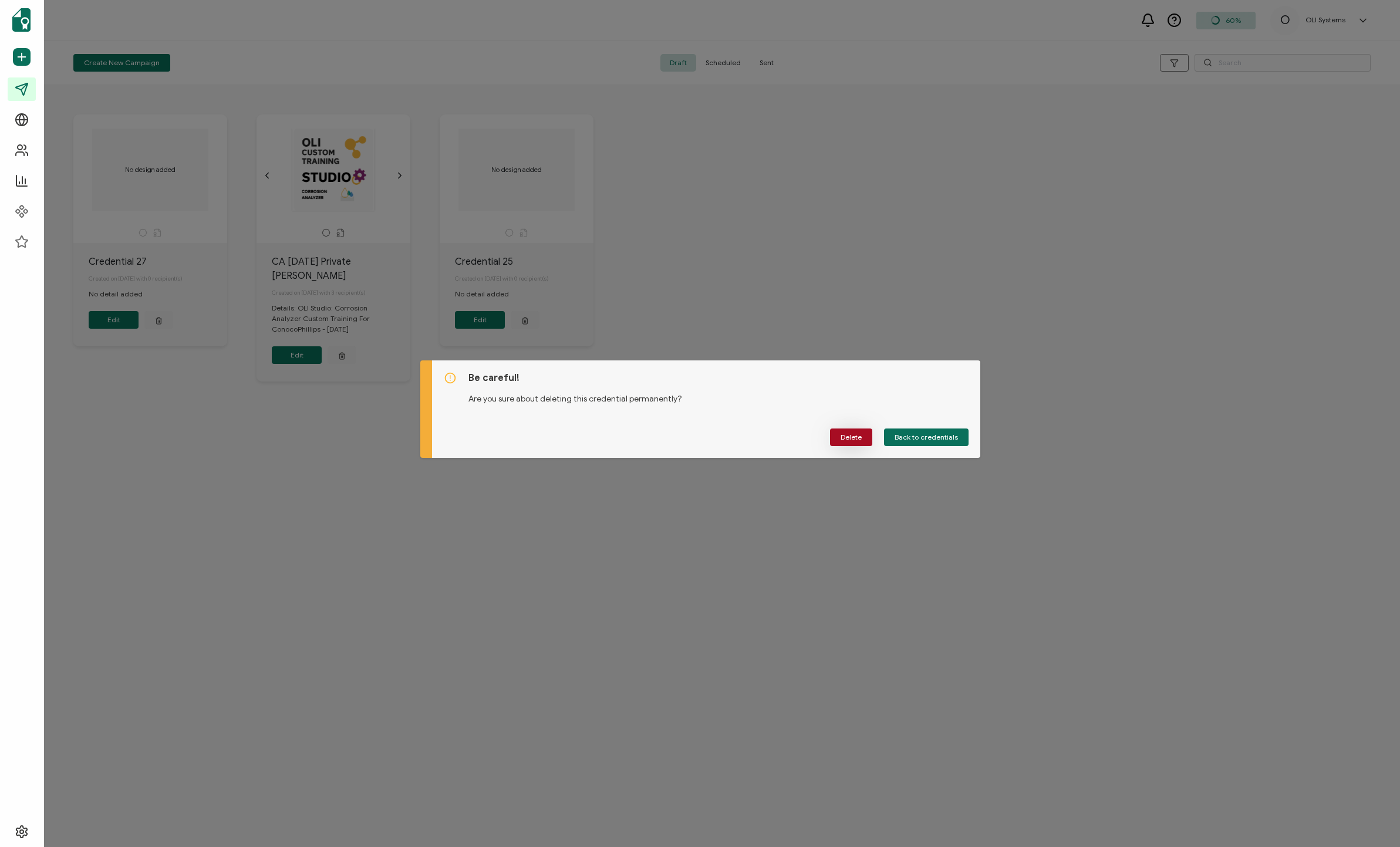
click at [751, 437] on span "Delete" at bounding box center [851, 437] width 21 height 7
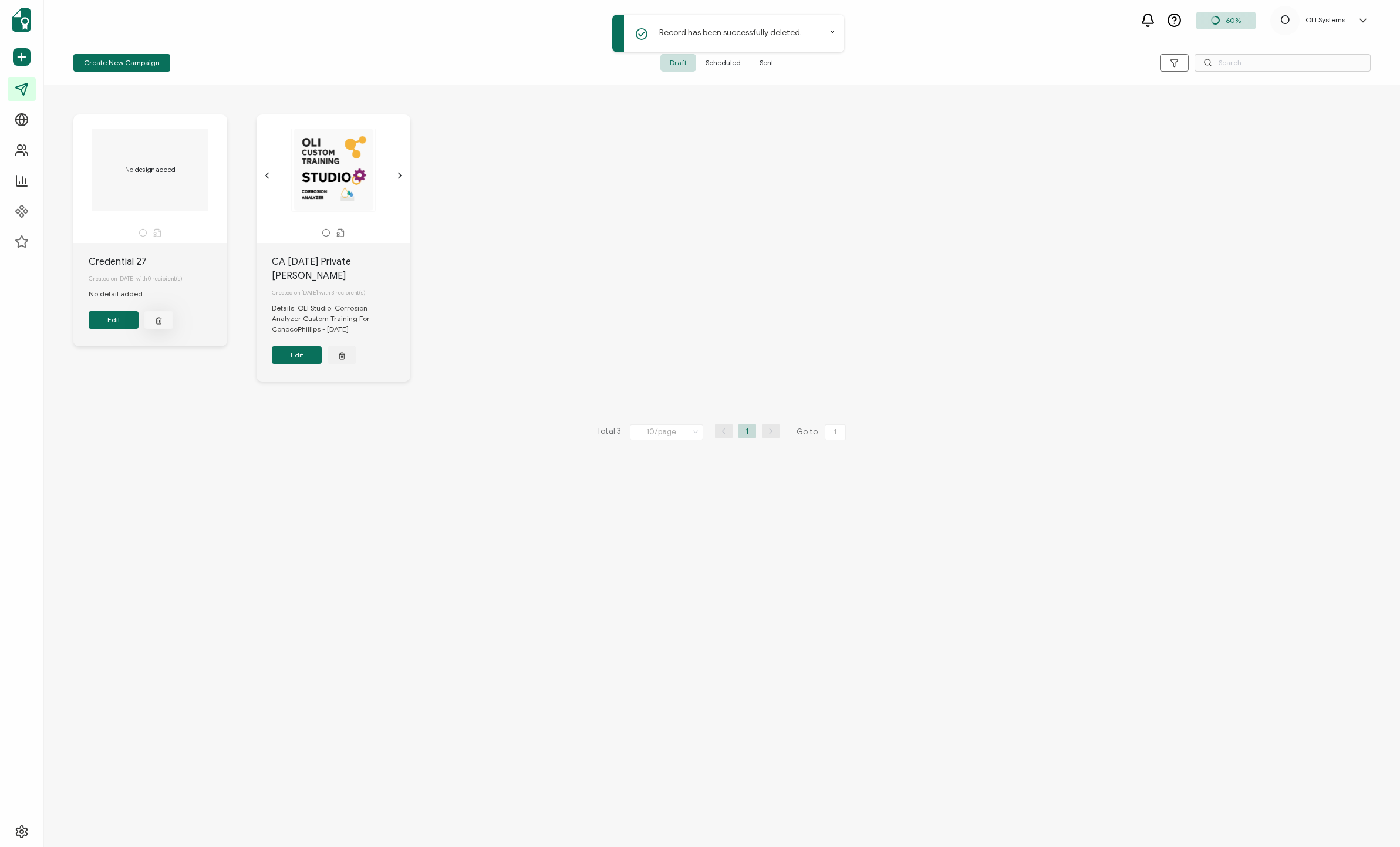
click at [160, 320] on icon "button" at bounding box center [159, 320] width 8 height 9
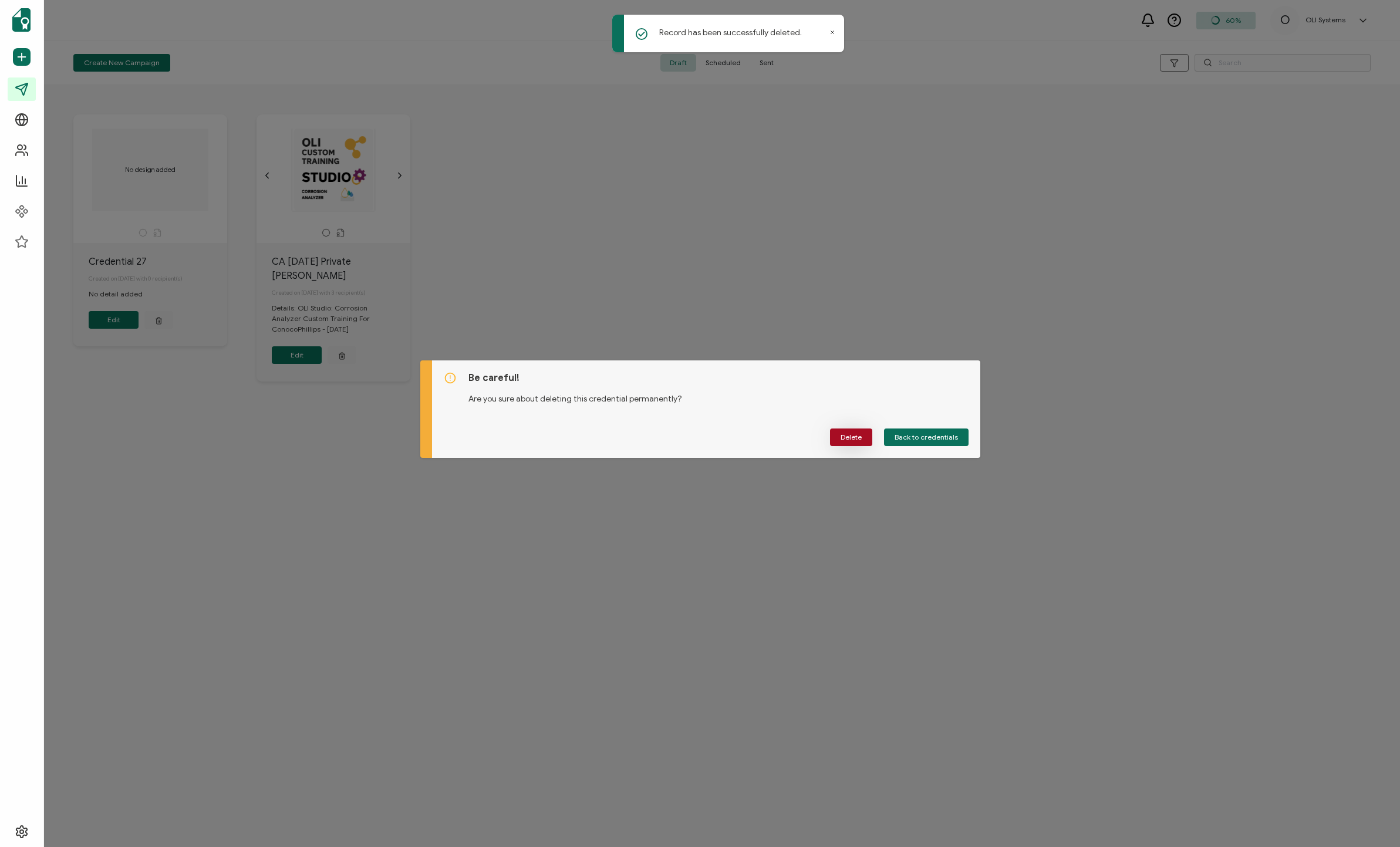
click at [751, 436] on span "Delete" at bounding box center [851, 437] width 21 height 7
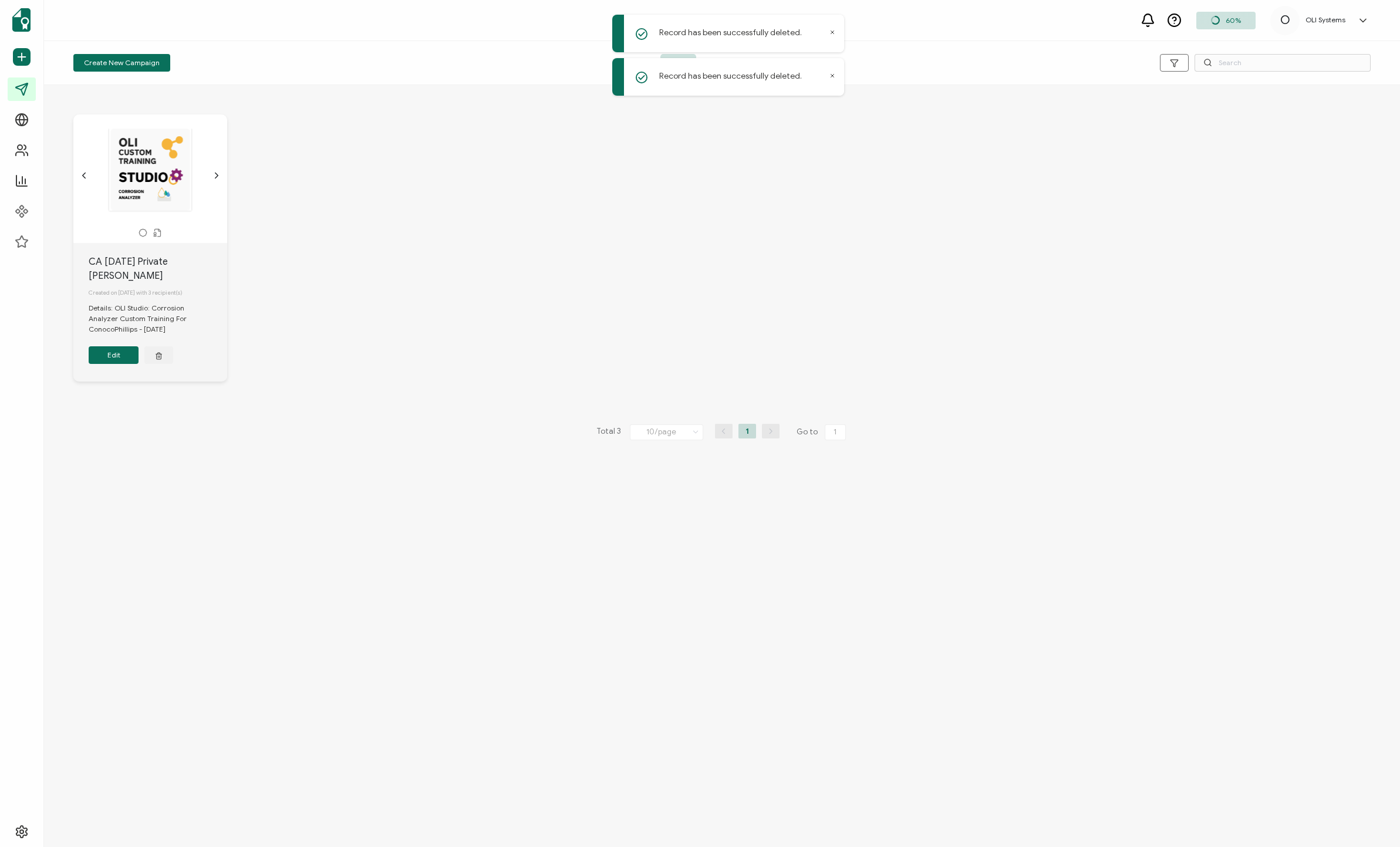
click at [121, 360] on button "Edit" at bounding box center [113, 355] width 50 height 18
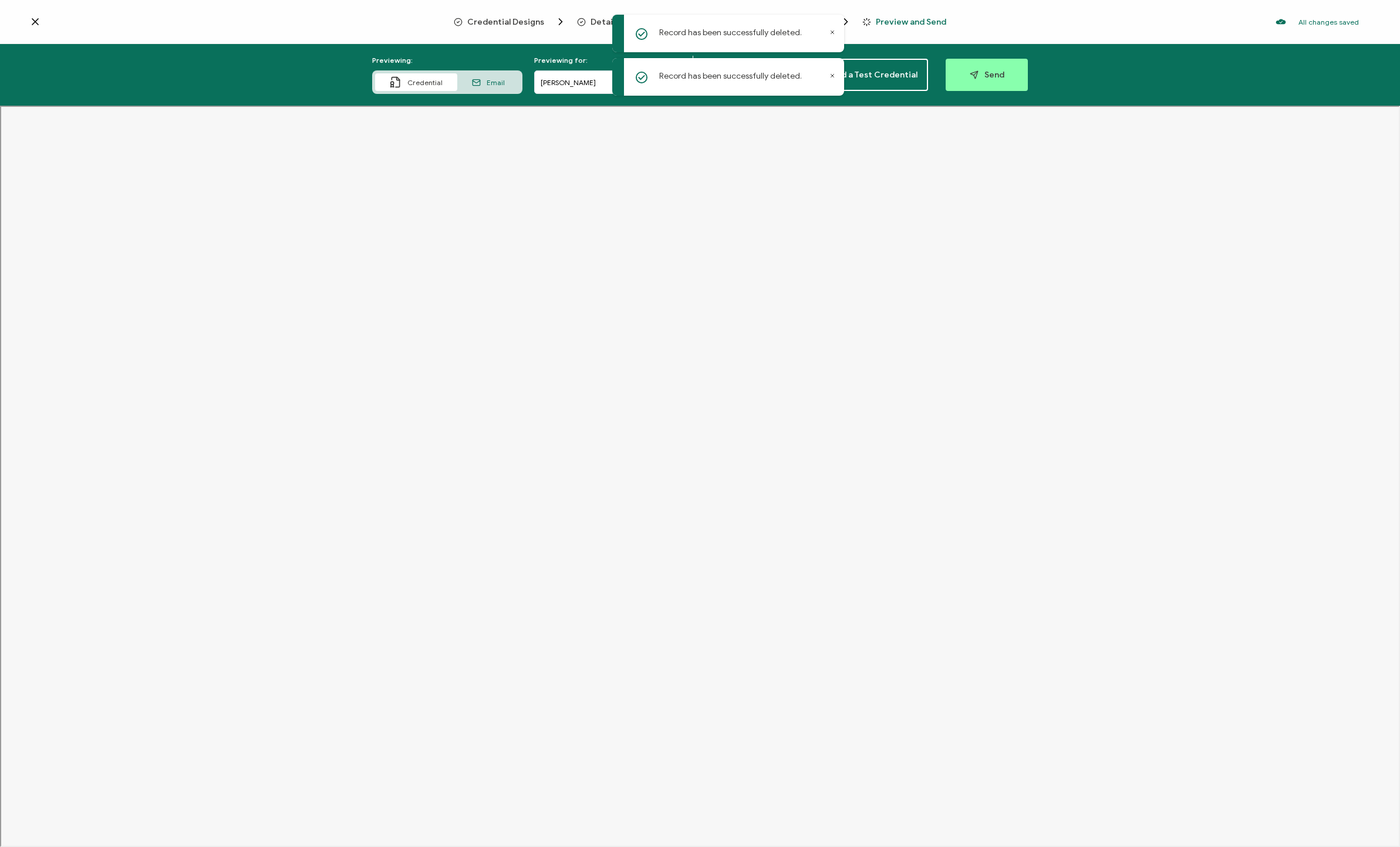
click at [751, 35] on div "Record has been successfully deleted." at bounding box center [728, 33] width 232 height 37
click at [751, 34] on icon at bounding box center [832, 32] width 6 height 6
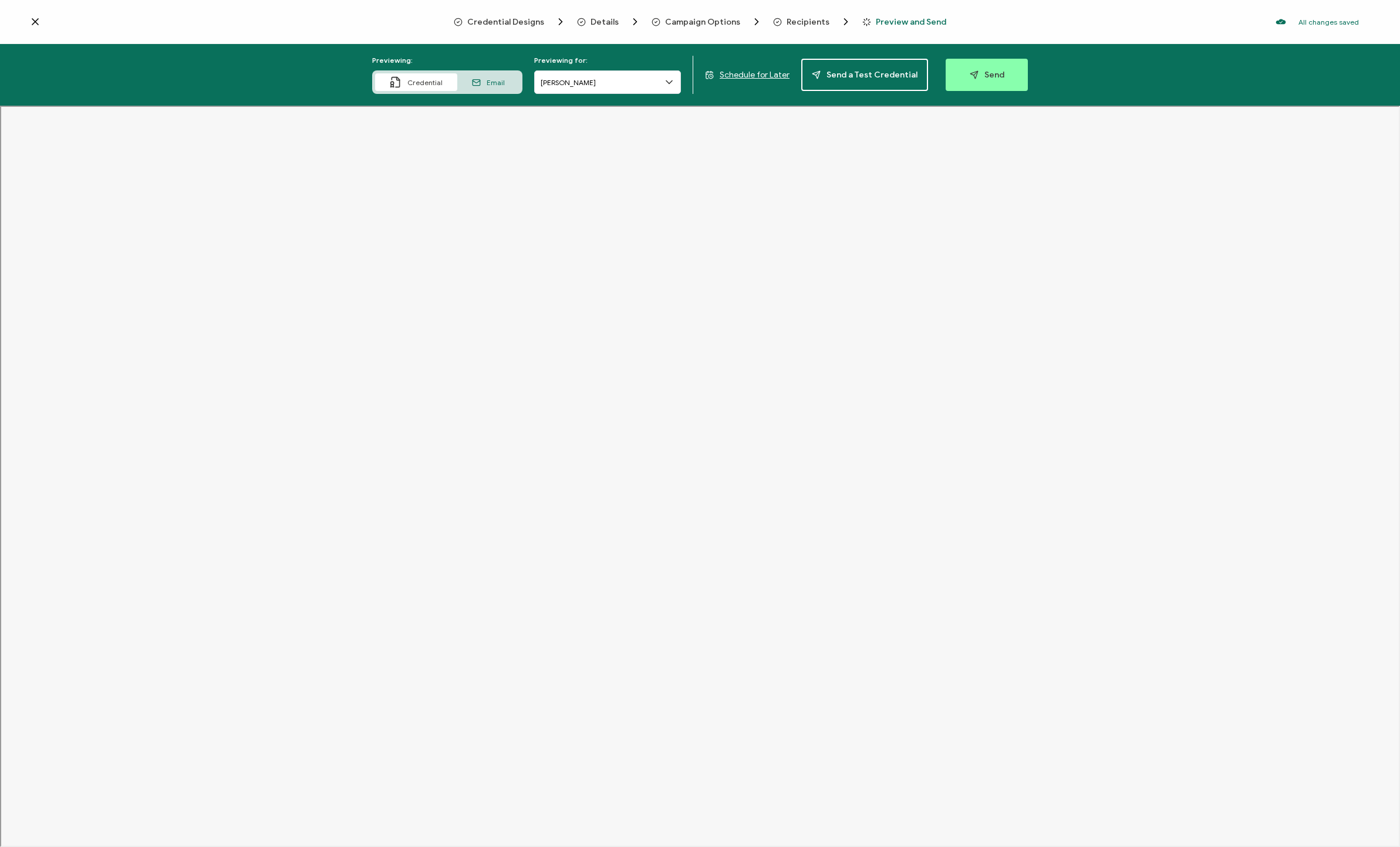
click at [485, 89] on div "Email" at bounding box center [488, 82] width 62 height 18
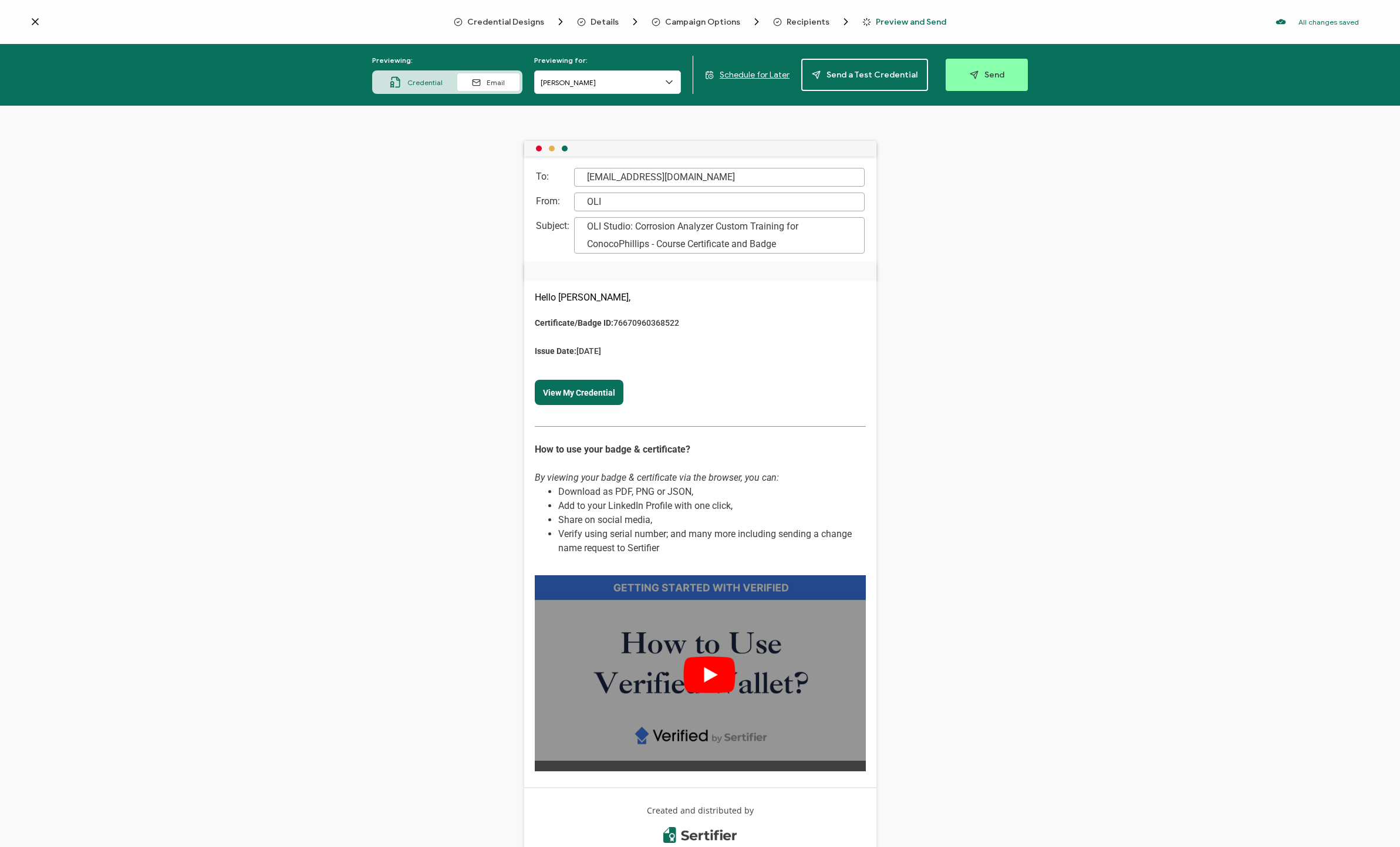
click at [684, 18] on span "Campaign Options" at bounding box center [702, 22] width 75 height 9
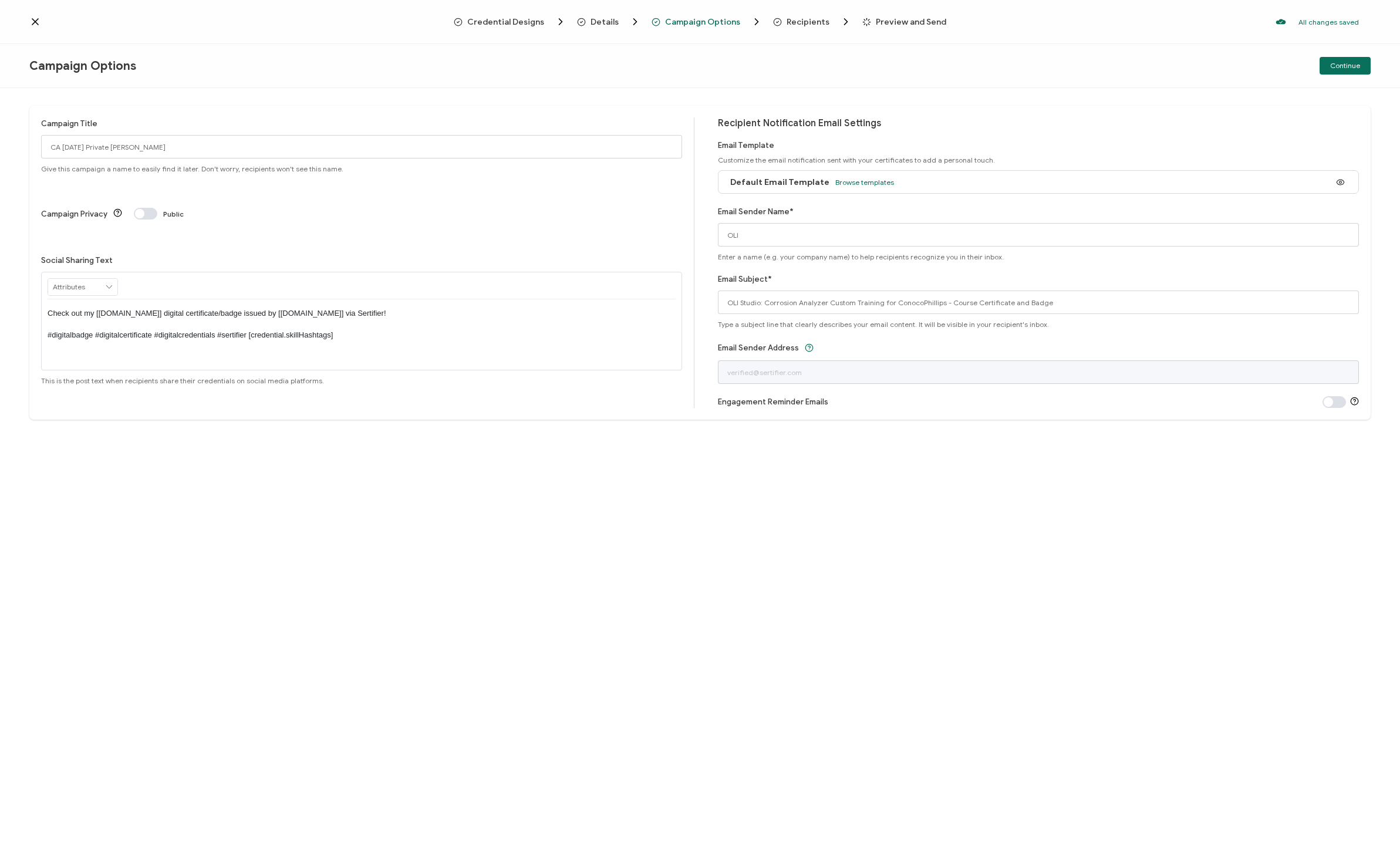
click at [751, 184] on div "Default Email Template Browse templates" at bounding box center [809, 182] width 170 height 27
click at [751, 182] on div "Default Email Template Browse templates" at bounding box center [1038, 182] width 641 height 23
click at [751, 181] on span "Browse templates" at bounding box center [864, 182] width 59 height 9
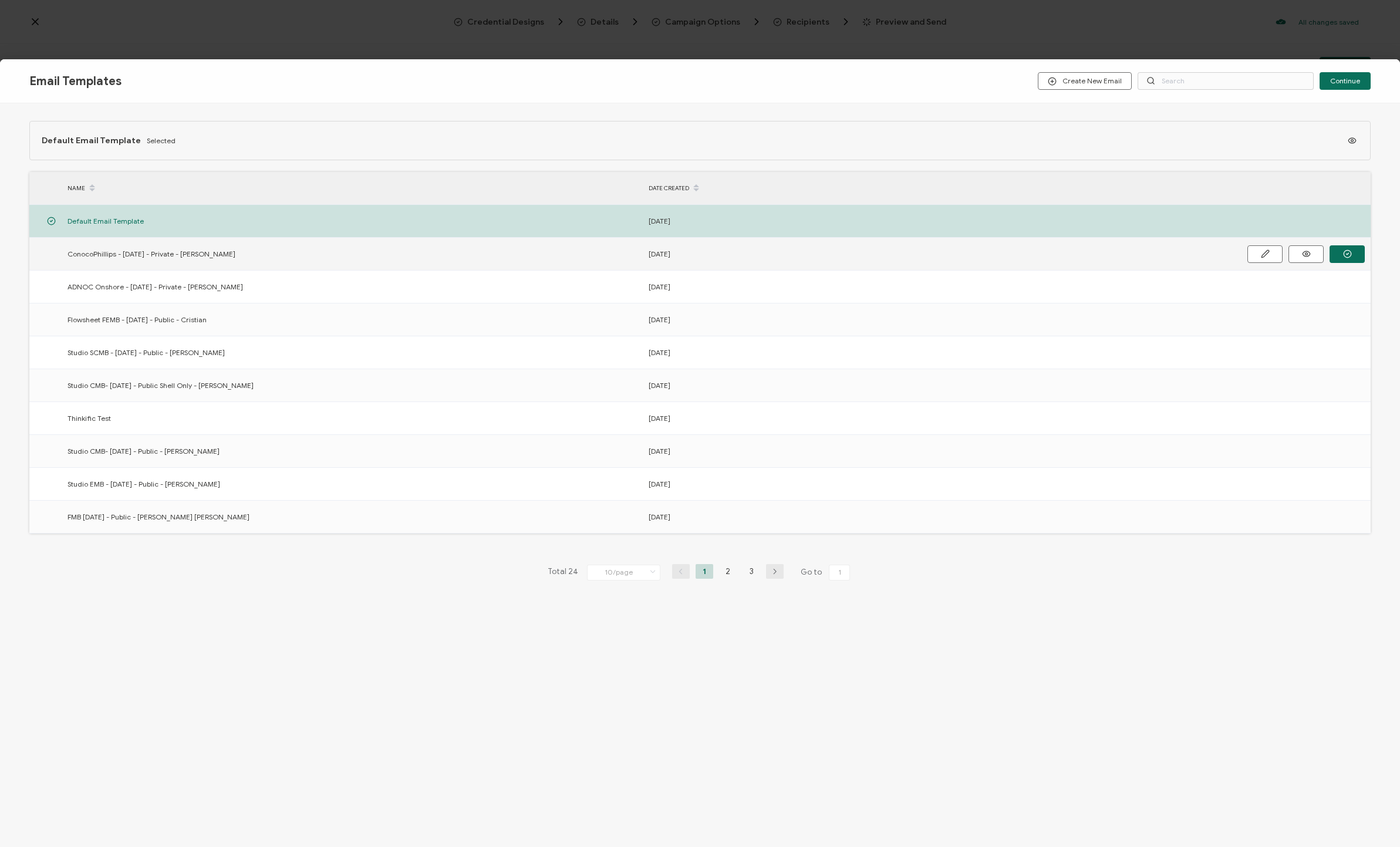
click at [44, 253] on td at bounding box center [45, 254] width 32 height 33
click at [751, 254] on icon "button" at bounding box center [1347, 254] width 9 height 9
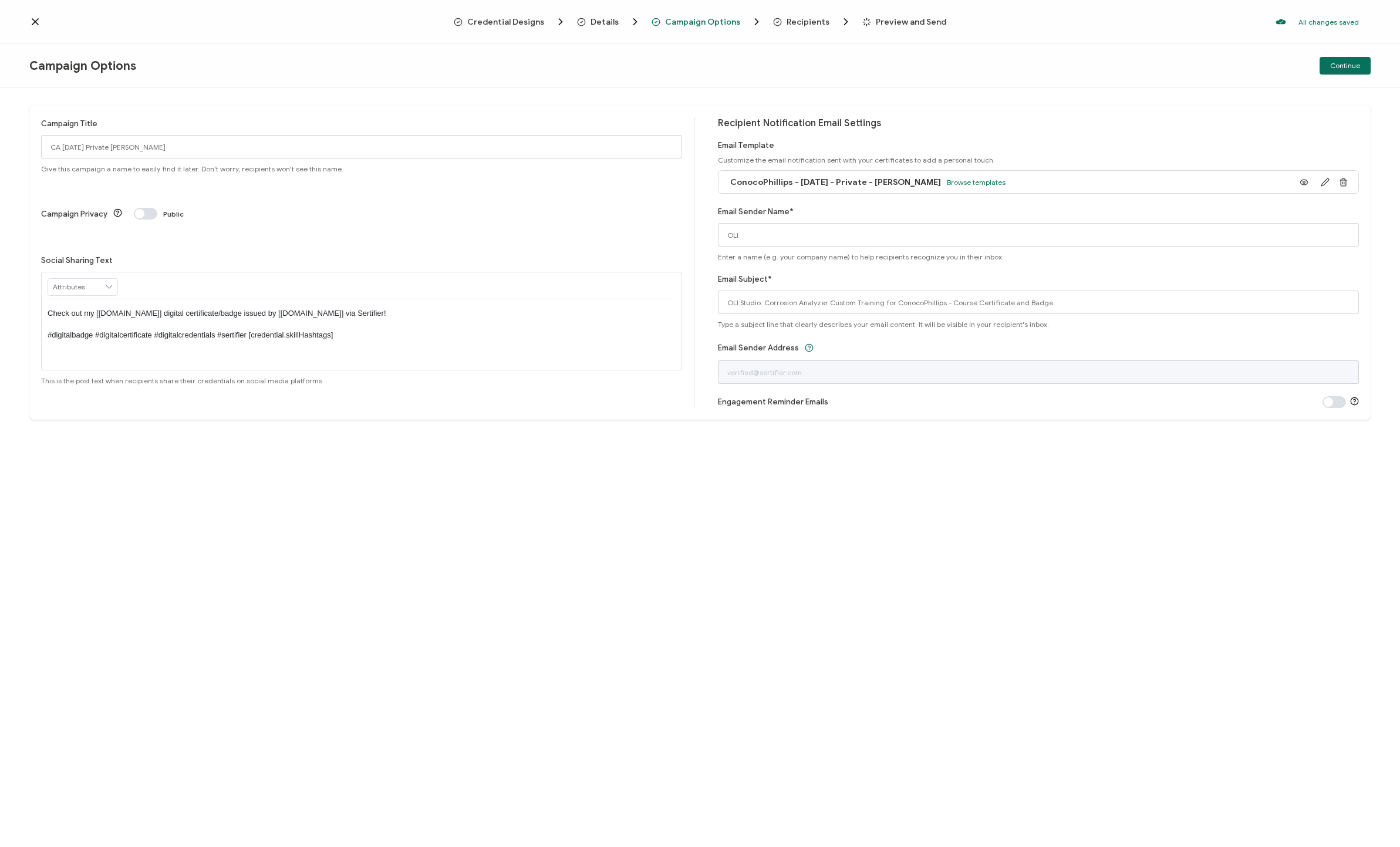
click at [751, 23] on span "Preview and Send" at bounding box center [911, 22] width 70 height 9
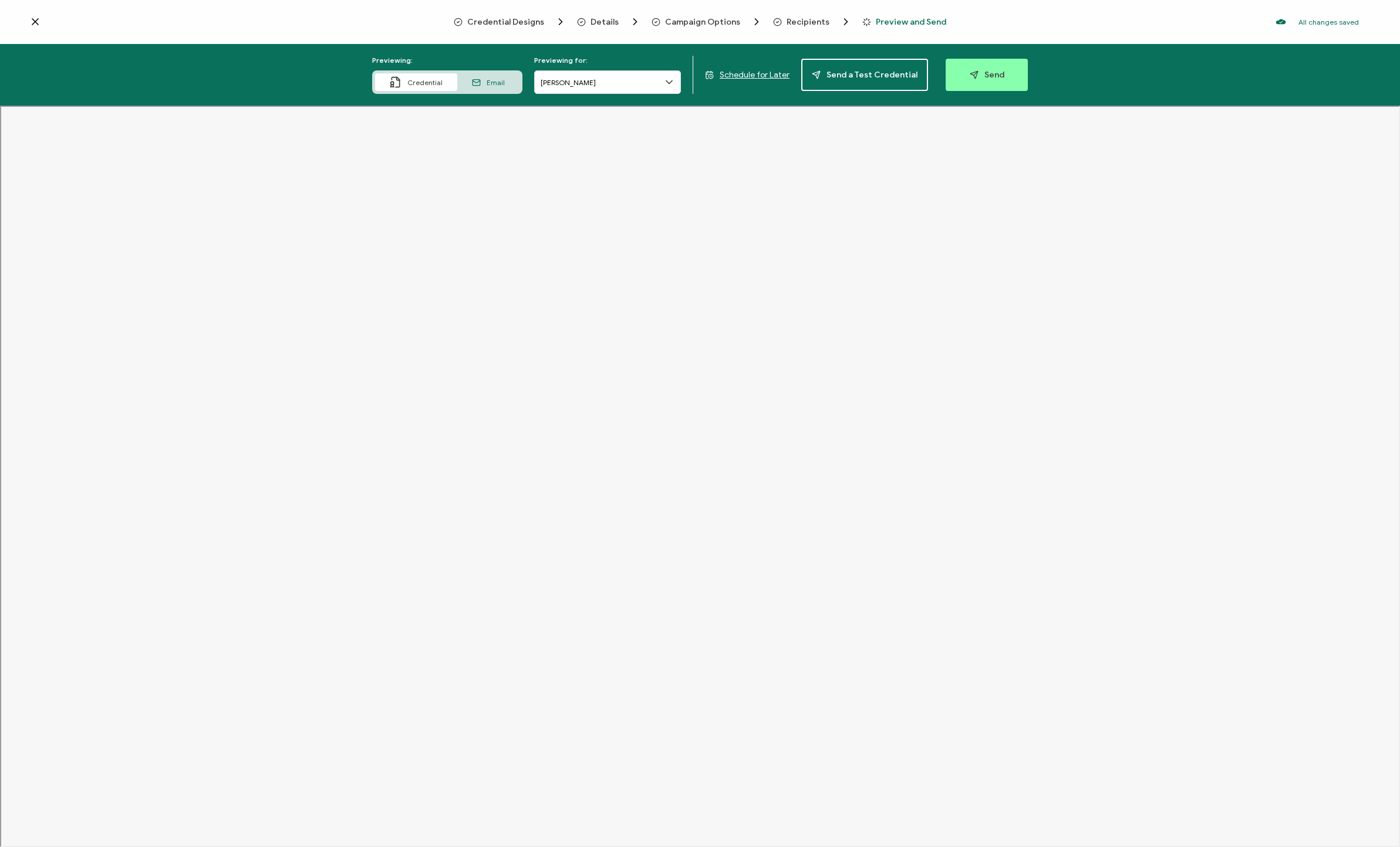
click at [493, 83] on span "Email" at bounding box center [496, 82] width 18 height 9
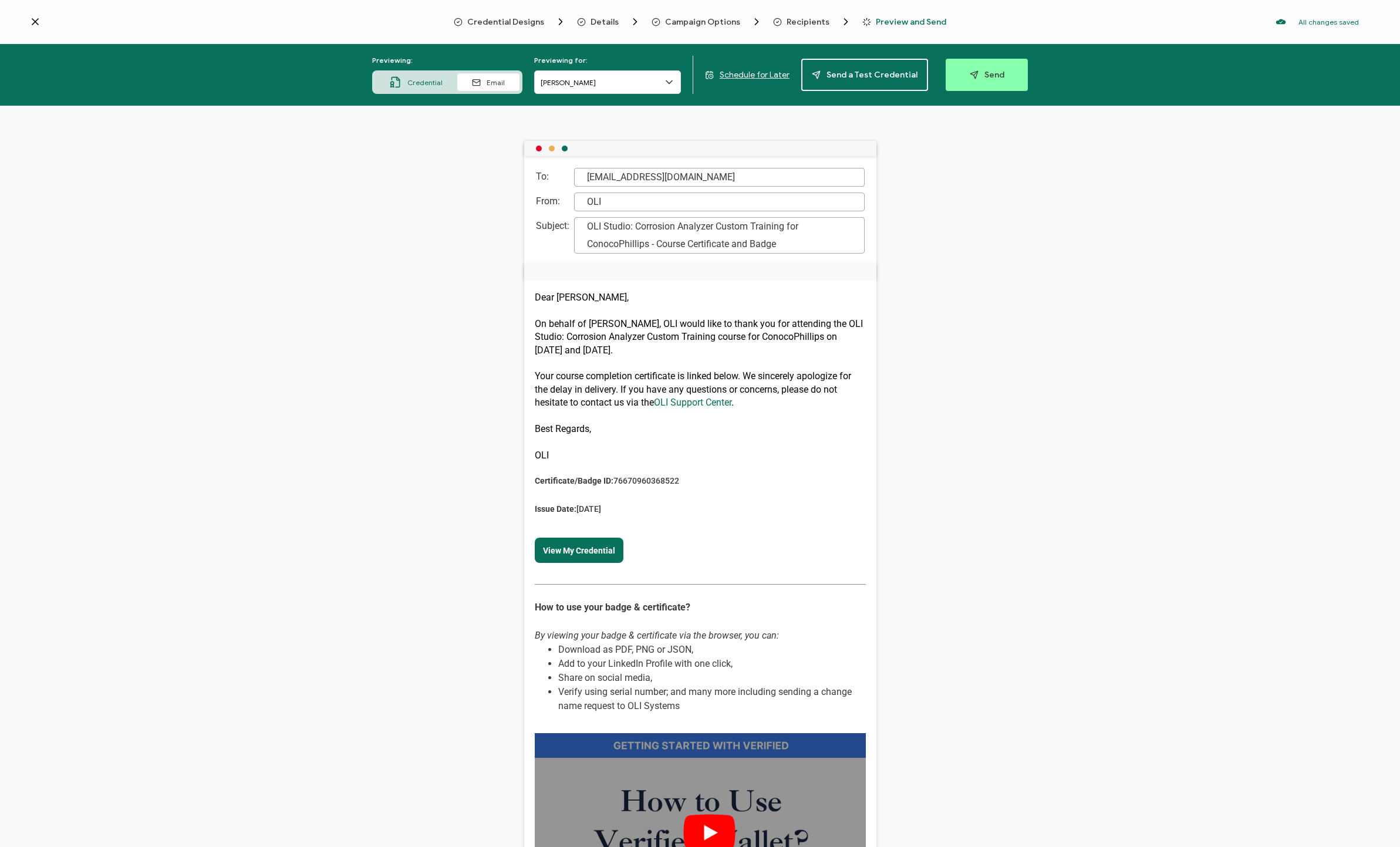
click at [394, 84] on icon at bounding box center [392, 83] width 3 height 3
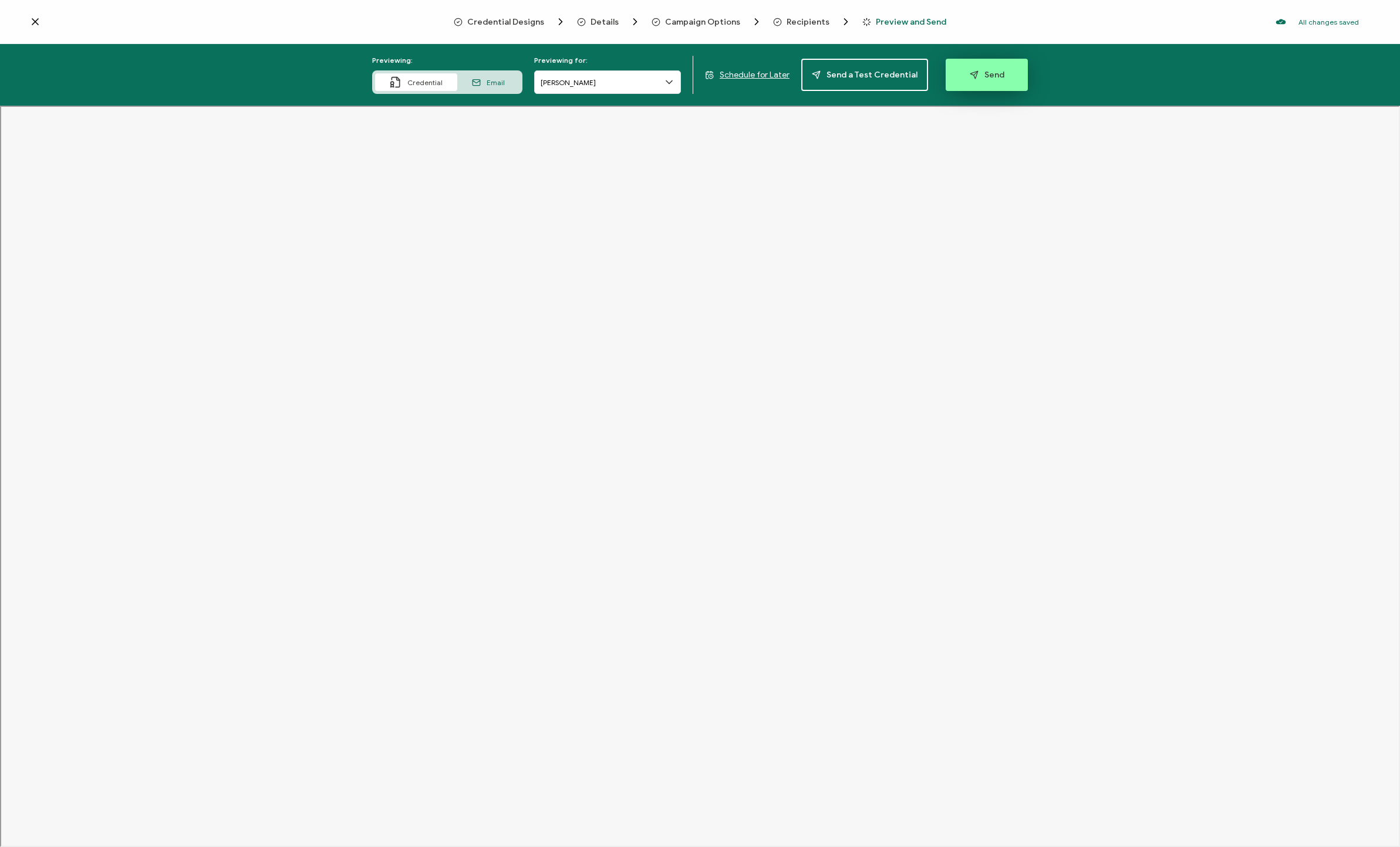
click at [751, 75] on span "Send" at bounding box center [987, 75] width 35 height 9
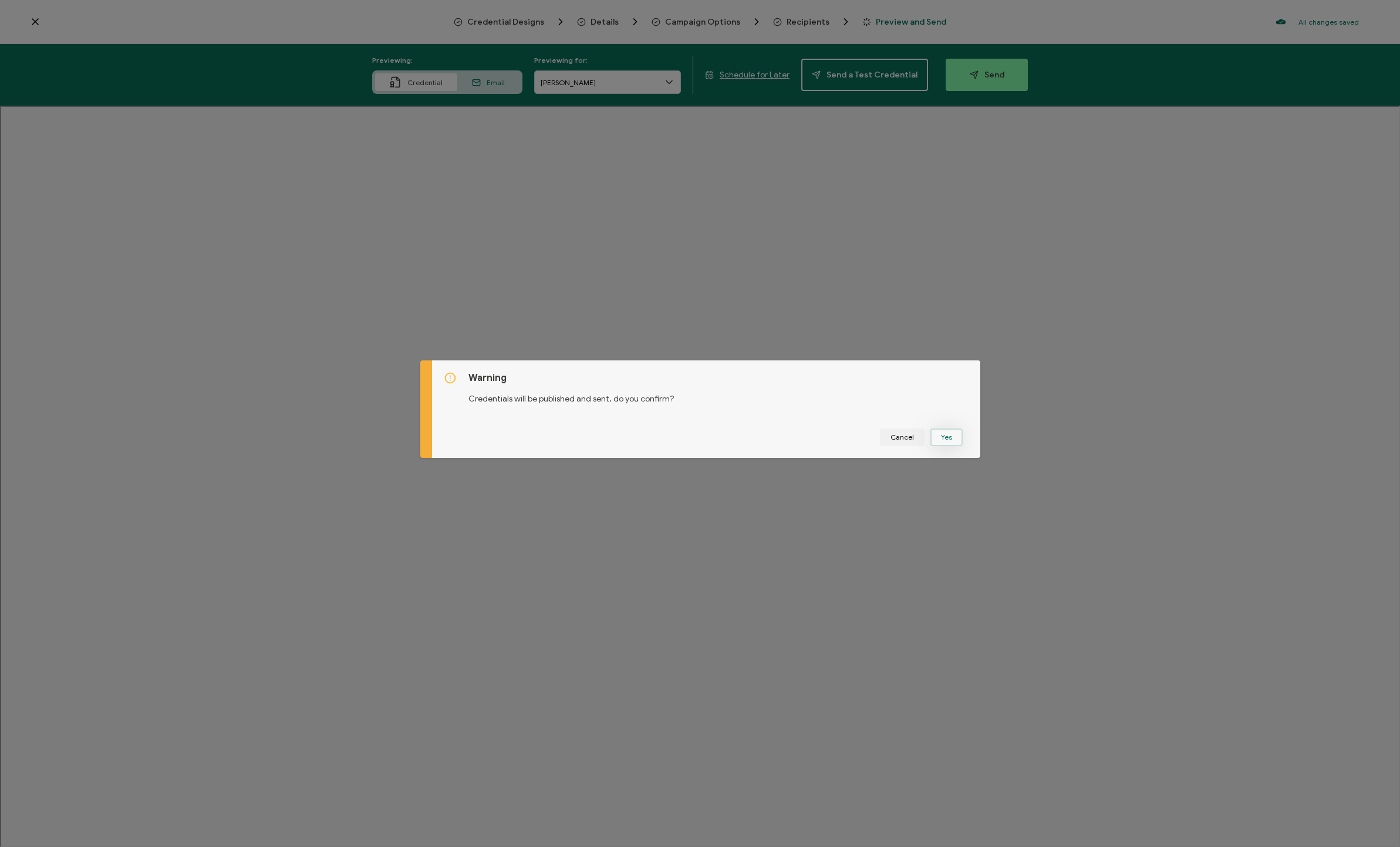
click at [751, 439] on button "Yes" at bounding box center [946, 437] width 32 height 18
click at [751, 436] on button "Got It" at bounding box center [949, 437] width 39 height 18
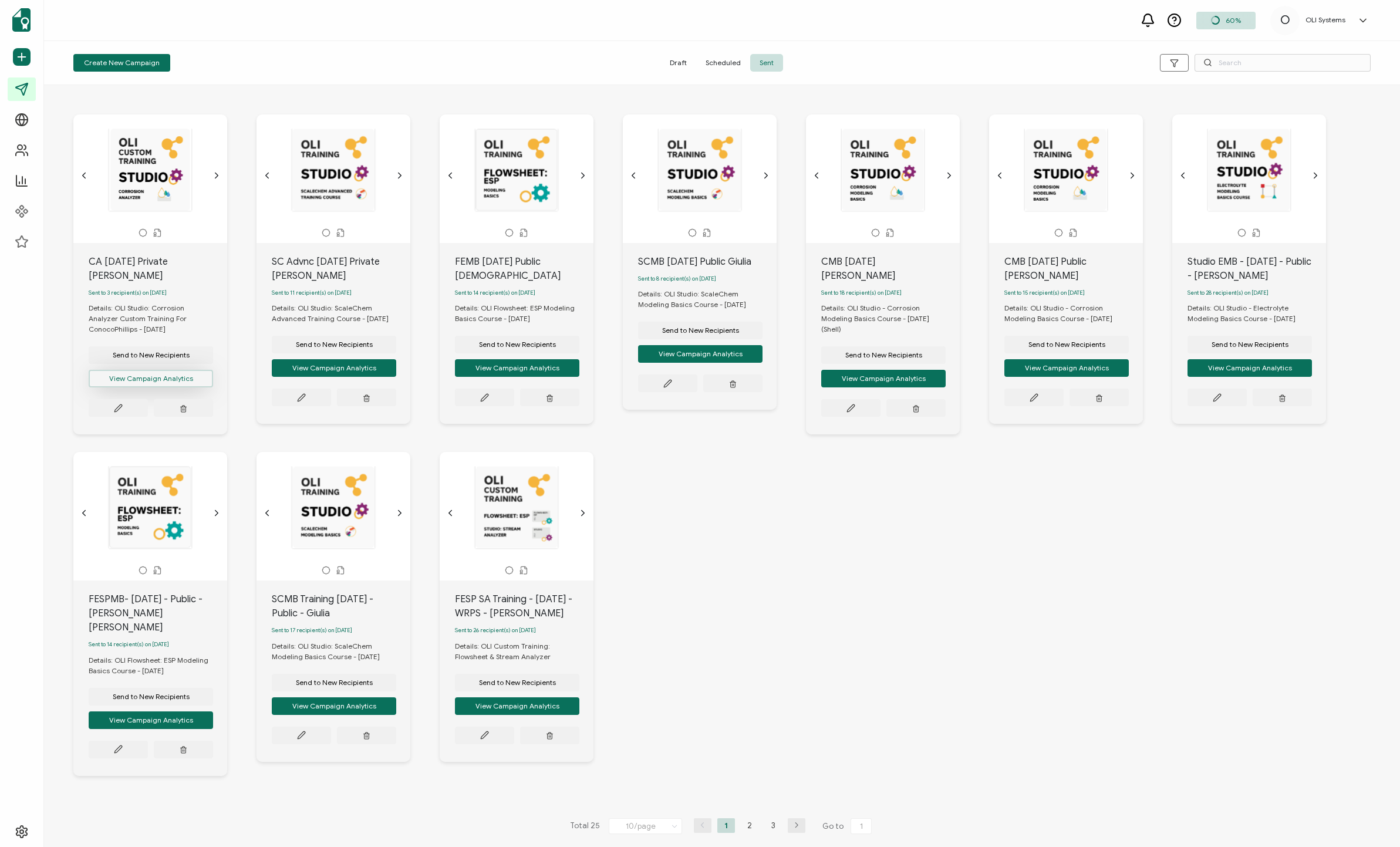
click at [163, 377] on button "View Campaign Analytics" at bounding box center [151, 379] width 125 height 18
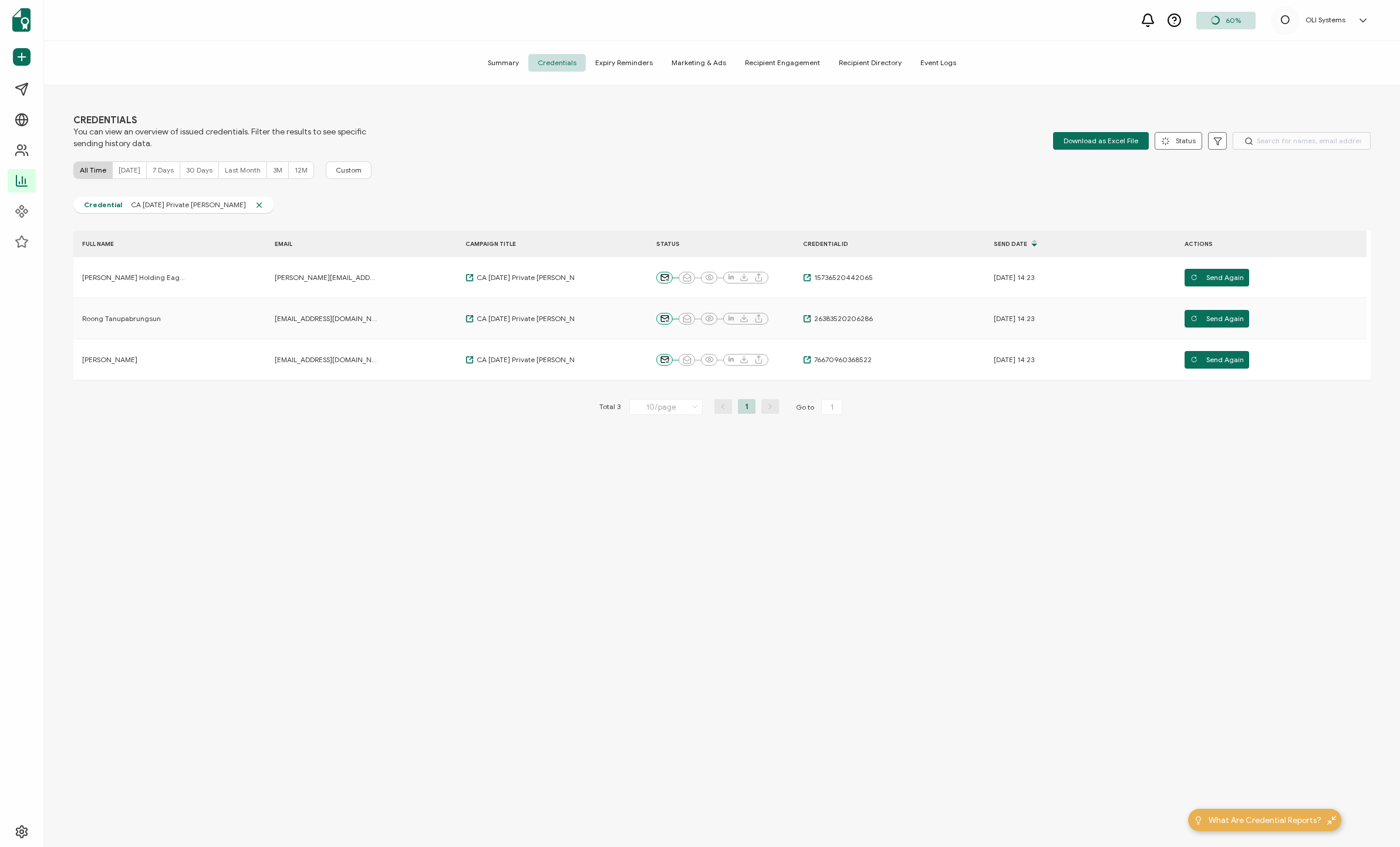
click at [751, 120] on div "CREDENTIALS You can view an overview of issued credentials. Filter the results …" at bounding box center [722, 132] width 1297 height 35
click at [543, 117] on div "CREDENTIALS You can view an overview of issued credentials. Filter the results …" at bounding box center [722, 132] width 1297 height 35
